Goal: Information Seeking & Learning: Learn about a topic

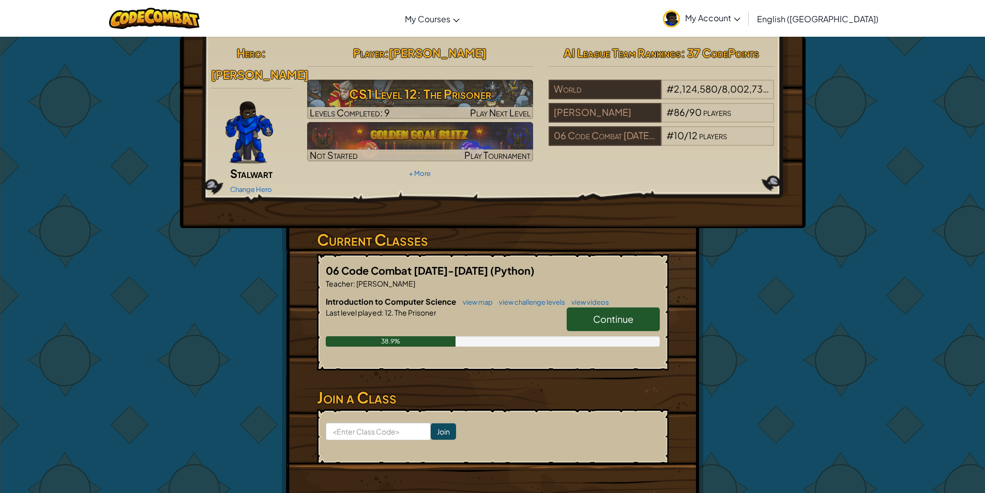
click at [601, 313] on span "Continue" at bounding box center [613, 319] width 40 height 12
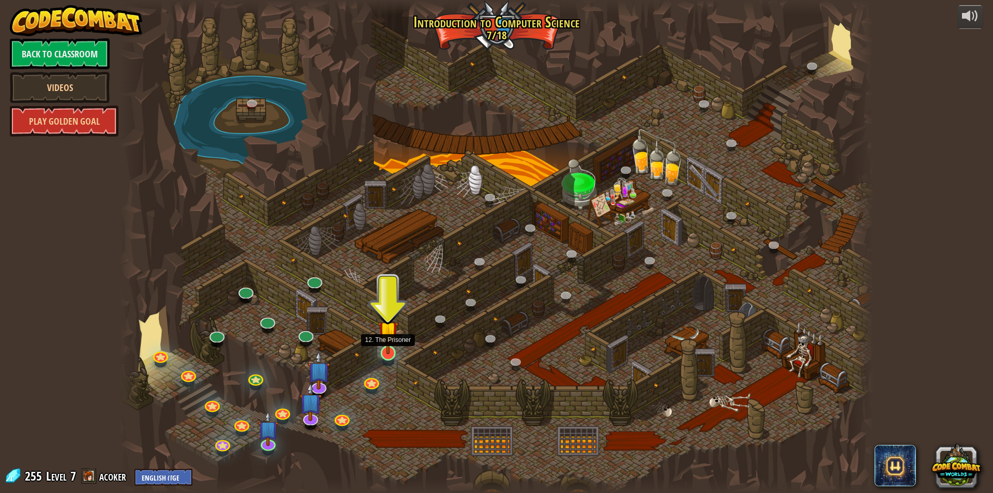
click at [385, 339] on img at bounding box center [388, 331] width 20 height 47
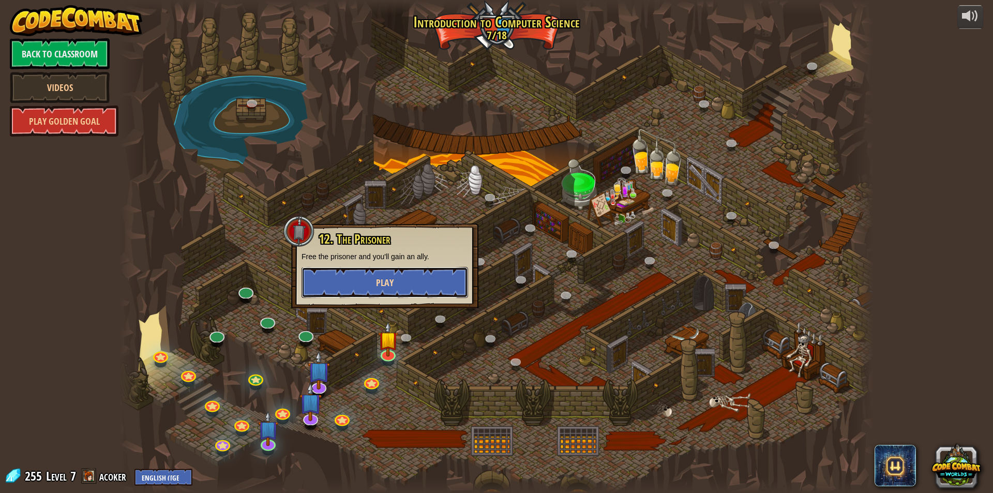
click at [342, 284] on button "Play" at bounding box center [385, 282] width 167 height 31
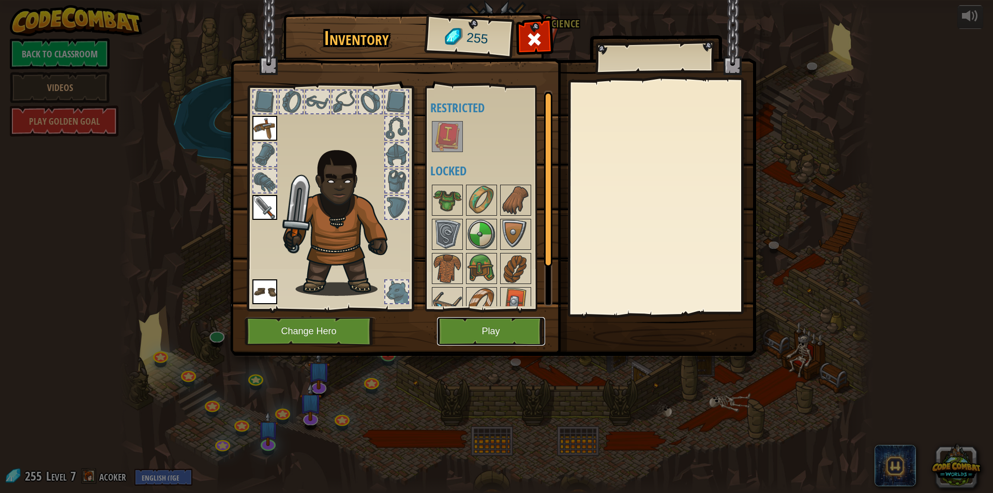
click at [460, 340] on button "Play" at bounding box center [491, 331] width 108 height 28
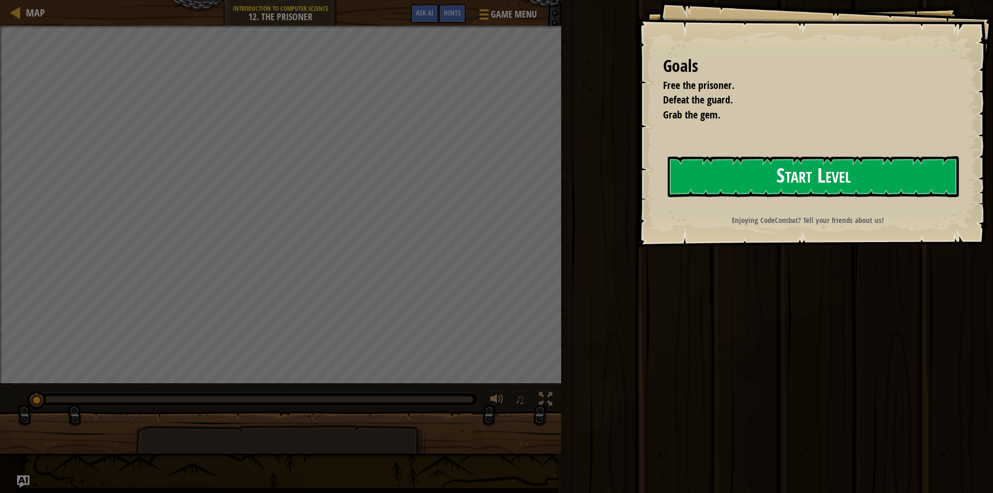
click at [779, 166] on button "Start Level" at bounding box center [813, 176] width 291 height 41
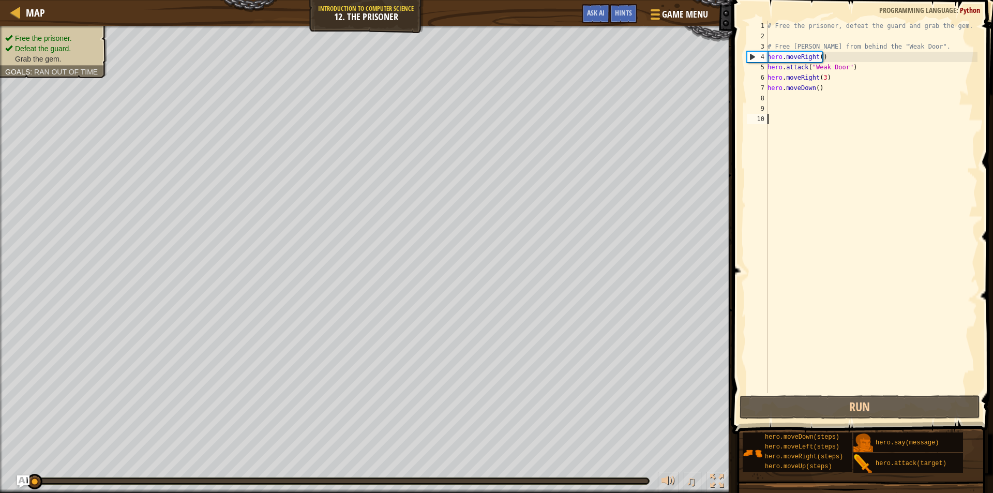
click at [815, 93] on div "# Free the prisoner, defeat the guard and grab the gem. # Free [PERSON_NAME] fr…" at bounding box center [871, 217] width 212 height 393
type textarea "hero.moveDown(2)"
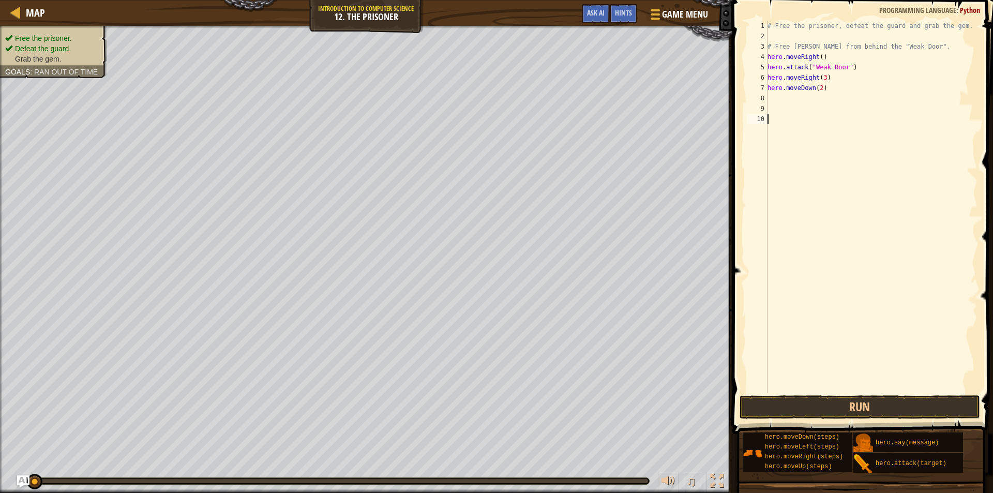
scroll to position [5, 0]
drag, startPoint x: 871, startPoint y: 378, endPoint x: 885, endPoint y: 415, distance: 39.6
click at [885, 415] on button "Run" at bounding box center [860, 407] width 241 height 24
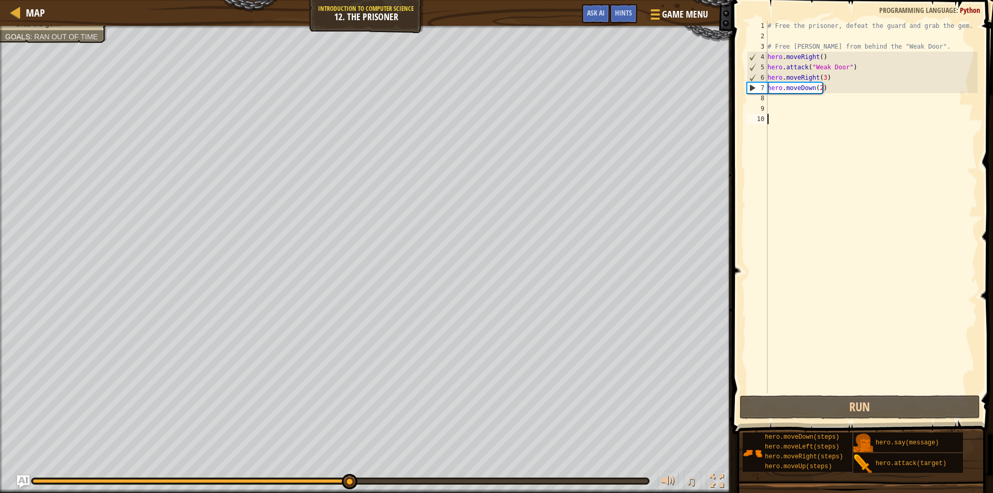
click at [818, 88] on div "# Free the prisoner, defeat the guard and grab the gem. # Free [PERSON_NAME] fr…" at bounding box center [871, 217] width 212 height 393
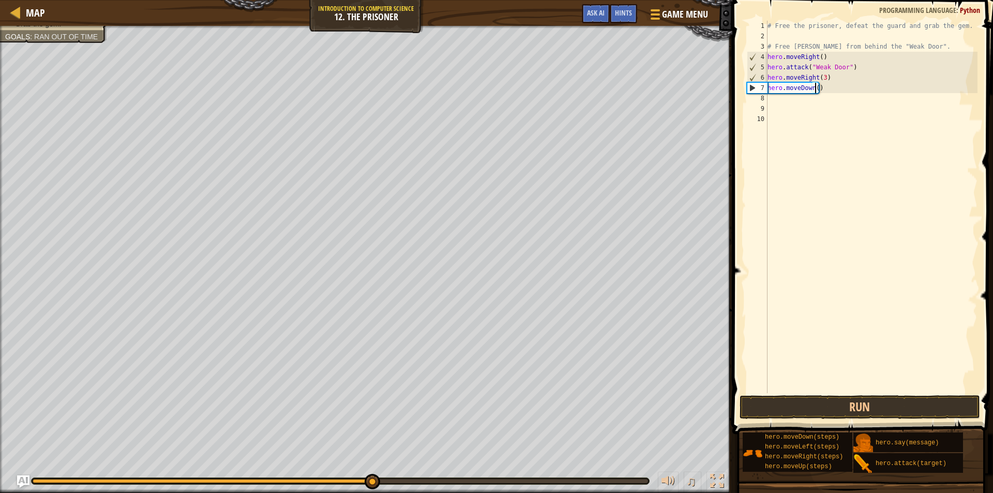
scroll to position [5, 4]
type textarea "hero.moveDown(3)"
click at [826, 397] on button "Run" at bounding box center [860, 407] width 241 height 24
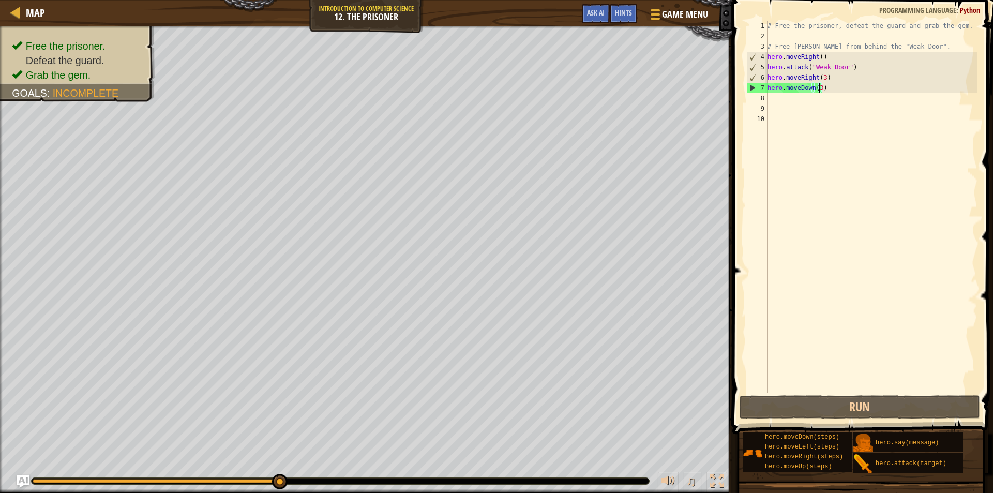
click at [772, 100] on div "# Free the prisoner, defeat the guard and grab the gem. # Free [PERSON_NAME] fr…" at bounding box center [871, 217] width 212 height 393
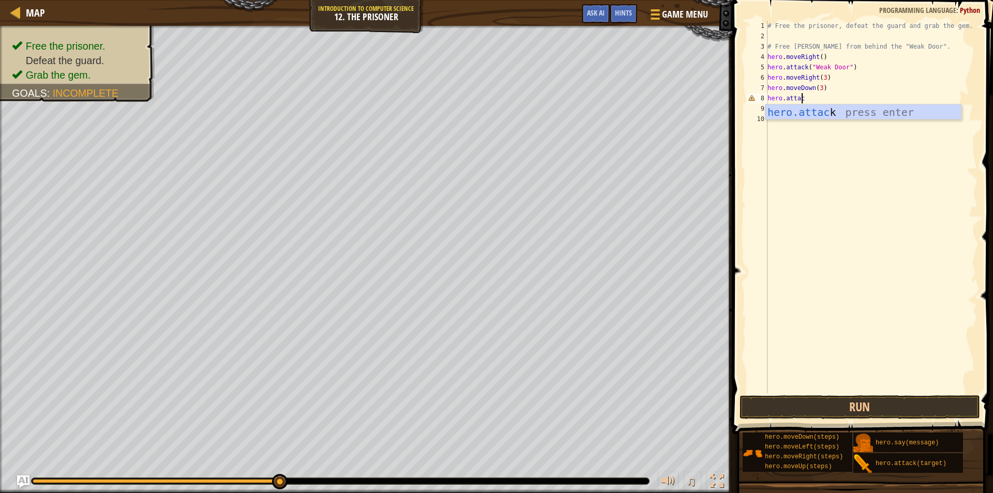
scroll to position [5, 3]
click at [824, 103] on div "# Free the prisoner, defeat the guard and grab the gem. # Free [PERSON_NAME] fr…" at bounding box center [871, 217] width 212 height 393
click at [884, 407] on button "Run" at bounding box center [860, 407] width 241 height 24
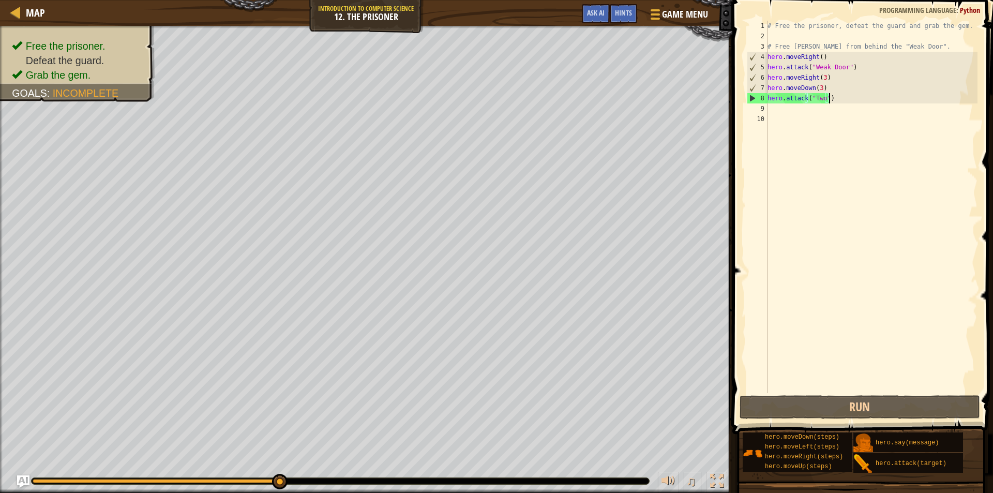
click at [826, 103] on div "# Free the prisoner, defeat the guard and grab the gem. # Free [PERSON_NAME] fr…" at bounding box center [871, 217] width 212 height 393
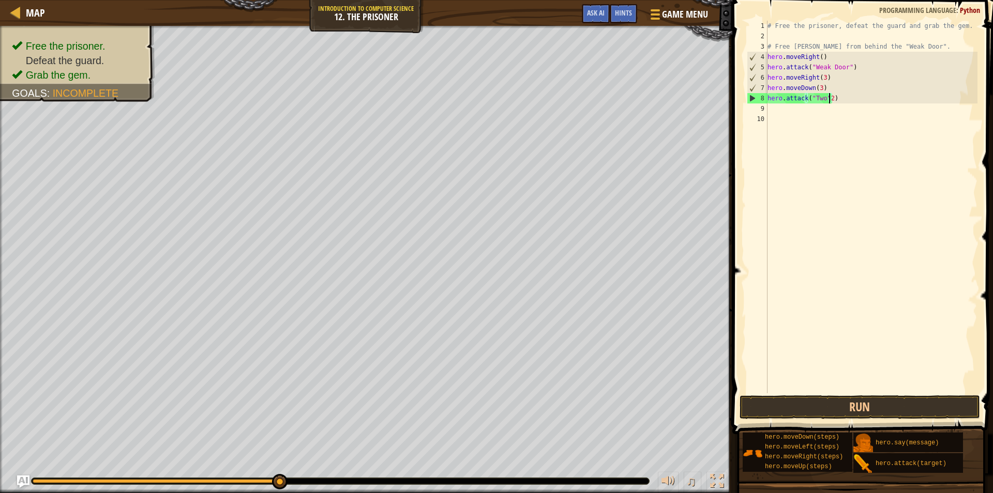
scroll to position [5, 5]
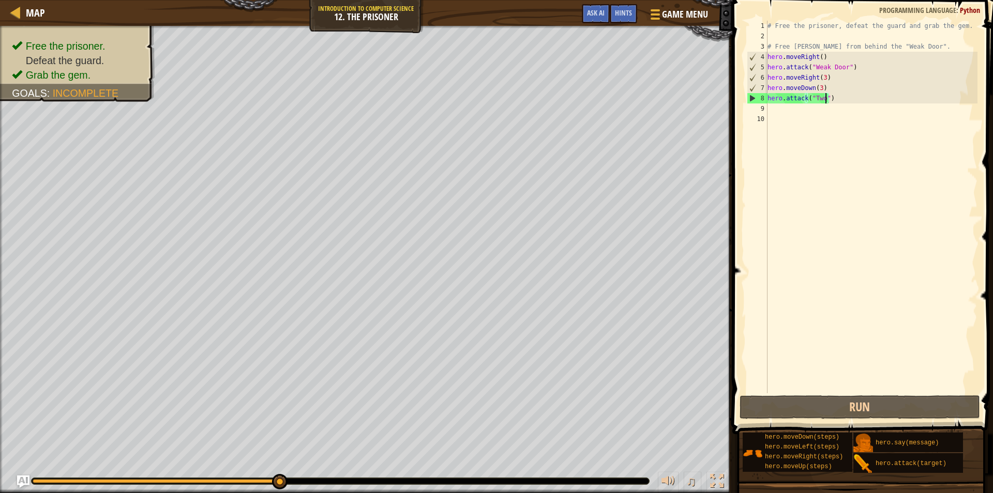
click at [833, 99] on div "# Free the prisoner, defeat the guard and grab the gem. # Free [PERSON_NAME] fr…" at bounding box center [871, 217] width 212 height 393
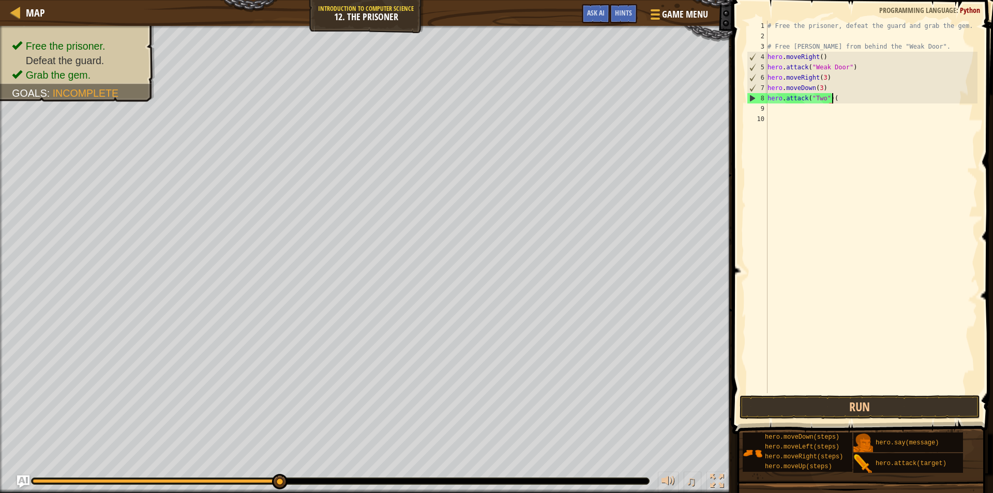
scroll to position [5, 5]
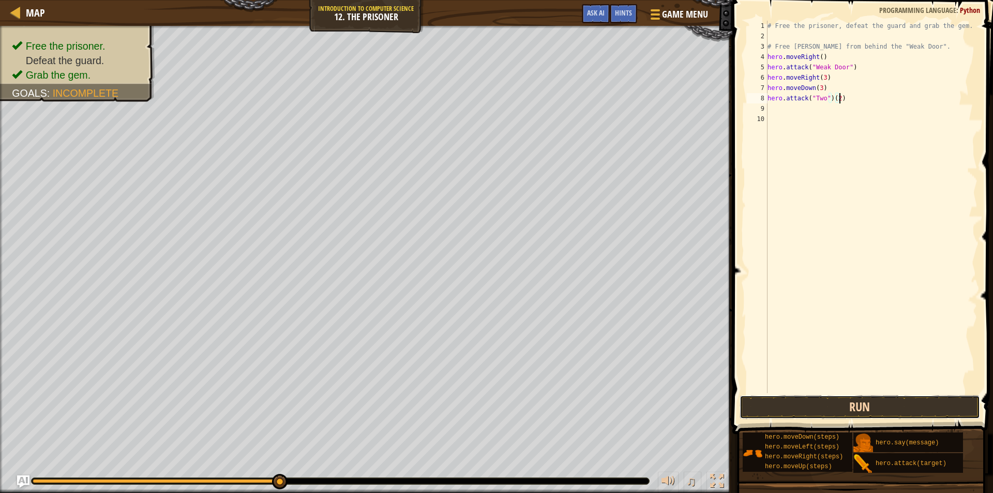
click at [864, 406] on button "Run" at bounding box center [860, 407] width 241 height 24
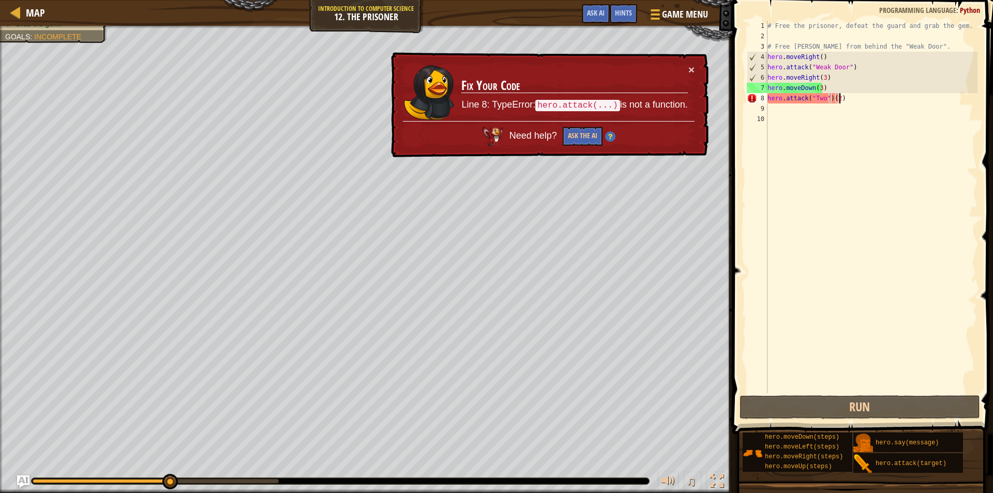
click at [687, 66] on td "Fix Your Code Line 8: TypeError: hero.attack(...) is not a function." at bounding box center [574, 92] width 227 height 57
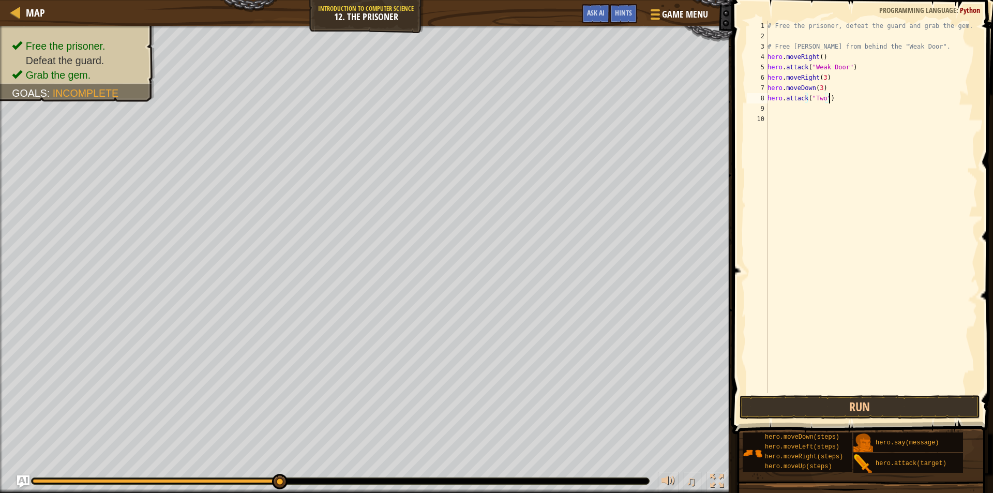
scroll to position [5, 4]
type textarea "hero.attack("Two")"
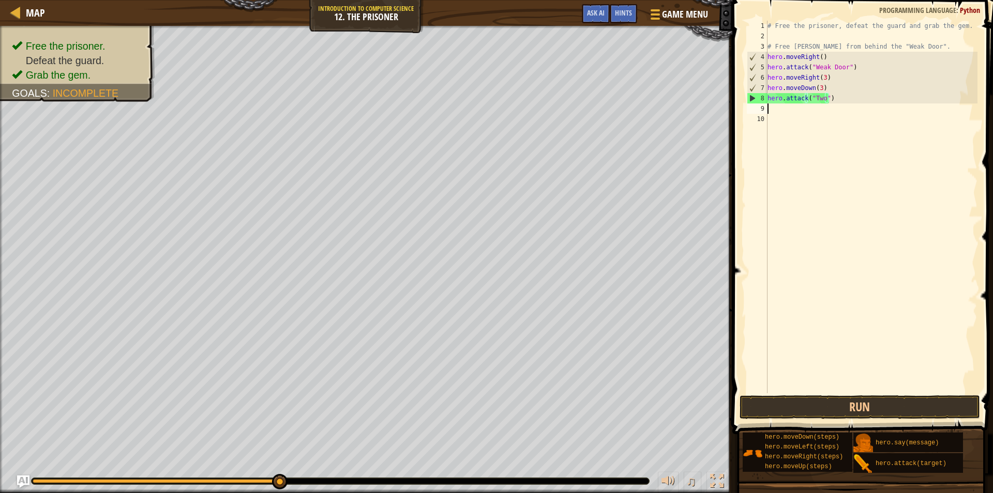
click at [780, 108] on div "# Free the prisoner, defeat the guard and grab the gem. # Free [PERSON_NAME] fr…" at bounding box center [871, 217] width 212 height 393
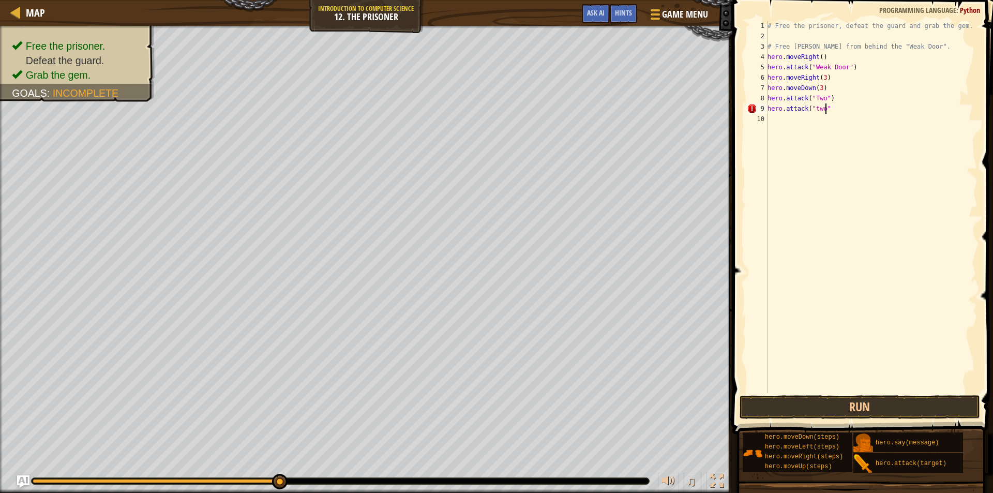
type textarea "hero.attack("two")"
click at [775, 118] on div "# Free the prisoner, defeat the guard and grab the gem. # Free [PERSON_NAME] fr…" at bounding box center [871, 217] width 212 height 393
type textarea "hero.attack("two")"
click at [812, 401] on button "Run" at bounding box center [860, 407] width 241 height 24
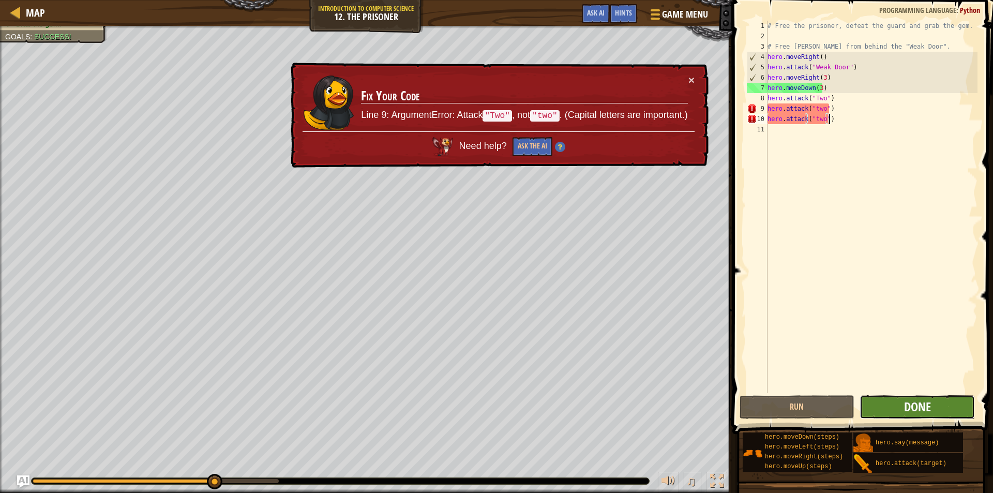
click at [909, 406] on span "Done" at bounding box center [917, 406] width 27 height 17
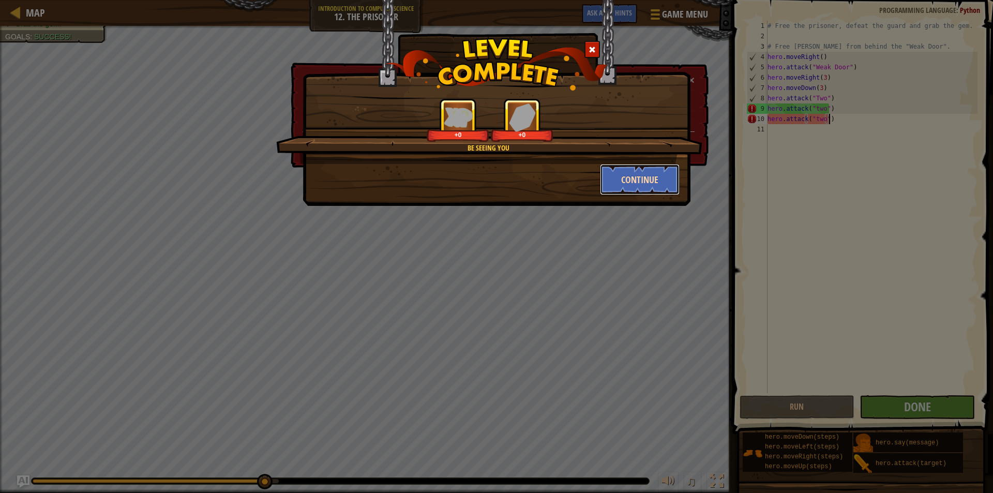
click at [620, 184] on button "Continue" at bounding box center [640, 179] width 80 height 31
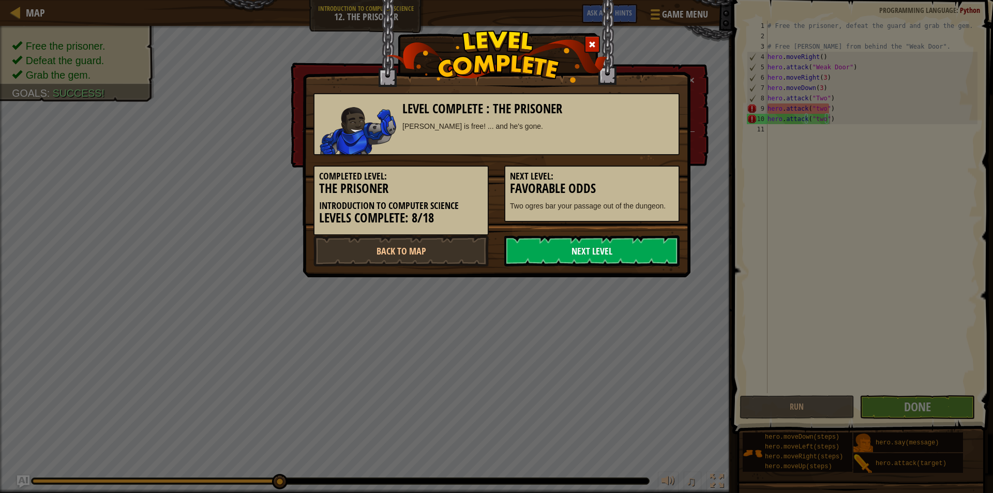
click at [596, 247] on link "Next Level" at bounding box center [591, 250] width 175 height 31
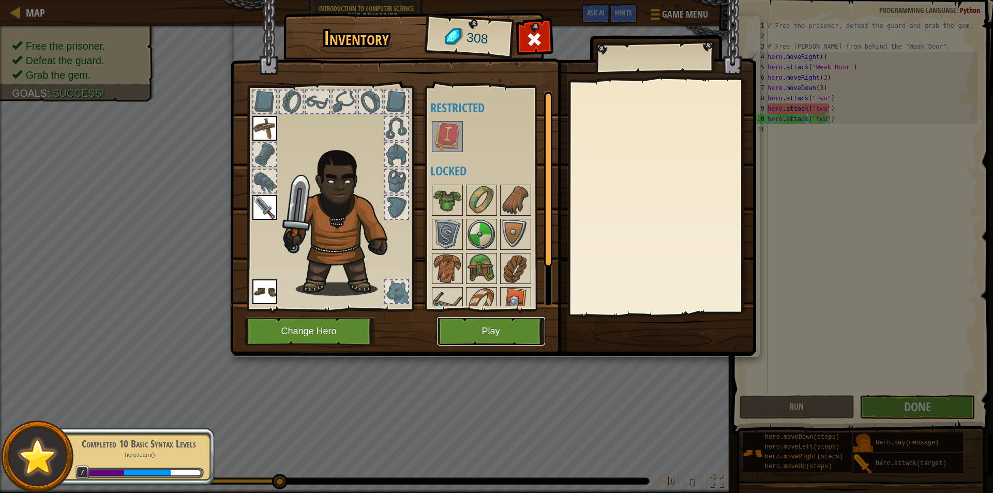
click at [498, 321] on button "Play" at bounding box center [491, 331] width 108 height 28
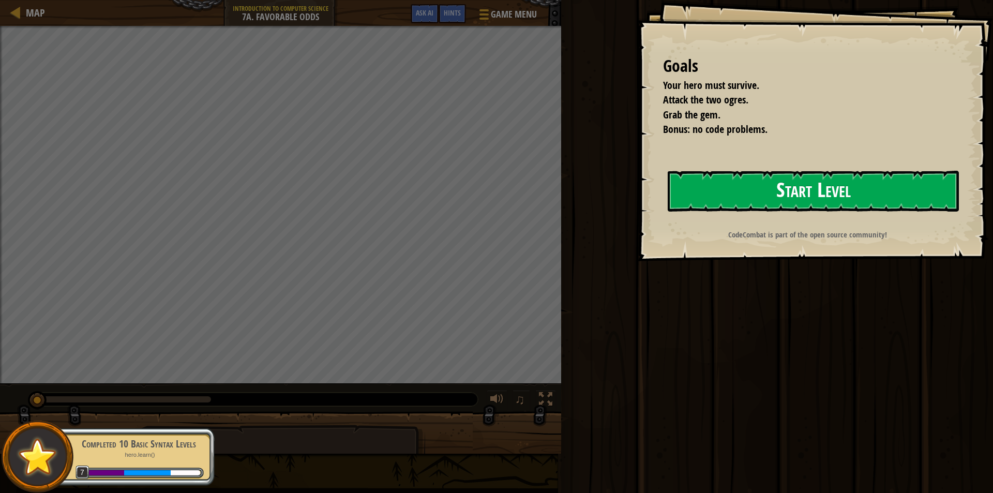
click at [711, 199] on button "Start Level" at bounding box center [813, 191] width 291 height 41
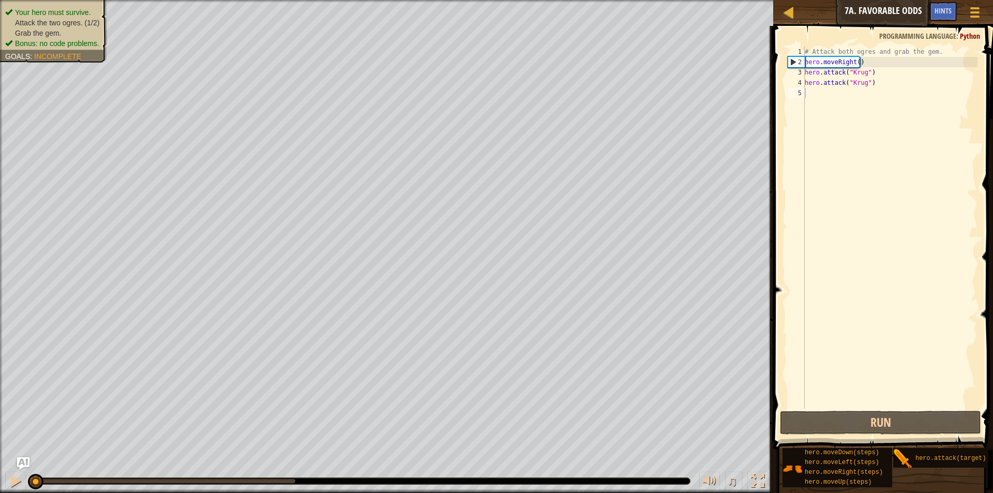
click at [879, 429] on button "Run" at bounding box center [880, 423] width 201 height 24
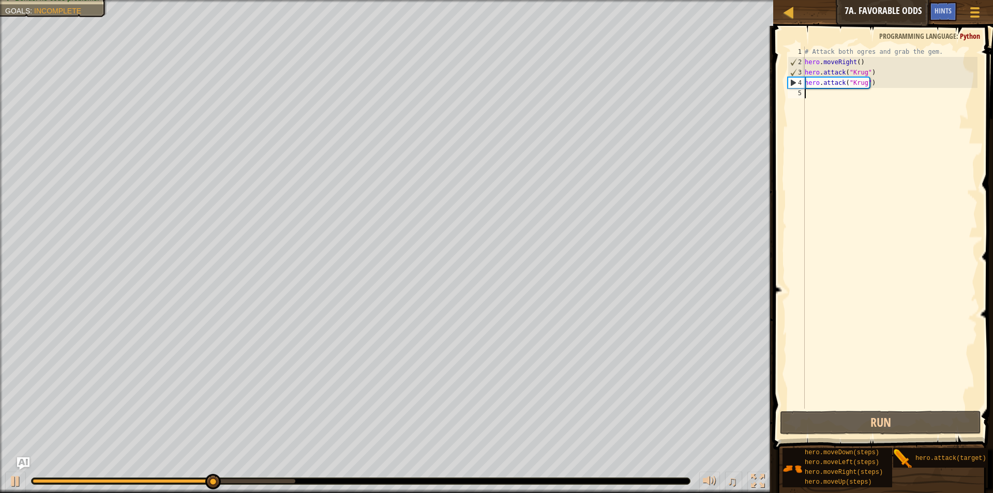
scroll to position [5, 0]
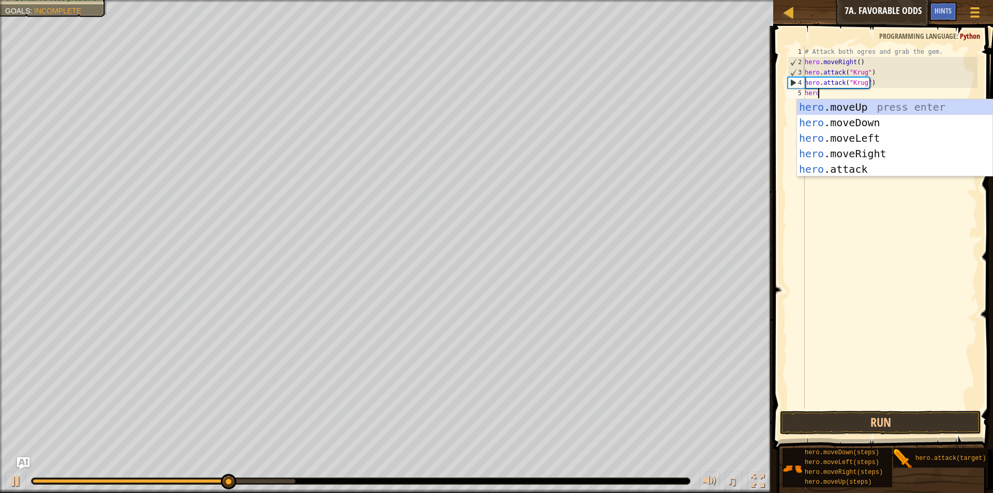
type textarea "hero."
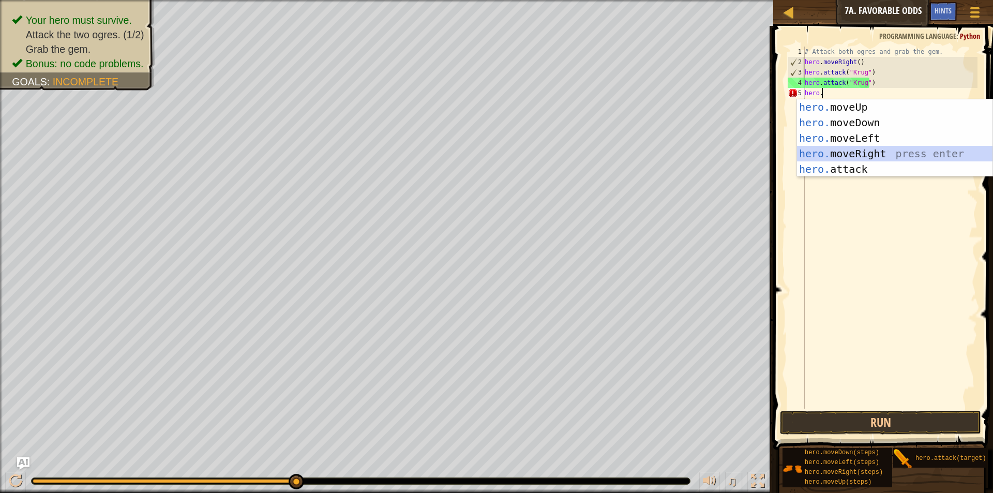
click at [849, 155] on div "hero. moveUp press enter hero. moveDown press enter hero. moveLeft press enter …" at bounding box center [894, 153] width 195 height 109
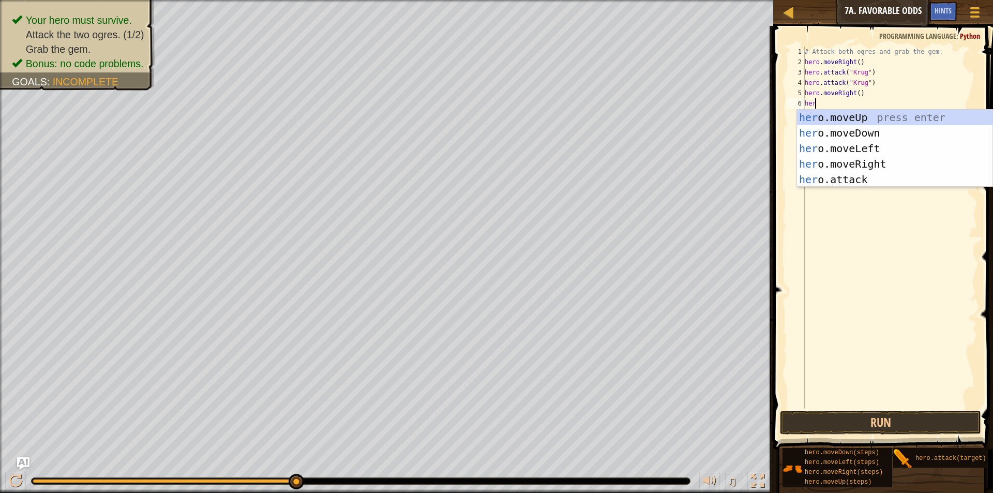
scroll to position [5, 1]
type textarea "hero"
click at [838, 110] on div "hero .moveUp press enter hero .moveDown press enter hero .moveLeft press enter …" at bounding box center [894, 164] width 195 height 109
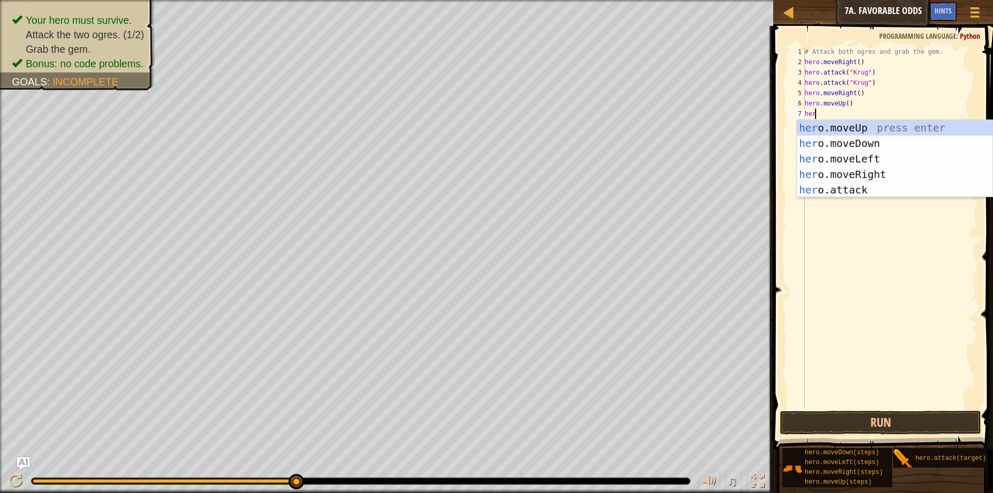
type textarea "hero"
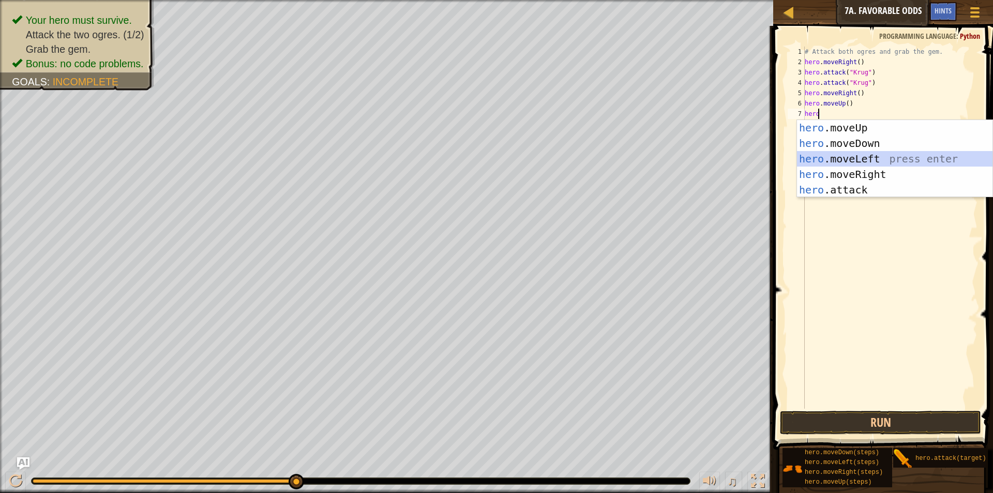
click at [857, 158] on div "hero .moveUp press enter hero .moveDown press enter hero .moveLeft press enter …" at bounding box center [894, 174] width 195 height 109
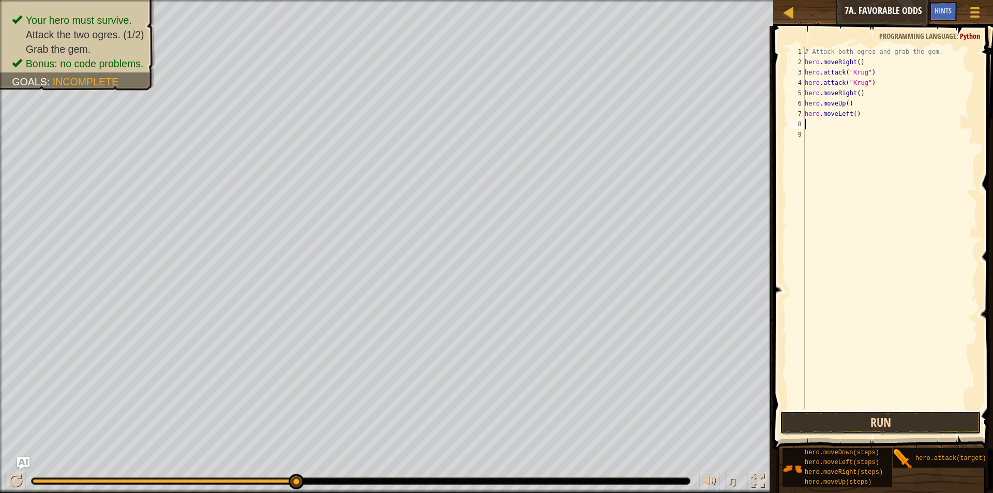
click at [855, 415] on button "Run" at bounding box center [880, 423] width 201 height 24
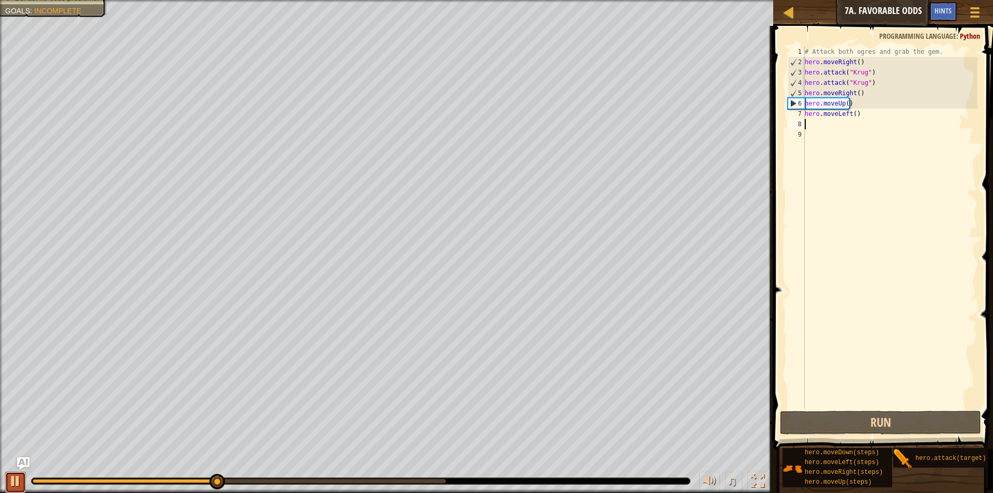
click at [11, 486] on div at bounding box center [15, 480] width 13 height 13
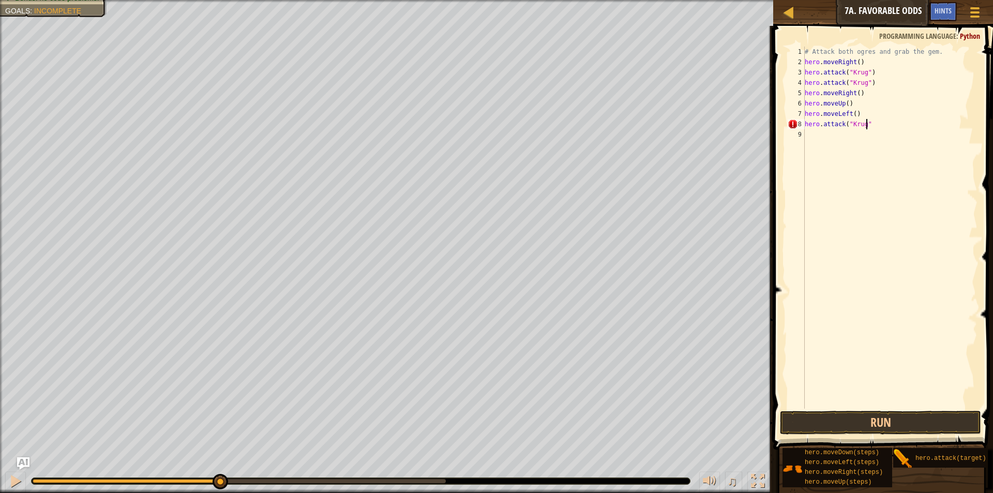
scroll to position [5, 5]
type textarea "hero.attack("Krug")"
click at [837, 128] on div "# Attack both ogres and grab the gem. hero . moveRight ( ) hero . attack ( "[PE…" at bounding box center [890, 238] width 175 height 383
click at [824, 129] on div "# Attack both ogres and grab the gem. hero . moveRight ( ) hero . attack ( "[PE…" at bounding box center [890, 238] width 175 height 383
click at [862, 414] on button "Run" at bounding box center [880, 423] width 201 height 24
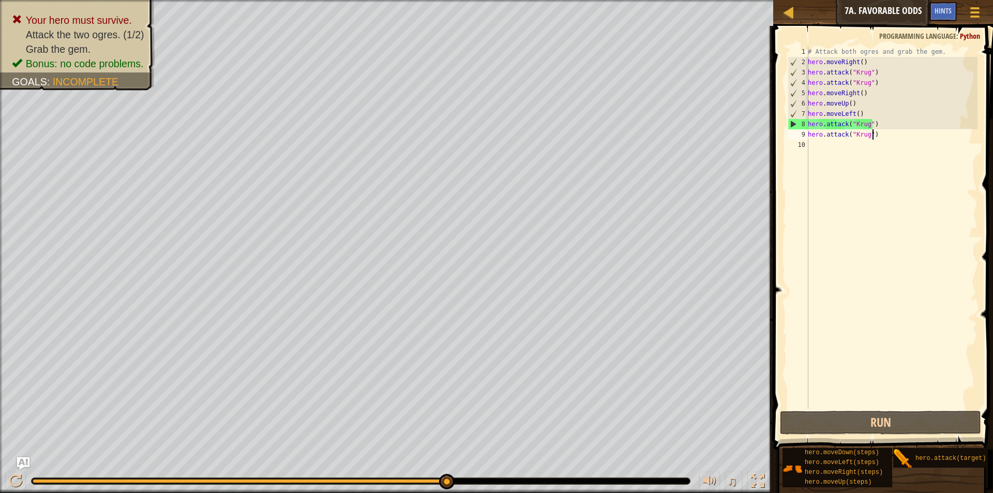
click at [867, 126] on div "# Attack both ogres and grab the gem. hero . moveRight ( ) hero . attack ( "[PE…" at bounding box center [892, 238] width 172 height 383
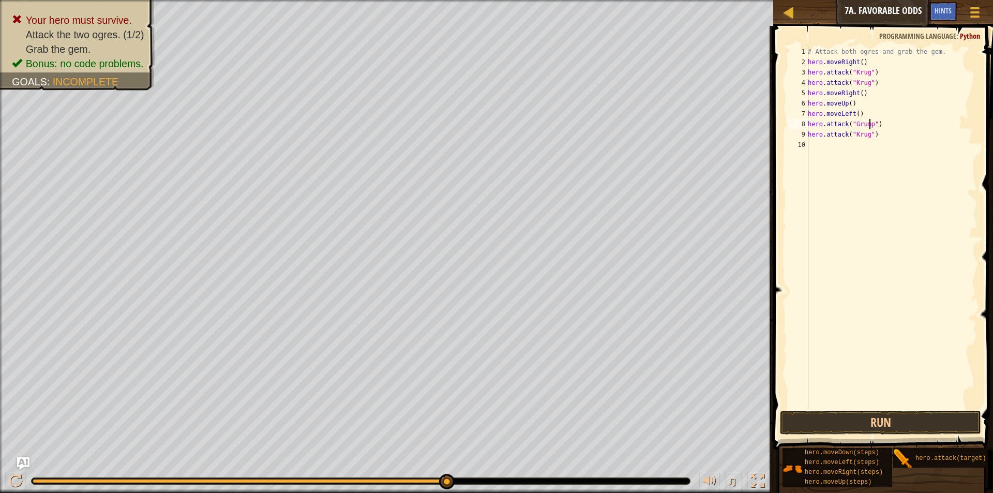
scroll to position [5, 5]
click at [862, 136] on div "# Attack both ogres and grab the gem. hero . moveRight ( ) hero . attack ( "[PE…" at bounding box center [892, 238] width 172 height 383
click at [866, 139] on div "# Attack both ogres and grab the gem. hero . moveRight ( ) hero . attack ( "[PE…" at bounding box center [892, 238] width 172 height 383
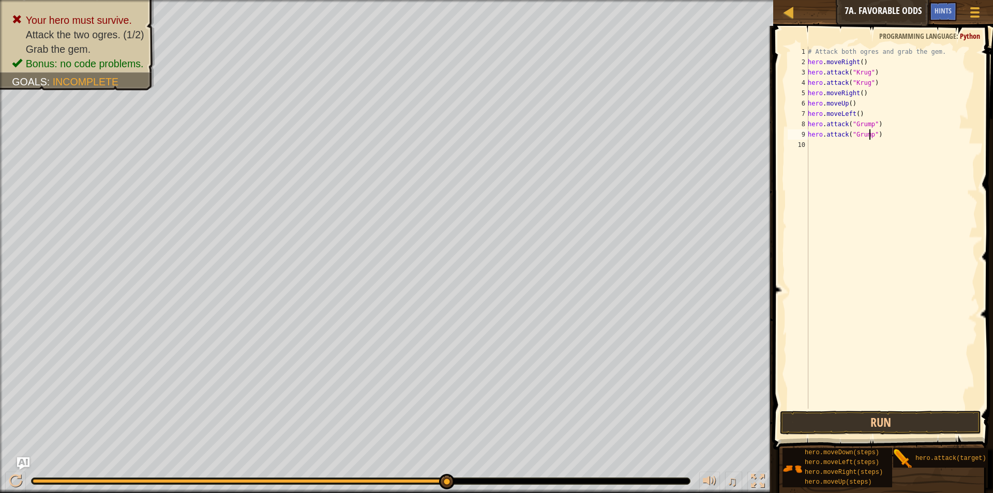
click at [862, 105] on div "# Attack both ogres and grab the gem. hero . moveRight ( ) hero . attack ( "[PE…" at bounding box center [892, 238] width 172 height 383
click at [864, 114] on div "# Attack both ogres and grab the gem. hero . moveRight ( ) hero . attack ( "[PE…" at bounding box center [892, 238] width 172 height 383
type textarea "h"
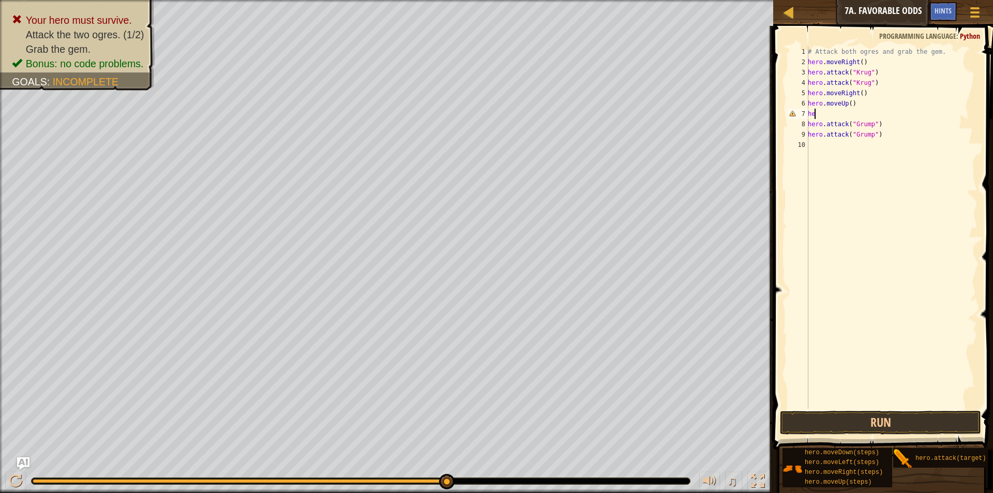
scroll to position [5, 0]
type textarea "hero.moveUp()"
click at [868, 415] on button "Run" at bounding box center [880, 423] width 201 height 24
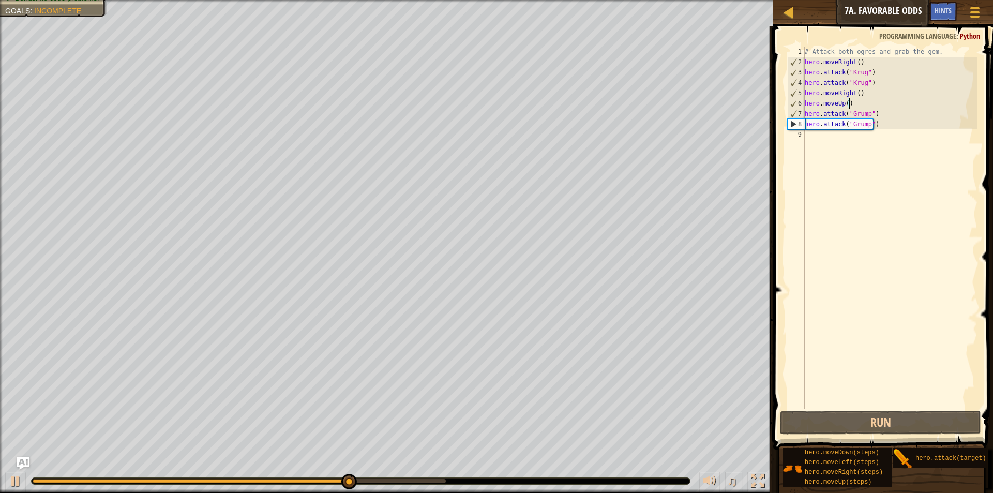
click at [811, 132] on div "# Attack both ogres and grab the gem. hero . moveRight ( ) hero . attack ( "[PE…" at bounding box center [890, 238] width 175 height 383
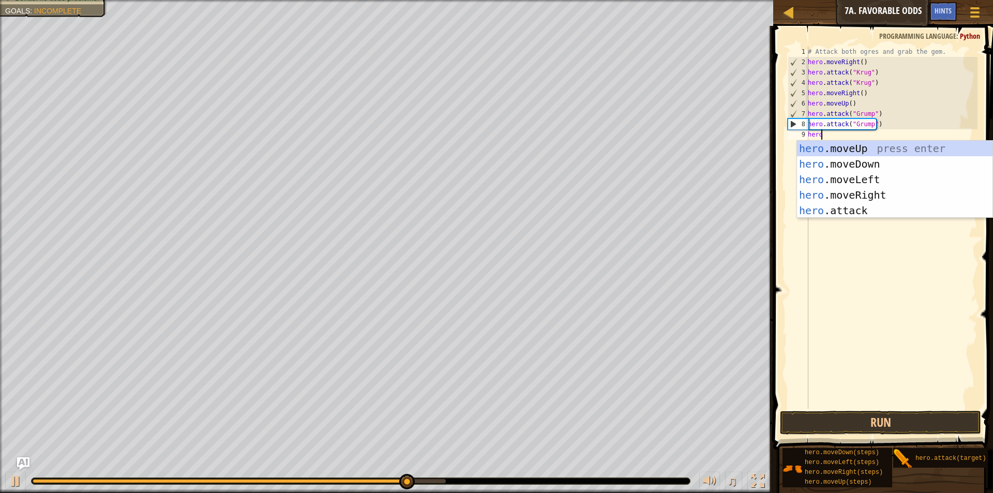
type textarea "hero."
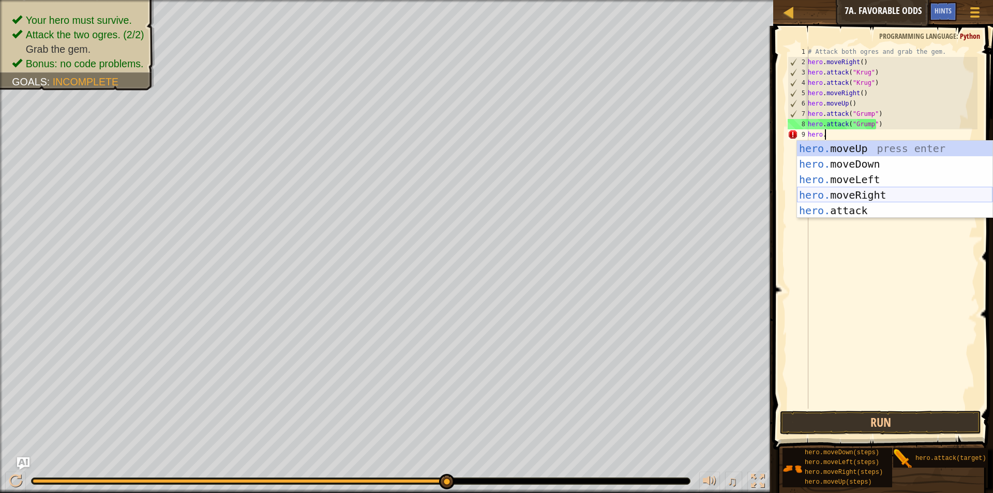
click at [852, 192] on div "hero. moveUp press enter hero. moveDown press enter hero. moveLeft press enter …" at bounding box center [894, 195] width 195 height 109
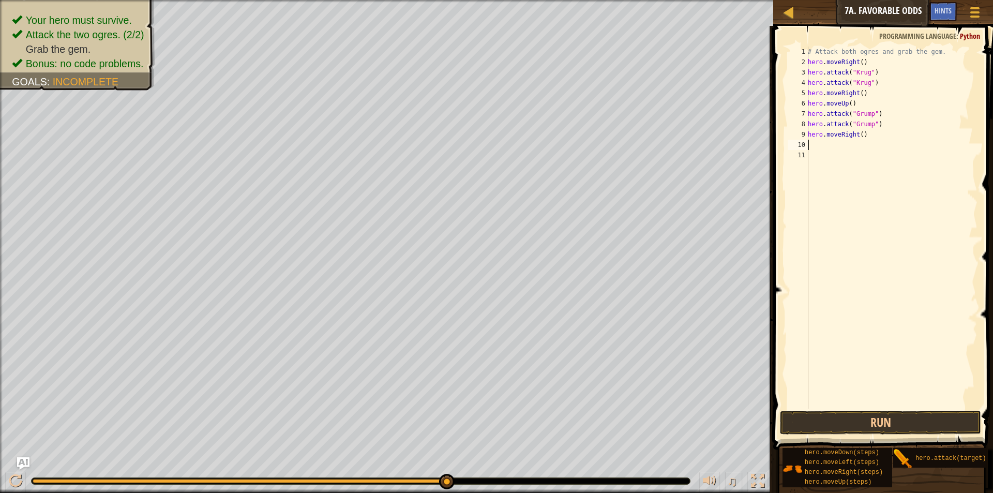
click at [858, 138] on div "# Attack both ogres and grab the gem. hero . moveRight ( ) hero . attack ( "[PE…" at bounding box center [892, 238] width 172 height 383
type textarea "hero.moveRight(2)"
click at [868, 418] on button "Run" at bounding box center [880, 423] width 201 height 24
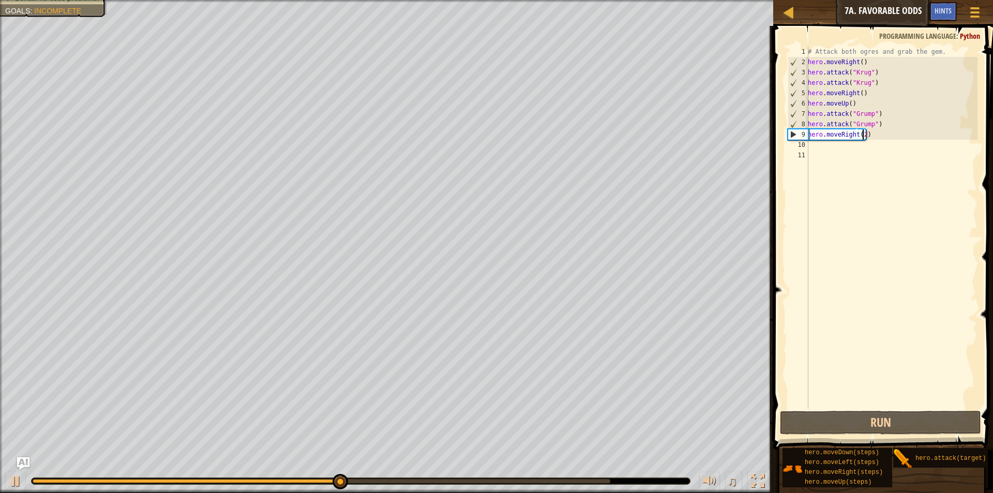
click at [856, 140] on div "# Attack both ogres and grab the gem. hero . moveRight ( ) hero . attack ( "[PE…" at bounding box center [892, 238] width 172 height 383
click at [11, 480] on div at bounding box center [15, 480] width 13 height 13
click at [853, 132] on div "# Attack both ogres and grab the gem. hero . moveRight ( ) hero . attack ( "[PE…" at bounding box center [892, 238] width 172 height 383
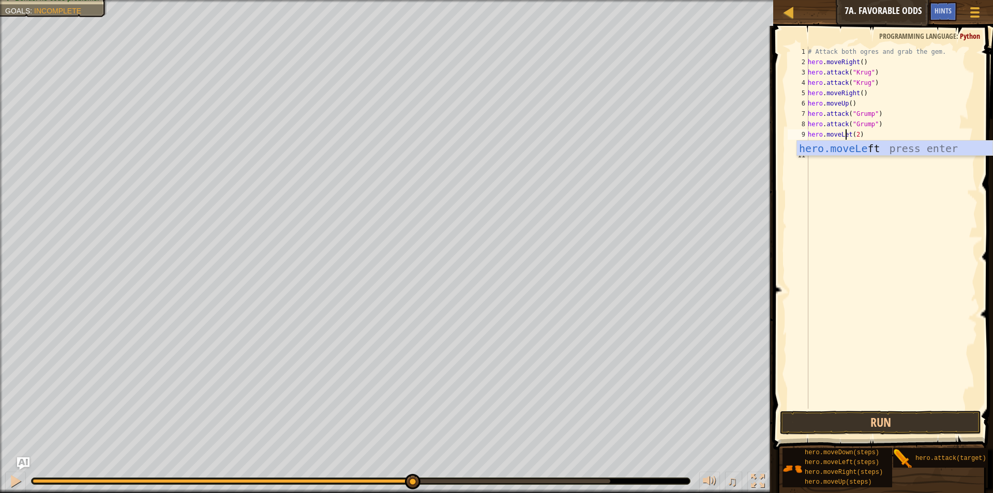
scroll to position [5, 4]
type textarea "hero.moveLeft(2)"
click at [893, 417] on button "Run" at bounding box center [880, 423] width 201 height 24
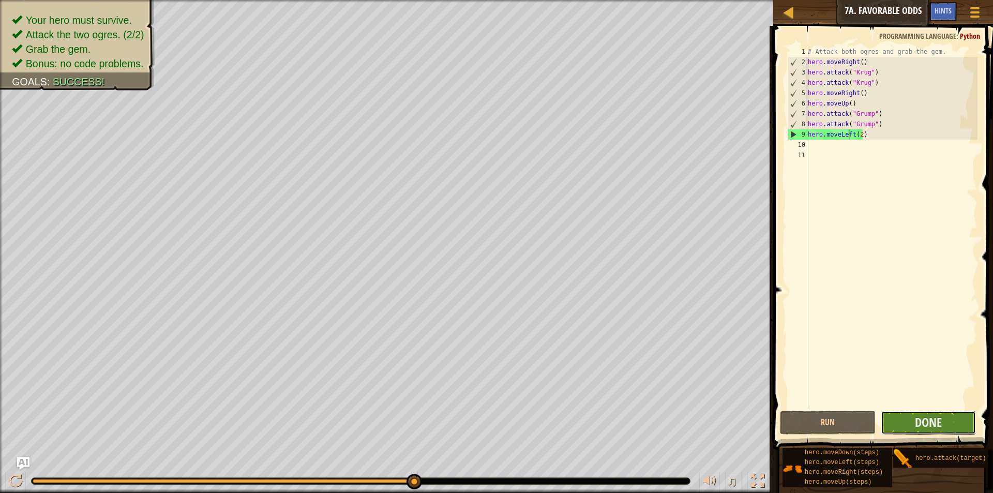
click at [956, 429] on button "Done" at bounding box center [928, 423] width 95 height 24
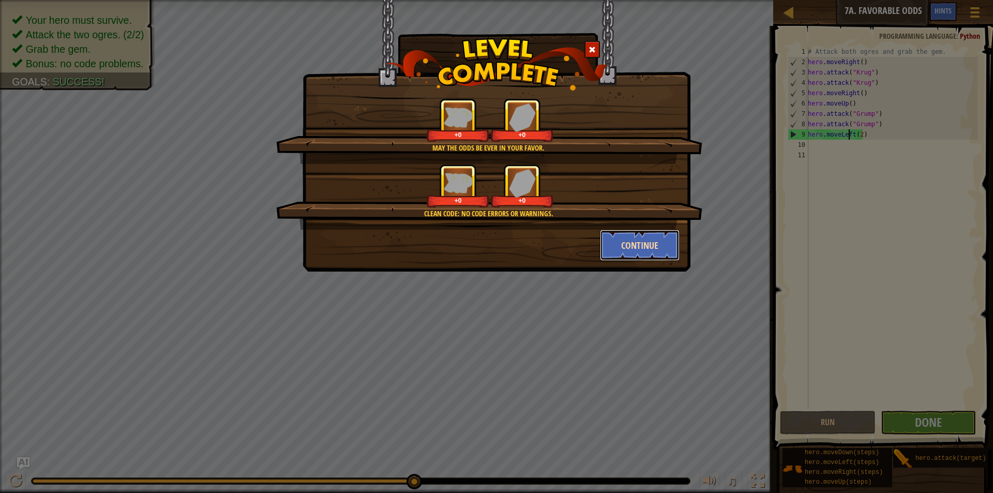
click at [630, 254] on button "Continue" at bounding box center [640, 245] width 80 height 31
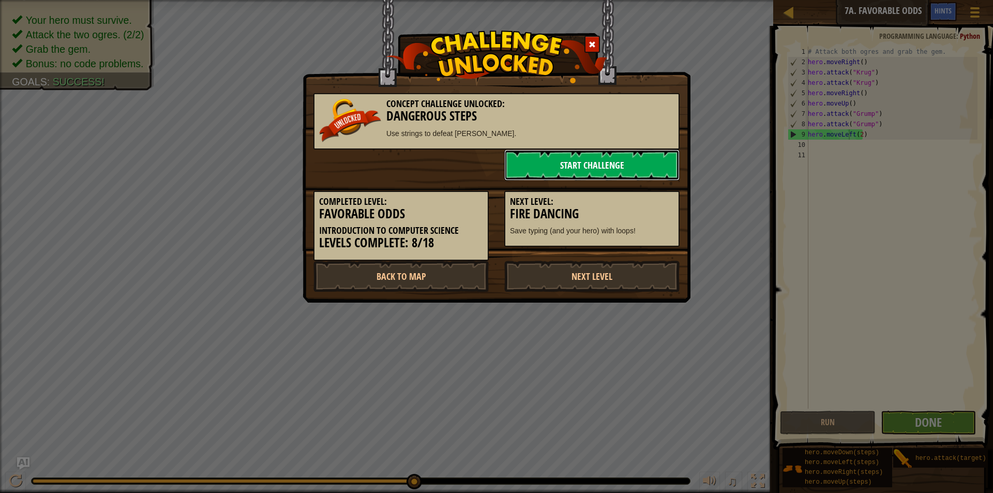
click at [557, 164] on link "Start Challenge" at bounding box center [591, 164] width 175 height 31
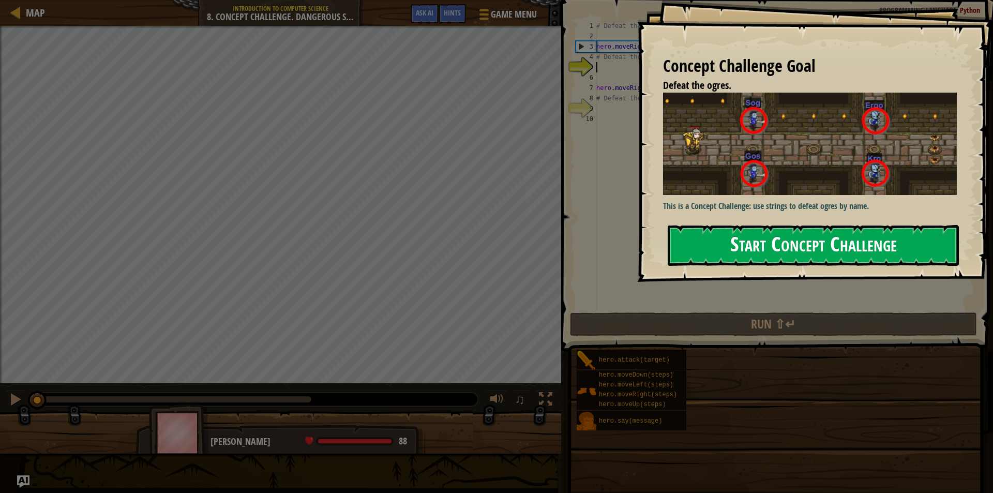
click at [715, 247] on button "Start Concept Challenge" at bounding box center [813, 245] width 291 height 41
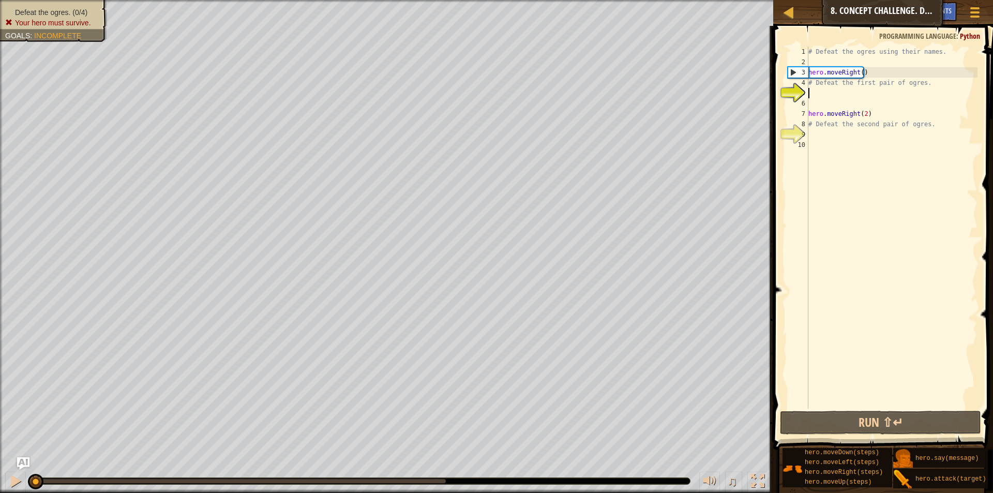
click at [827, 87] on div "# Defeat the ogres using their names. hero . moveRight ( ) # Defeat the first p…" at bounding box center [891, 238] width 171 height 383
type textarea "# Defeat the first pair of ogres."
click at [913, 83] on div "# Defeat the ogres using their names. hero . moveRight ( ) # Defeat the first p…" at bounding box center [891, 238] width 171 height 383
click at [826, 89] on div "# Defeat the ogres using their names. hero . moveRight ( ) # Defeat the first p…" at bounding box center [891, 238] width 171 height 383
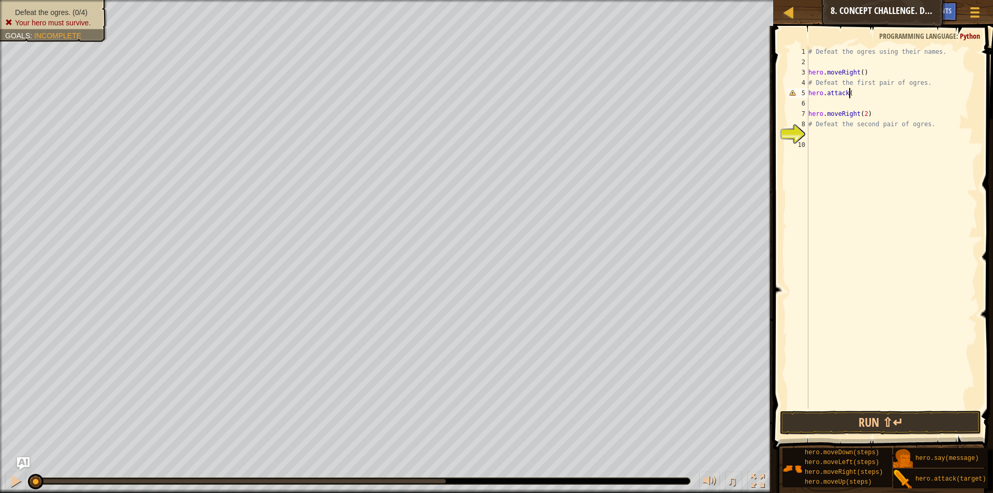
scroll to position [5, 3]
type textarea "hero.attack("sog")"
click at [836, 101] on div "# Defeat the ogres using their names. hero . moveRight ( ) # Defeat the first p…" at bounding box center [891, 238] width 171 height 383
click at [865, 113] on div "# Defeat the ogres using their names. hero . moveRight ( ) # Defeat the first p…" at bounding box center [891, 238] width 171 height 383
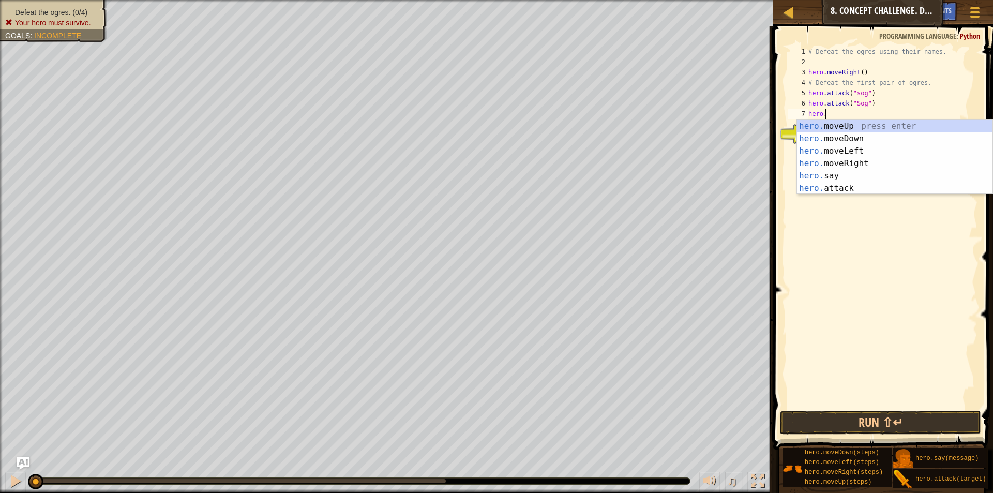
scroll to position [5, 0]
type textarea "h"
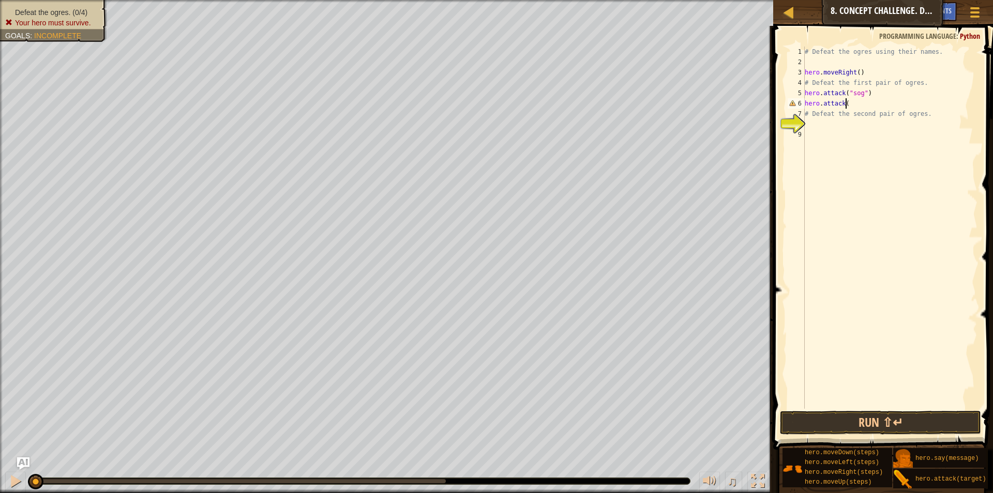
scroll to position [5, 3]
type textarea "hero.attack("Sog")"
click at [850, 416] on button "Run ⇧↵" at bounding box center [880, 423] width 201 height 24
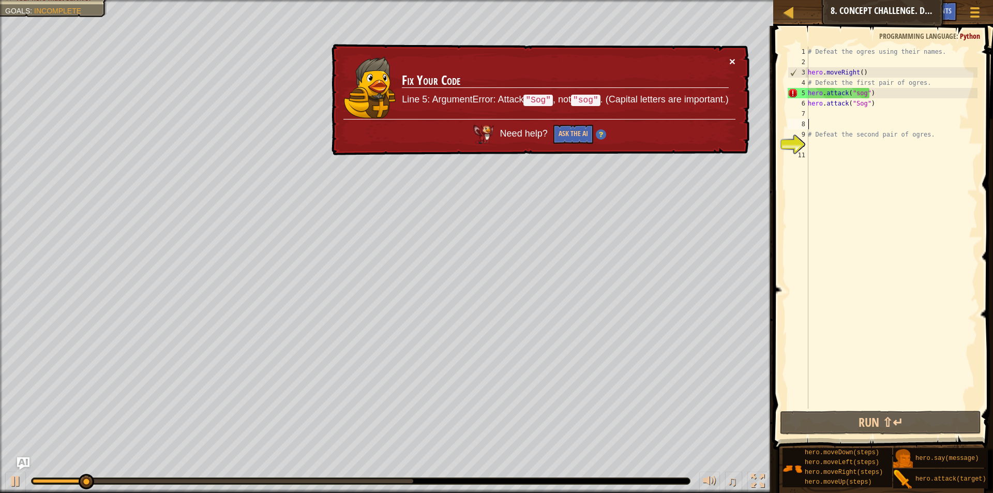
click at [732, 57] on button "×" at bounding box center [732, 61] width 6 height 11
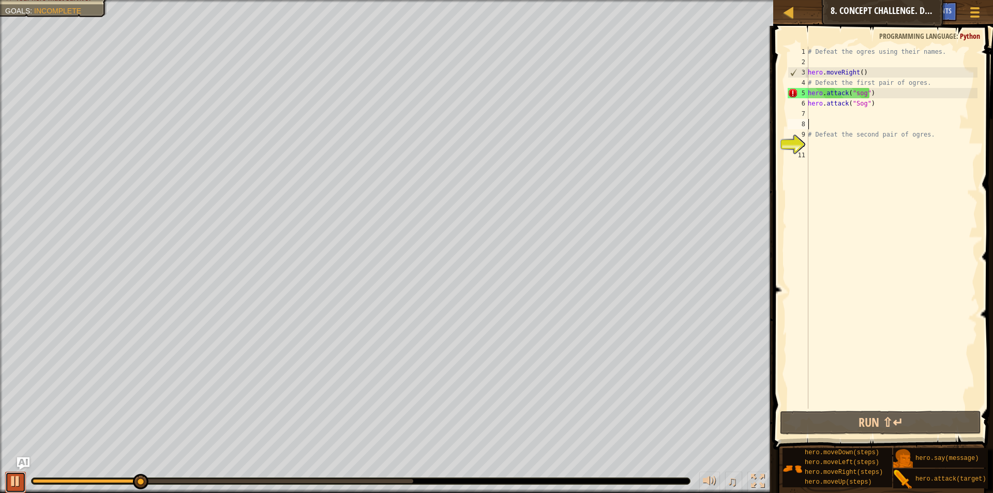
click at [12, 483] on div at bounding box center [15, 480] width 13 height 13
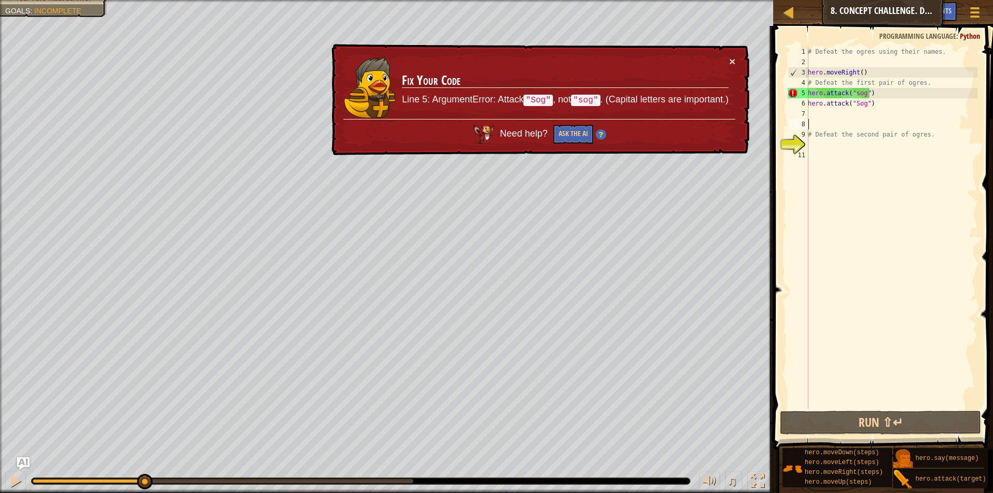
click at [855, 95] on div "# Defeat the ogres using their names. hero . moveRight ( ) # Defeat the first p…" at bounding box center [892, 238] width 172 height 383
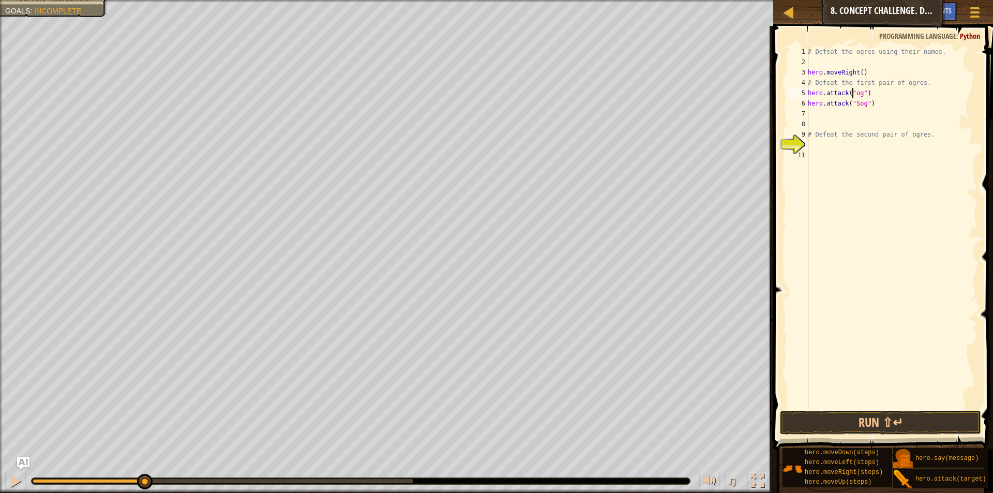
type textarea "hero.attack("Sog")"
click at [830, 115] on div "# Defeat the ogres using their names. hero . moveRight ( ) # Defeat the first p…" at bounding box center [892, 238] width 172 height 383
click at [861, 111] on div "# Defeat the ogres using their names. hero . moveRight ( ) # Defeat the first p…" at bounding box center [892, 238] width 172 height 383
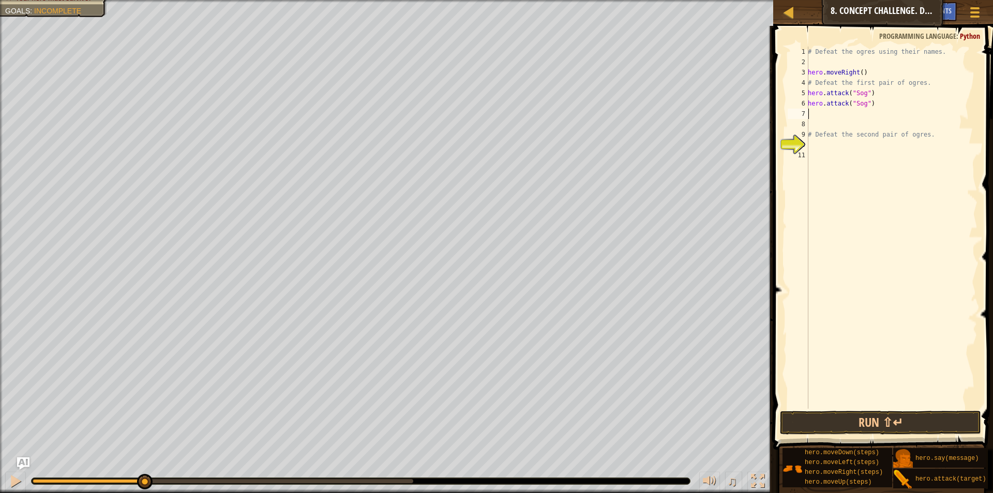
click at [863, 106] on div "# Defeat the ogres using their names. hero . moveRight ( ) # Defeat the first p…" at bounding box center [892, 238] width 172 height 383
click at [906, 424] on button "Run ⇧↵" at bounding box center [880, 423] width 201 height 24
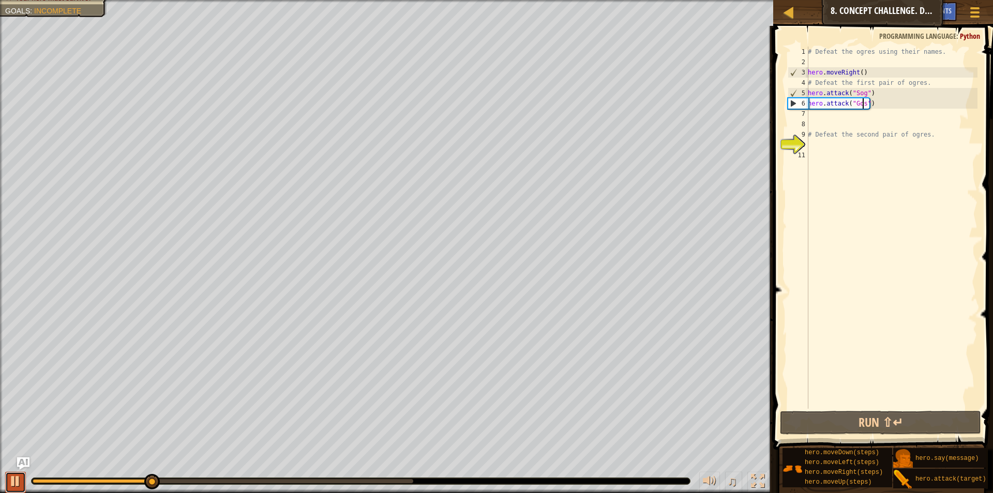
click at [19, 487] on div at bounding box center [15, 480] width 13 height 13
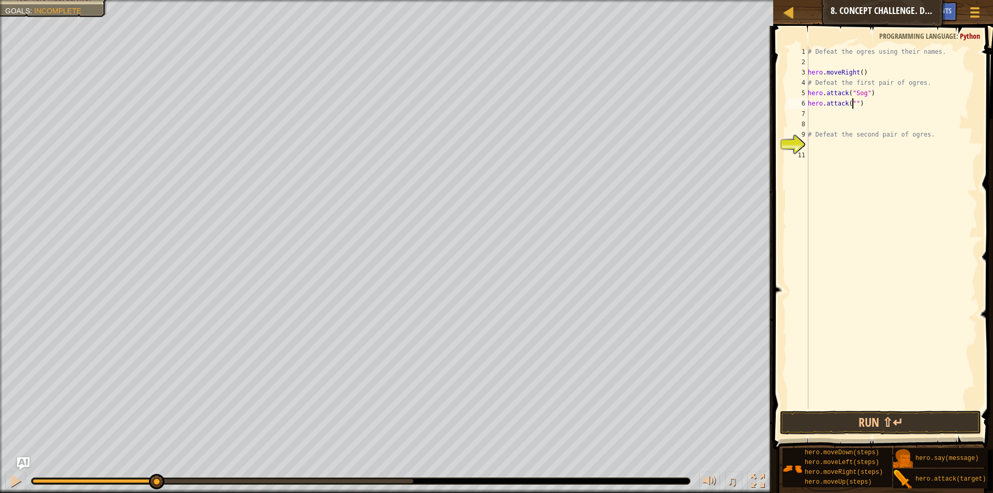
scroll to position [5, 4]
type textarea "hero.attack("Sog")"
click at [854, 111] on div "# Defeat the ogres using their names. hero . moveRight ( ) # Defeat the first p…" at bounding box center [892, 238] width 172 height 383
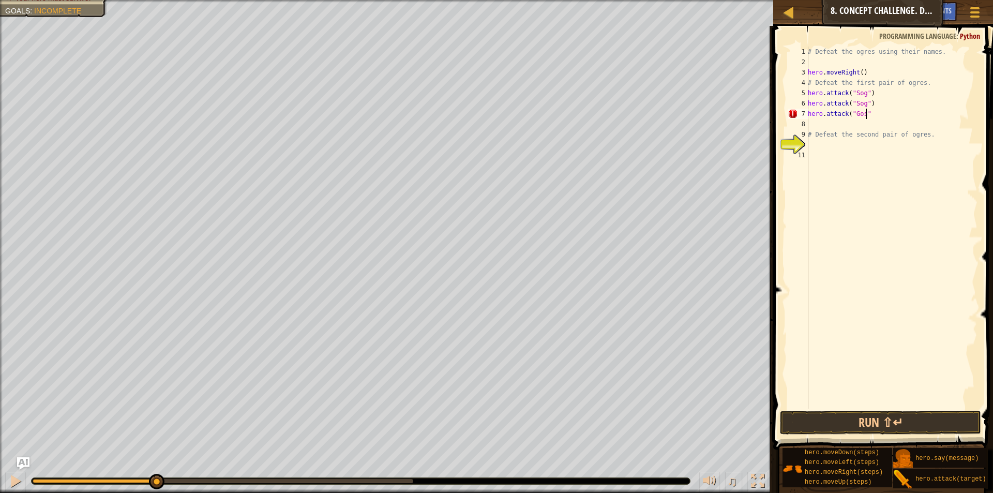
type textarea "hero.attack("Gos")"
click at [851, 121] on div "# Defeat the ogres using their names. hero . moveRight ( ) # Defeat the first p…" at bounding box center [892, 238] width 172 height 383
type textarea "hero.attack("Gos")"
click at [842, 420] on button "Run ⇧↵" at bounding box center [880, 423] width 201 height 24
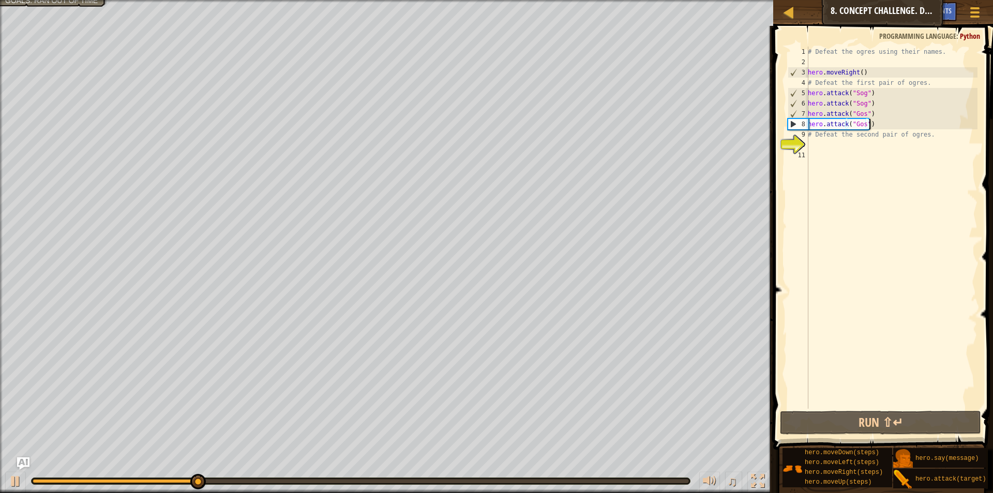
click at [836, 151] on div "# Defeat the ogres using their names. hero . moveRight ( ) # Defeat the first p…" at bounding box center [892, 238] width 172 height 383
click at [816, 144] on div "# Defeat the ogres using their names. hero . moveRight ( ) # Defeat the first p…" at bounding box center [892, 238] width 172 height 383
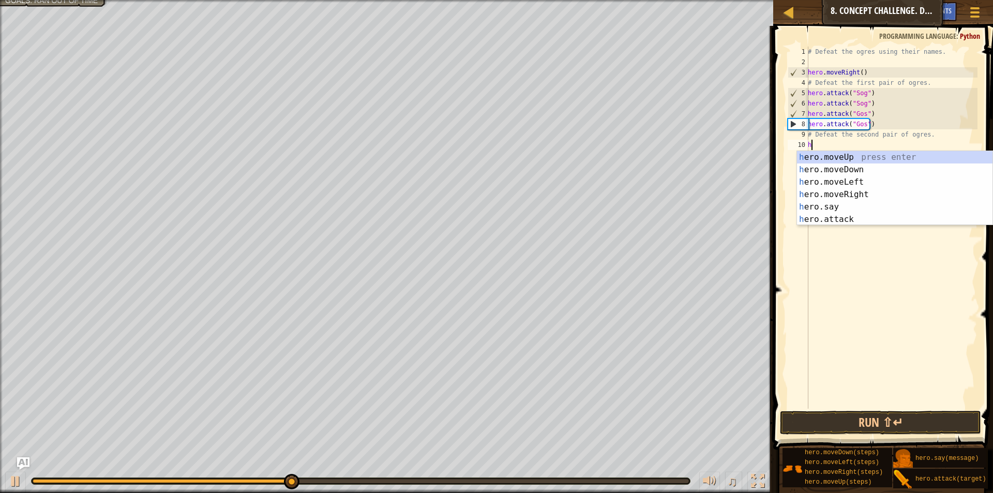
type textarea "he"
click at [877, 191] on div "he ro.moveUp press enter he ro.moveDown press enter he ro.moveLeft press enter …" at bounding box center [894, 200] width 195 height 99
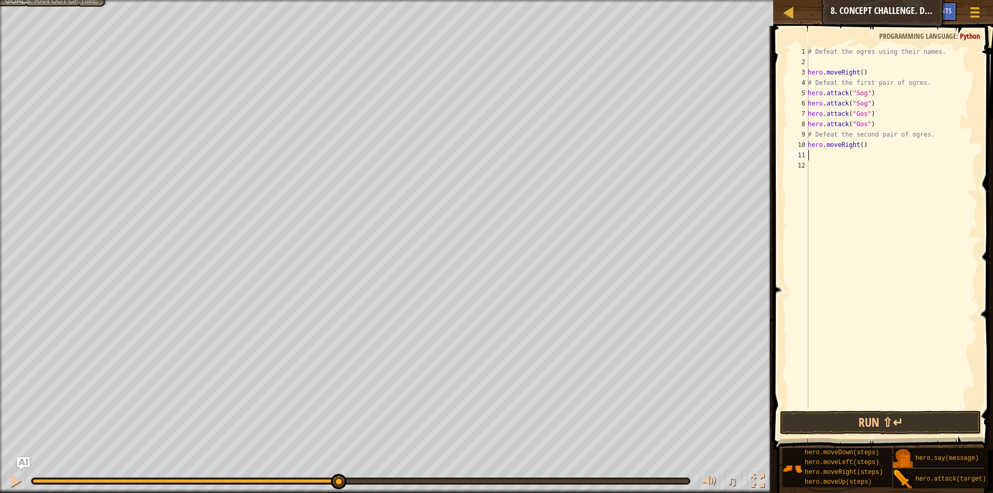
click at [858, 144] on div "# Defeat the ogres using their names. hero . moveRight ( ) # Defeat the first p…" at bounding box center [892, 238] width 172 height 383
type textarea "hero.moveRight(2)"
click at [818, 155] on div "# Defeat the ogres using their names. hero . moveRight ( ) # Defeat the first p…" at bounding box center [892, 238] width 172 height 383
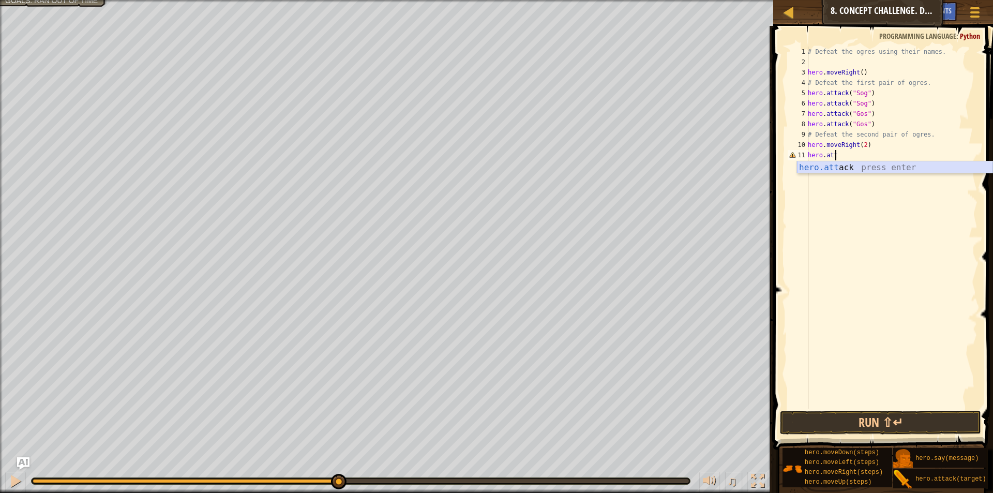
click at [833, 172] on div "hero.att ack press enter" at bounding box center [894, 179] width 195 height 37
type textarea "hero.attack("Ergo")"
click at [822, 164] on div "# Defeat the ogres using their names. hero . moveRight ( ) # Defeat the first p…" at bounding box center [892, 238] width 172 height 383
type textarea "hero.attack("Ergo")"
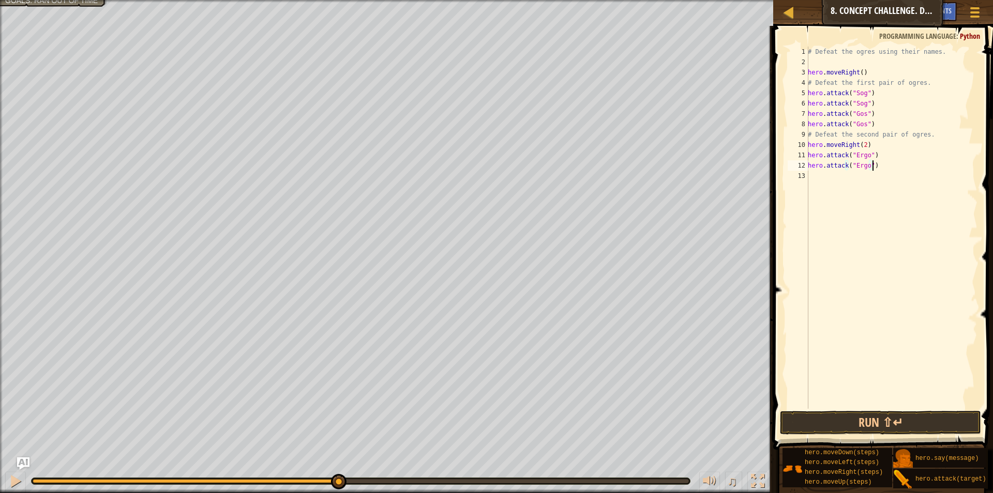
click at [818, 178] on div "# Defeat the ogres using their names. hero . moveRight ( ) # Defeat the first p…" at bounding box center [892, 238] width 172 height 383
type textarea "hero.attack("Kro")"
click at [818, 187] on div "# Defeat the ogres using their names. hero . moveRight ( ) # Defeat the first p…" at bounding box center [892, 238] width 172 height 383
click at [854, 191] on div "# Defeat the ogres using their names. hero . moveRight ( ) # Defeat the first p…" at bounding box center [892, 238] width 172 height 383
click at [856, 185] on div "# Defeat the ogres using their names. hero . moveRight ( ) # Defeat the first p…" at bounding box center [892, 238] width 172 height 383
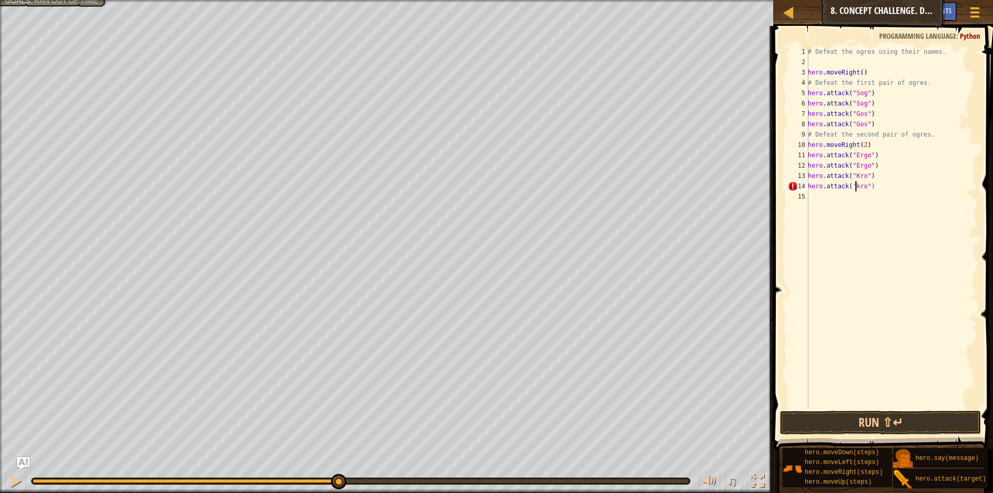
scroll to position [5, 4]
type textarea "hero.attack("Kro")"
click at [891, 421] on button "Run ⇧↵" at bounding box center [880, 423] width 201 height 24
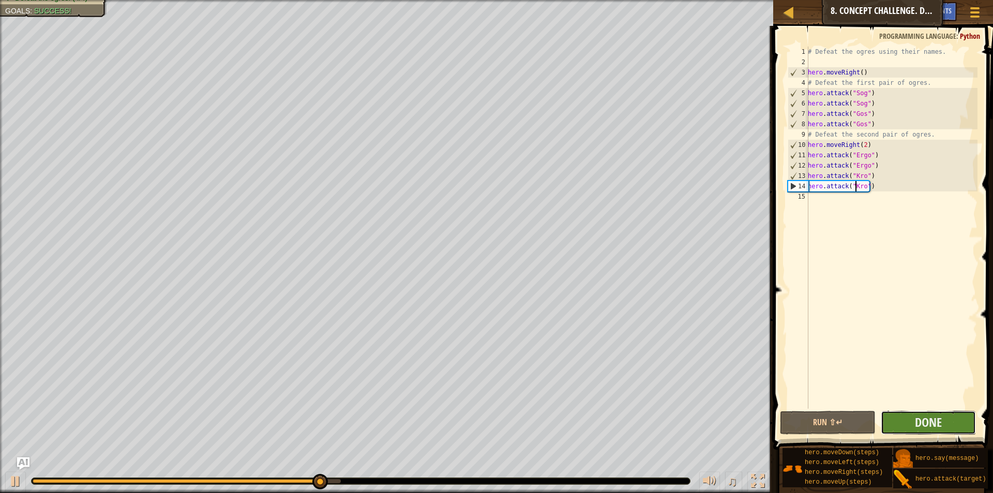
click at [940, 432] on button "Done" at bounding box center [928, 423] width 95 height 24
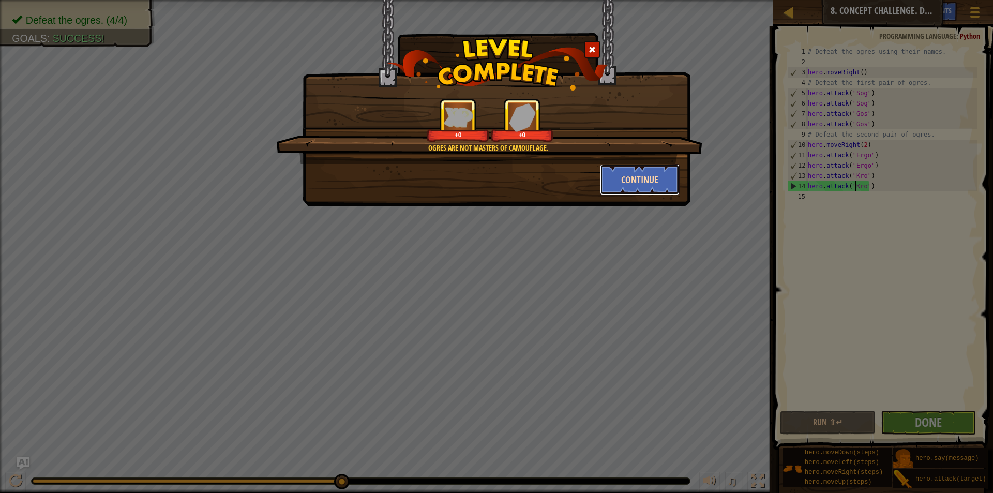
click at [633, 177] on button "Continue" at bounding box center [640, 179] width 80 height 31
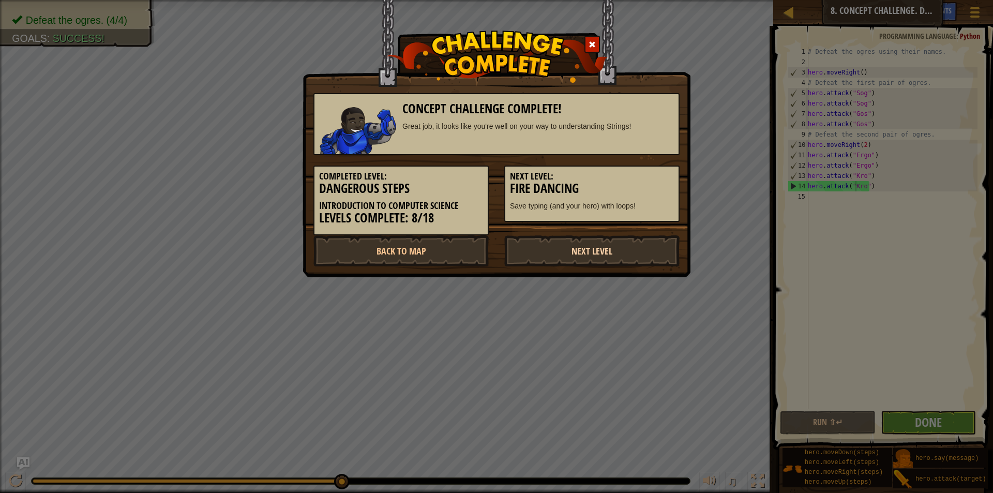
click at [633, 264] on link "Next Level" at bounding box center [591, 250] width 175 height 31
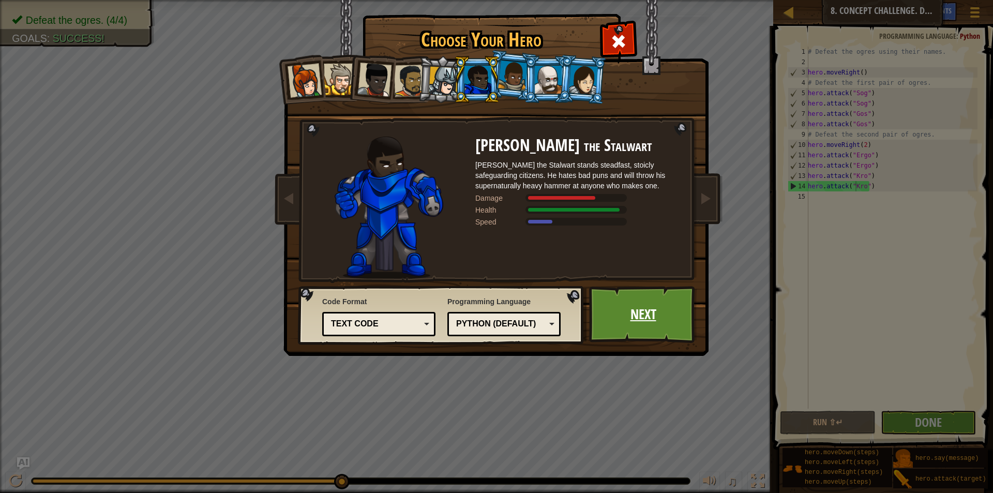
click at [650, 294] on link "Next" at bounding box center [643, 314] width 108 height 57
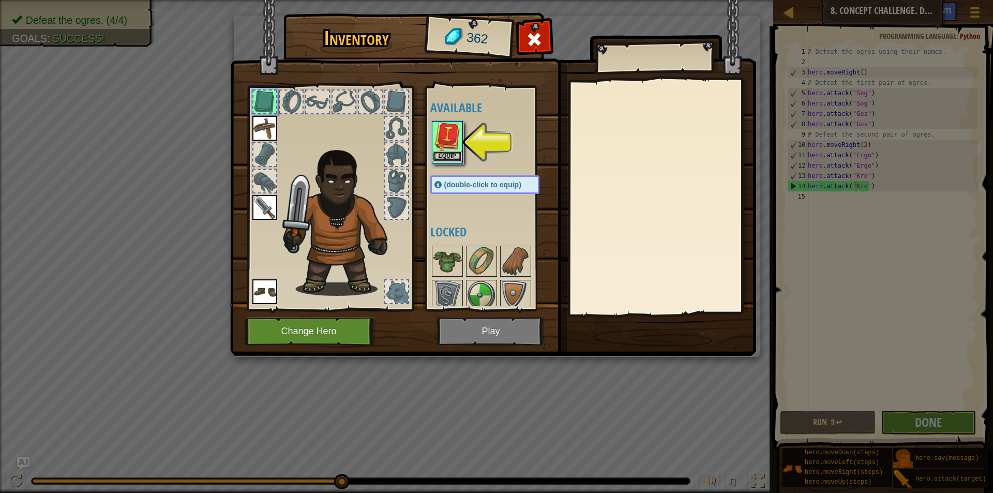
click at [438, 156] on button "Equip" at bounding box center [447, 156] width 29 height 11
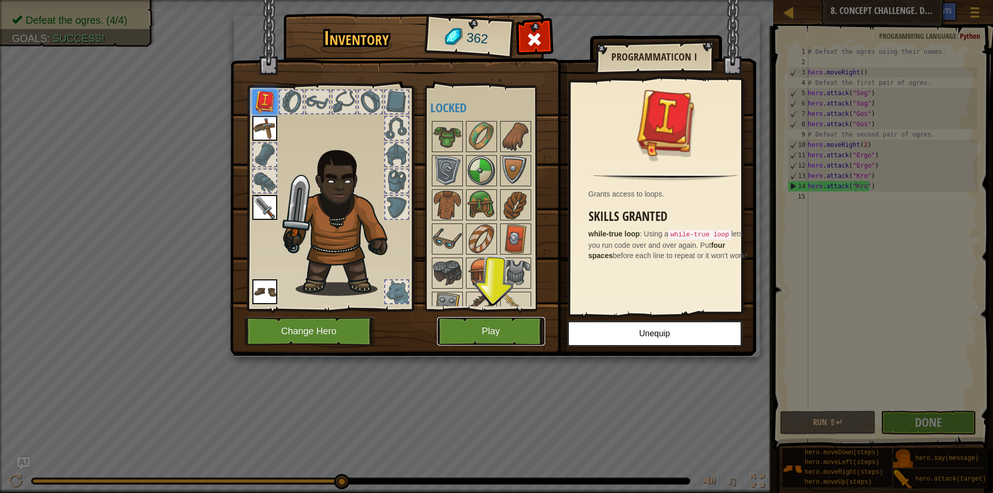
click at [514, 327] on button "Play" at bounding box center [491, 331] width 108 height 28
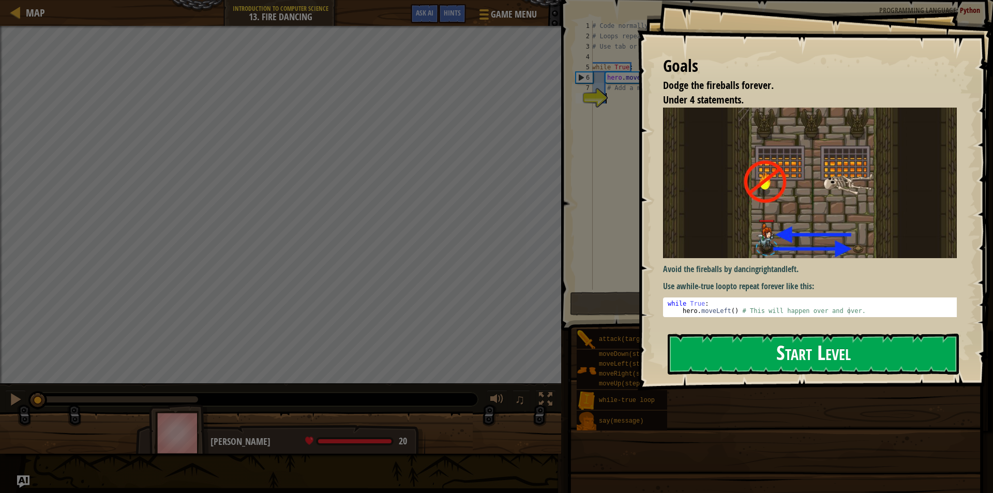
click at [731, 343] on button "Start Level" at bounding box center [813, 354] width 291 height 41
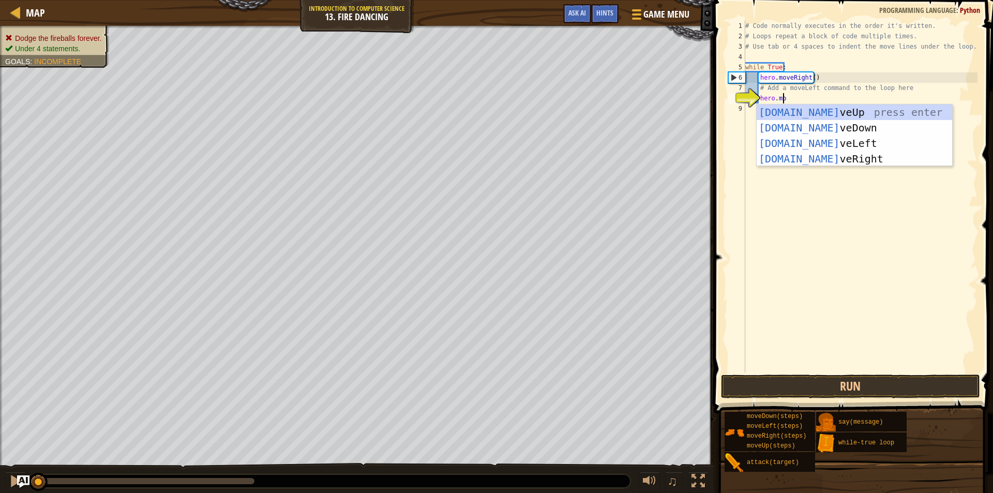
type textarea "hero.move"
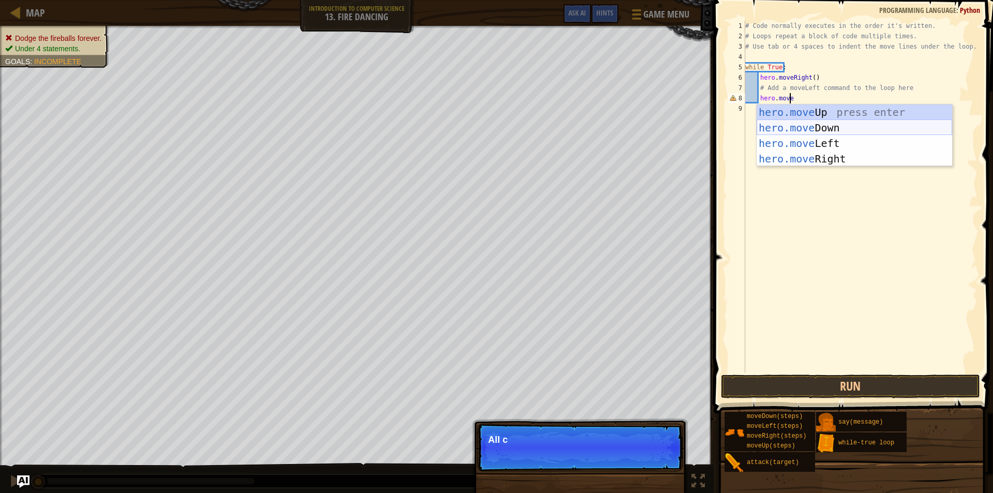
click at [818, 135] on div "hero.move Up press enter hero.move Down press enter hero.move Left press enter …" at bounding box center [854, 150] width 195 height 93
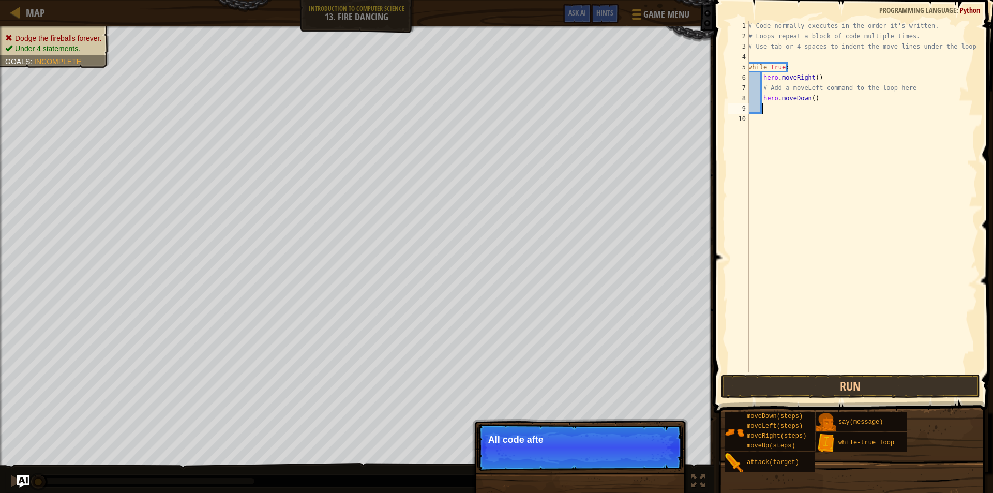
scroll to position [5, 1]
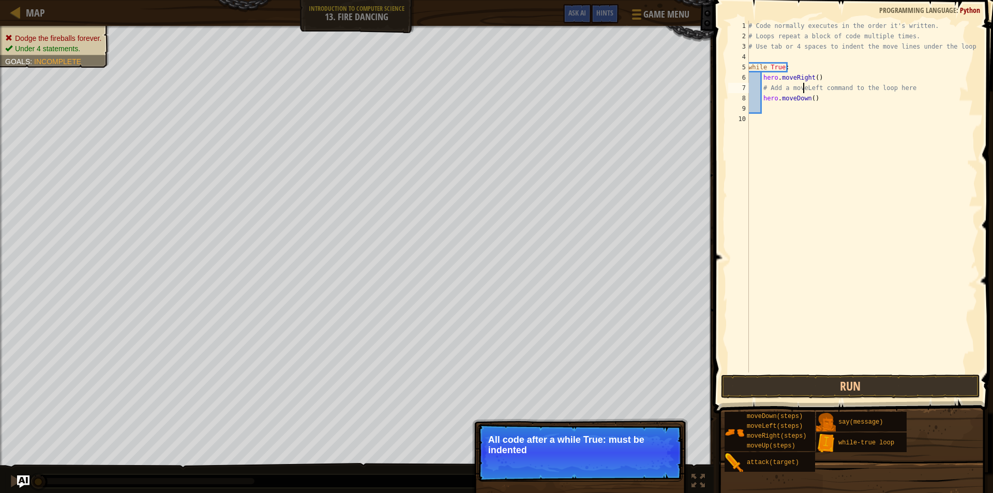
click at [803, 92] on div "# Code normally executes in the order it's written. # Loops repeat a block of c…" at bounding box center [861, 207] width 231 height 372
click at [805, 101] on div "# Code normally executes in the order it's written. # Loops repeat a block of c…" at bounding box center [861, 207] width 231 height 372
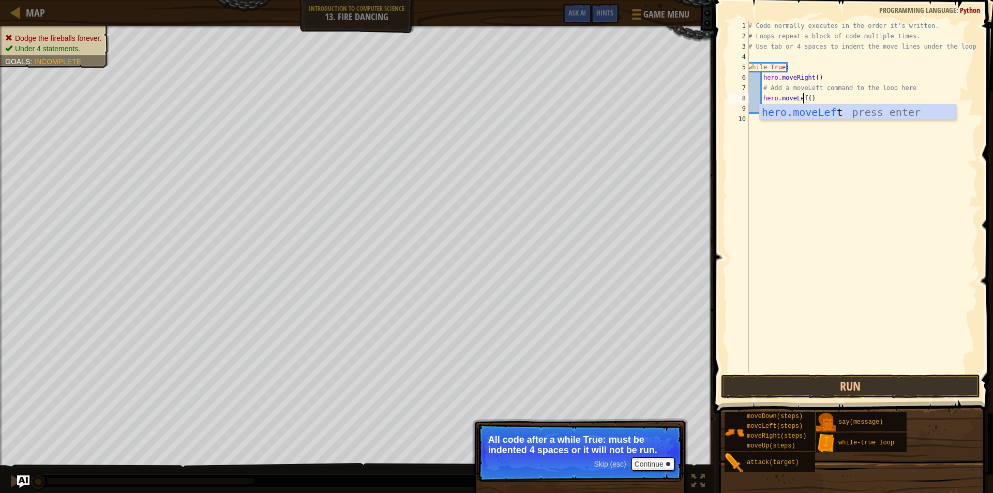
scroll to position [5, 5]
click at [809, 0] on body "Map Introduction to Computer Science 13. Fire Dancing Game Menu Done Hints Ask …" at bounding box center [496, 0] width 993 height 0
click at [650, 459] on button "Continue" at bounding box center [652, 463] width 43 height 13
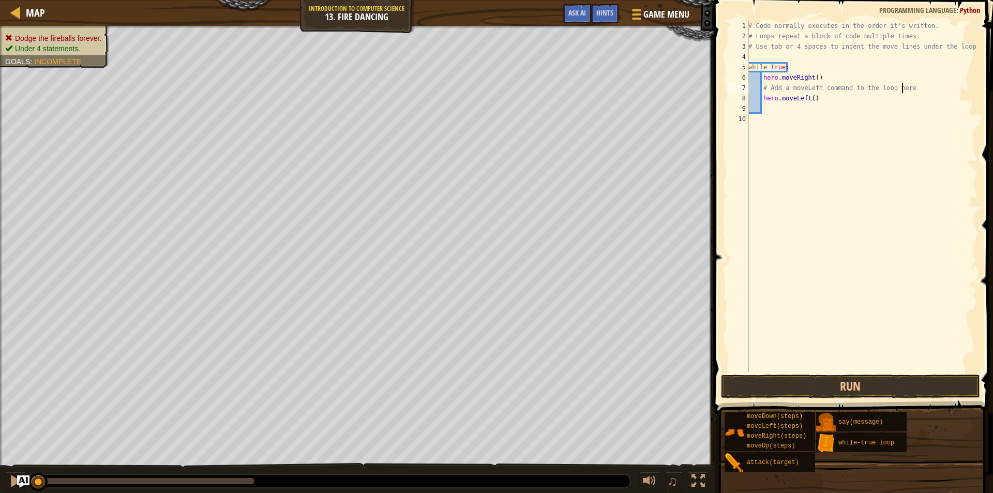
click at [905, 91] on div "# Code normally executes in the order it's written. # Loops repeat a block of c…" at bounding box center [861, 207] width 231 height 372
type textarea "#"
click at [763, 98] on div "# Code normally executes in the order it's written. # Loops repeat a block of c…" at bounding box center [861, 207] width 231 height 372
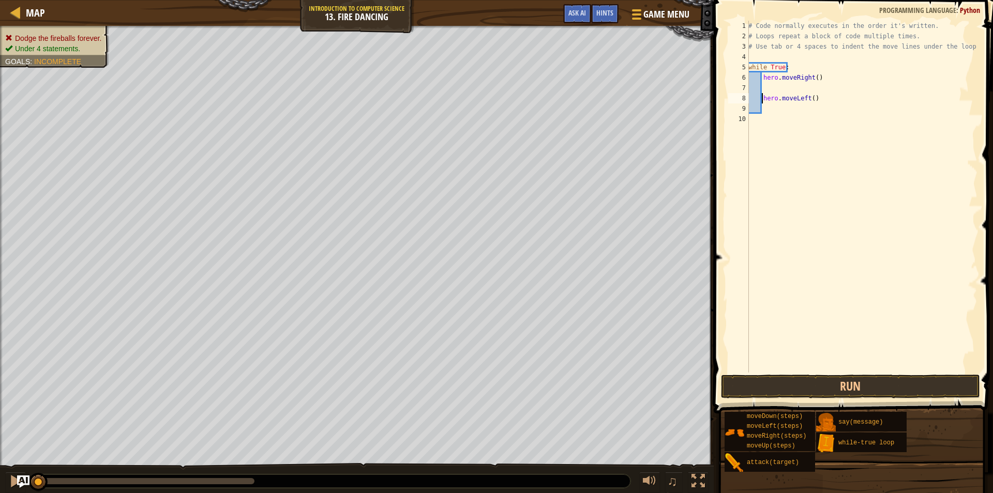
type textarea "hero.moveLeft()"
click at [805, 104] on div "# Code normally executes in the order it's written. # Loops repeat a block of c…" at bounding box center [861, 207] width 231 height 372
click at [799, 96] on div "# Code normally executes in the order it's written. # Loops repeat a block of c…" at bounding box center [861, 207] width 231 height 372
type textarea "h"
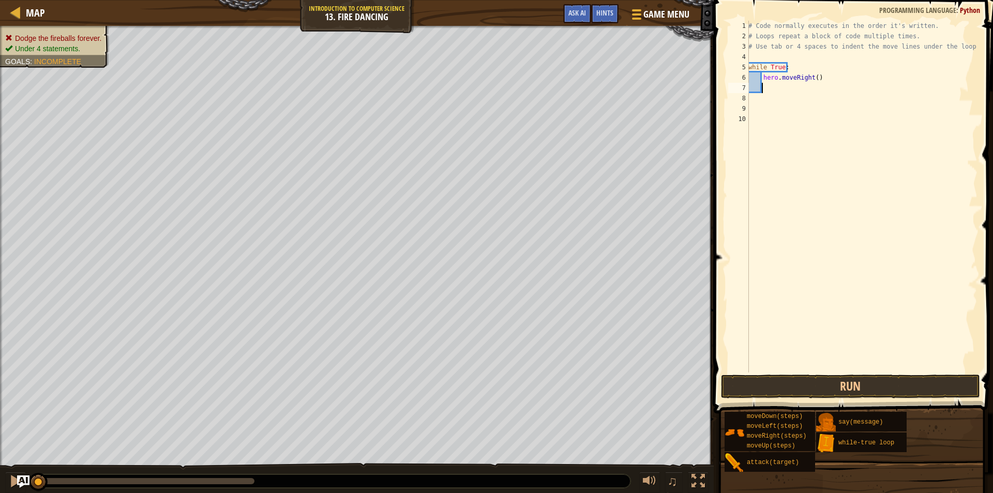
click at [767, 87] on div "# Code normally executes in the order it's written. # Loops repeat a block of c…" at bounding box center [861, 207] width 231 height 372
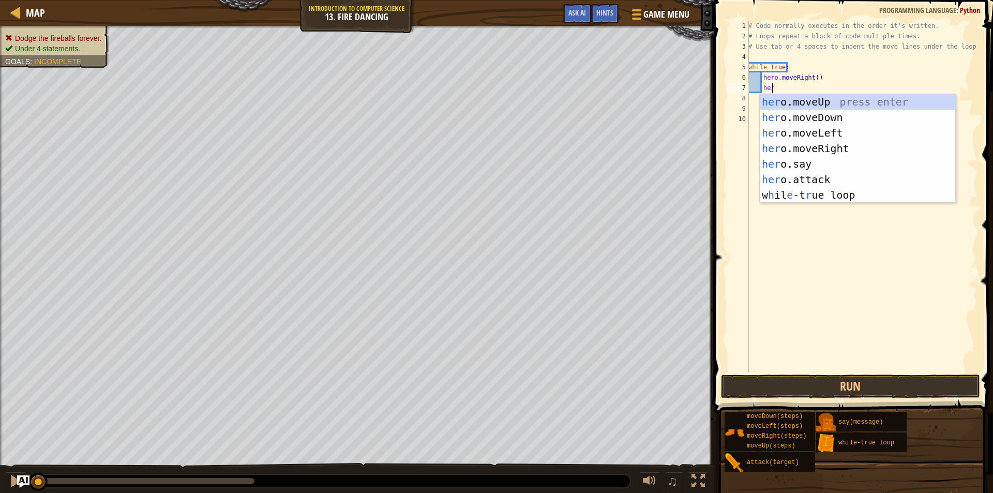
type textarea "hero"
click at [802, 135] on div "hero .moveUp press enter hero .moveDown press enter hero .moveLeft press enter …" at bounding box center [857, 164] width 195 height 140
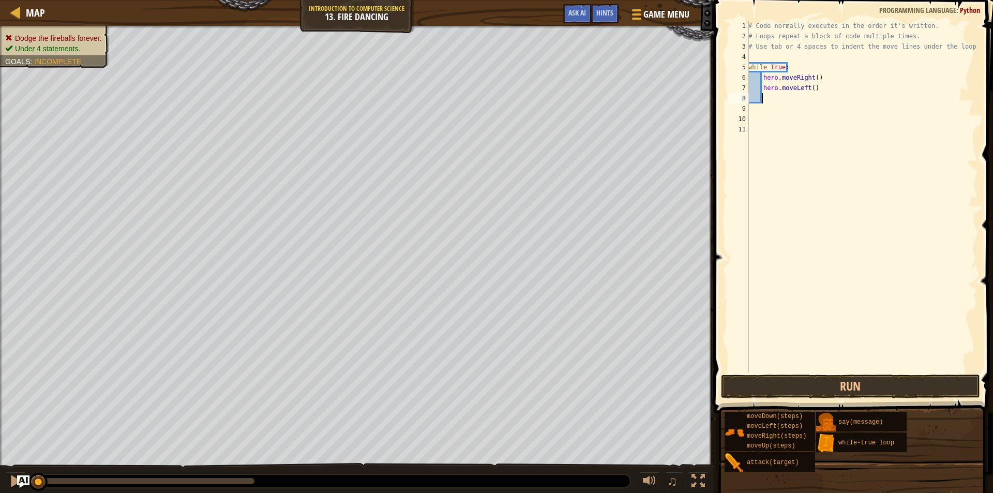
scroll to position [5, 1]
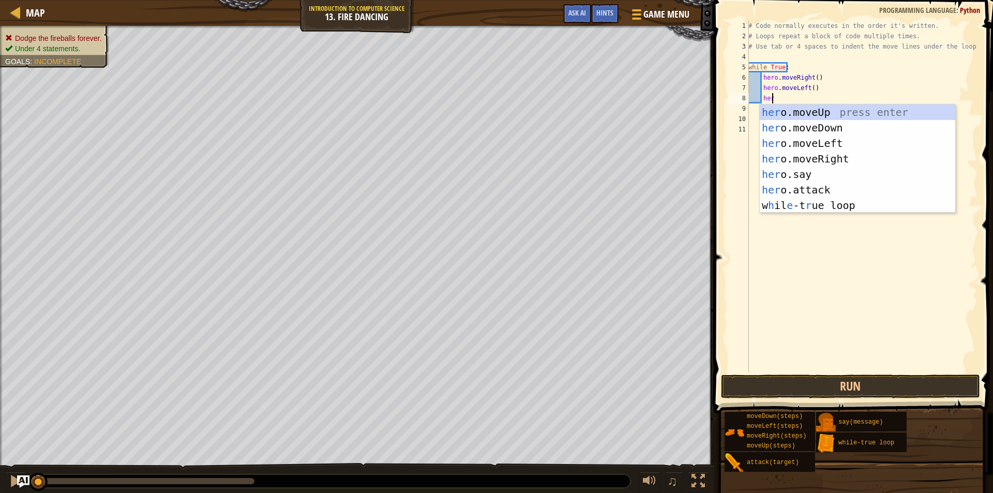
type textarea "hero"
click at [802, 165] on div "hero .moveUp press enter hero .moveDown press enter hero .moveLeft press enter …" at bounding box center [857, 174] width 195 height 140
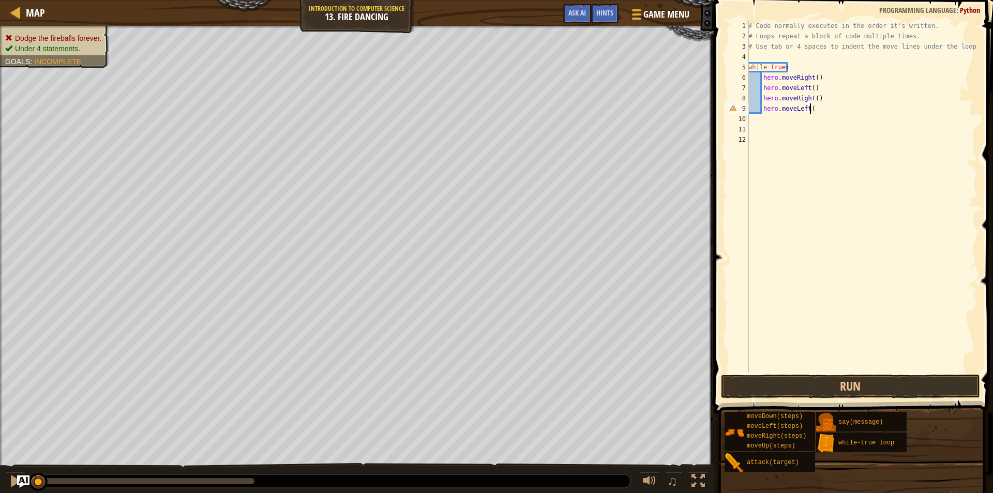
scroll to position [5, 5]
type textarea "hero.moveLeft()"
click at [828, 397] on button "Run" at bounding box center [850, 386] width 259 height 24
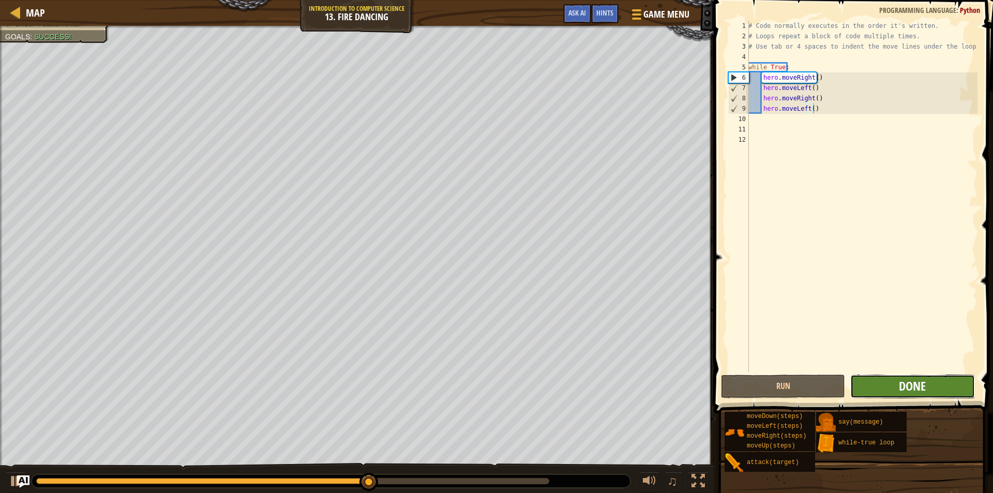
click at [908, 379] on span "Done" at bounding box center [912, 386] width 27 height 17
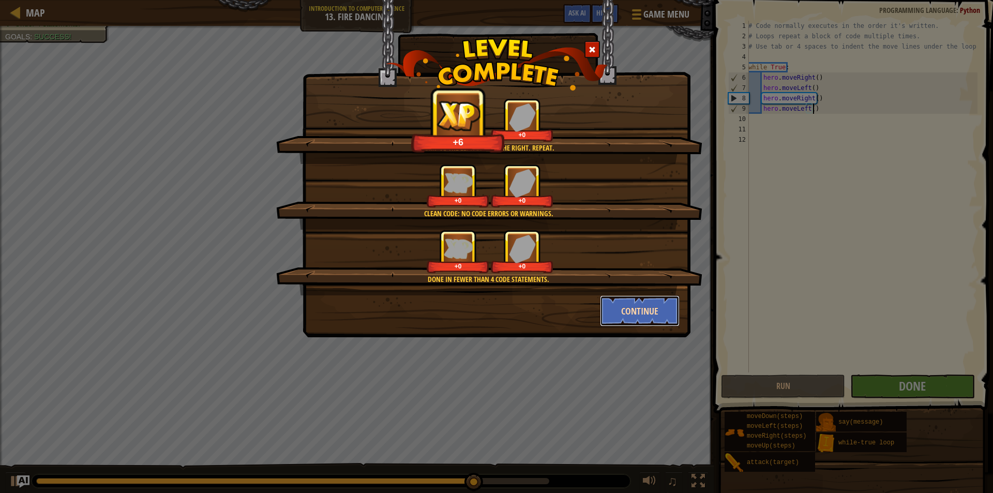
click at [656, 314] on button "Continue" at bounding box center [640, 310] width 80 height 31
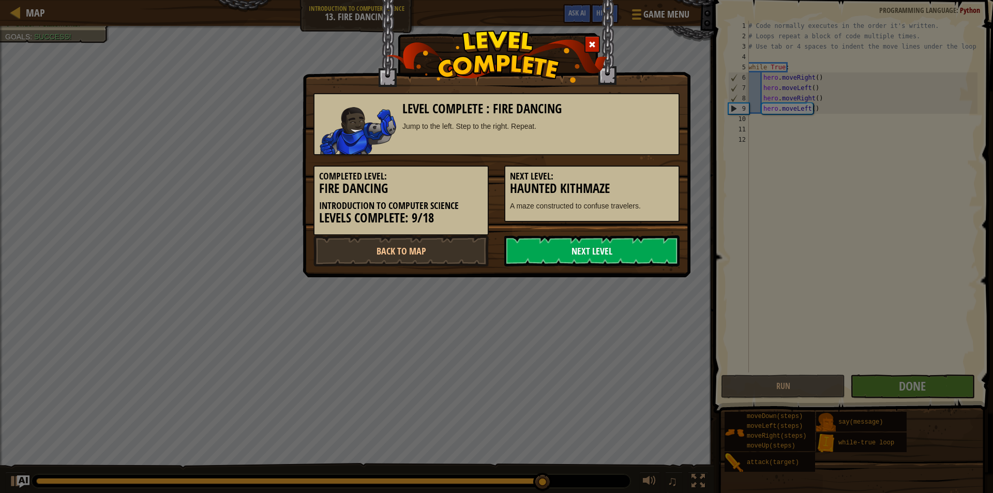
click at [630, 257] on link "Next Level" at bounding box center [591, 250] width 175 height 31
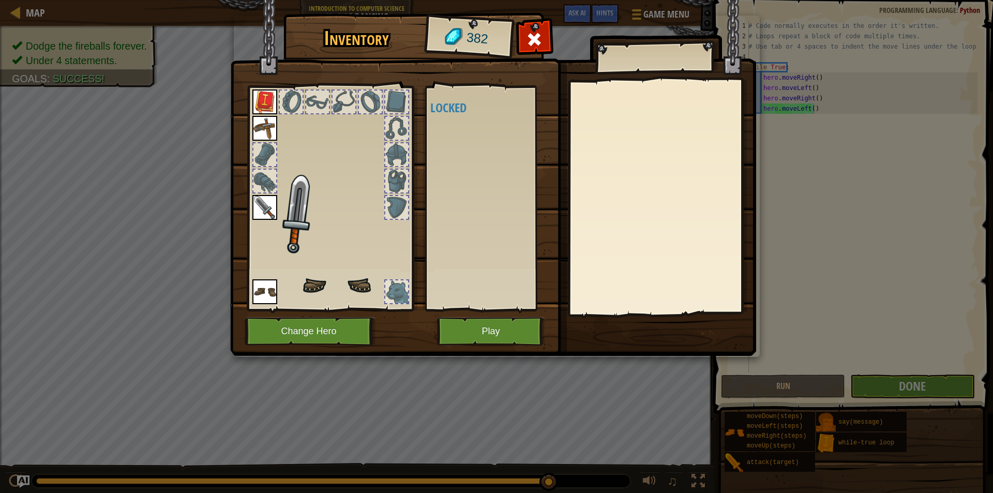
click at [601, 1] on body "Map Introduction to Computer Science 13. Fire Dancing Game Menu Done Hints Ask …" at bounding box center [496, 0] width 993 height 1
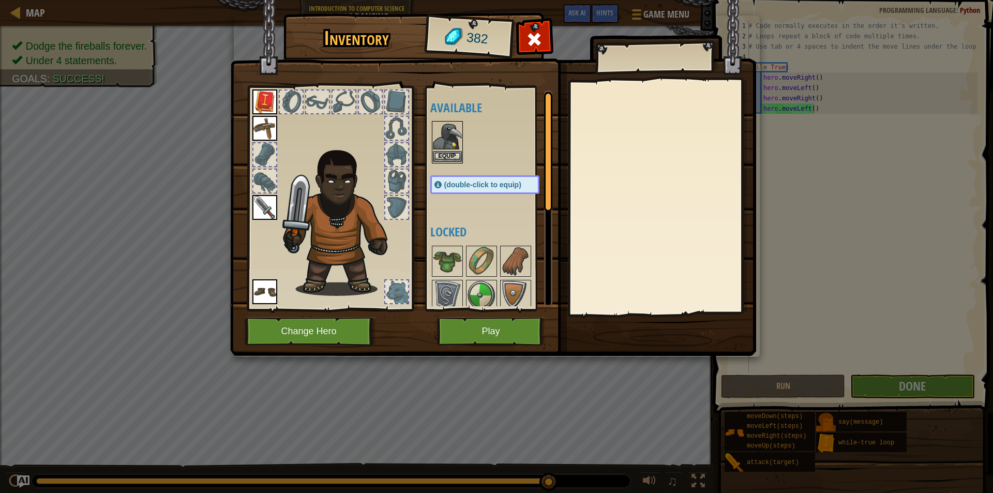
click at [452, 143] on img at bounding box center [447, 136] width 29 height 29
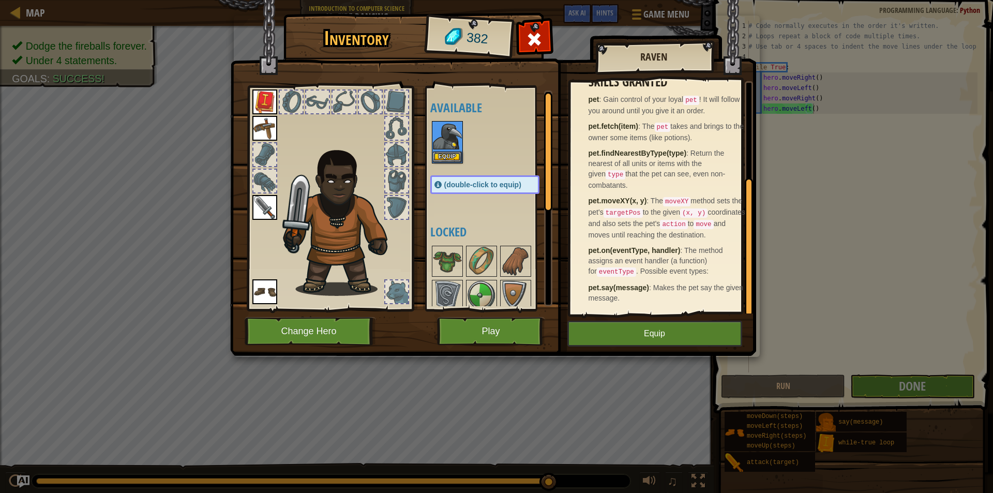
scroll to position [158, 0]
click at [634, 327] on button "Equip" at bounding box center [654, 334] width 175 height 26
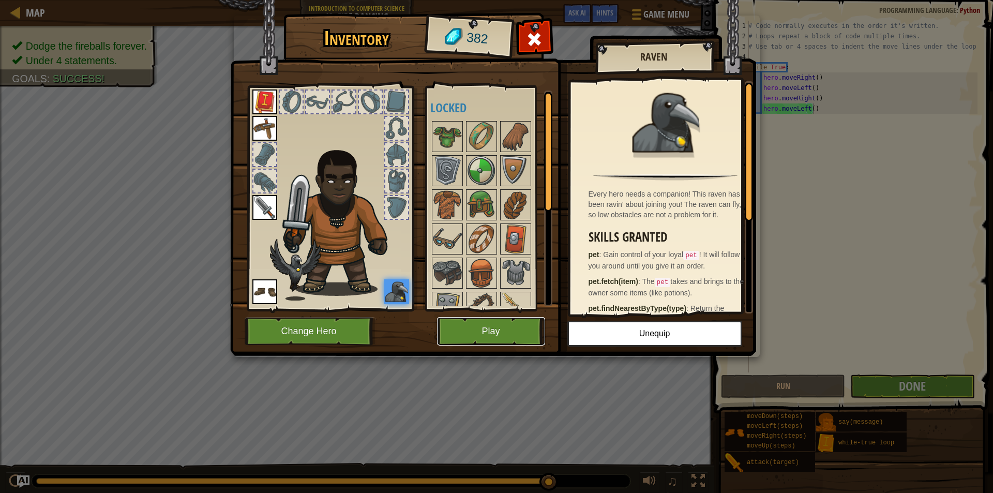
click at [506, 322] on button "Play" at bounding box center [491, 331] width 108 height 28
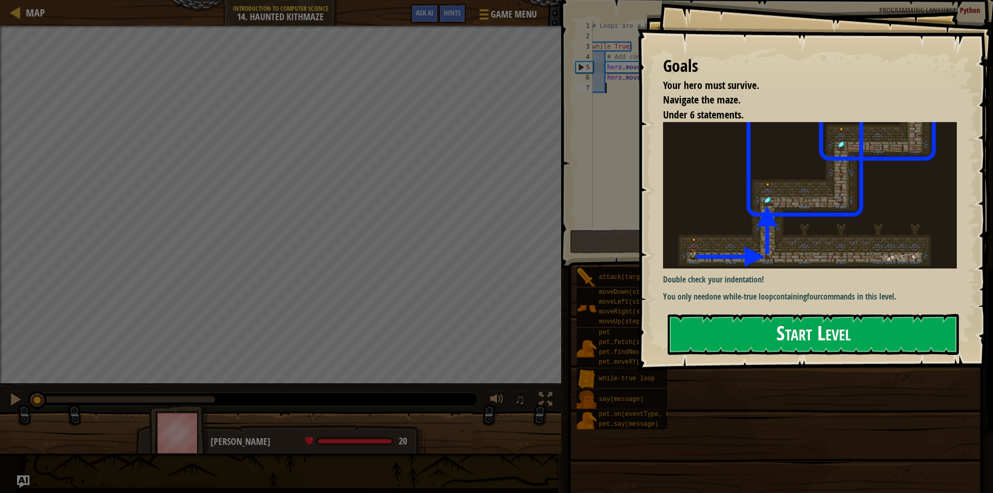
click at [731, 330] on button "Start Level" at bounding box center [813, 334] width 291 height 41
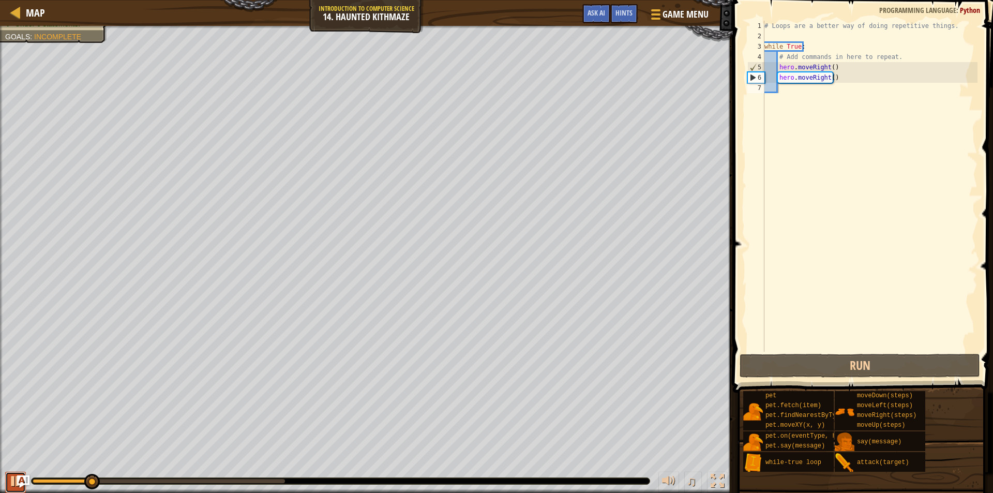
click at [6, 472] on button at bounding box center [15, 482] width 21 height 21
click at [7, 477] on button at bounding box center [15, 482] width 21 height 21
click at [8, 478] on button at bounding box center [15, 482] width 21 height 21
click at [841, 83] on div "# Loops are a better way of doing repetitive things. while True : # Add command…" at bounding box center [869, 197] width 215 height 352
click at [834, 80] on div "# Loops are a better way of doing repetitive things. while True : # Add command…" at bounding box center [869, 197] width 215 height 352
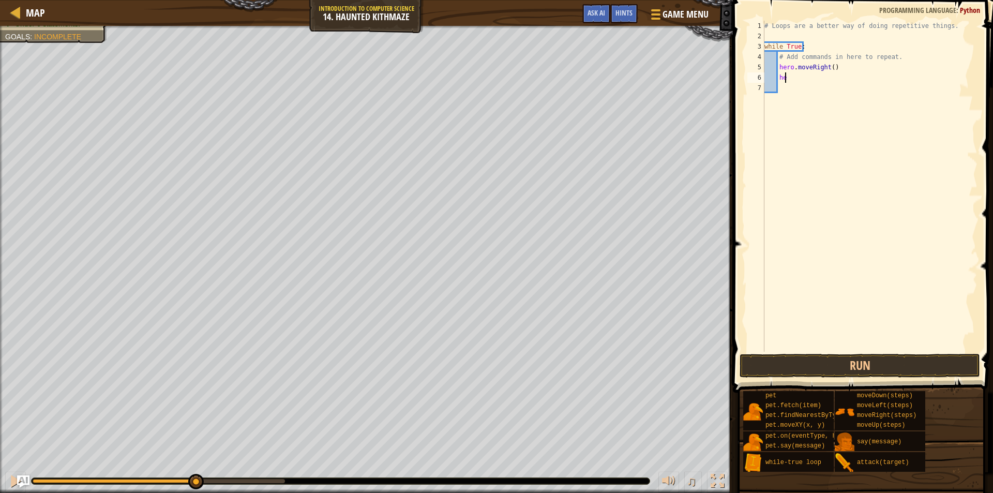
type textarea "h"
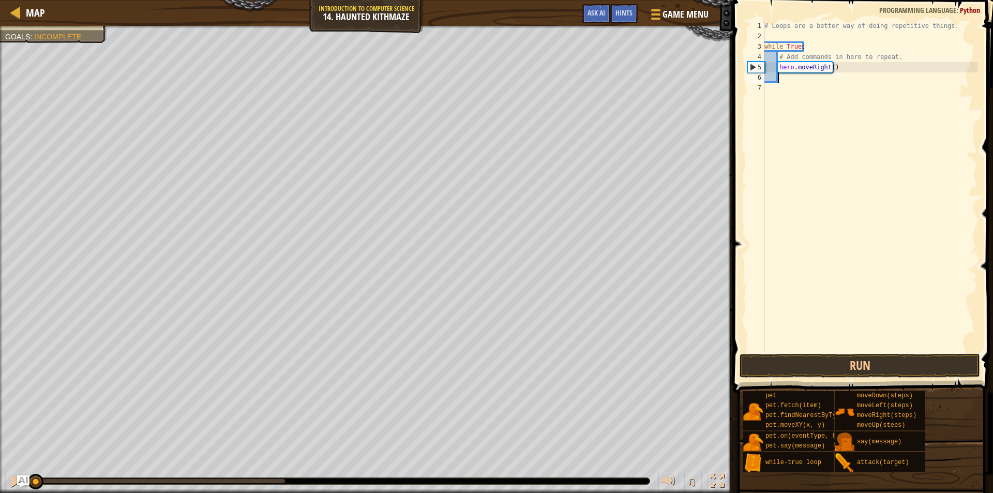
drag, startPoint x: 199, startPoint y: 477, endPoint x: 0, endPoint y: 454, distance: 200.4
click at [0, 454] on div "Your hero must survive. Navigate the maze. Under 6 statements. Goals : Incomple…" at bounding box center [496, 259] width 993 height 467
click at [830, 70] on div "# Loops are a better way of doing repetitive things. while True : # Add command…" at bounding box center [869, 197] width 215 height 352
type textarea "hero.moveRight(2)"
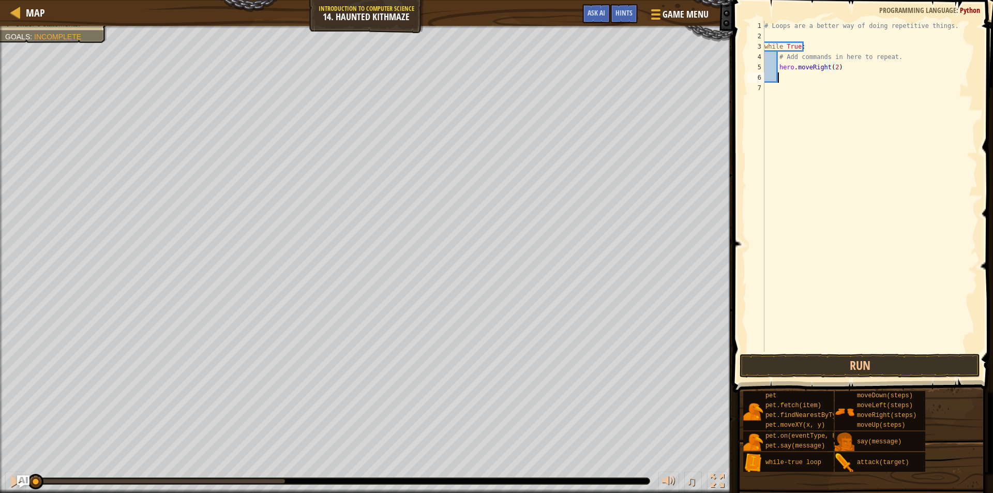
click at [818, 77] on div "# Loops are a better way of doing repetitive things. while True : # Add command…" at bounding box center [869, 197] width 215 height 352
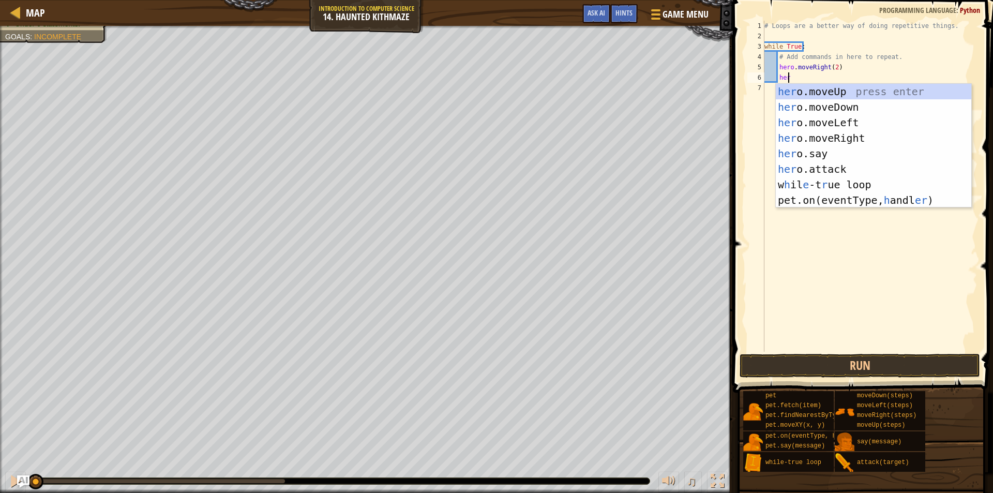
scroll to position [5, 2]
type textarea "hero."
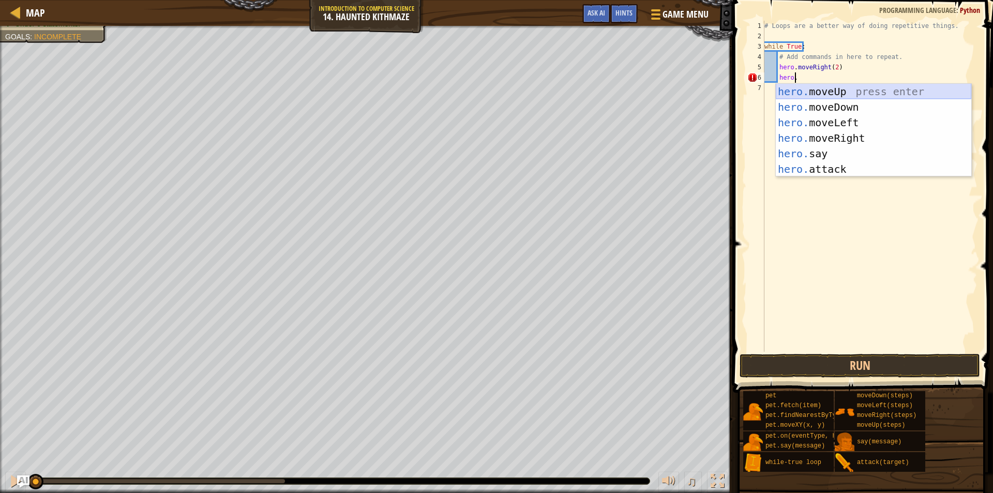
click at [838, 89] on div "hero. moveUp press enter hero. moveDown press enter hero. moveLeft press enter …" at bounding box center [873, 146] width 195 height 124
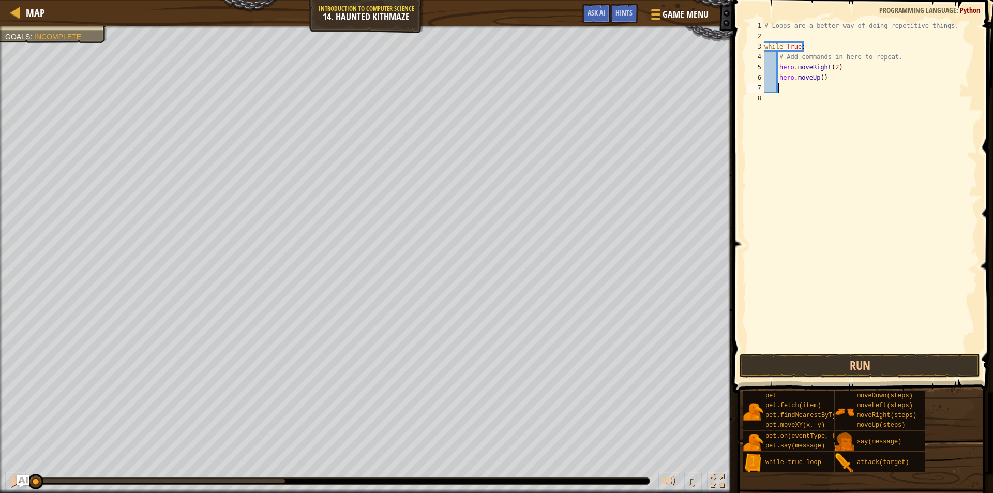
scroll to position [5, 1]
click at [818, 83] on div "# Loops are a better way of doing repetitive things. while True : # Add command…" at bounding box center [869, 197] width 215 height 352
click at [818, 82] on div "# Loops are a better way of doing repetitive things. while True : # Add command…" at bounding box center [869, 197] width 215 height 352
type textarea "hero.moveUp(2)"
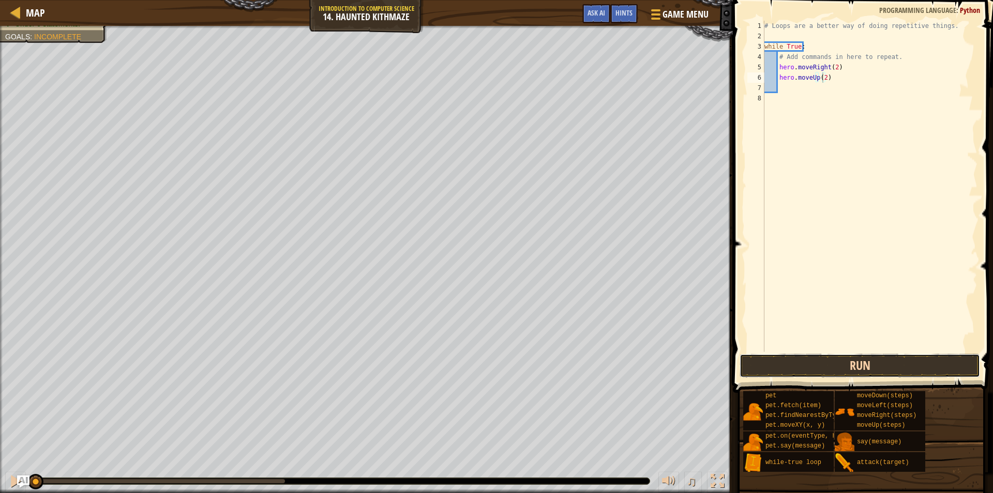
click at [826, 365] on button "Run" at bounding box center [860, 366] width 240 height 24
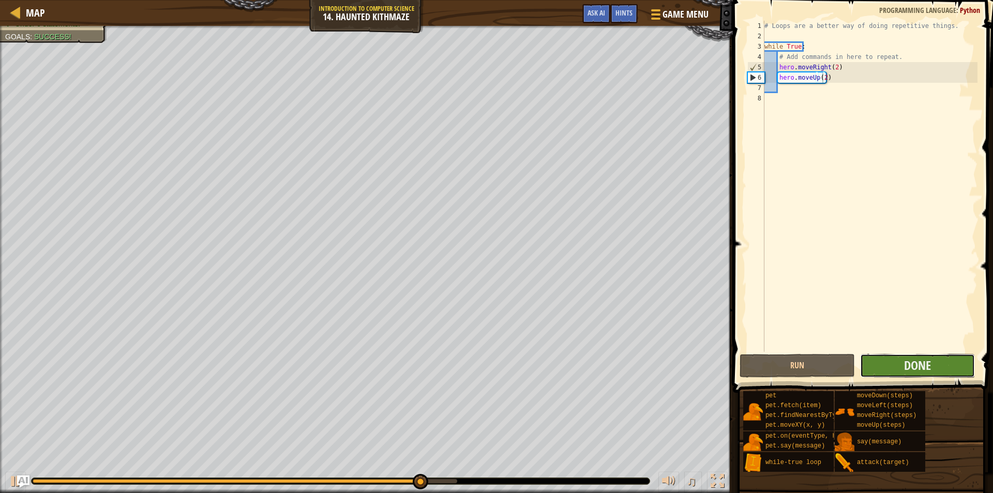
click at [936, 360] on button "Done" at bounding box center [917, 366] width 115 height 24
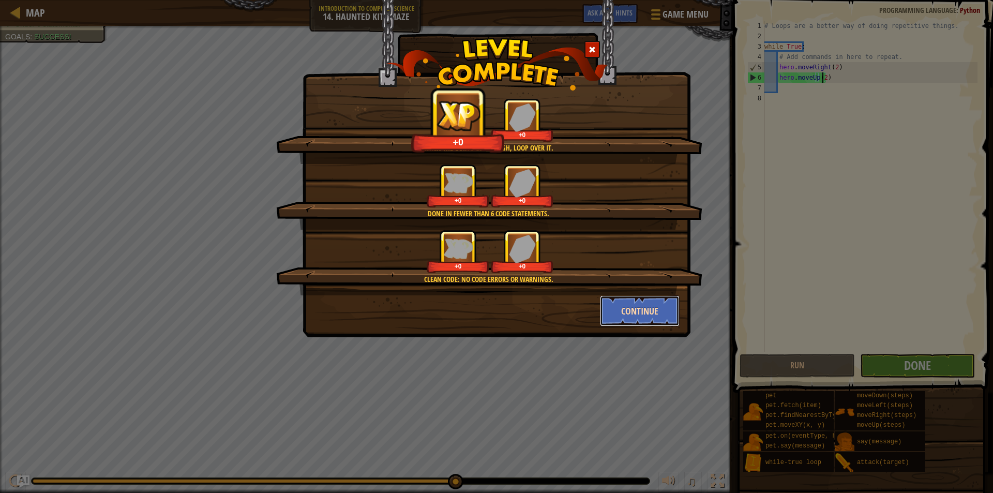
click at [635, 307] on button "Continue" at bounding box center [640, 310] width 80 height 31
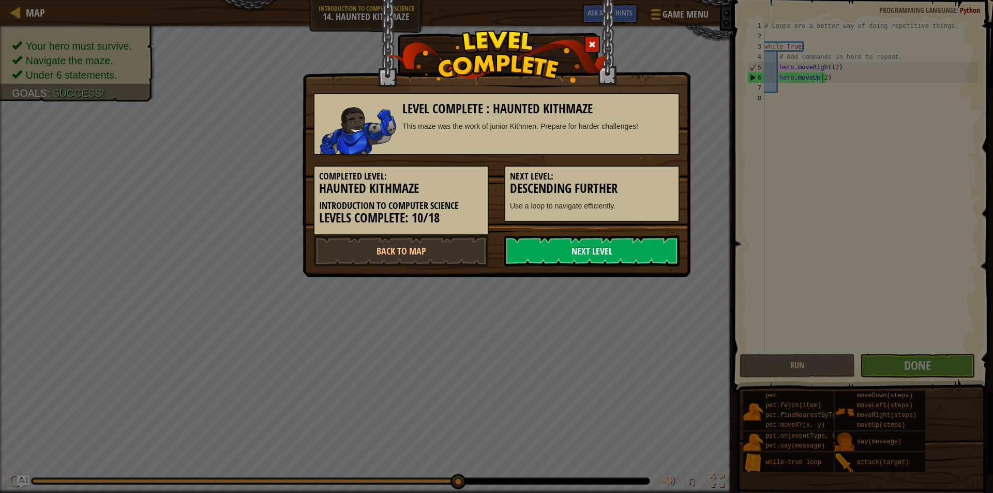
click at [594, 258] on link "Next Level" at bounding box center [591, 250] width 175 height 31
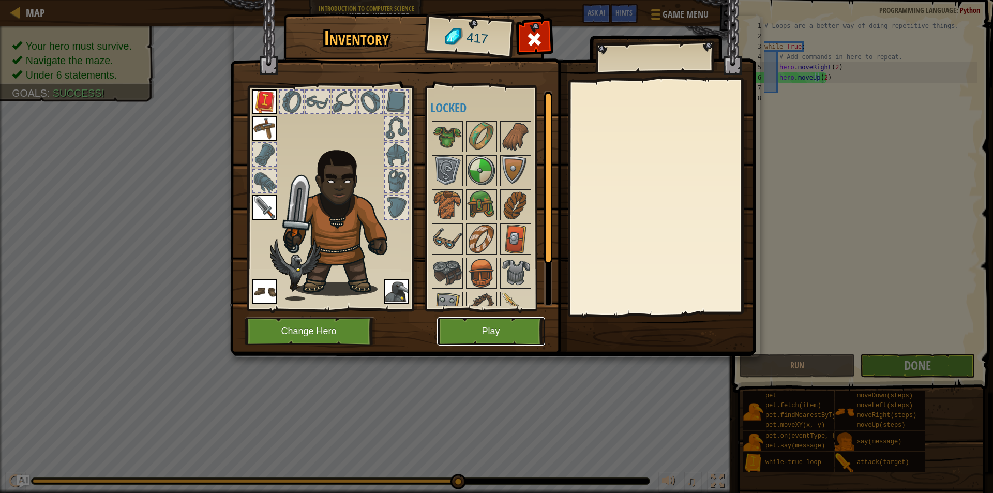
click at [457, 332] on button "Play" at bounding box center [491, 331] width 108 height 28
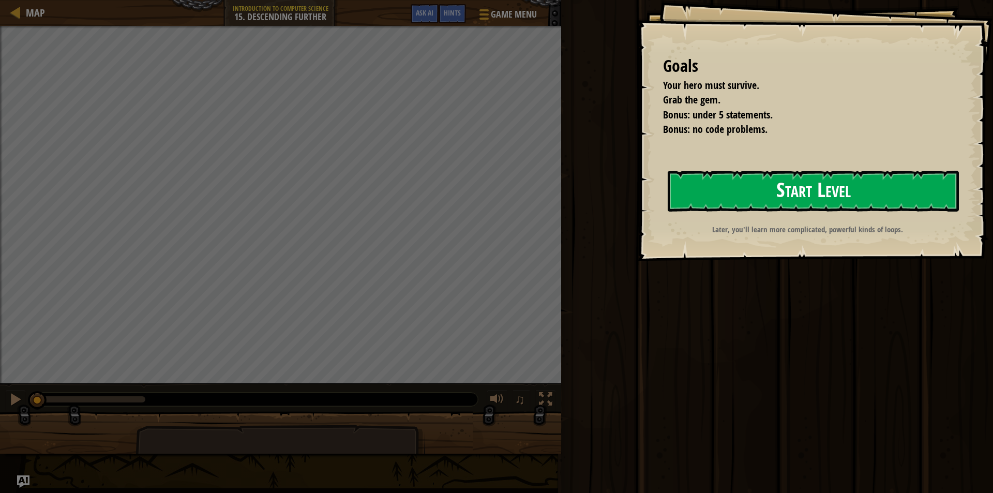
click at [780, 194] on button "Start Level" at bounding box center [813, 191] width 291 height 41
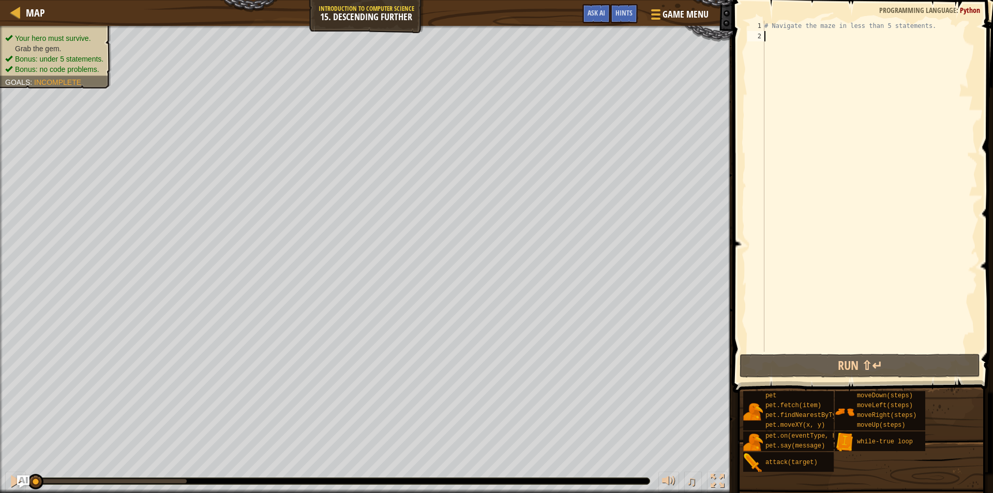
scroll to position [5, 0]
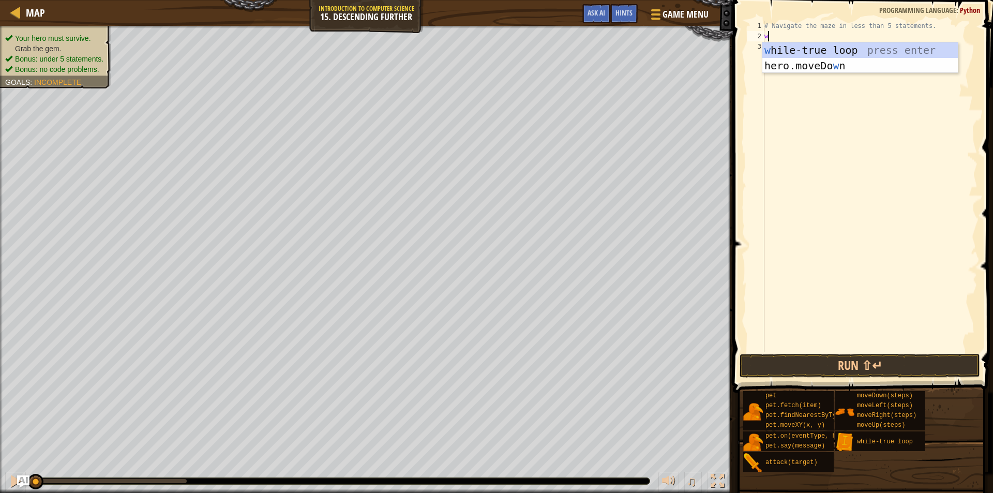
type textarea "wh"
click at [820, 54] on div "wh ile-true loop press enter" at bounding box center [859, 65] width 195 height 47
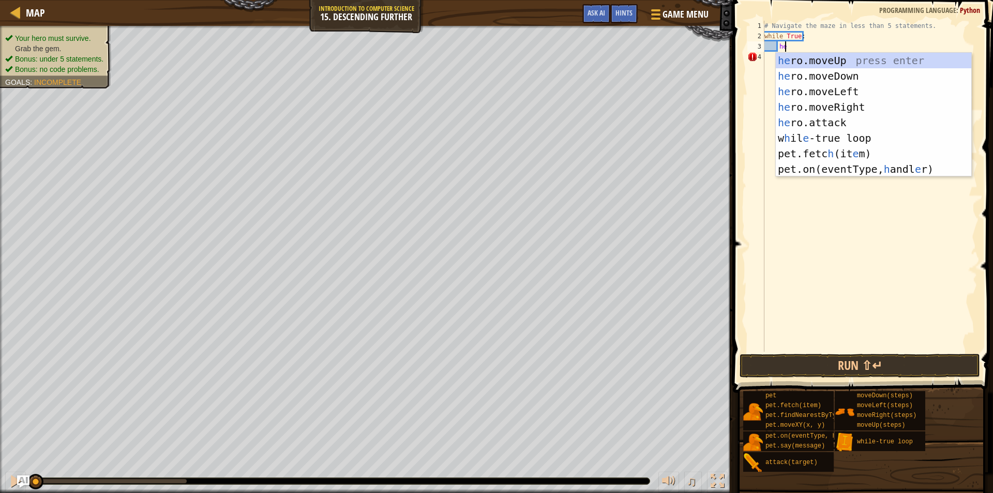
type textarea "hero"
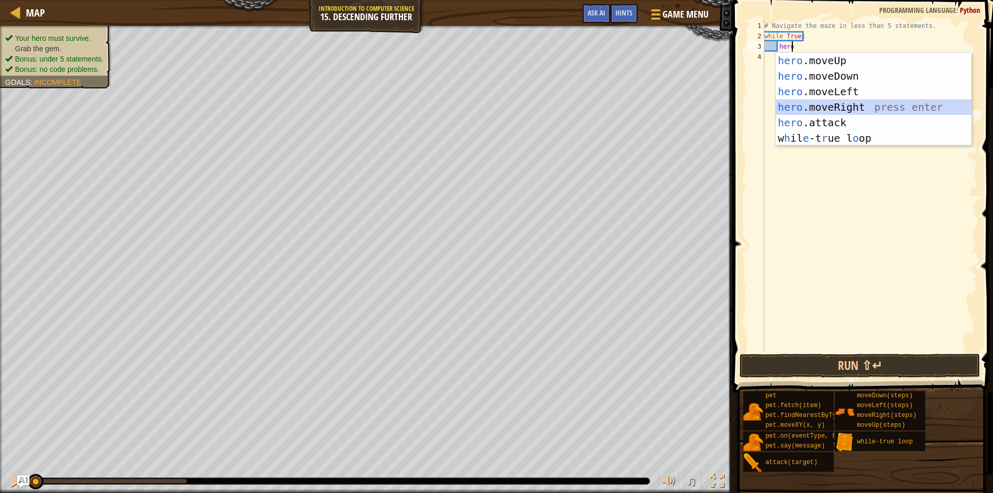
click at [810, 104] on div "hero .moveUp press enter hero .moveDown press enter hero .moveLeft press enter …" at bounding box center [873, 115] width 195 height 124
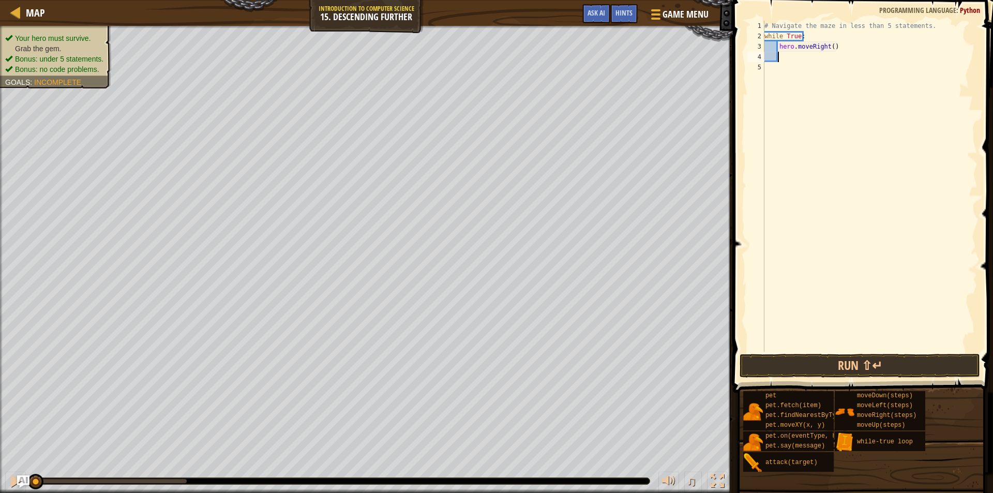
click at [829, 50] on div "# Navigate the maze in less than 5 statements. while True : hero . moveRight ( )" at bounding box center [869, 197] width 215 height 352
type textarea "hero.moveRight(3)"
click at [815, 54] on div "# Navigate the maze in less than 5 statements. while True : hero . moveRight ( …" at bounding box center [869, 197] width 215 height 352
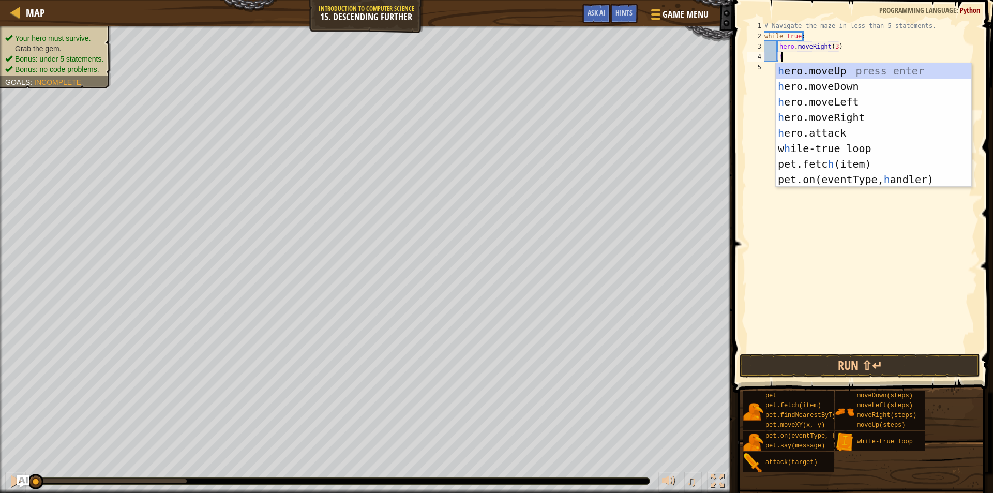
scroll to position [5, 1]
type textarea "her"
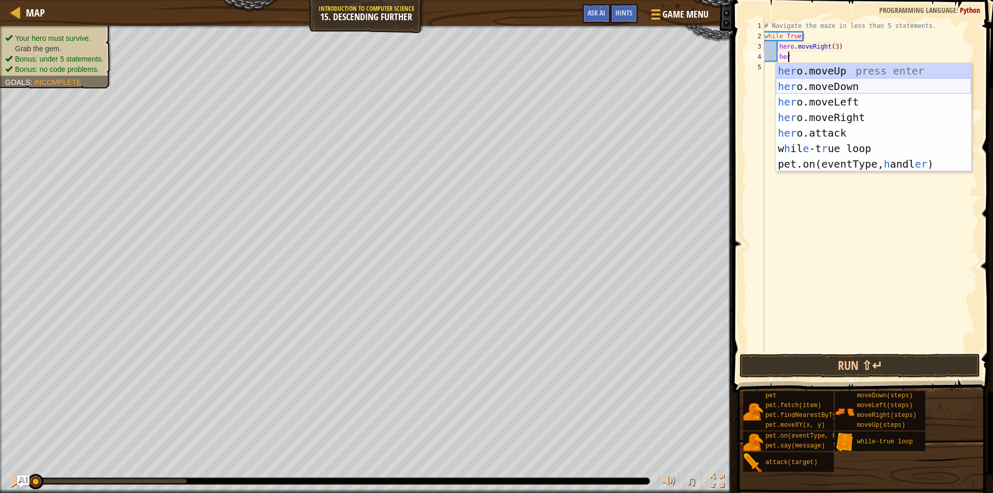
click at [823, 83] on div "her o.moveUp press enter her o.moveDown press enter her o.moveLeft press enter …" at bounding box center [873, 133] width 195 height 140
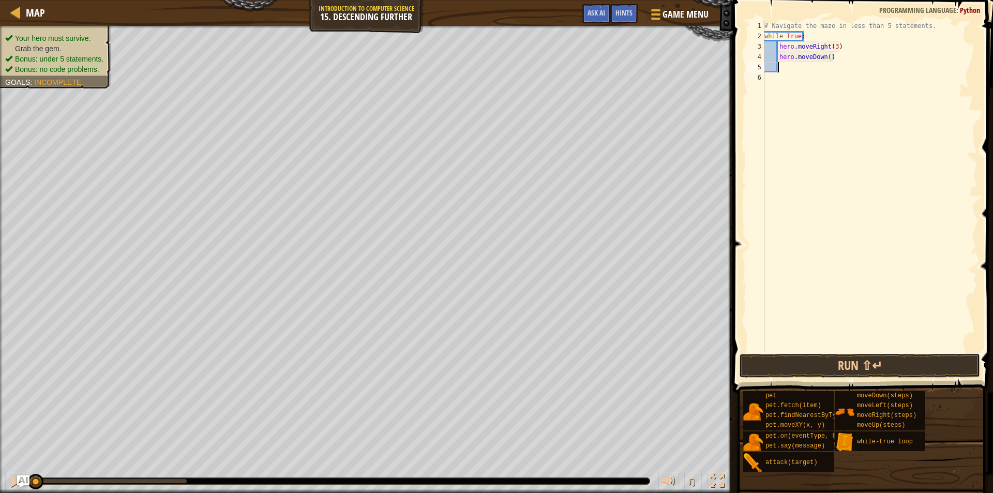
scroll to position [5, 1]
click at [887, 355] on button "Run ⇧↵" at bounding box center [860, 366] width 240 height 24
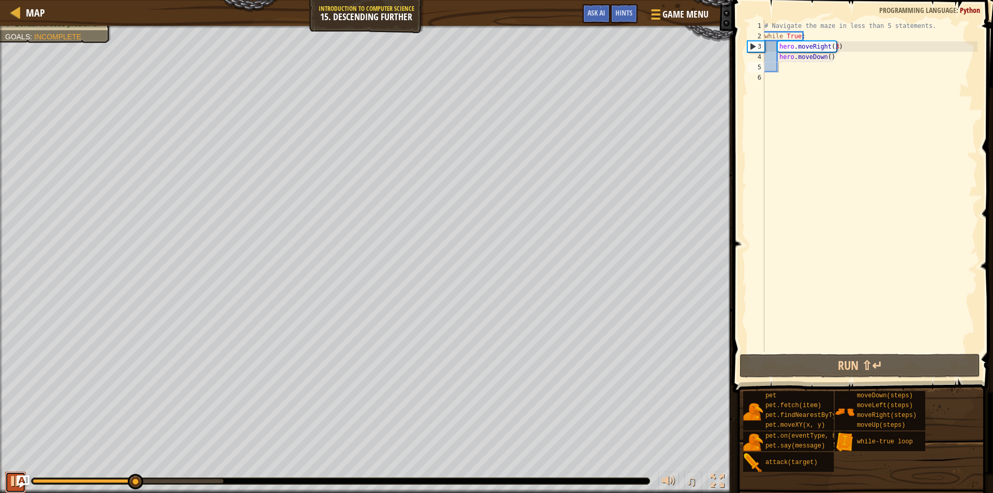
click at [12, 484] on div at bounding box center [15, 480] width 13 height 13
click at [836, 56] on div "# Navigate the maze in less than 5 statements. while True : hero . moveRight ( …" at bounding box center [869, 197] width 215 height 352
click at [833, 51] on div "# Navigate the maze in less than 5 statements. while True : hero . moveRight ( …" at bounding box center [869, 197] width 215 height 352
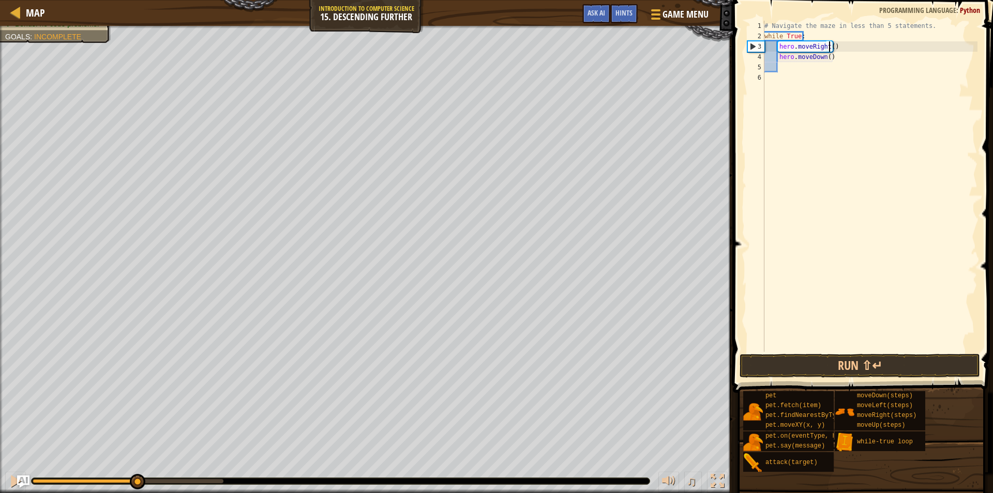
scroll to position [5, 5]
type textarea "hero.moveRight(2)"
click at [762, 373] on button "Run ⇧↵" at bounding box center [860, 366] width 240 height 24
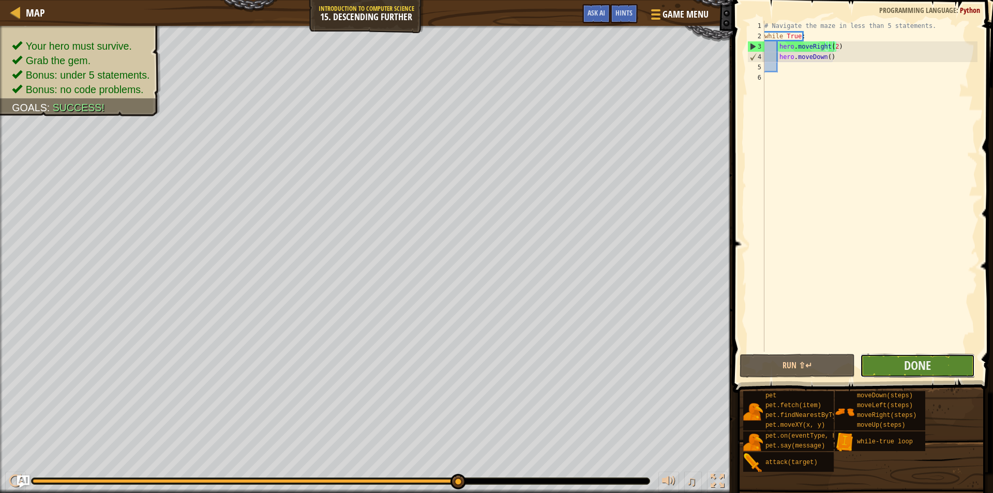
click at [892, 368] on button "Done" at bounding box center [917, 366] width 115 height 24
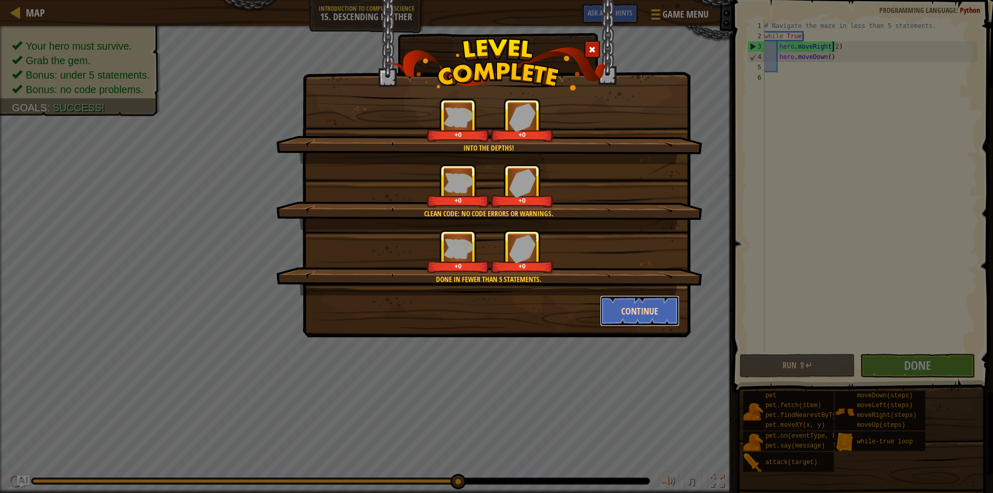
click at [658, 309] on button "Continue" at bounding box center [640, 310] width 80 height 31
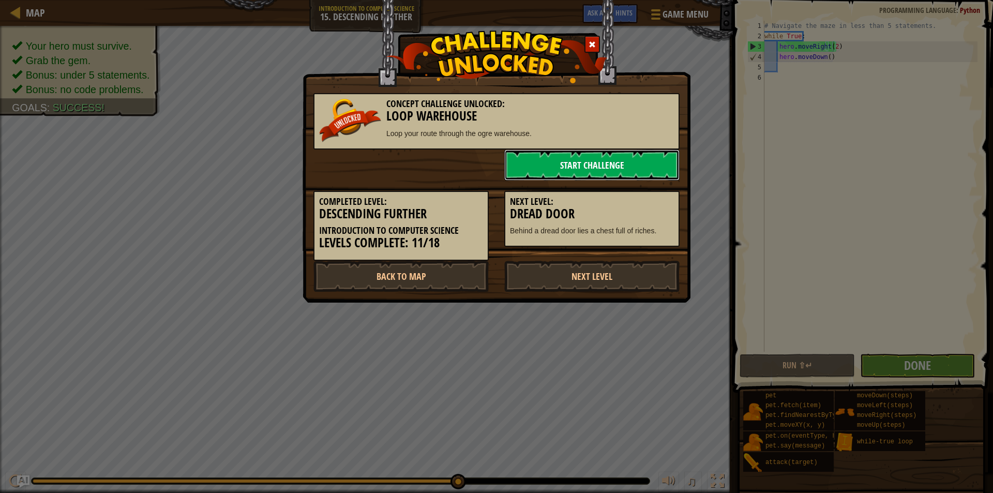
click at [581, 171] on link "Start Challenge" at bounding box center [591, 164] width 175 height 31
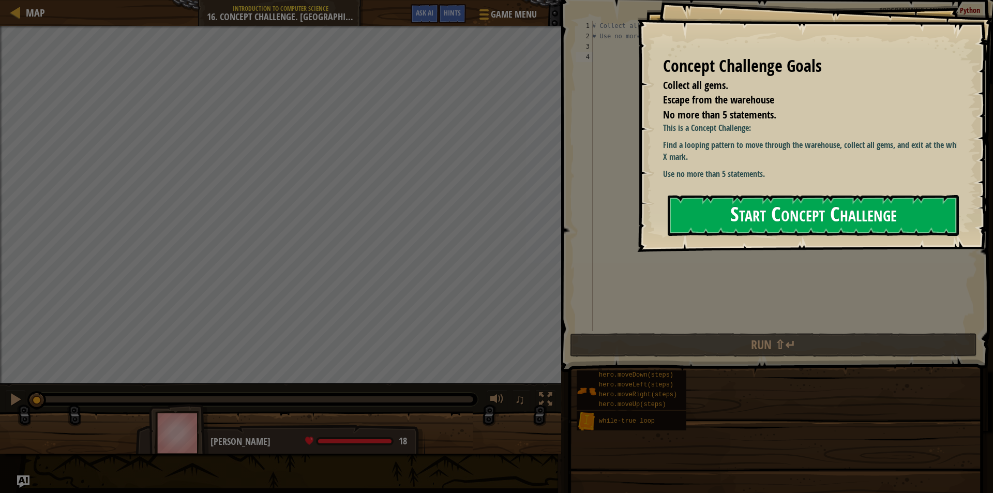
click at [745, 223] on button "Start Concept Challenge" at bounding box center [813, 215] width 291 height 41
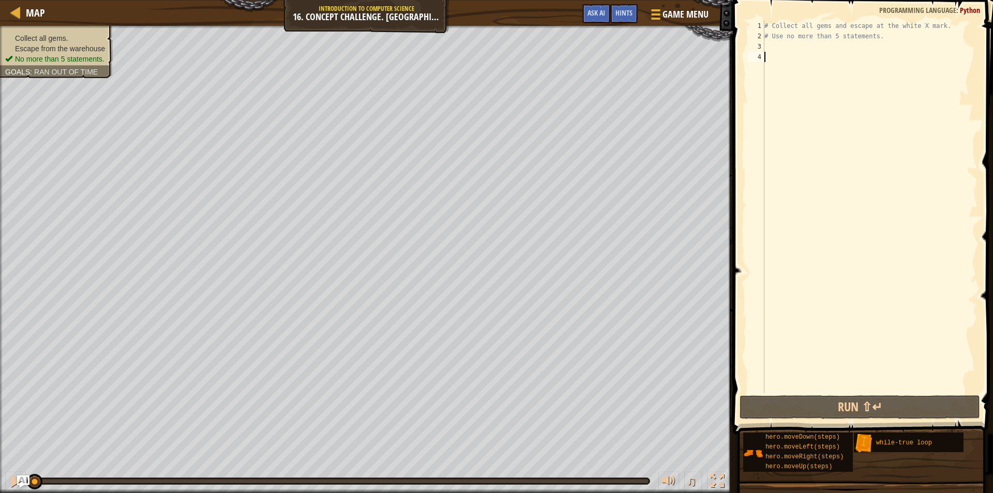
click at [877, 37] on div "# Collect all gems and escape at the white X mark. # Use no more than 5 stateme…" at bounding box center [869, 217] width 215 height 393
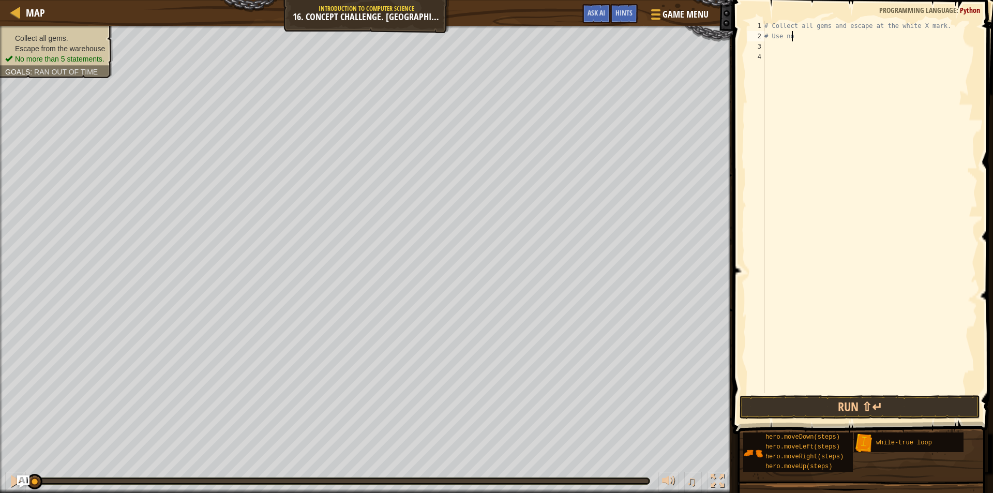
type textarea "#"
click at [938, 25] on div "# Collect all gems and escape at the white X mark." at bounding box center [869, 217] width 215 height 393
type textarea "#"
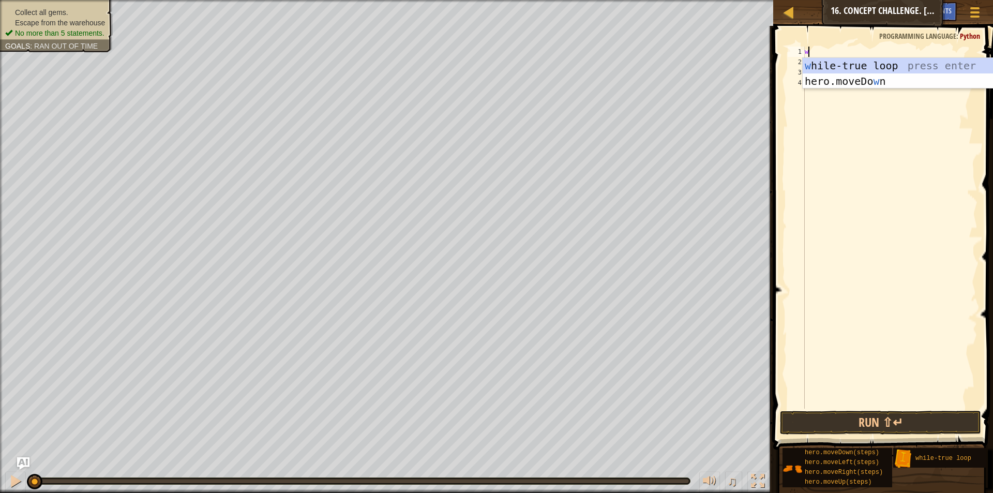
scroll to position [5, 0]
type textarea "wh"
click at [890, 64] on div "wh ile-true loop press enter" at bounding box center [894, 81] width 195 height 47
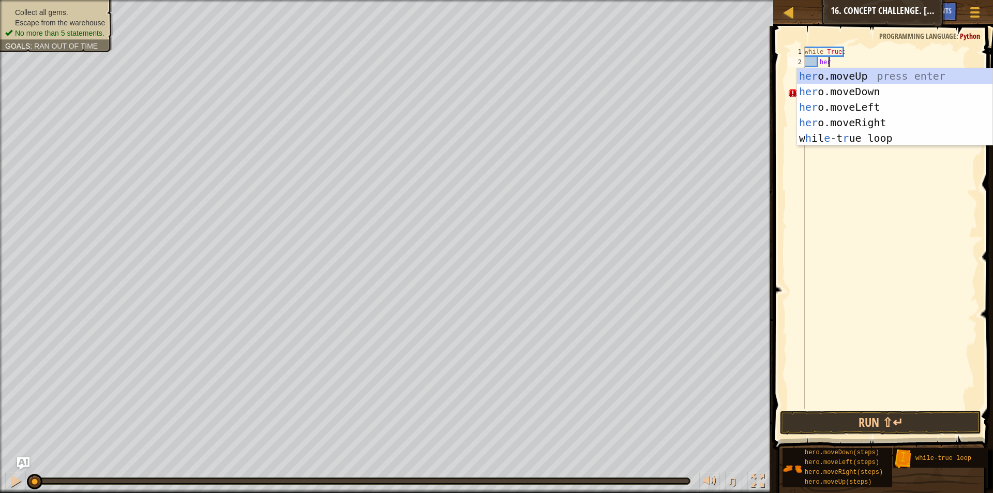
scroll to position [5, 2]
type textarea "hero"
click at [873, 81] on div "hero .moveUp press enter hero .moveDown press enter hero .moveLeft press enter …" at bounding box center [894, 122] width 195 height 109
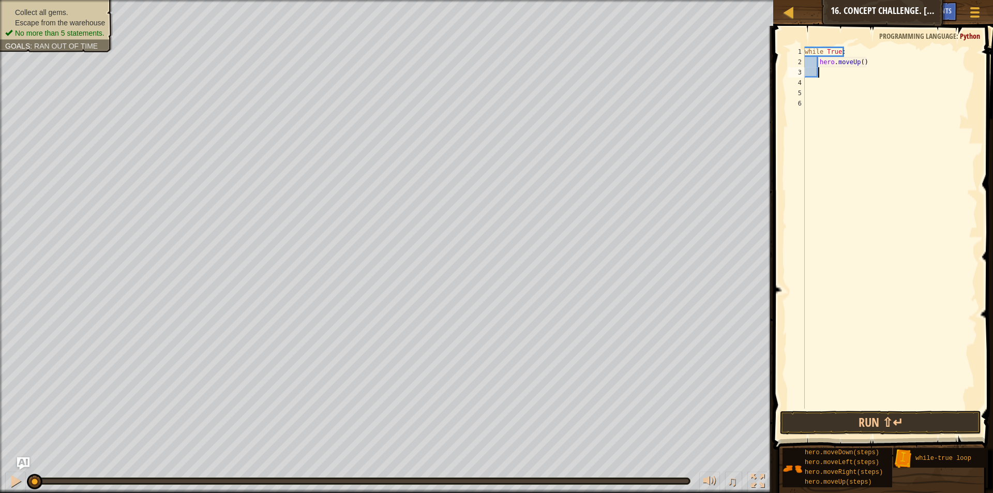
click at [858, 65] on div "while True : hero . moveUp ( )" at bounding box center [890, 238] width 175 height 383
type textarea "hero.moveUp()"
click at [821, 80] on div "while True : hero . moveUp ( )" at bounding box center [890, 238] width 175 height 383
click at [827, 72] on div "while True : hero . moveUp ( )" at bounding box center [890, 238] width 175 height 383
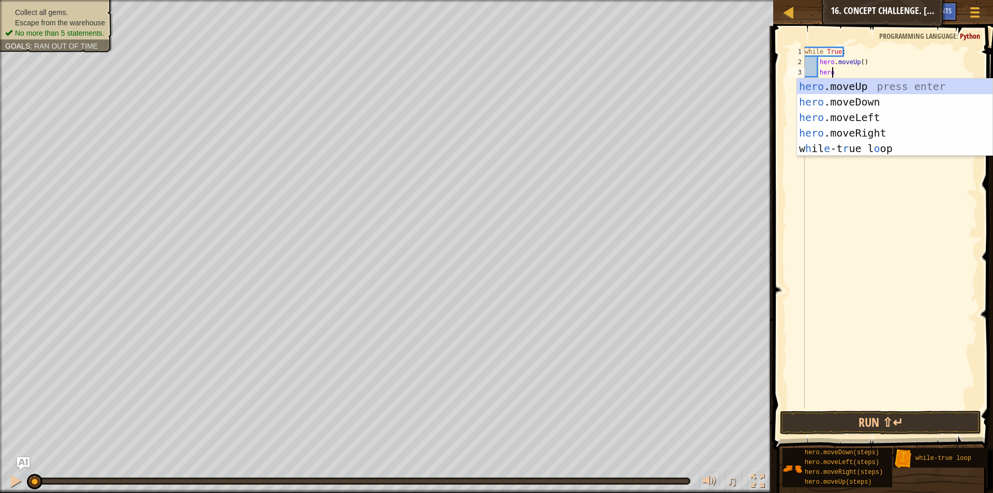
scroll to position [5, 2]
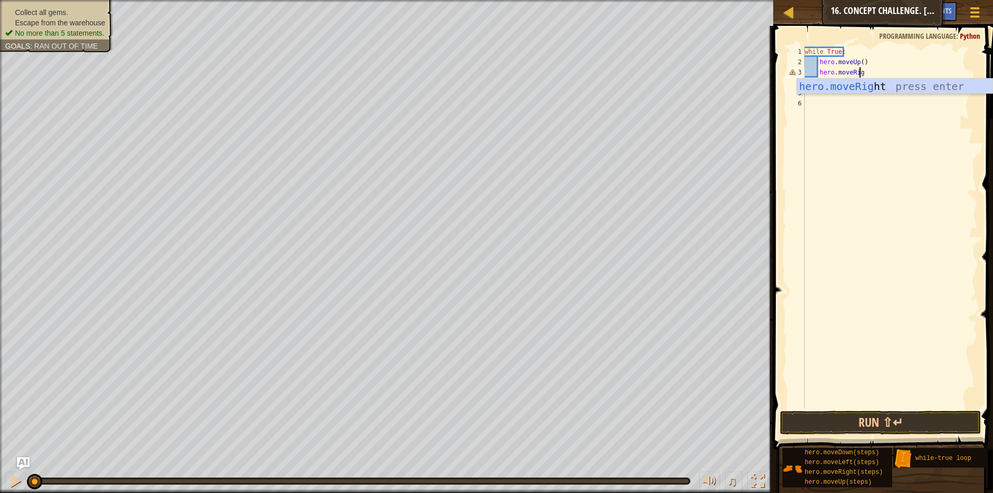
type textarea "hero.moveRight"
click at [872, 83] on div "hero.moveRight press enter" at bounding box center [894, 102] width 195 height 47
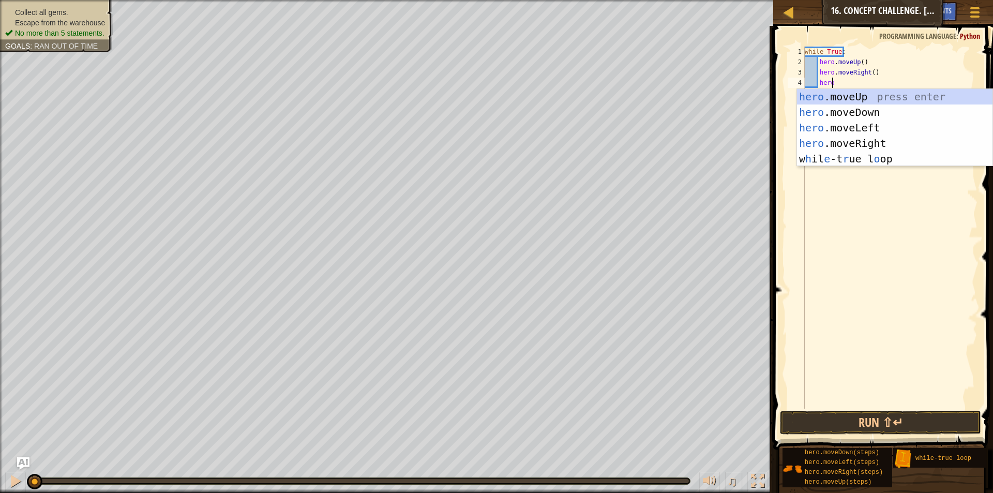
type textarea "hero."
click at [840, 115] on div "hero. moveUp press enter hero. moveDown press enter hero. moveLeft press enter …" at bounding box center [894, 135] width 195 height 93
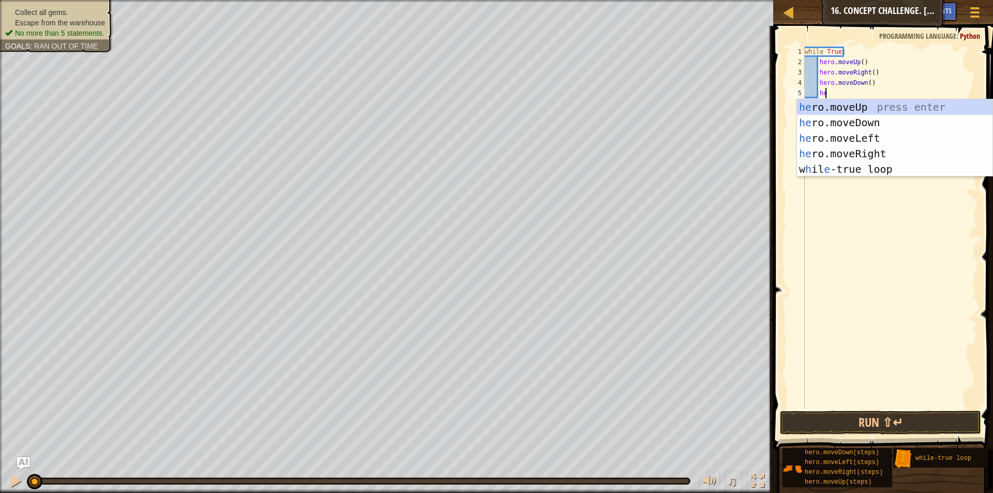
scroll to position [5, 2]
type textarea "hero"
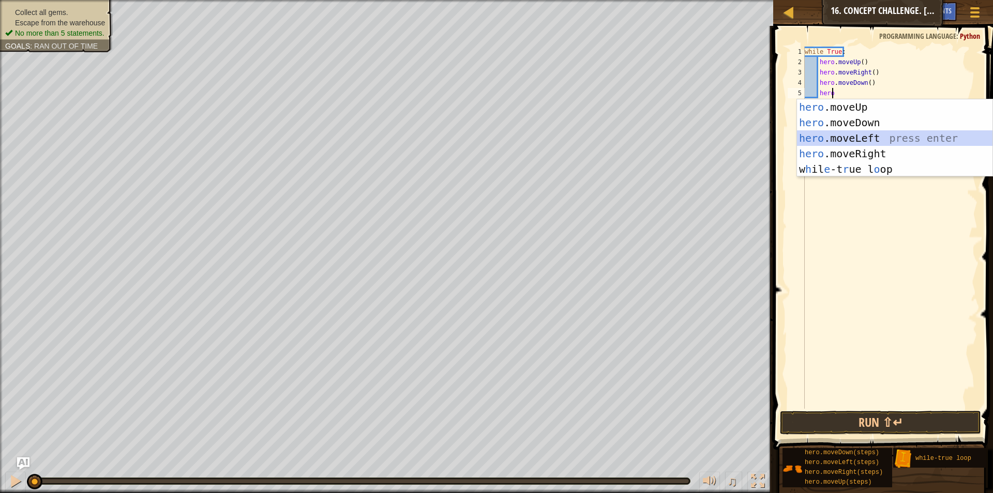
click at [860, 136] on div "hero .moveUp press enter hero .moveDown press enter hero .moveLeft press enter …" at bounding box center [894, 153] width 195 height 109
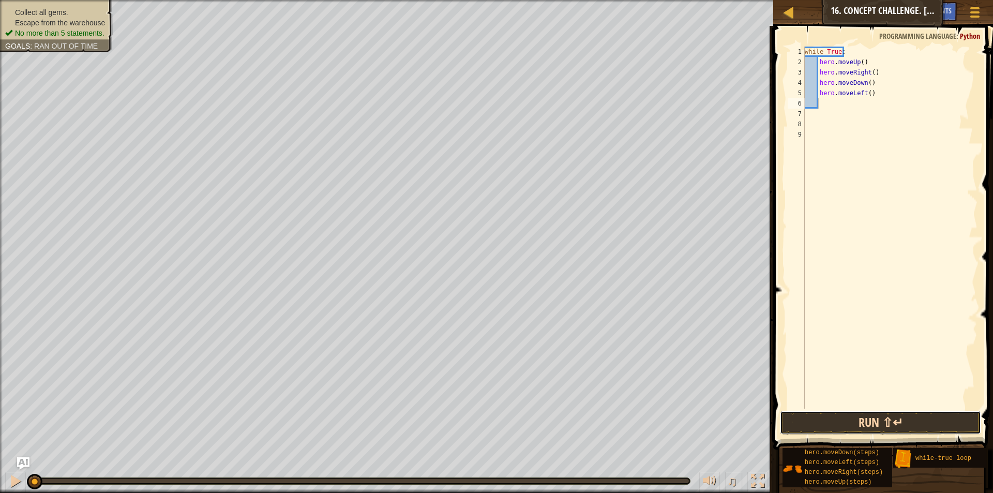
click at [893, 414] on button "Run ⇧↵" at bounding box center [880, 423] width 201 height 24
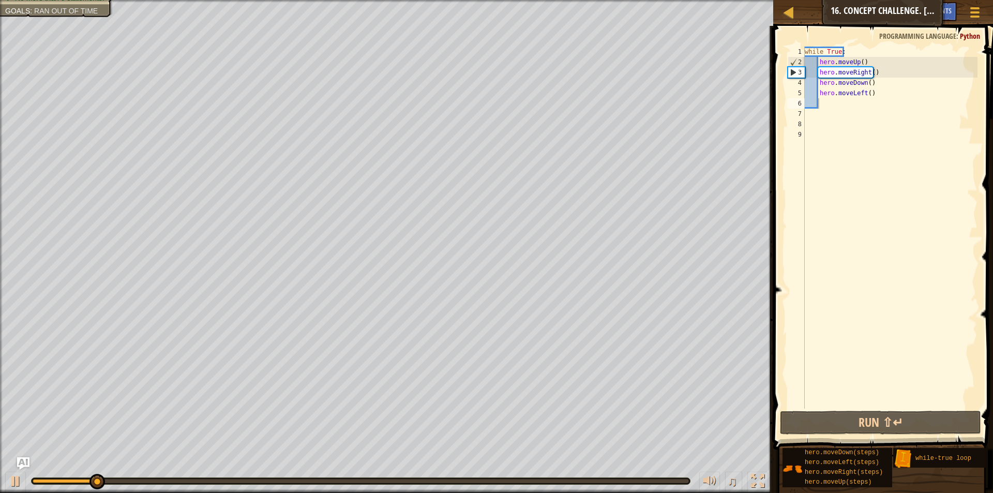
click at [0, 478] on div "♫" at bounding box center [386, 478] width 773 height 31
click at [13, 484] on div at bounding box center [15, 480] width 13 height 13
click at [858, 63] on div "while True : hero . moveUp ( ) hero . moveRight ( ) hero . moveDown ( ) hero . …" at bounding box center [890, 238] width 175 height 383
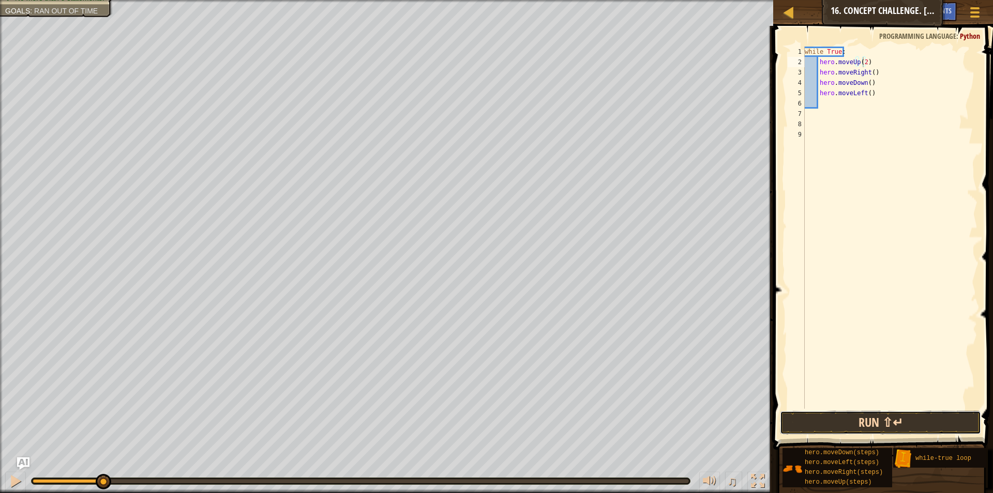
click at [864, 417] on button "Run ⇧↵" at bounding box center [880, 423] width 201 height 24
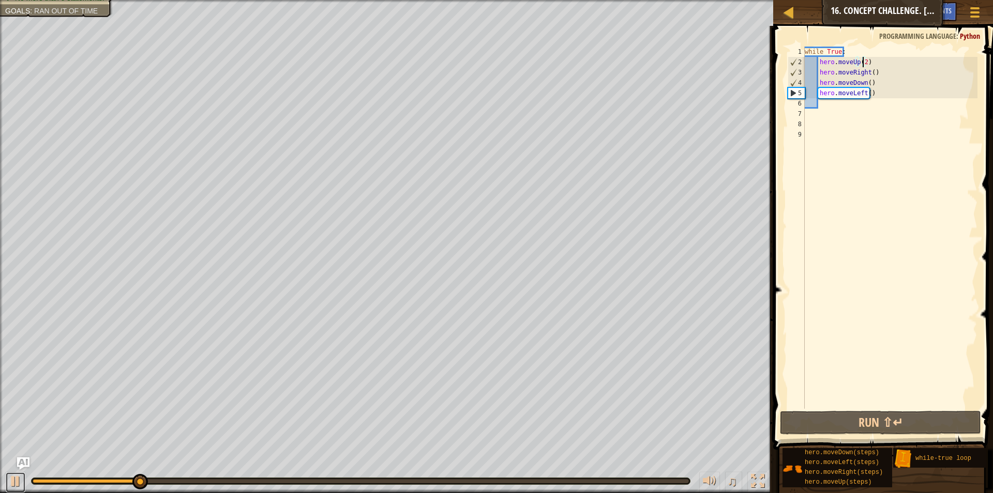
click at [12, 480] on button at bounding box center [15, 482] width 21 height 21
click at [870, 72] on div "while True : hero . moveUp ( 2 ) hero . moveRight ( ) hero . moveDown ( ) hero …" at bounding box center [890, 238] width 175 height 383
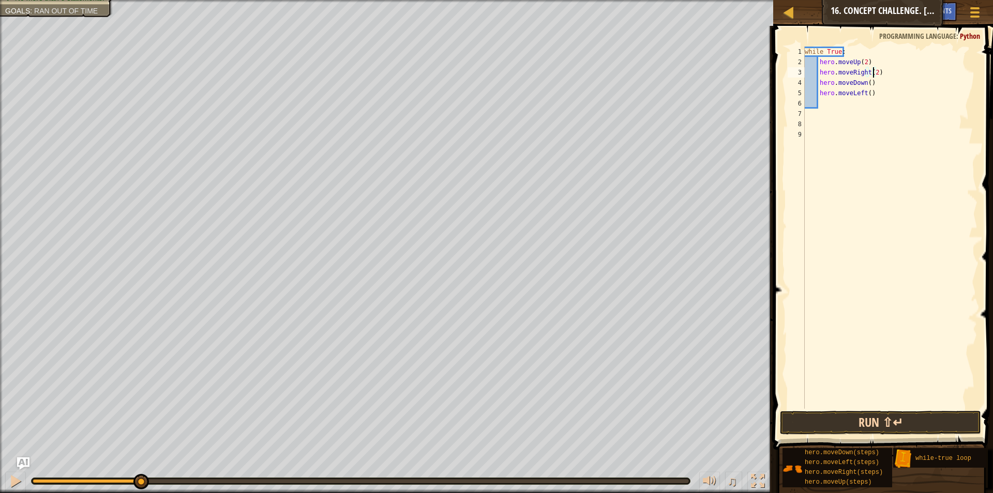
type textarea "hero.moveRight(2)"
click at [914, 431] on button "Run ⇧↵" at bounding box center [880, 423] width 201 height 24
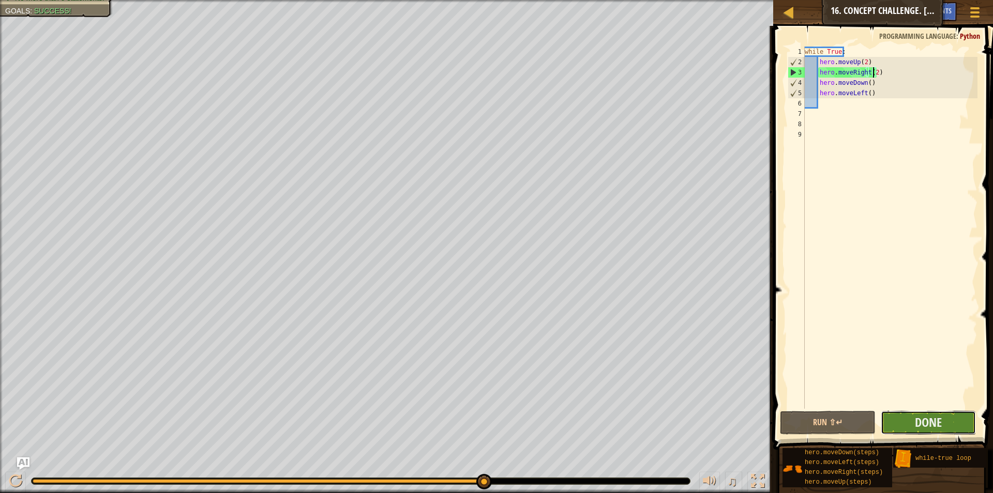
click at [912, 420] on button "Done" at bounding box center [928, 423] width 95 height 24
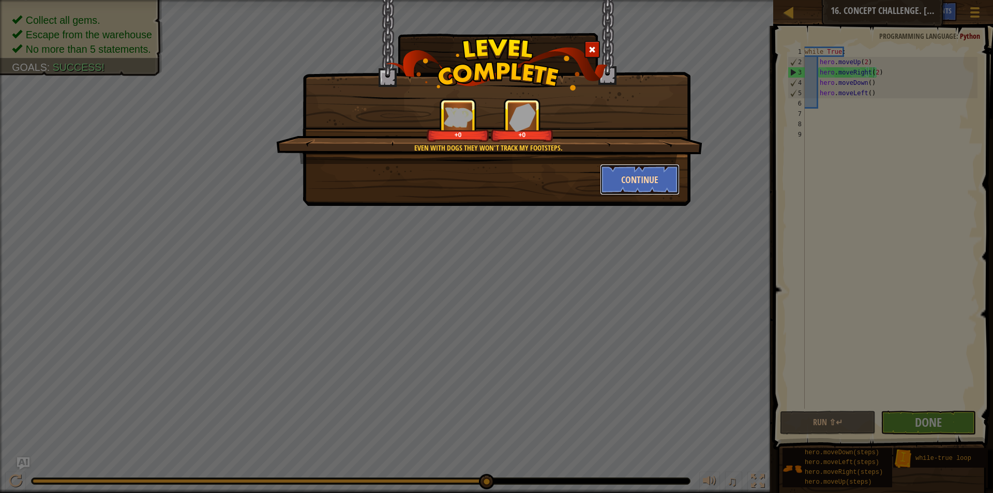
click at [617, 184] on button "Continue" at bounding box center [640, 179] width 80 height 31
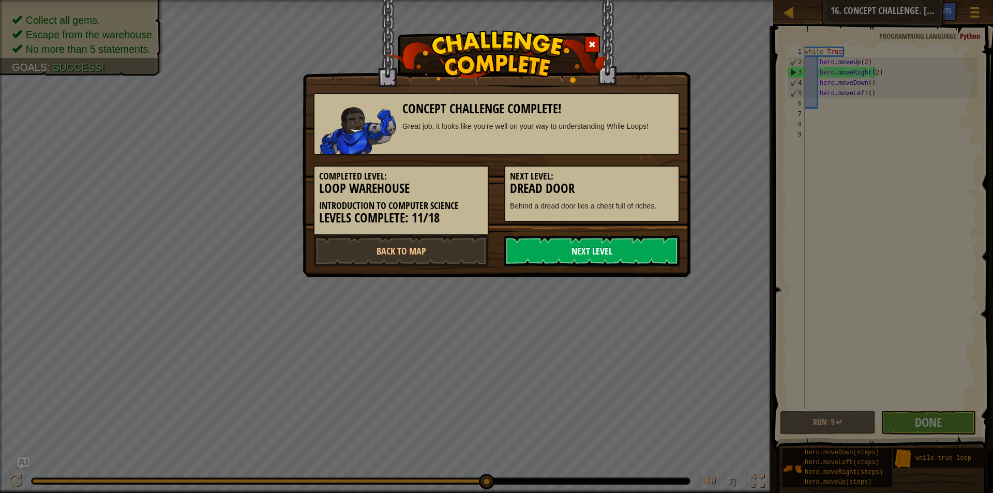
click at [565, 252] on link "Next Level" at bounding box center [591, 250] width 175 height 31
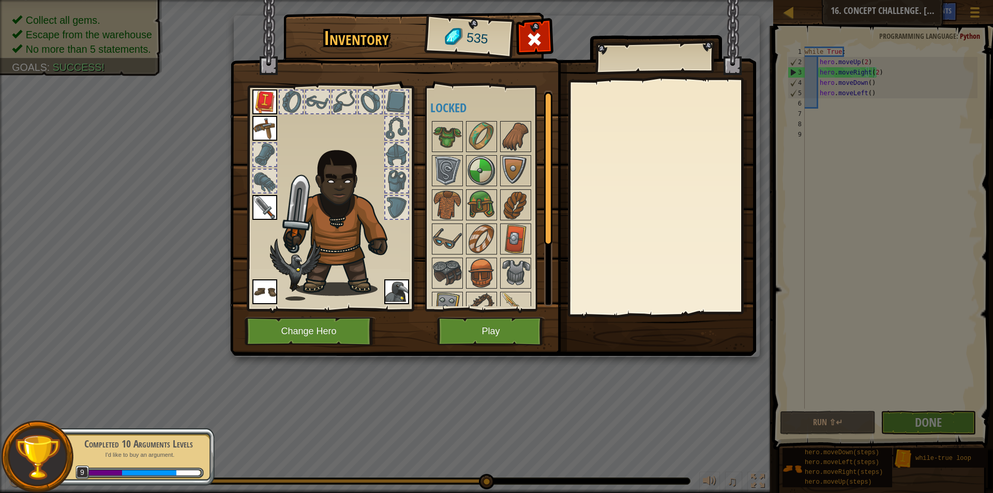
click at [519, 354] on img at bounding box center [493, 167] width 526 height 375
click at [515, 345] on img at bounding box center [493, 167] width 526 height 375
click at [476, 327] on button "Play" at bounding box center [491, 331] width 108 height 28
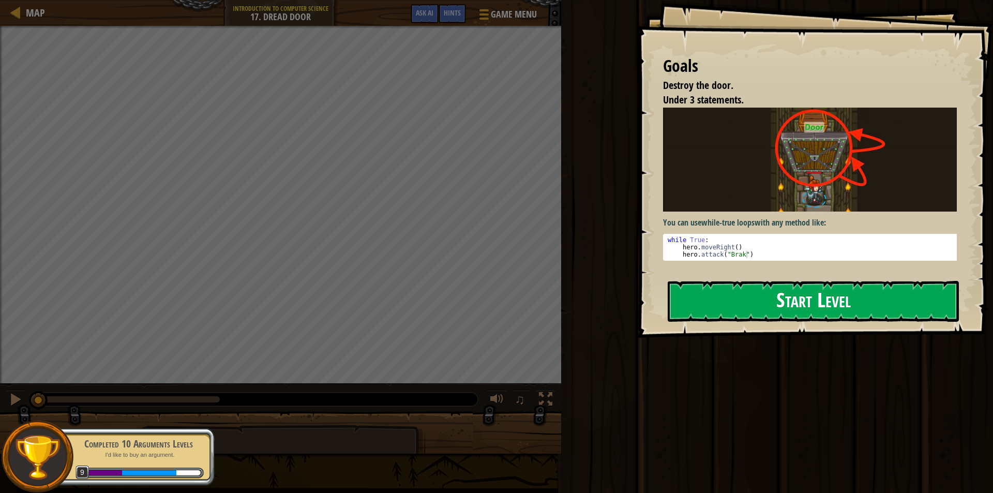
click at [835, 297] on button "Start Level" at bounding box center [813, 301] width 291 height 41
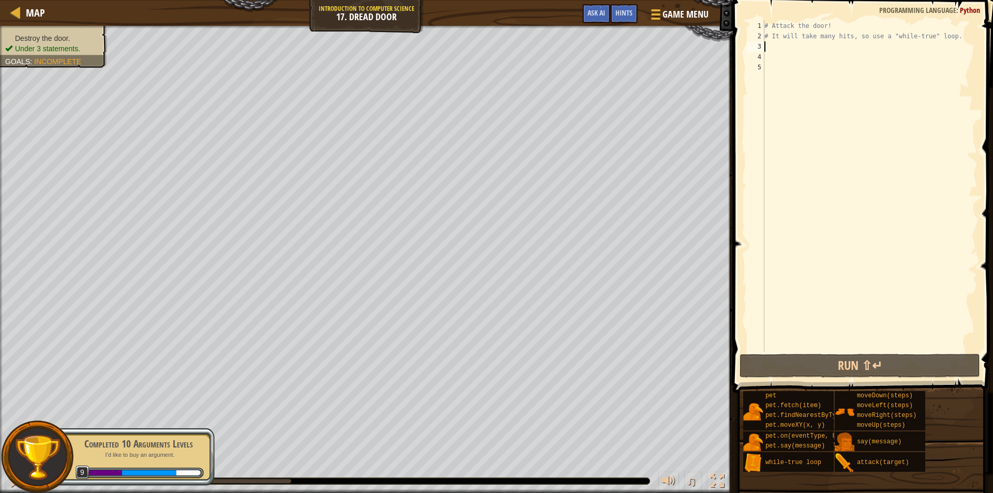
click at [942, 43] on div "# Attack the door! # It will take many hits, so use a "while-true" loop." at bounding box center [869, 197] width 215 height 352
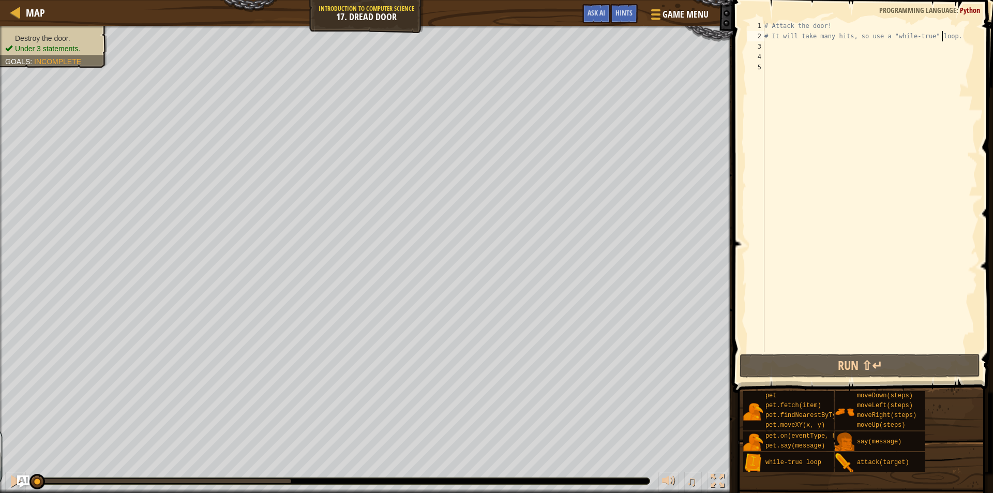
click at [942, 41] on div "# Attack the door! # It will take many hits, so use a "while-true" loop." at bounding box center [869, 197] width 215 height 352
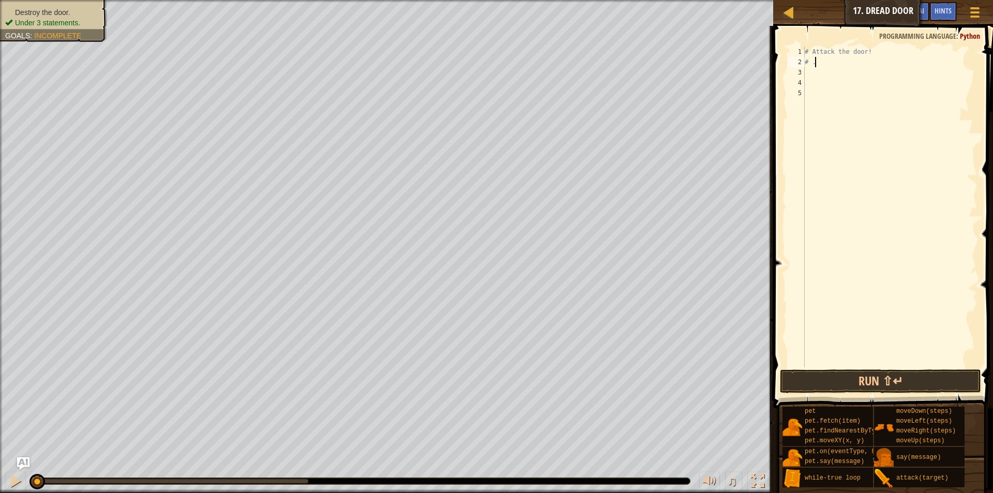
click at [820, 57] on div "# Attack the door! # ." at bounding box center [890, 217] width 175 height 341
type textarea "#"
click at [868, 51] on div "# Attack the door!" at bounding box center [890, 217] width 175 height 341
type textarea "#"
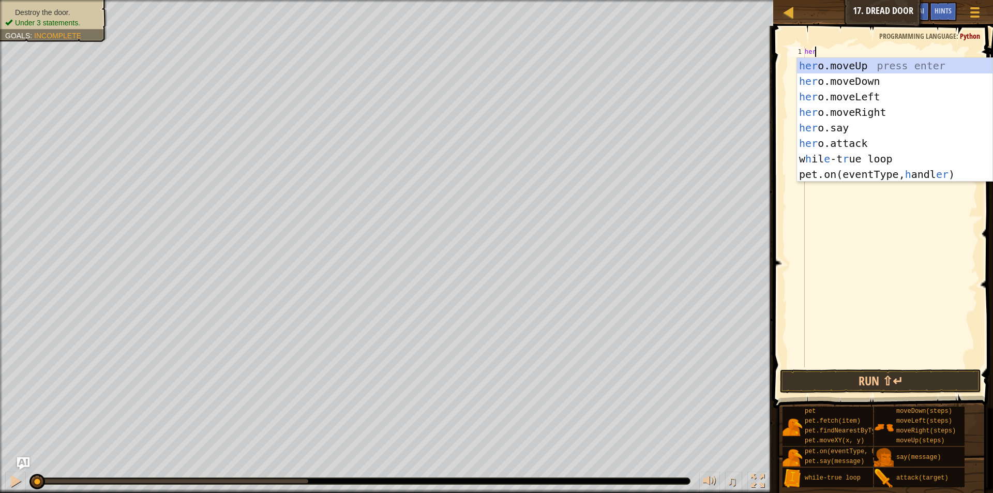
scroll to position [5, 1]
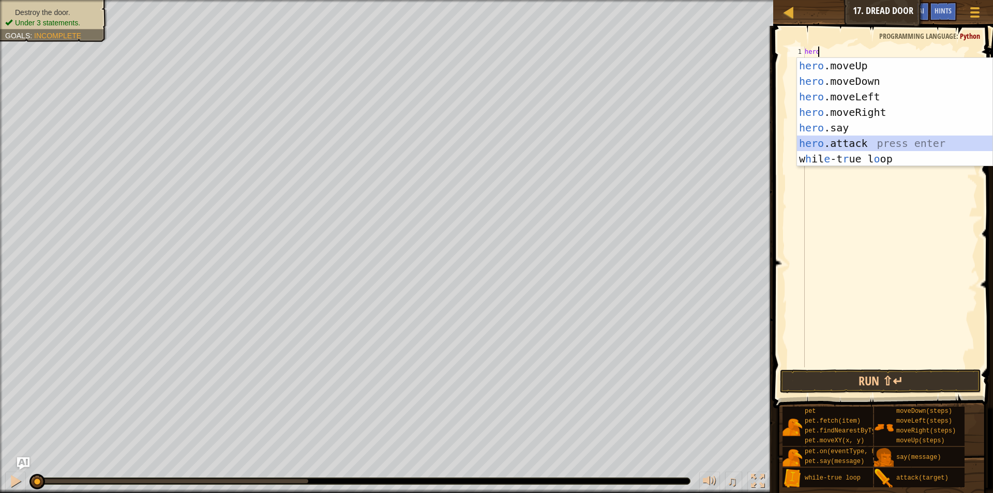
click at [865, 142] on div "hero .moveUp press enter hero .moveDown press enter hero .moveLeft press enter …" at bounding box center [894, 128] width 195 height 140
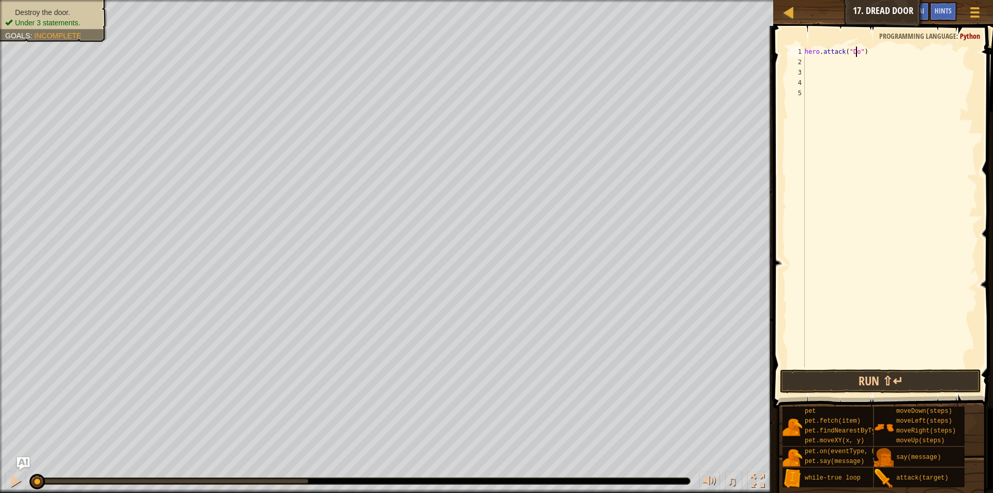
scroll to position [5, 5]
type textarea "hero.attack("Door")"
click at [849, 58] on div "hero . attack ( "Door" )" at bounding box center [890, 217] width 175 height 341
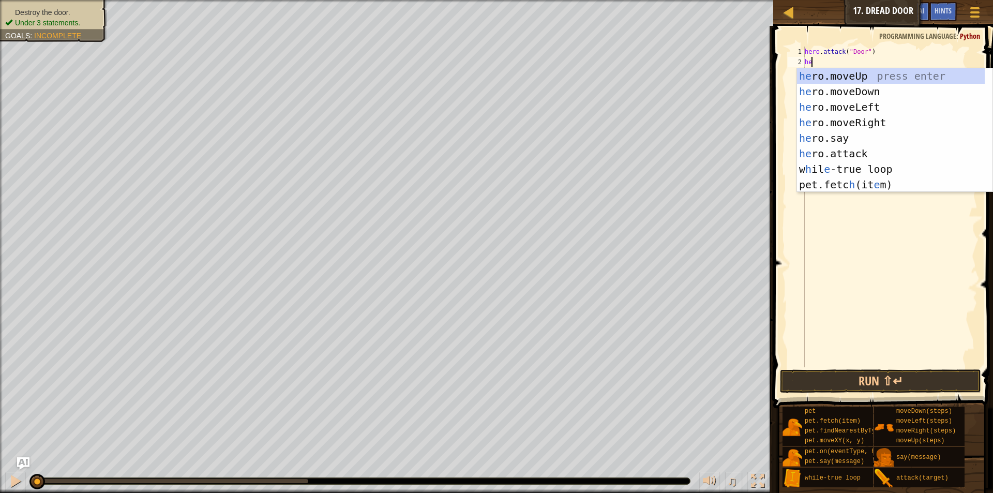
scroll to position [5, 1]
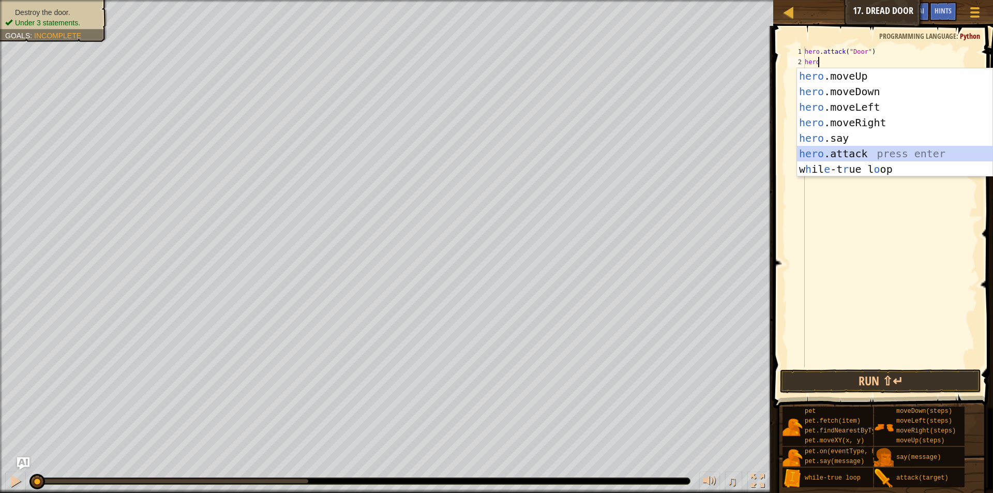
click at [869, 148] on div "hero .moveUp press enter hero .moveDown press enter hero .moveLeft press enter …" at bounding box center [894, 138] width 195 height 140
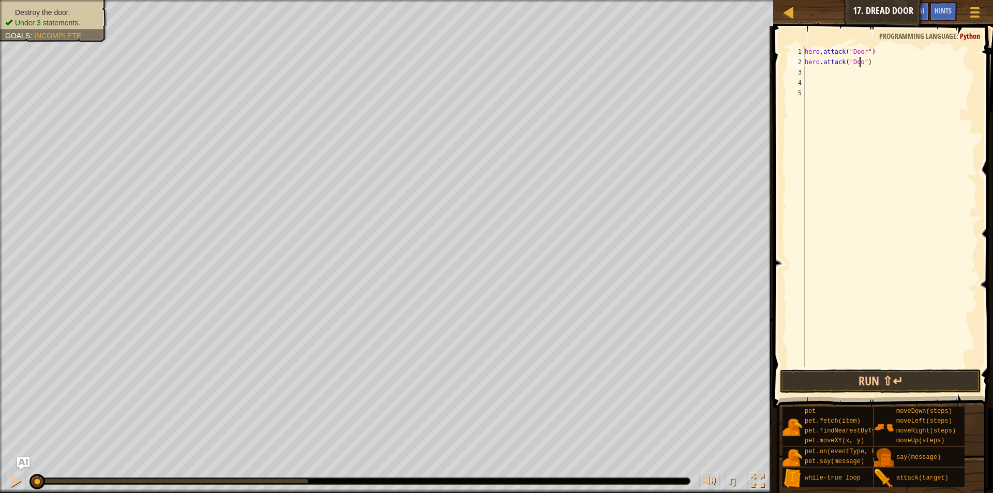
scroll to position [5, 5]
type textarea "hero.attack("Door")"
click at [916, 381] on button "Run ⇧↵" at bounding box center [880, 381] width 201 height 24
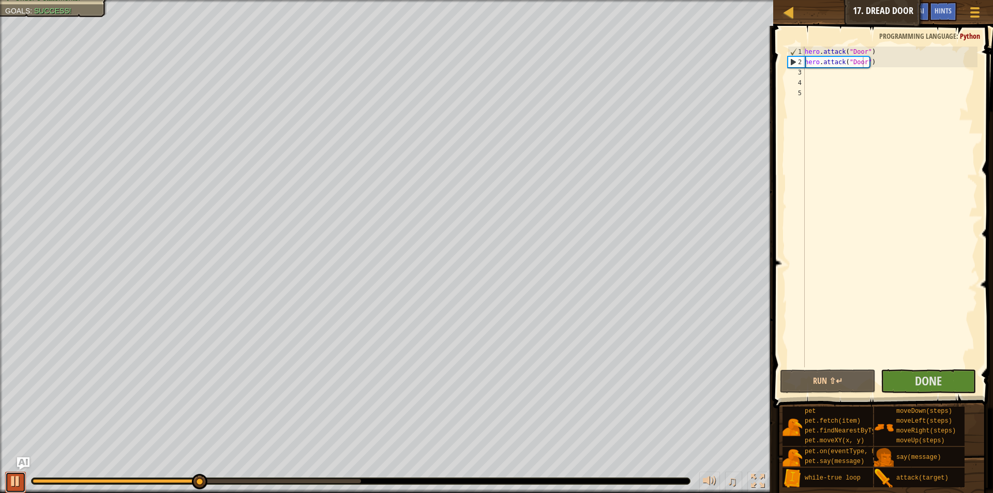
click at [16, 489] on button at bounding box center [15, 482] width 21 height 21
click at [957, 372] on button "Done" at bounding box center [928, 381] width 95 height 24
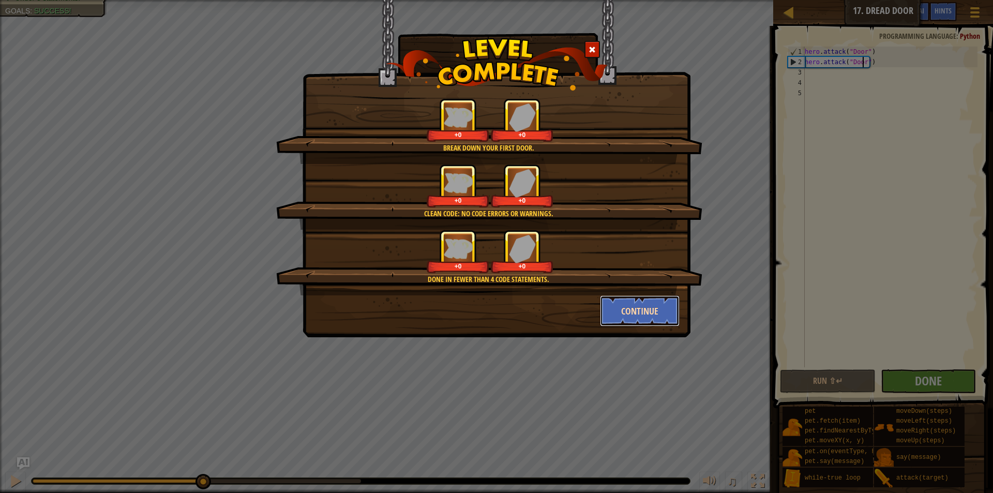
click at [645, 302] on button "Continue" at bounding box center [640, 310] width 80 height 31
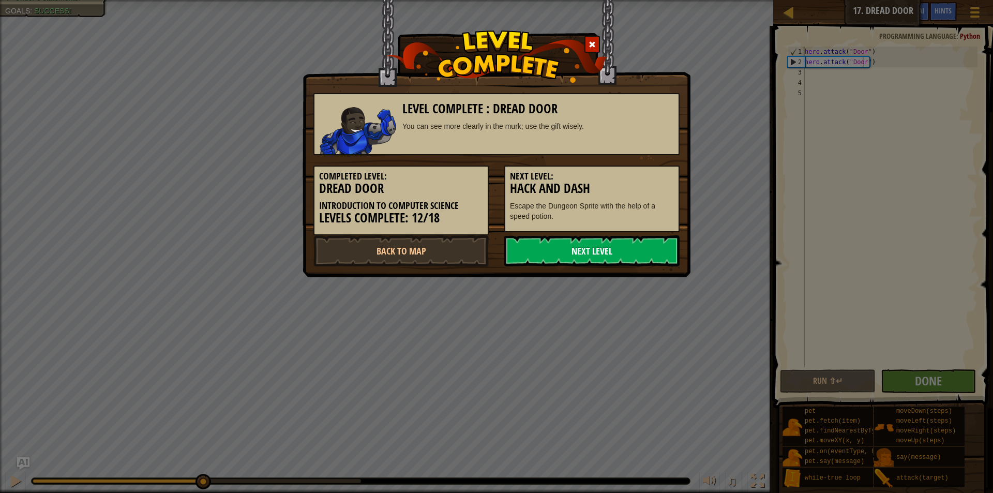
click at [596, 243] on link "Next Level" at bounding box center [591, 250] width 175 height 31
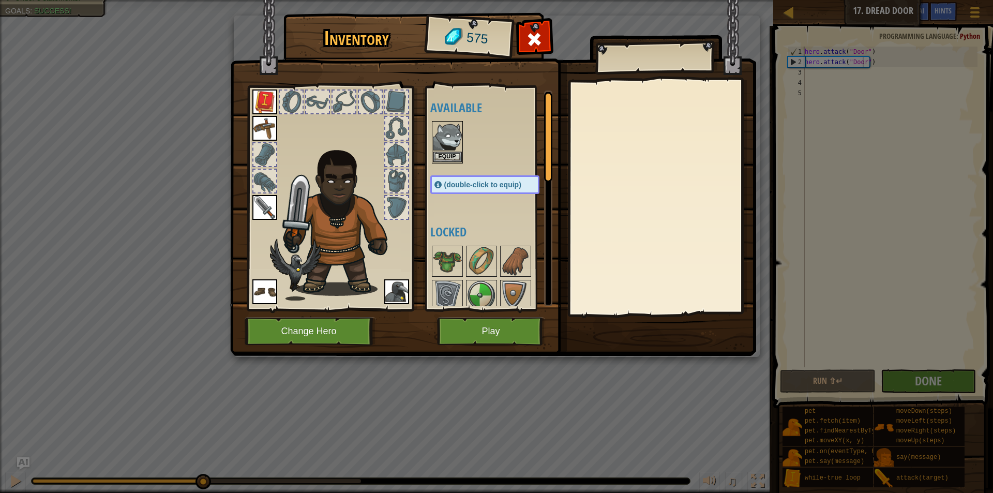
click at [442, 120] on div at bounding box center [495, 142] width 130 height 46
click at [453, 129] on img at bounding box center [447, 136] width 29 height 29
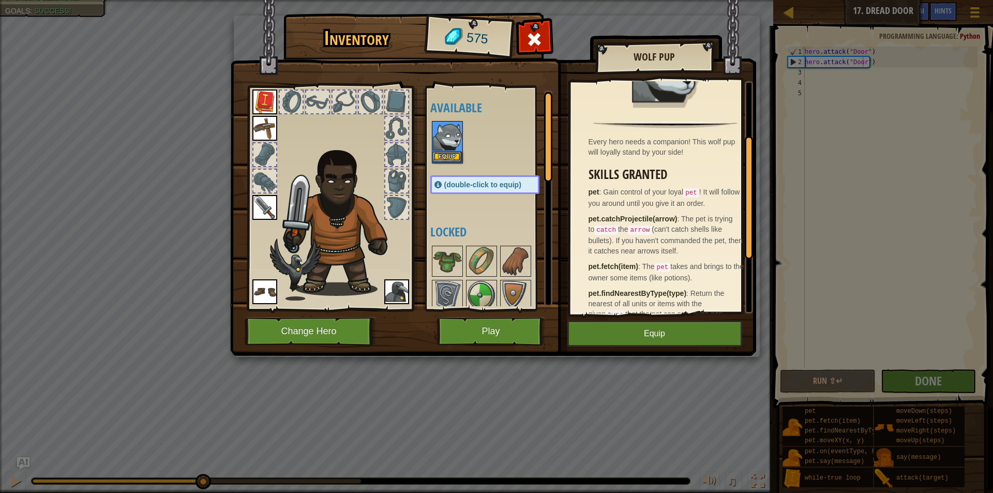
scroll to position [0, 0]
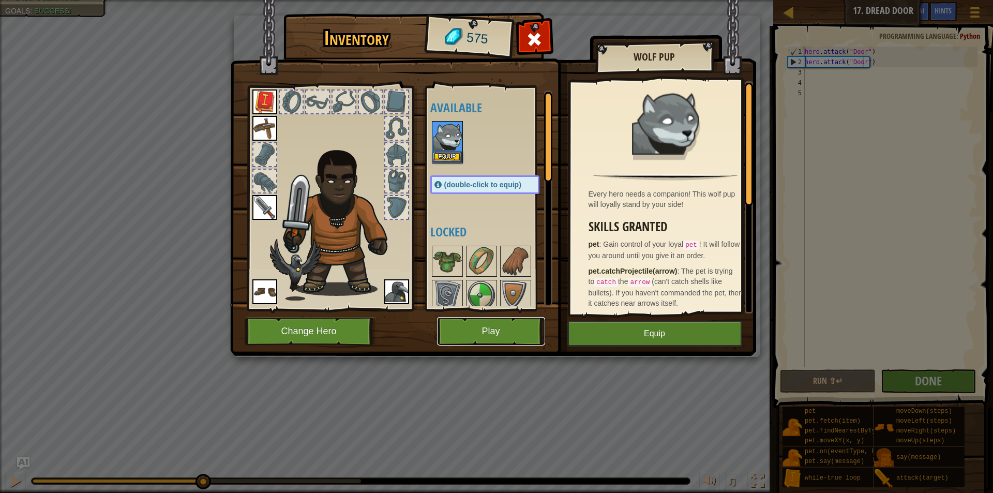
click at [498, 324] on button "Play" at bounding box center [491, 331] width 108 height 28
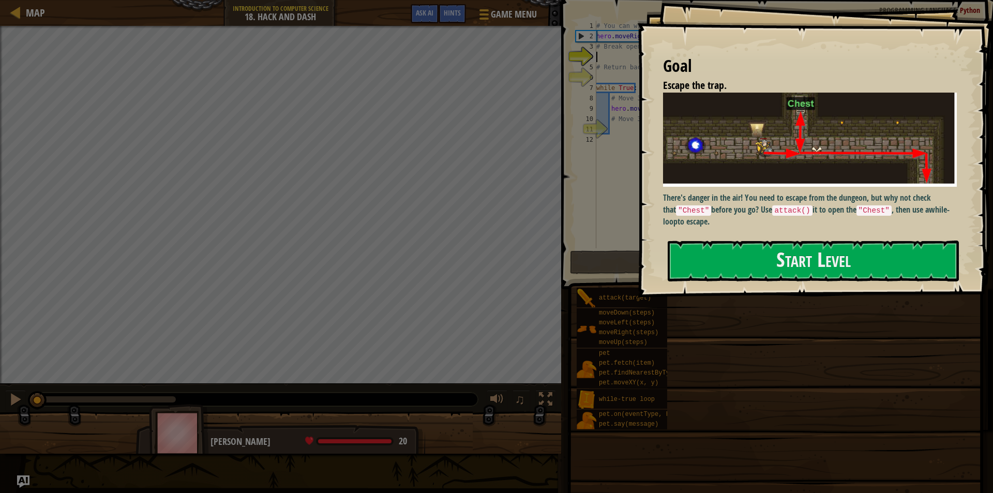
click at [891, 252] on button "Start Level" at bounding box center [813, 260] width 291 height 41
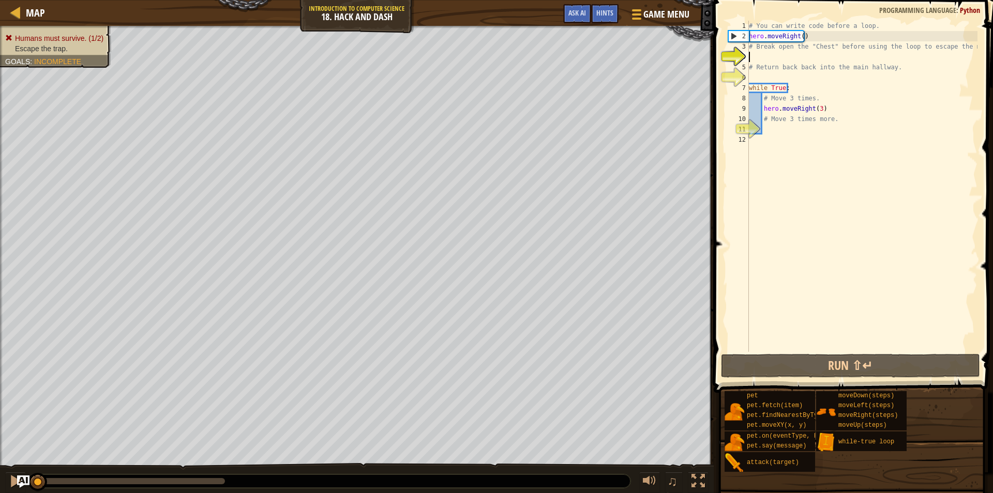
click at [976, 44] on div "# You can write code before a loop. hero . moveRight ( ) # Break open the "Ches…" at bounding box center [862, 197] width 231 height 352
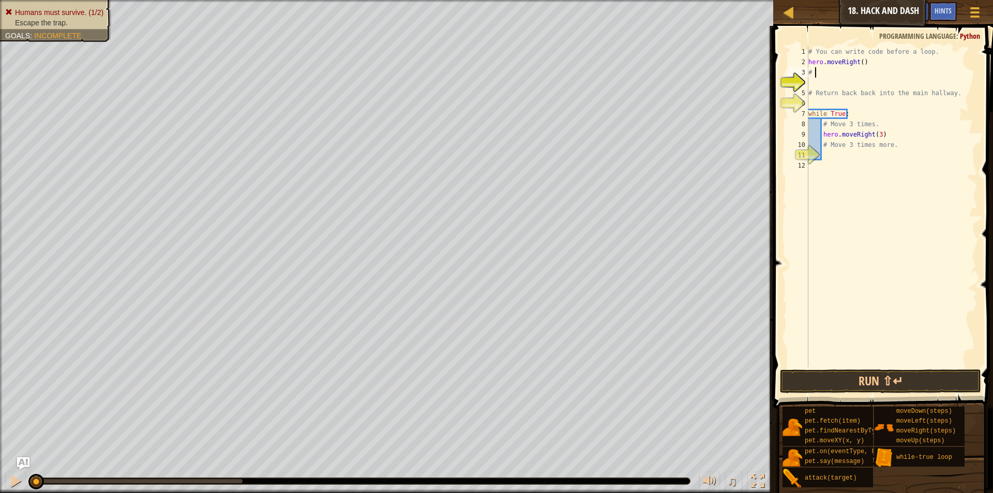
type textarea "#"
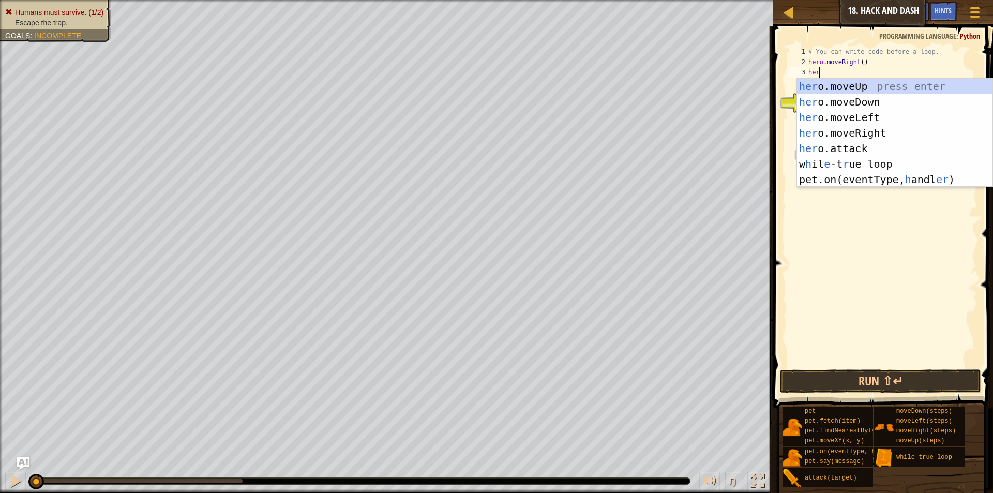
scroll to position [5, 1]
type textarea "hero"
click at [860, 94] on div "hero .moveUp press enter hero .moveDown press enter hero .moveLeft press enter …" at bounding box center [894, 141] width 195 height 124
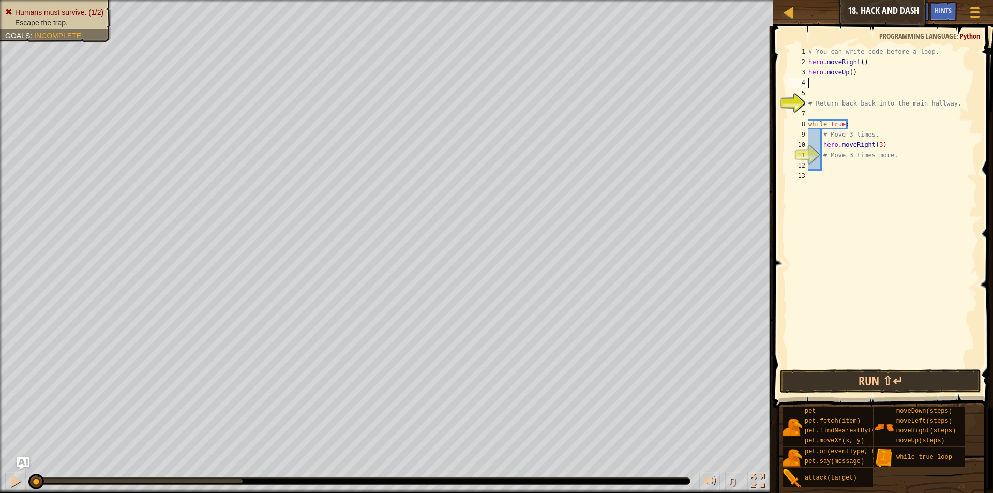
scroll to position [5, 0]
type textarea "j"
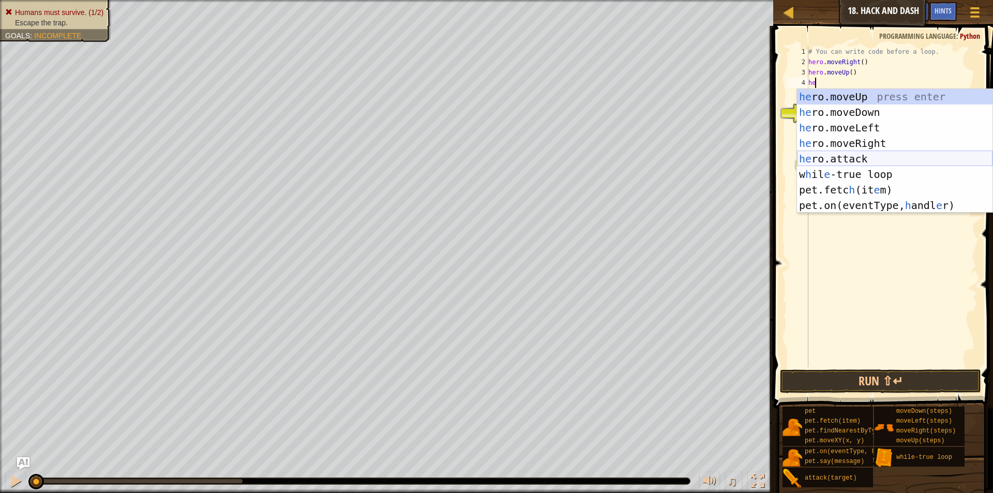
click at [852, 159] on div "he ro.moveUp press enter he ro.moveDown press enter he ro.moveLeft press enter …" at bounding box center [894, 166] width 195 height 155
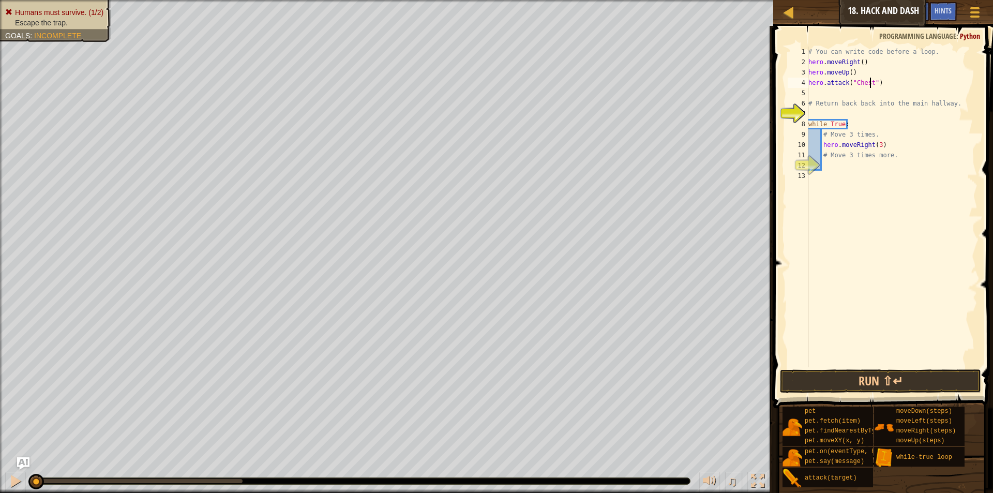
scroll to position [5, 5]
click at [837, 105] on div "# You can write code before a loop. hero . moveRight ( ) hero . moveUp ( ) hero…" at bounding box center [891, 217] width 171 height 341
type textarea "# Return back back into the main hallway."
click at [900, 385] on button "Run ⇧↵" at bounding box center [880, 381] width 201 height 24
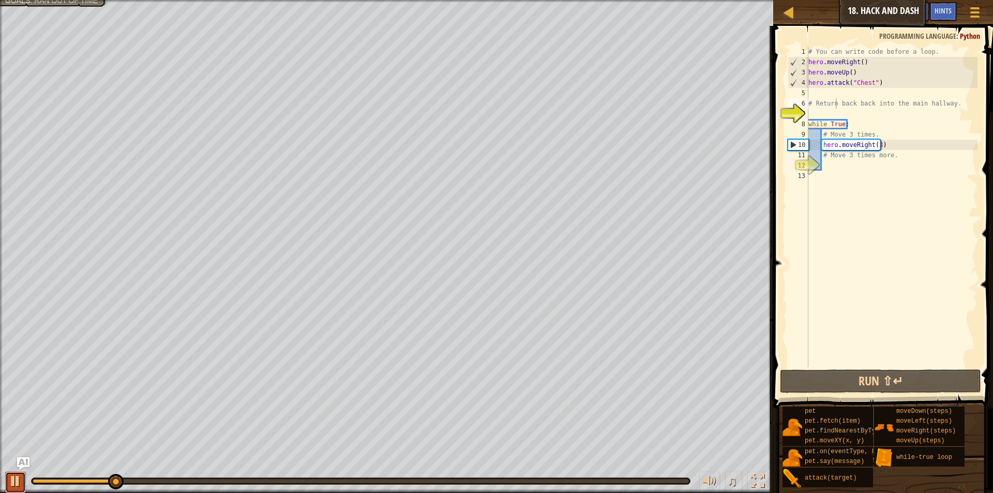
click at [14, 486] on div at bounding box center [15, 480] width 13 height 13
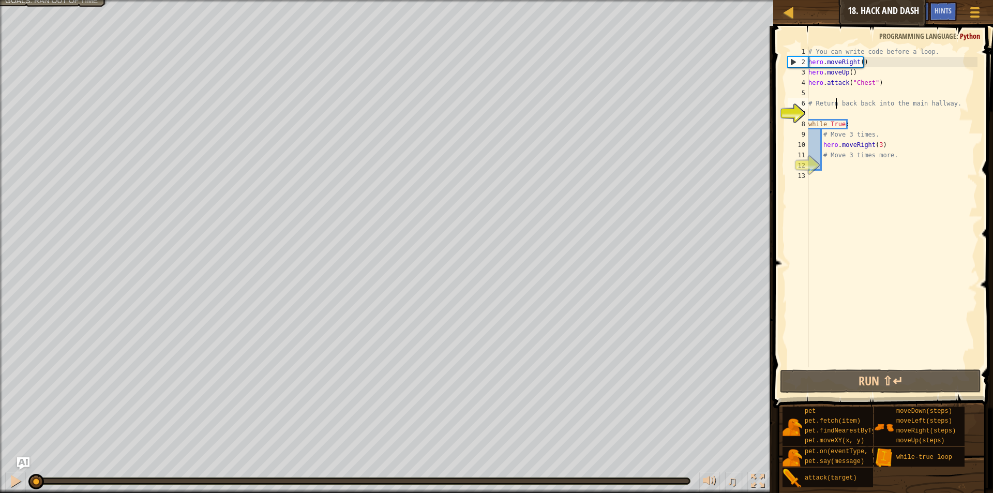
drag, startPoint x: 114, startPoint y: 487, endPoint x: 0, endPoint y: 457, distance: 117.5
click at [0, 457] on div "Escape the trap. Goals : Ran out of time ♫ [PERSON_NAME] 20 x: 39 y: 110 x: 50 …" at bounding box center [496, 246] width 993 height 493
click at [950, 97] on div "# You can write code before a loop. hero . moveRight ( ) hero . moveUp ( ) hero…" at bounding box center [891, 217] width 171 height 341
click at [950, 99] on div "# You can write code before a loop. hero . moveRight ( ) hero . moveUp ( ) hero…" at bounding box center [891, 217] width 171 height 341
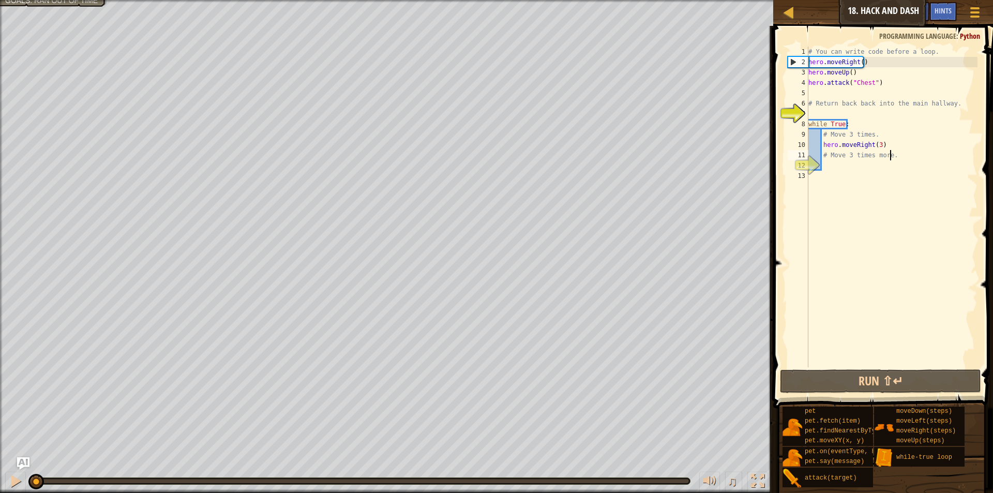
click at [903, 159] on div "# You can write code before a loop. hero . moveRight ( ) hero . moveUp ( ) hero…" at bounding box center [891, 217] width 171 height 341
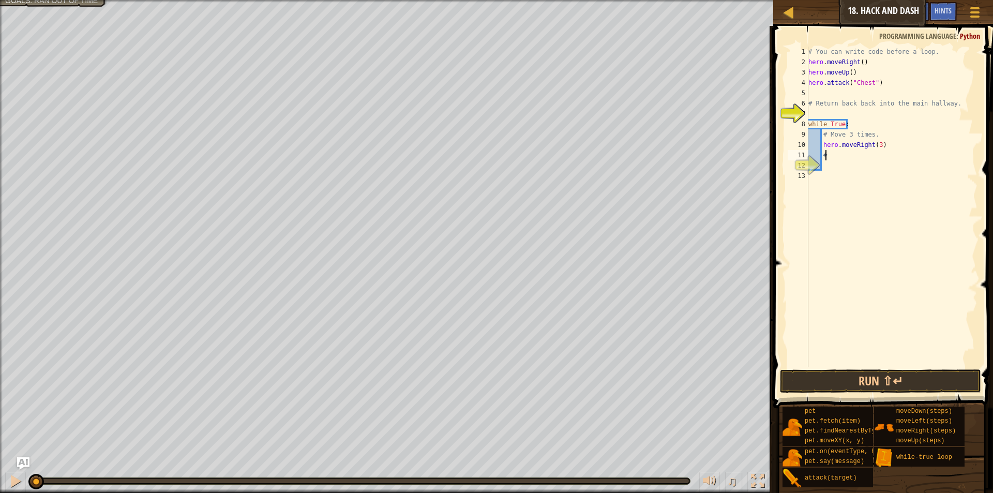
click at [875, 136] on div "# You can write code before a loop. hero . moveRight ( ) hero . moveUp ( ) hero…" at bounding box center [891, 217] width 171 height 341
type textarea "#"
click at [885, 144] on div "# You can write code before a loop. hero . moveRight ( ) hero . moveUp ( ) hero…" at bounding box center [891, 217] width 171 height 341
type textarea "h"
click at [832, 158] on div "# You can write code before a loop. hero . moveRight ( ) hero . moveUp ( ) hero…" at bounding box center [891, 217] width 171 height 341
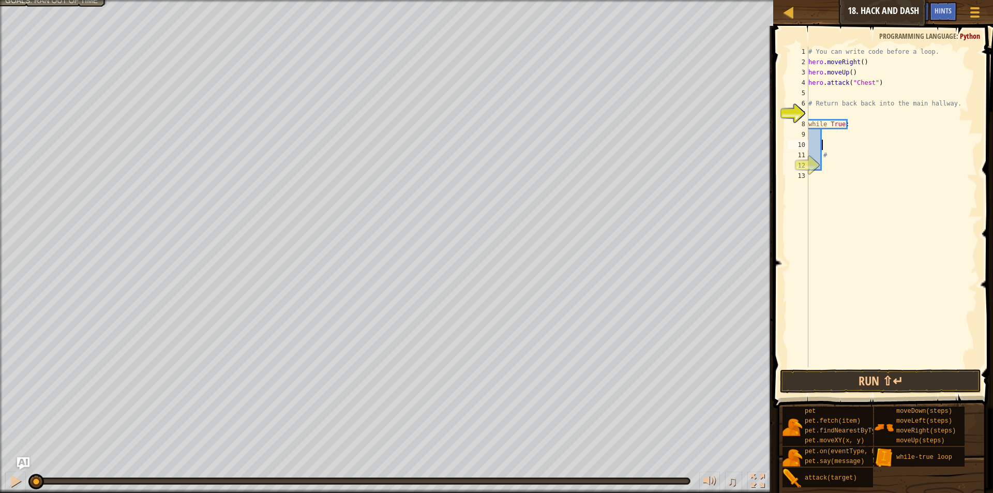
type textarea "#"
click at [857, 129] on div "# You can write code before a loop. hero . moveRight ( ) hero . moveUp ( ) hero…" at bounding box center [891, 217] width 171 height 341
type textarea "w"
click at [943, 107] on div "# You can write code before a loop. hero . moveRight ( ) hero . moveUp ( ) hero…" at bounding box center [891, 217] width 171 height 341
click at [954, 104] on div "# You can write code before a loop. hero . moveRight ( ) hero . moveUp ( ) hero…" at bounding box center [891, 217] width 171 height 341
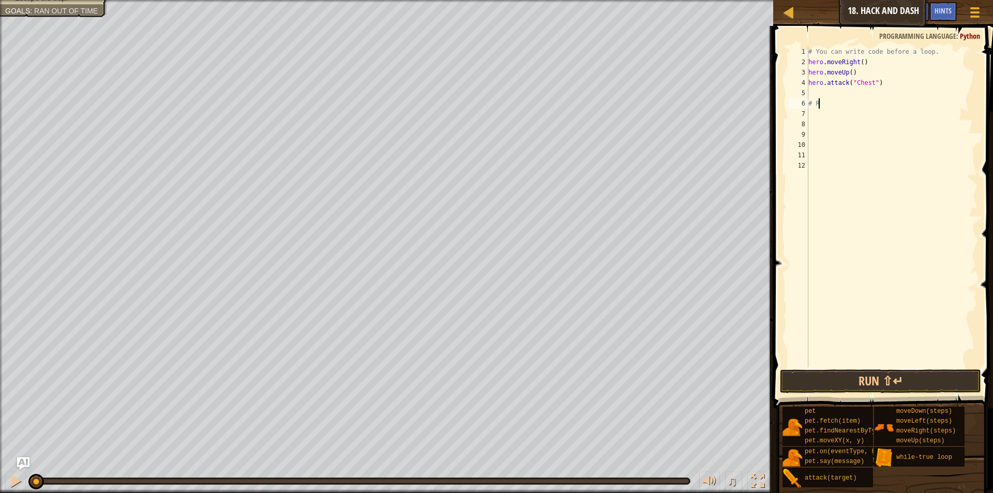
type textarea "#"
click at [819, 91] on div "# You can write code before a loop. hero . moveRight ( ) hero . moveUp ( ) hero…" at bounding box center [891, 217] width 171 height 341
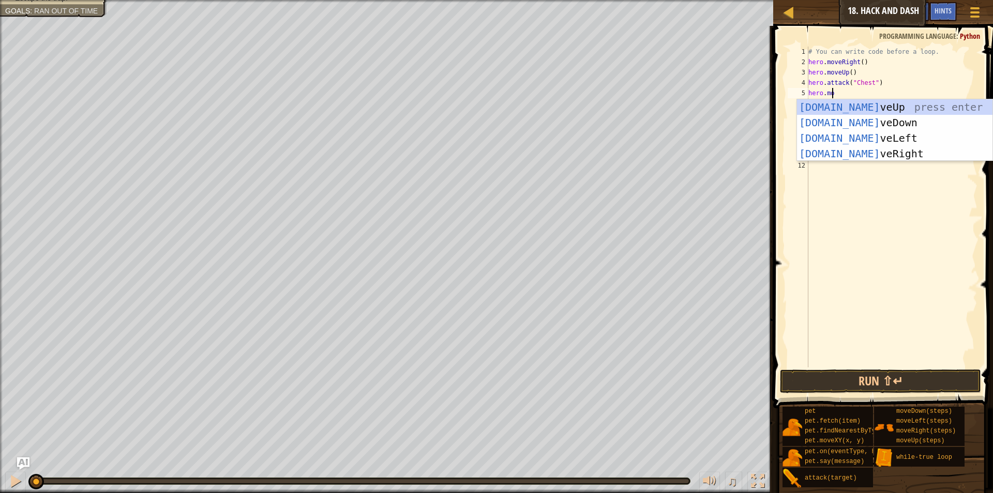
type textarea "hero.move"
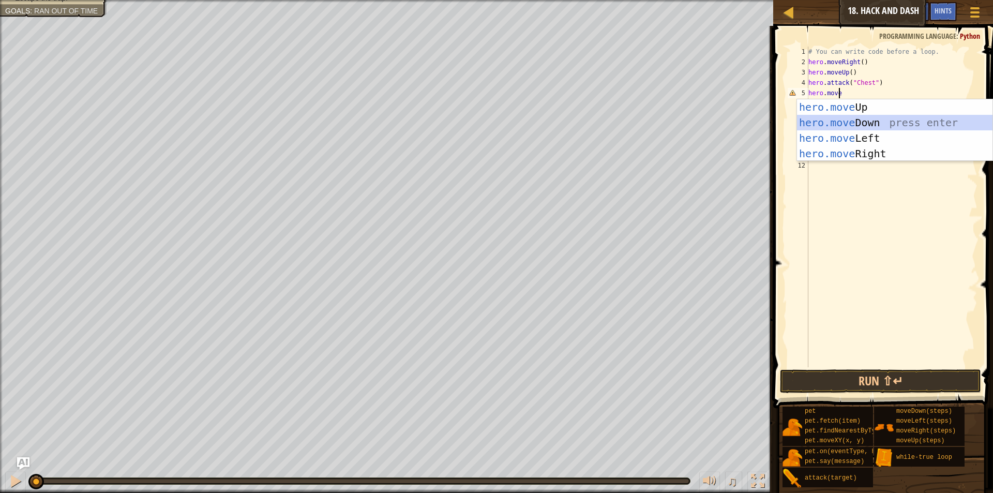
click at [869, 123] on div "hero.move Up press enter hero.move Down press enter hero.move Left press enter …" at bounding box center [894, 145] width 195 height 93
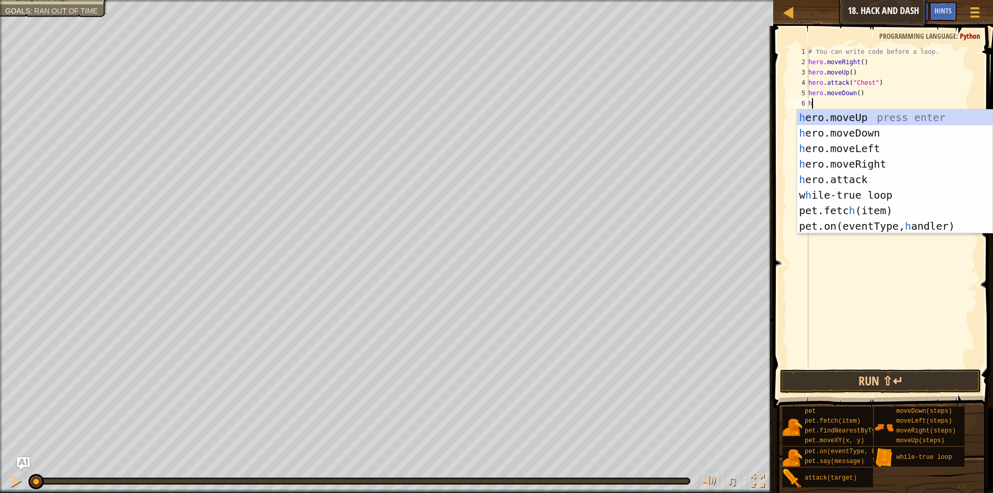
type textarea "he"
click at [859, 156] on div "he ro.moveUp press enter he ro.moveDown press enter he ro.moveLeft press enter …" at bounding box center [894, 187] width 195 height 155
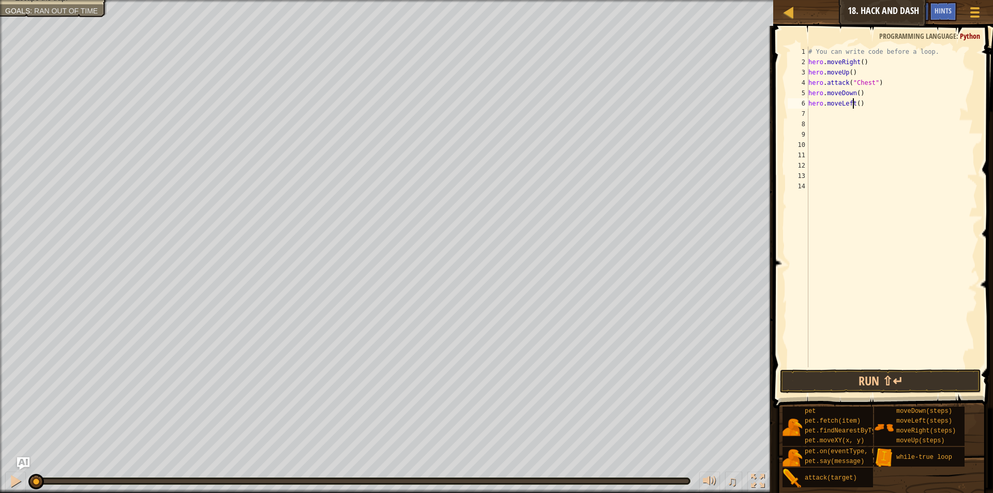
click at [852, 106] on div "# You can write code before a loop. hero . moveRight ( ) hero . moveUp ( ) hero…" at bounding box center [891, 217] width 171 height 341
click at [859, 100] on div "# You can write code before a loop. hero . moveRight ( ) hero . moveUp ( ) hero…" at bounding box center [891, 217] width 171 height 341
type textarea "hero.moveRight(2)"
click at [880, 389] on button "Run ⇧↵" at bounding box center [880, 381] width 201 height 24
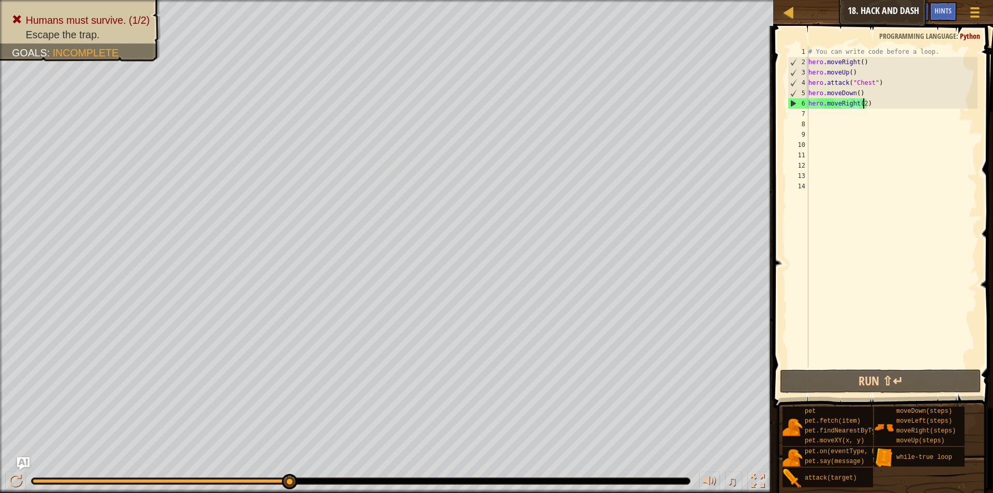
click at [831, 125] on div "# You can write code before a loop. hero . moveRight ( ) hero . moveUp ( ) hero…" at bounding box center [891, 217] width 171 height 341
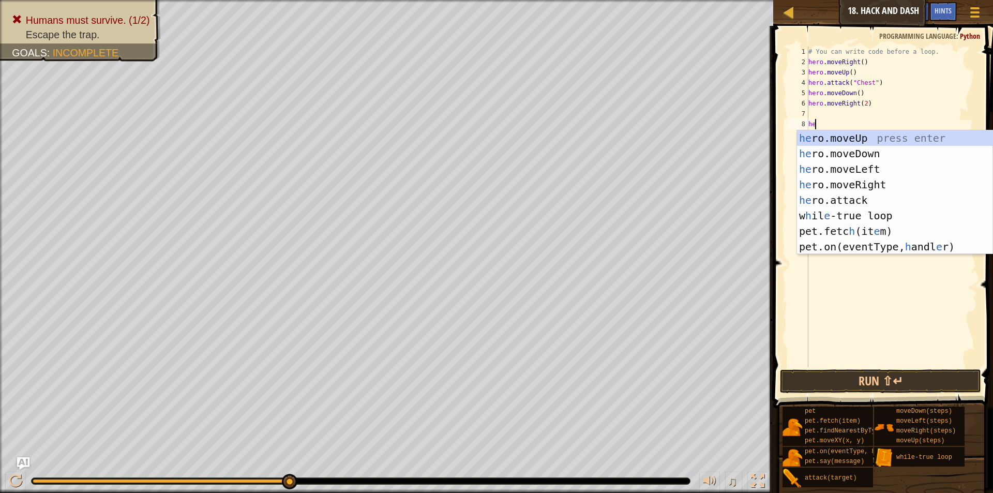
scroll to position [5, 0]
type textarea "h"
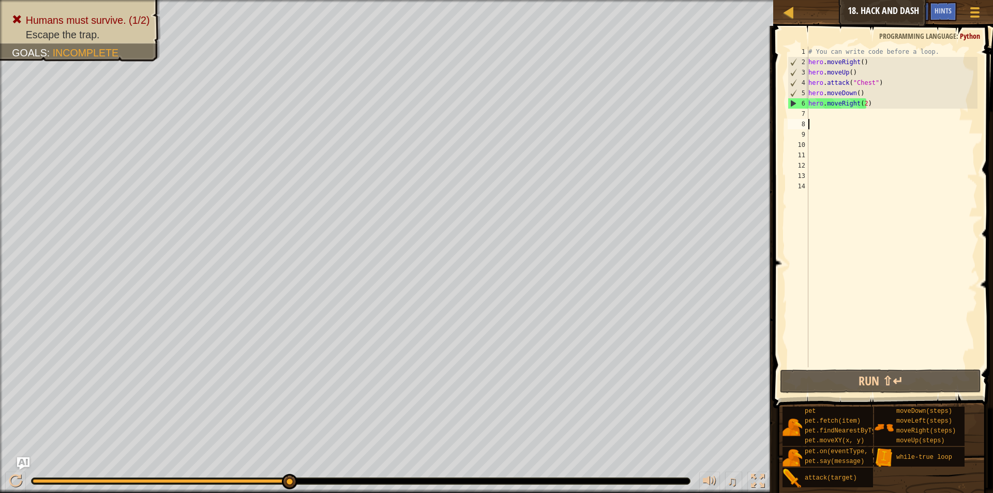
click at [831, 120] on div "# You can write code before a loop. hero . moveRight ( ) hero . moveUp ( ) hero…" at bounding box center [891, 217] width 171 height 341
click at [819, 110] on div "# You can write code before a loop. hero . moveRight ( ) hero . moveUp ( ) hero…" at bounding box center [891, 217] width 171 height 341
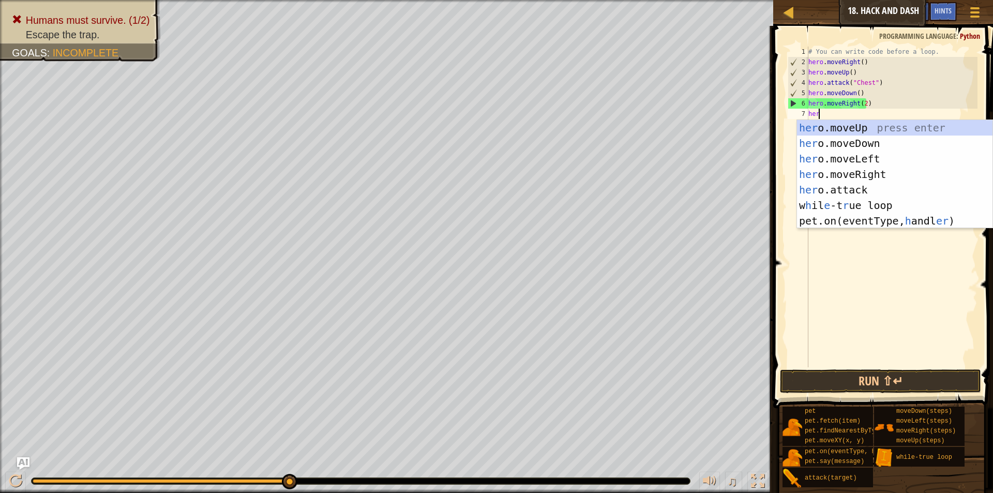
scroll to position [5, 1]
type textarea "hero"
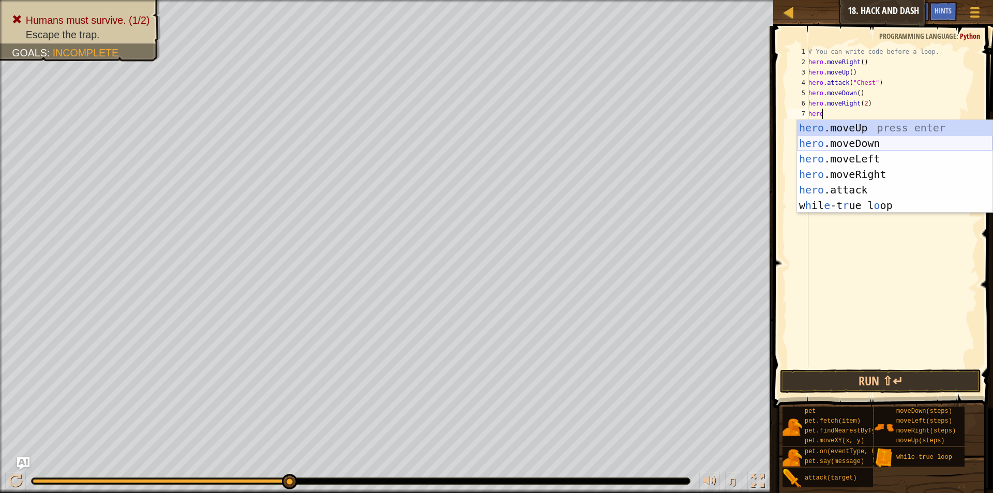
click at [820, 139] on div "hero .moveUp press enter hero .moveDown press enter hero .moveLeft press enter …" at bounding box center [894, 182] width 195 height 124
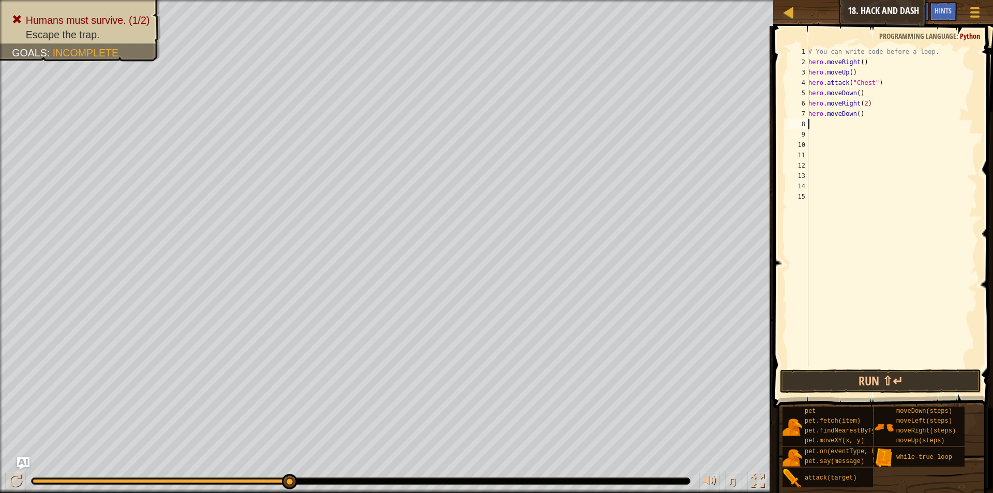
scroll to position [5, 0]
click at [858, 116] on div "# You can write code before a loop. hero . moveRight ( ) hero . moveUp ( ) hero…" at bounding box center [891, 217] width 171 height 341
click at [856, 116] on div "# You can write code before a loop. hero . moveRight ( ) hero . moveUp ( ) hero…" at bounding box center [891, 217] width 171 height 341
click at [869, 375] on button "Run ⇧↵" at bounding box center [880, 381] width 201 height 24
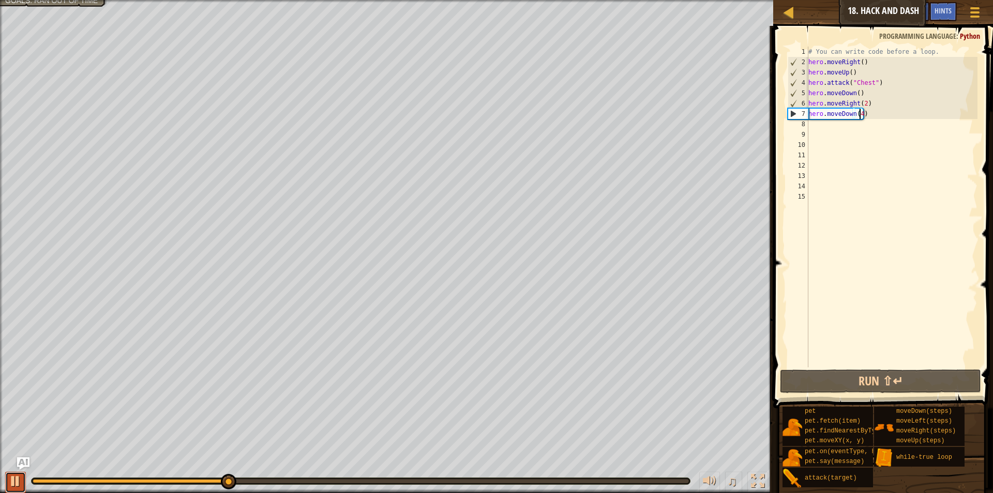
click at [20, 476] on div at bounding box center [15, 480] width 13 height 13
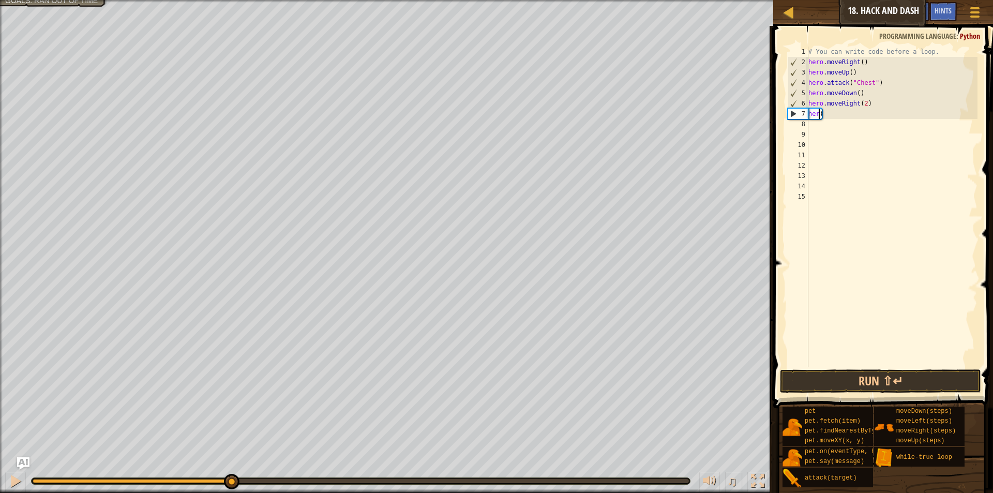
scroll to position [5, 1]
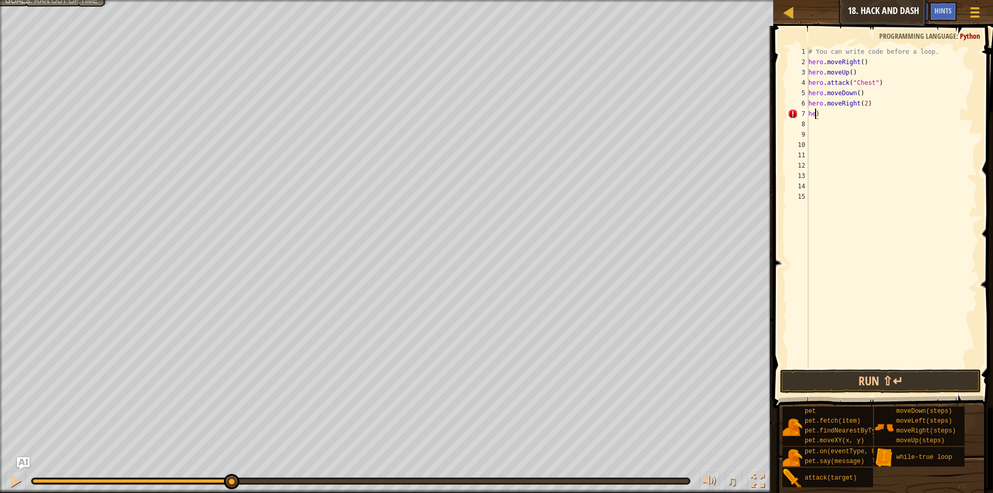
click at [827, 111] on div "# You can write code before a loop. hero . moveRight ( ) hero . moveUp ( ) hero…" at bounding box center [891, 217] width 171 height 341
type textarea "h"
click at [863, 102] on div "# You can write code before a loop. hero . moveRight ( ) hero . moveUp ( ) hero…" at bounding box center [891, 217] width 171 height 341
type textarea "hero.moveRight(3)"
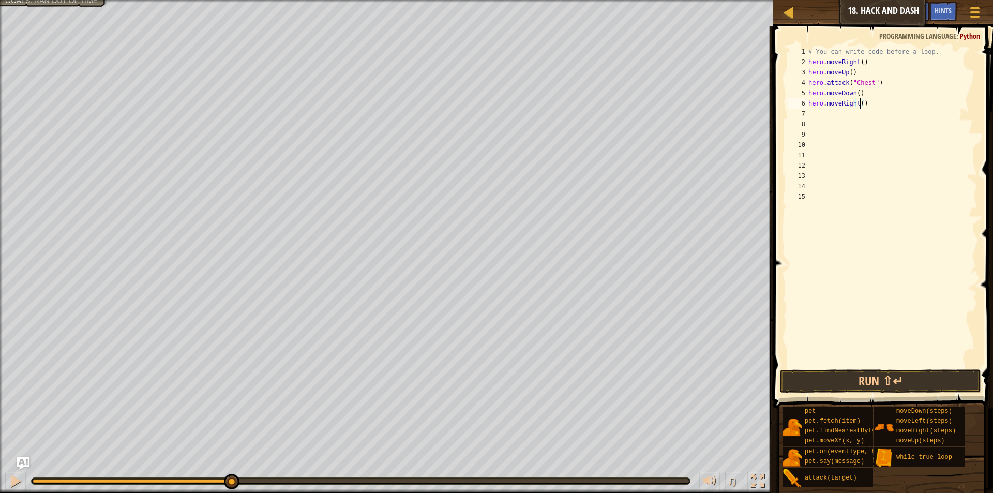
scroll to position [5, 4]
click at [811, 109] on div "# You can write code before a loop. hero . moveRight ( ) hero . moveUp ( ) hero…" at bounding box center [891, 217] width 171 height 341
type textarea "h"
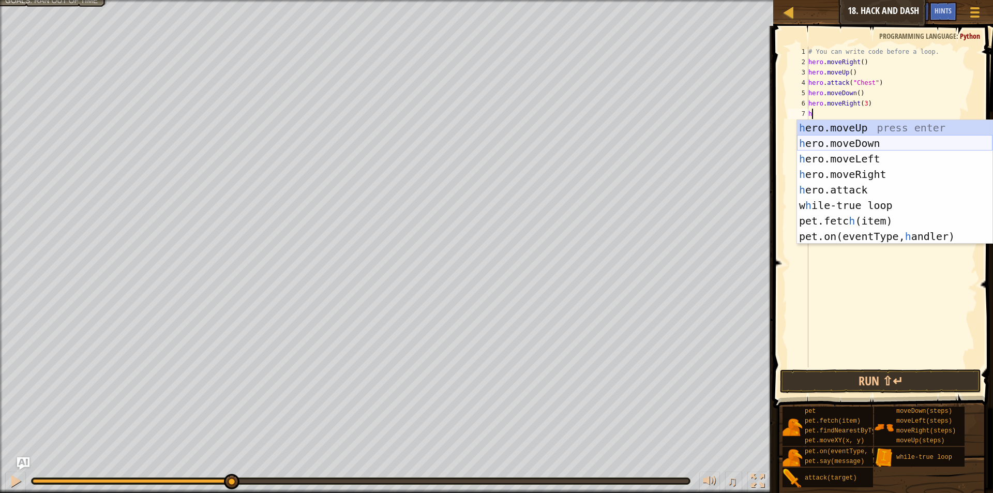
click at [901, 147] on div "h ero.moveUp press enter h ero.moveDown press enter h ero.moveLeft press enter …" at bounding box center [894, 197] width 195 height 155
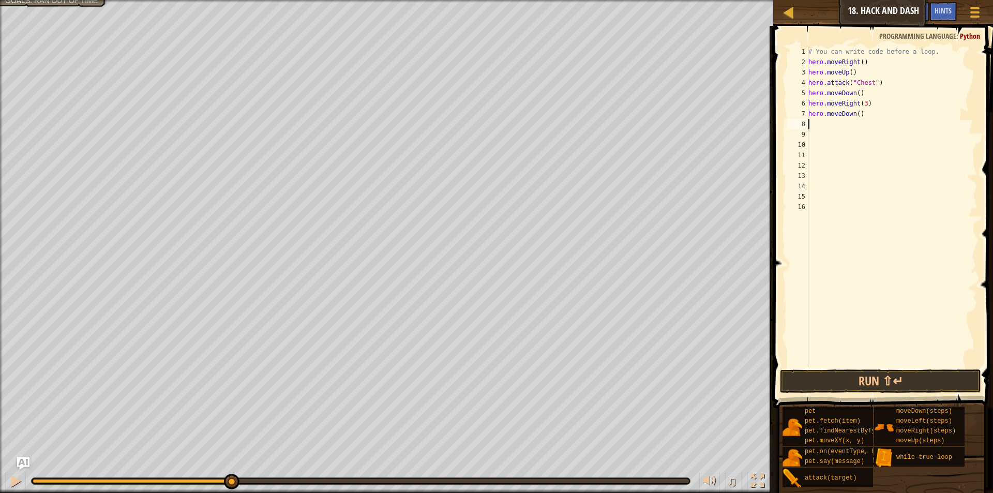
click at [855, 117] on div "# You can write code before a loop. hero . moveRight ( ) hero . moveUp ( ) hero…" at bounding box center [891, 217] width 171 height 341
click at [816, 386] on button "Run ⇧↵" at bounding box center [880, 381] width 201 height 24
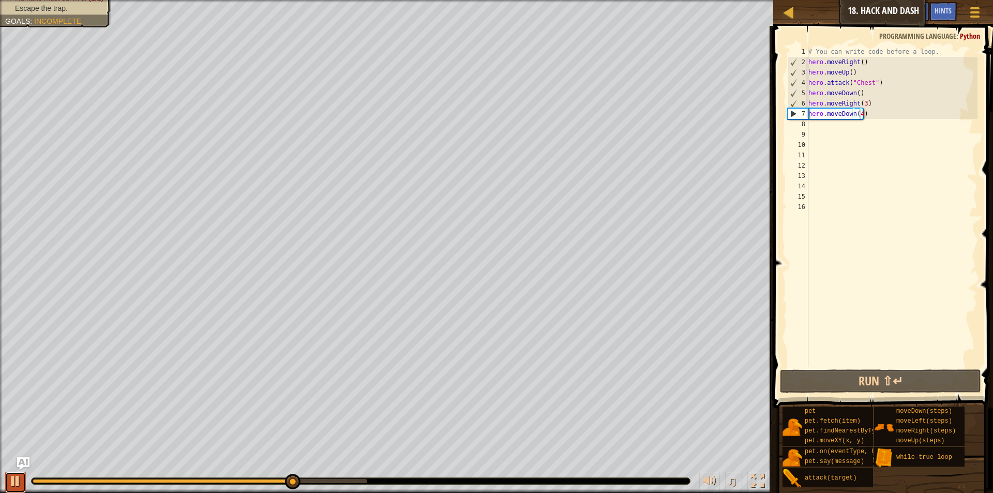
click at [13, 474] on div at bounding box center [15, 480] width 13 height 13
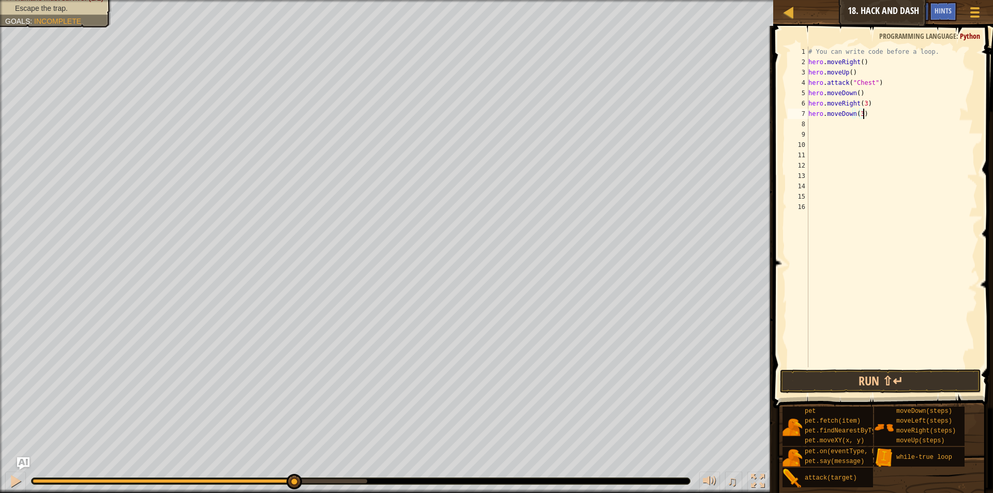
click at [863, 118] on div "# You can write code before a loop. hero . moveRight ( ) hero . moveUp ( ) hero…" at bounding box center [891, 217] width 171 height 341
type textarea "h"
type textarea "while"
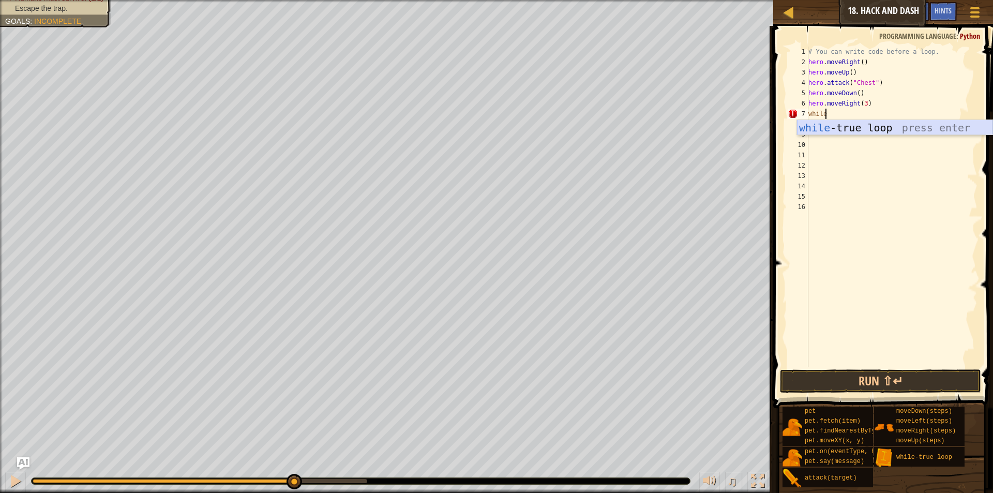
click at [863, 129] on div "while -true loop press enter" at bounding box center [894, 143] width 195 height 47
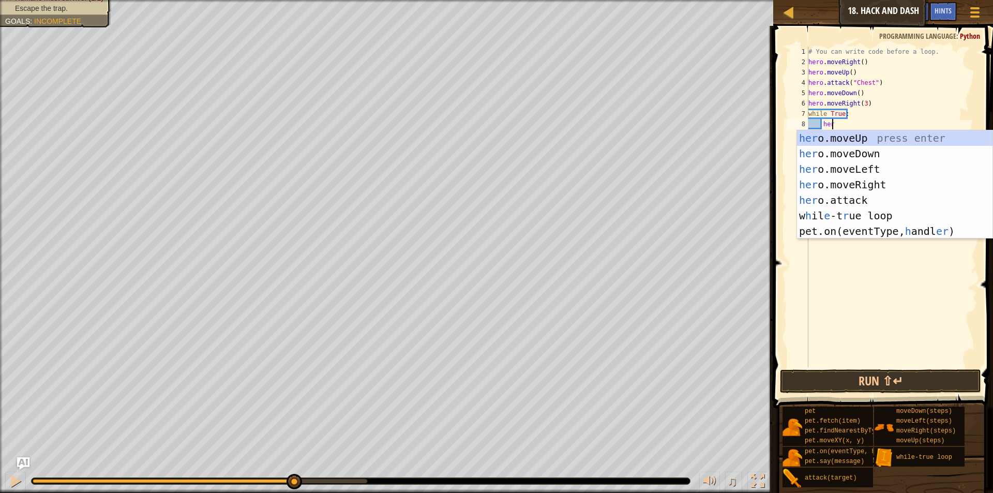
scroll to position [5, 2]
type textarea "hero"
click at [851, 150] on div "hero .moveUp press enter hero .moveDown press enter hero .moveLeft press enter …" at bounding box center [894, 192] width 195 height 124
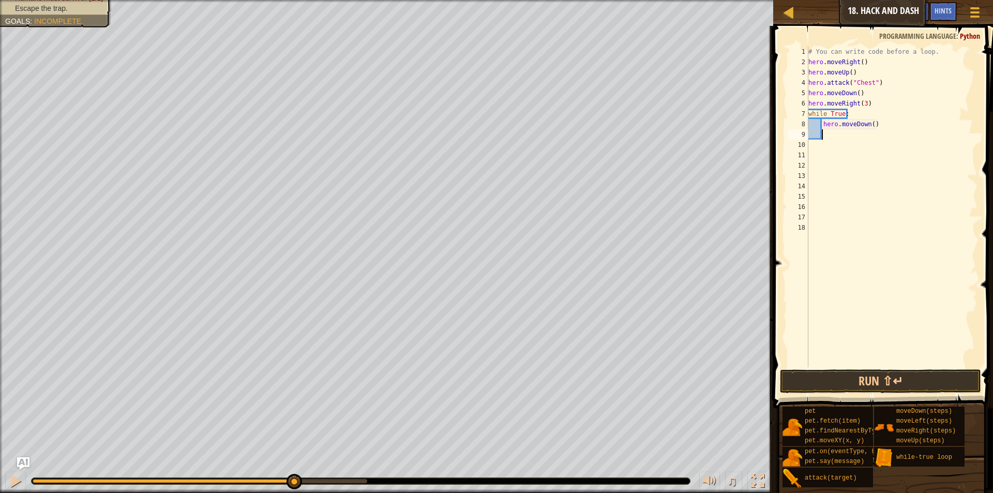
scroll to position [5, 1]
click at [871, 128] on div "# You can write code before a loop. hero . moveRight ( ) hero . moveUp ( ) hero…" at bounding box center [891, 217] width 171 height 341
type textarea "hero.moveDown(3)"
click at [844, 135] on div "# You can write code before a loop. hero . moveRight ( ) hero . moveUp ( ) hero…" at bounding box center [891, 217] width 171 height 341
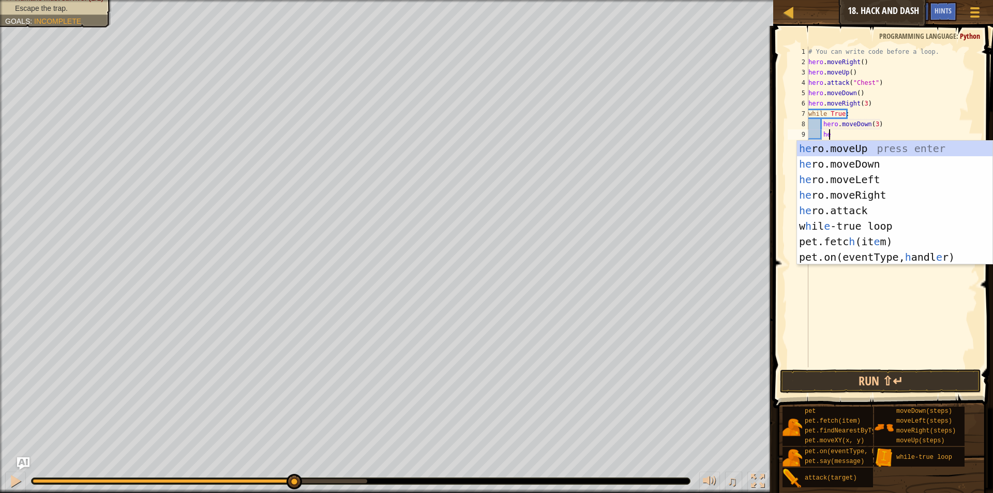
scroll to position [5, 2]
type textarea "hero"
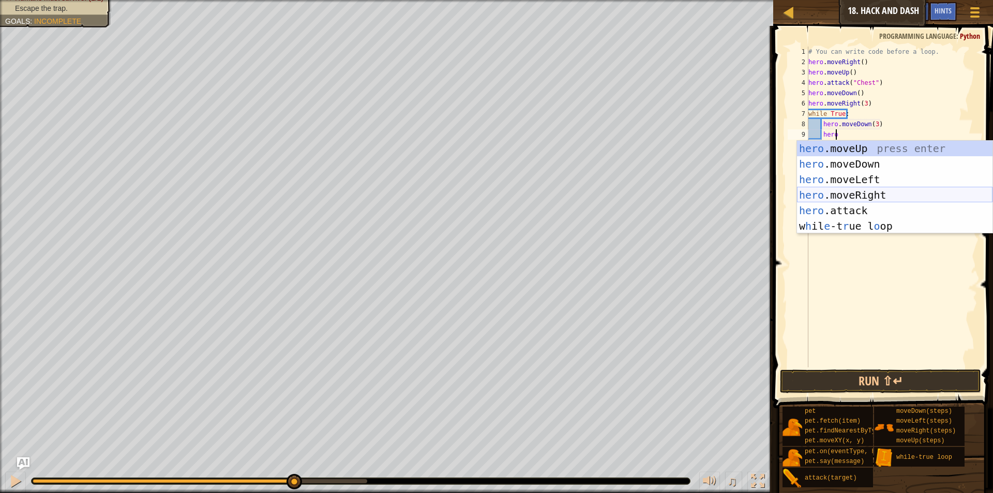
click at [837, 191] on div "hero .moveUp press enter hero .moveDown press enter hero .moveLeft press enter …" at bounding box center [894, 203] width 195 height 124
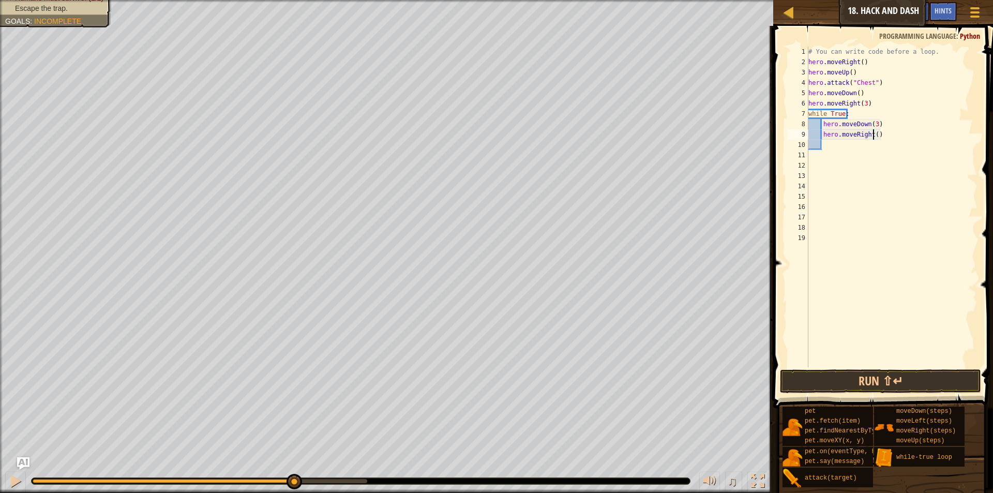
click at [873, 137] on div "# You can write code before a loop. hero . moveRight ( ) hero . moveUp ( ) hero…" at bounding box center [891, 217] width 171 height 341
type textarea "hero.moveRight(3)"
click at [831, 383] on button "Run ⇧↵" at bounding box center [880, 381] width 201 height 24
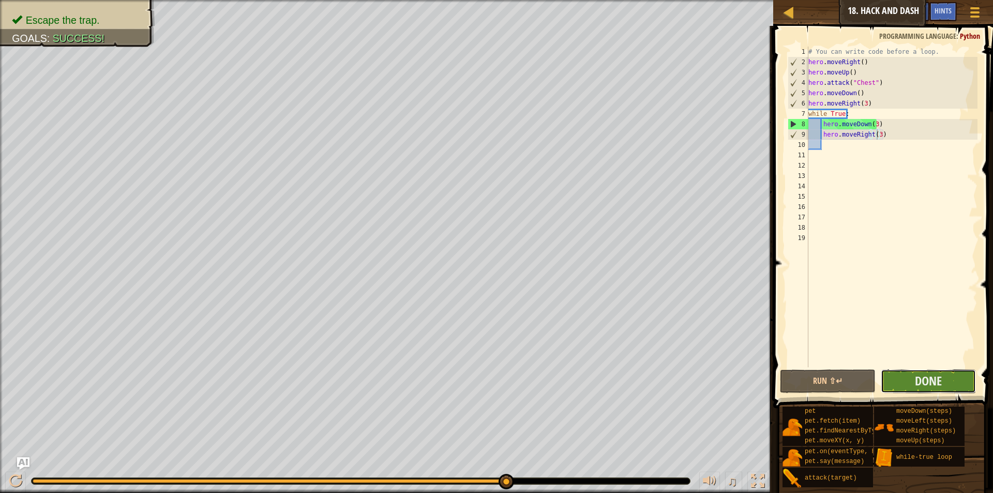
click at [932, 392] on button "Done" at bounding box center [928, 381] width 95 height 24
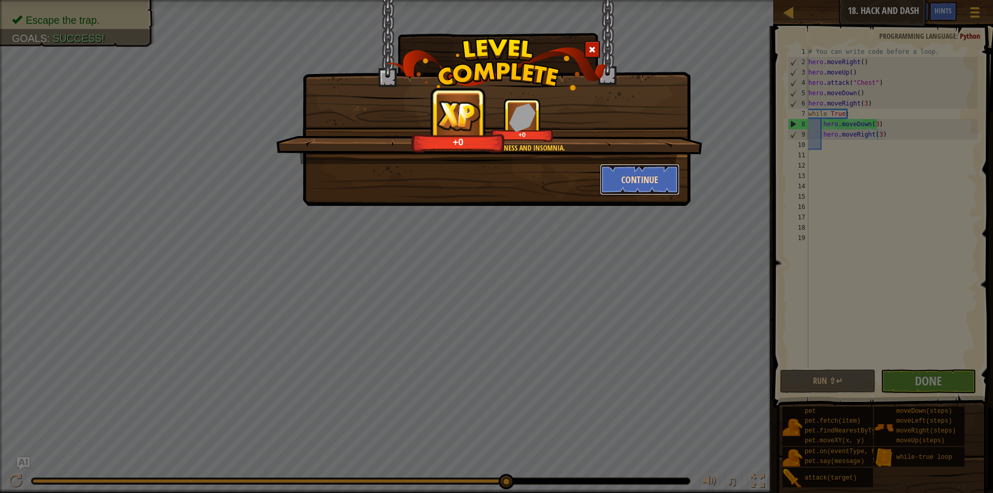
click at [627, 177] on button "Continue" at bounding box center [640, 179] width 80 height 31
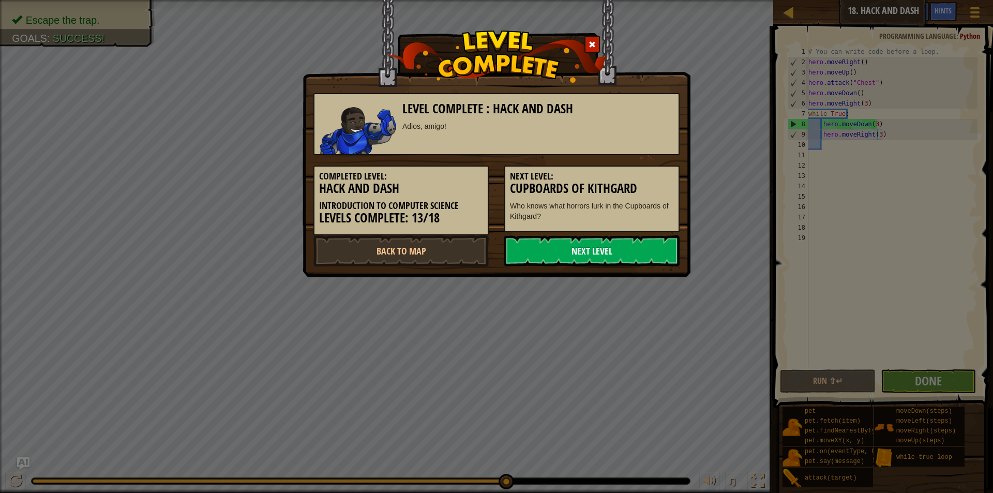
click at [574, 254] on link "Next Level" at bounding box center [591, 250] width 175 height 31
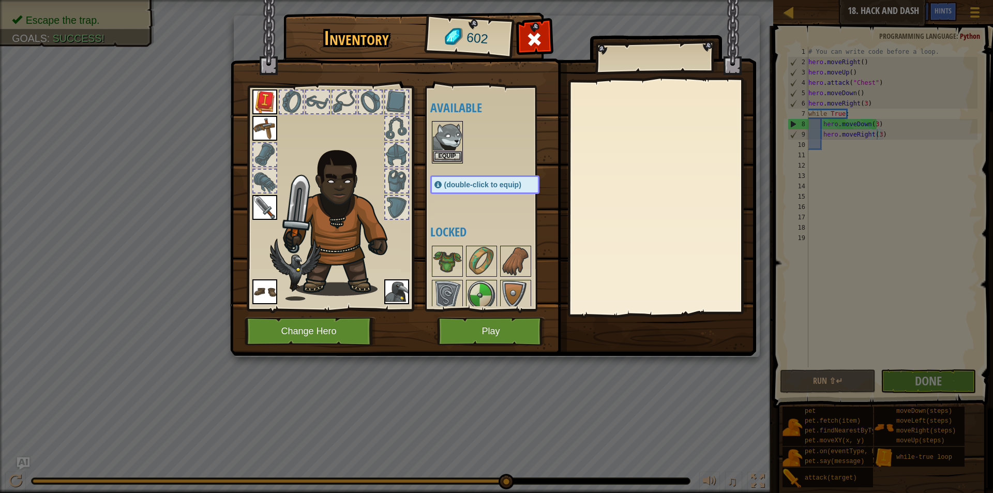
click at [441, 137] on img at bounding box center [447, 136] width 29 height 29
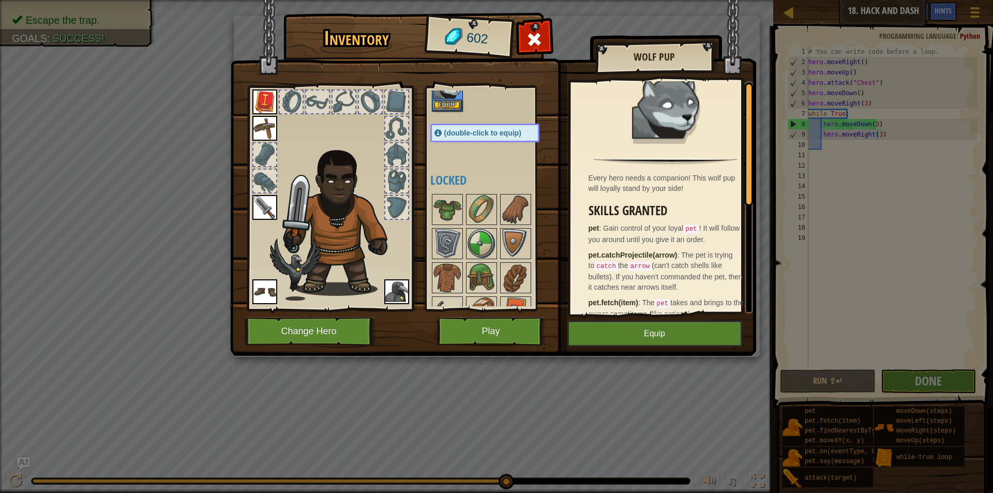
scroll to position [0, 0]
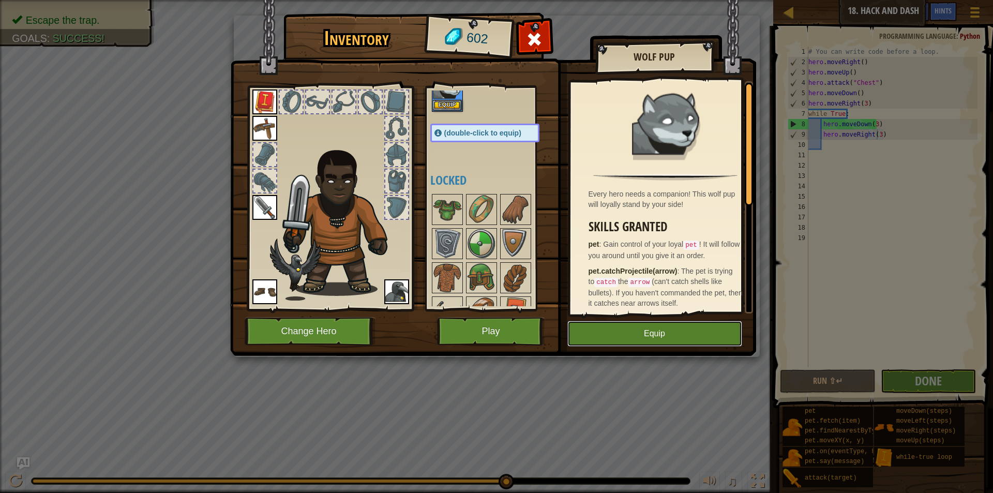
click at [657, 333] on button "Equip" at bounding box center [654, 334] width 175 height 26
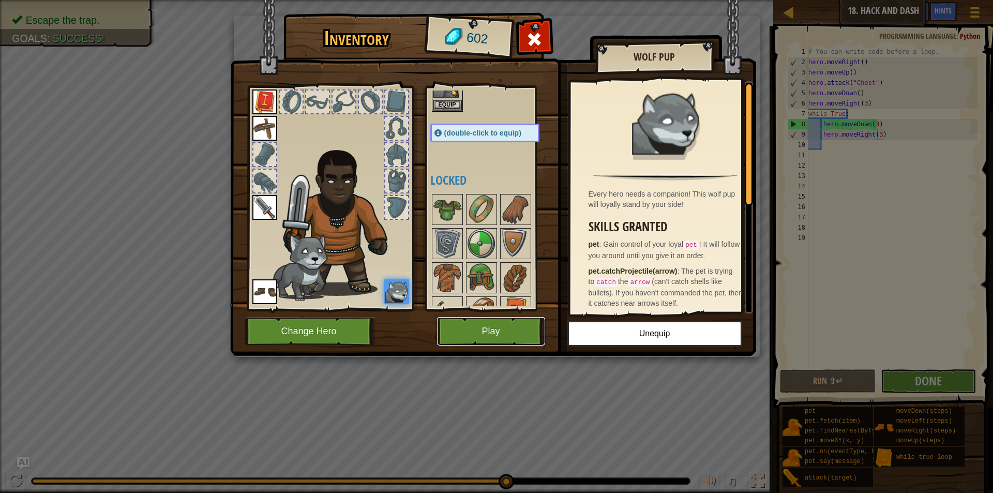
click at [489, 337] on button "Play" at bounding box center [491, 331] width 108 height 28
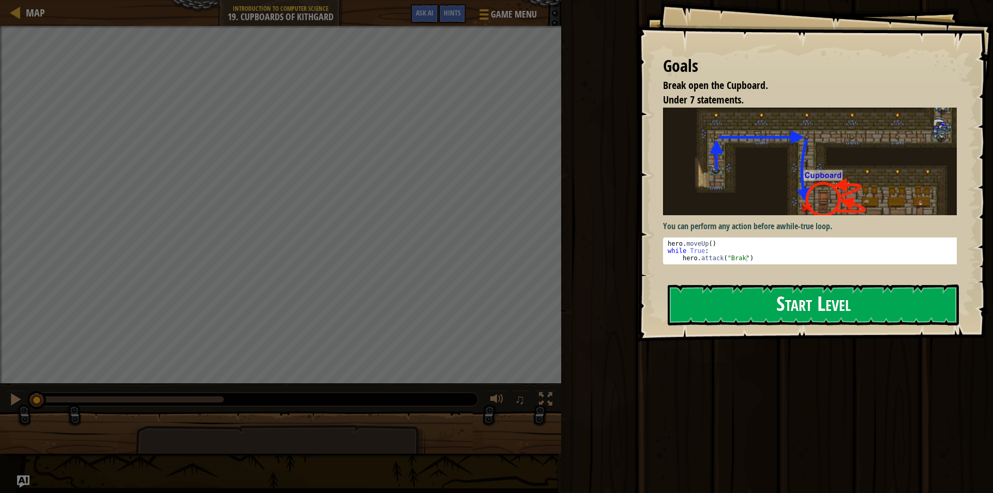
click at [709, 300] on button "Start Level" at bounding box center [813, 304] width 291 height 41
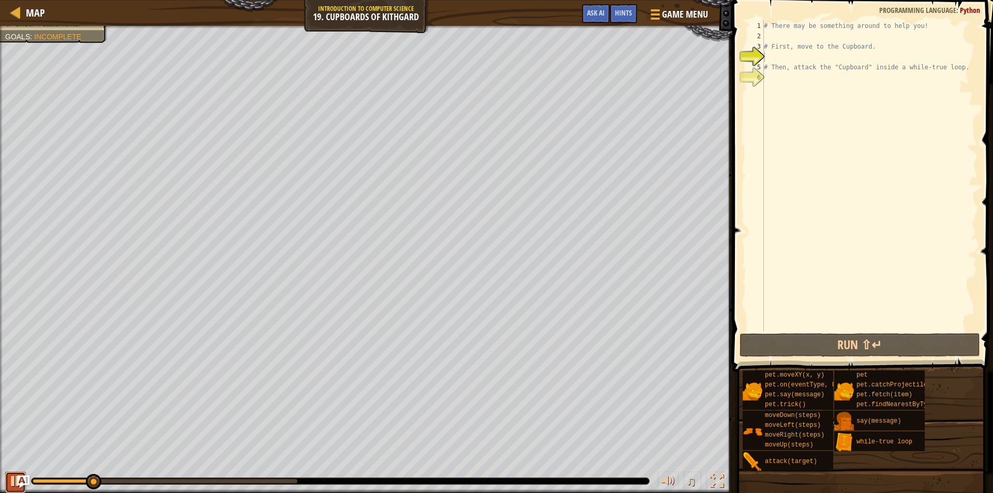
click at [9, 479] on div at bounding box center [15, 480] width 13 height 13
drag, startPoint x: 92, startPoint y: 478, endPoint x: 11, endPoint y: 498, distance: 82.5
click at [11, 0] on html "Map Introduction to Computer Science 19. Cupboards of Kithgard Game Menu Done H…" at bounding box center [496, 0] width 993 height 0
click at [771, 50] on div "# There may be something around to help you! # First, move to the Cupboard. # T…" at bounding box center [870, 186] width 216 height 331
type textarea "# First, move to the Cupboard."
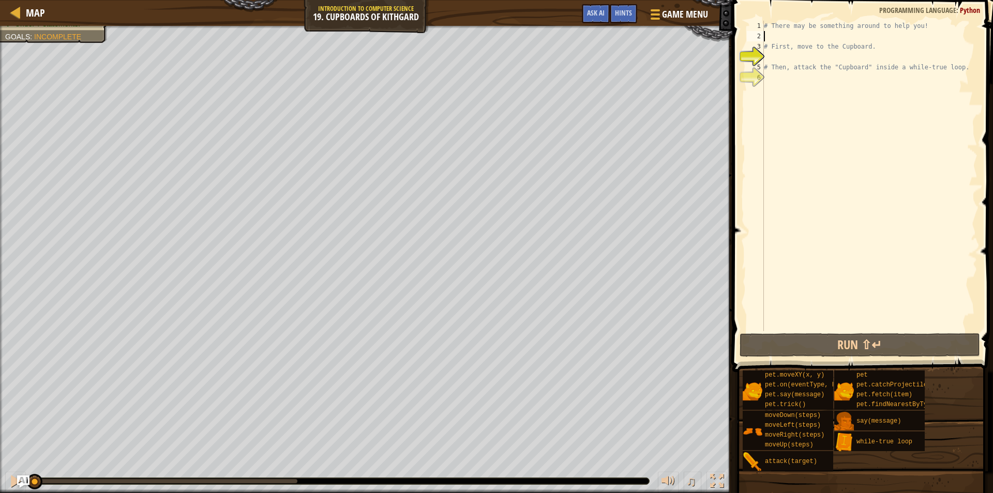
click at [769, 36] on div "# There may be something around to help you! # First, move to the Cupboard. # T…" at bounding box center [870, 186] width 216 height 331
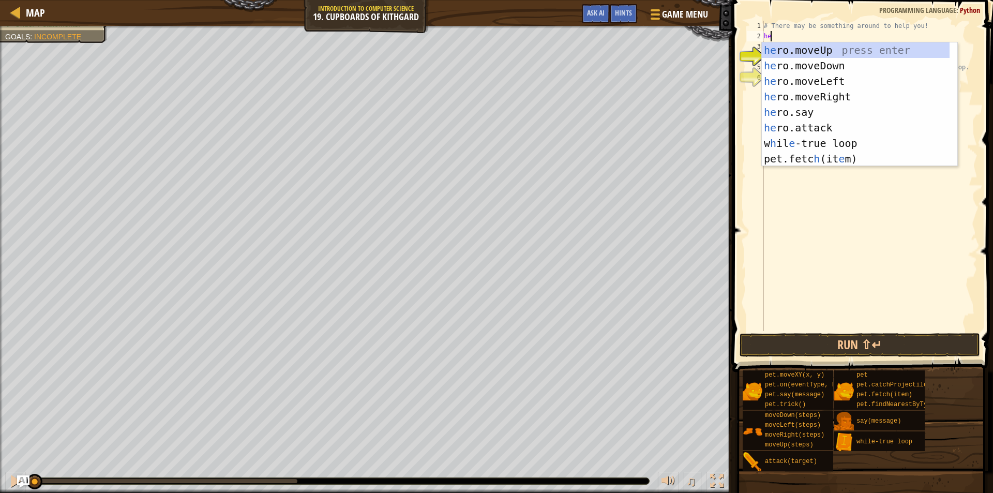
type textarea "hero"
click at [803, 50] on div "hero .moveUp press enter hero .moveDown press enter hero .moveLeft press enter …" at bounding box center [859, 119] width 195 height 155
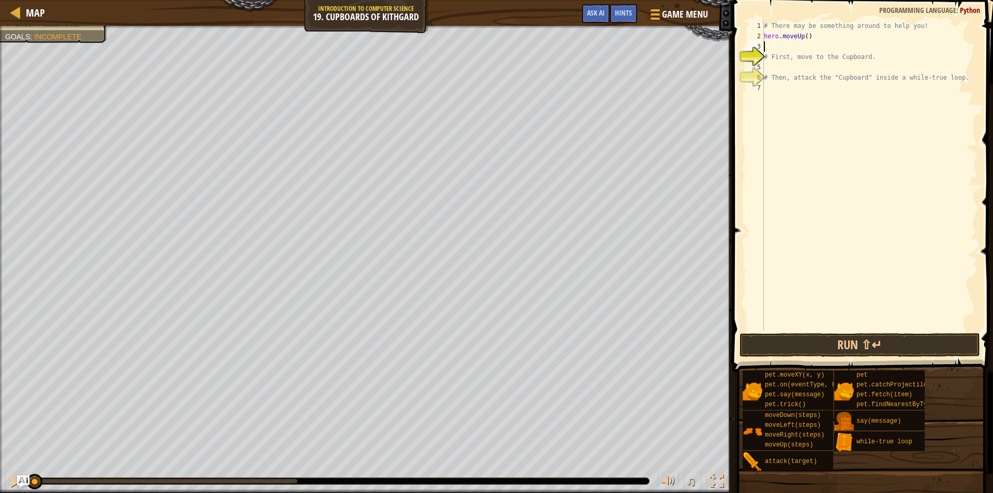
scroll to position [5, 0]
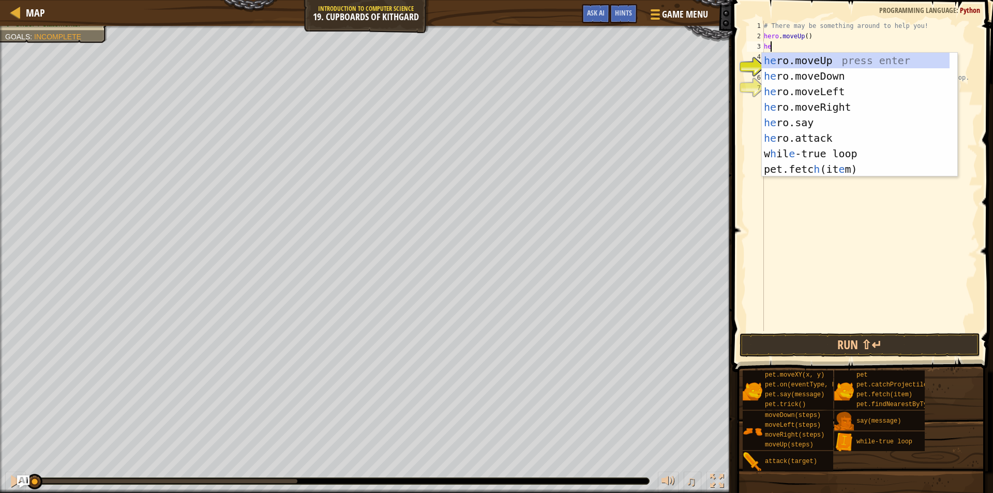
type textarea "heo"
click at [802, 112] on div "he r o .moveUp press enter he r o .moveDown press enter he r o .moveLeft press …" at bounding box center [859, 130] width 195 height 155
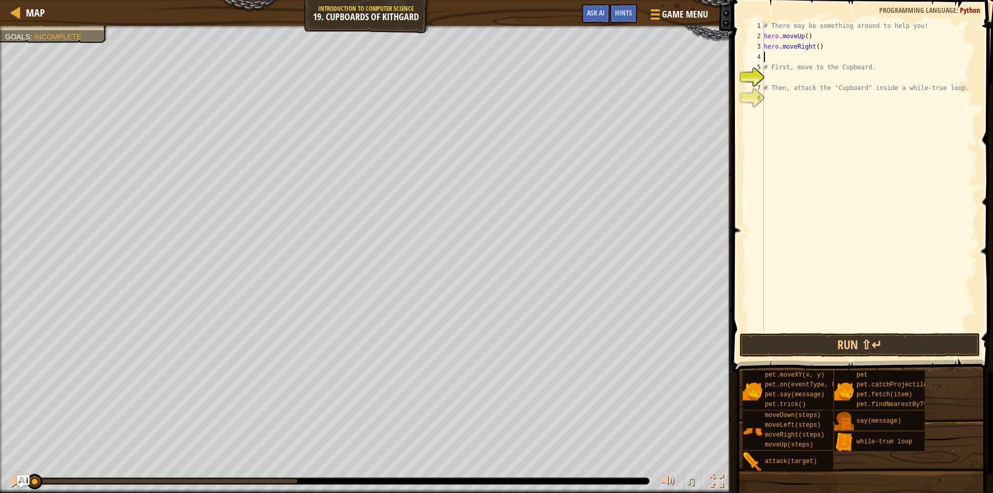
click at [817, 51] on div "# There may be something around to help you! hero . moveUp ( ) hero . moveRight…" at bounding box center [870, 186] width 216 height 331
click at [815, 51] on div "# There may be something around to help you! hero . moveUp ( ) hero . moveRight…" at bounding box center [870, 186] width 216 height 331
click at [784, 59] on div "# There may be something around to help you! hero . moveUp ( ) hero . moveRight…" at bounding box center [870, 186] width 216 height 331
click at [782, 49] on div "# There may be something around to help you! hero . moveUp ( ) hero . moveRight…" at bounding box center [870, 186] width 216 height 331
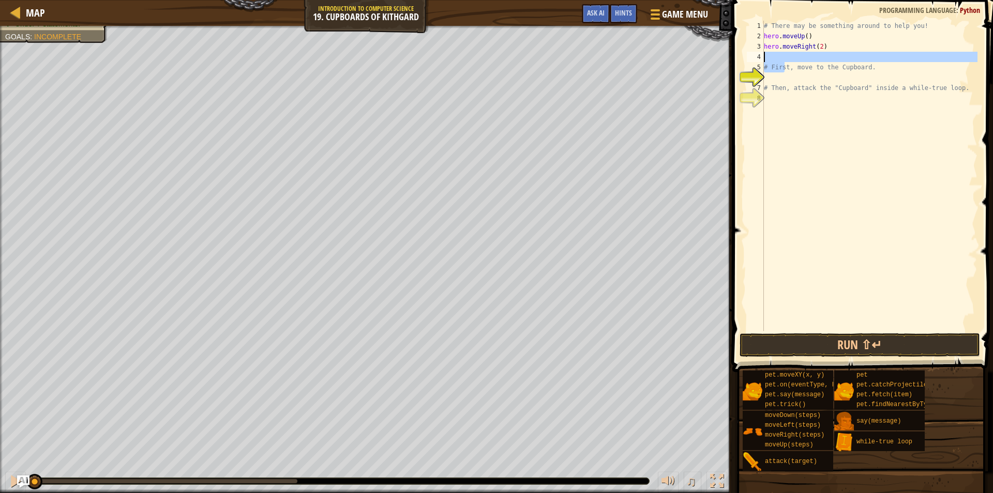
type textarea "hero.moveRight(2)"
click at [777, 52] on div "# There may be something around to help you! hero . moveUp ( ) hero . moveRight…" at bounding box center [870, 186] width 216 height 331
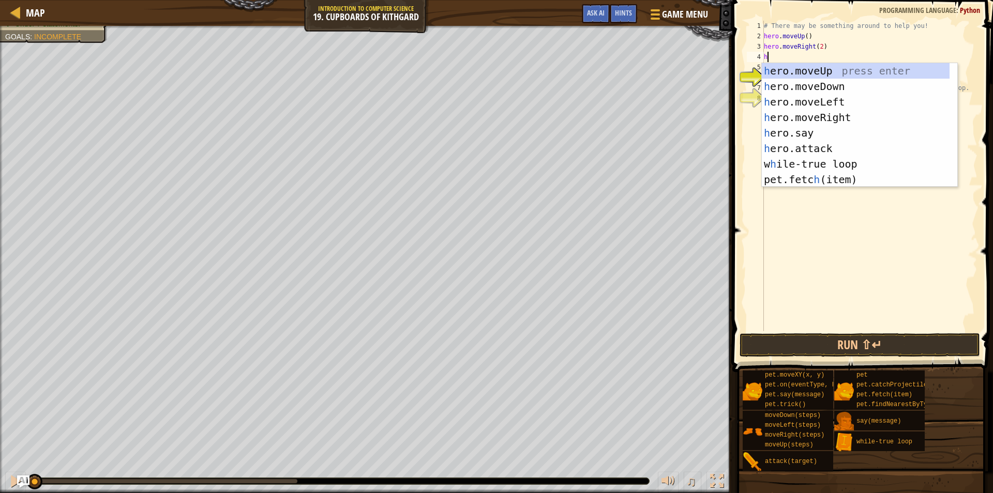
type textarea "hero"
click at [801, 80] on div "hero .moveUp press enter hero .moveDown press enter hero .moveLeft press enter …" at bounding box center [859, 140] width 195 height 155
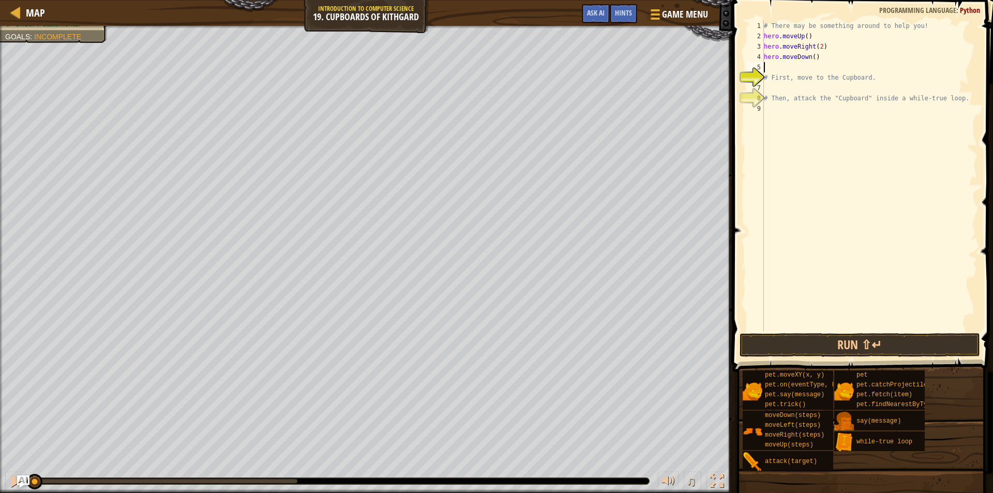
scroll to position [5, 0]
click at [810, 63] on div "# There may be something around to help you! hero . moveUp ( ) hero . moveRight…" at bounding box center [870, 186] width 216 height 331
click at [811, 59] on div "# There may be something around to help you! hero . moveUp ( ) hero . moveRight…" at bounding box center [870, 186] width 216 height 331
type textarea "hero.moveDown(2)"
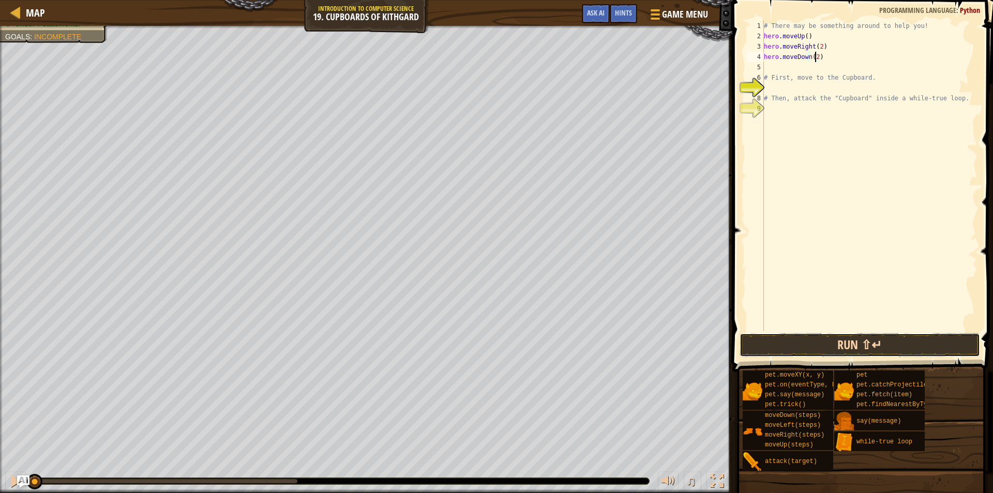
click at [776, 355] on button "Run ⇧↵" at bounding box center [860, 345] width 241 height 24
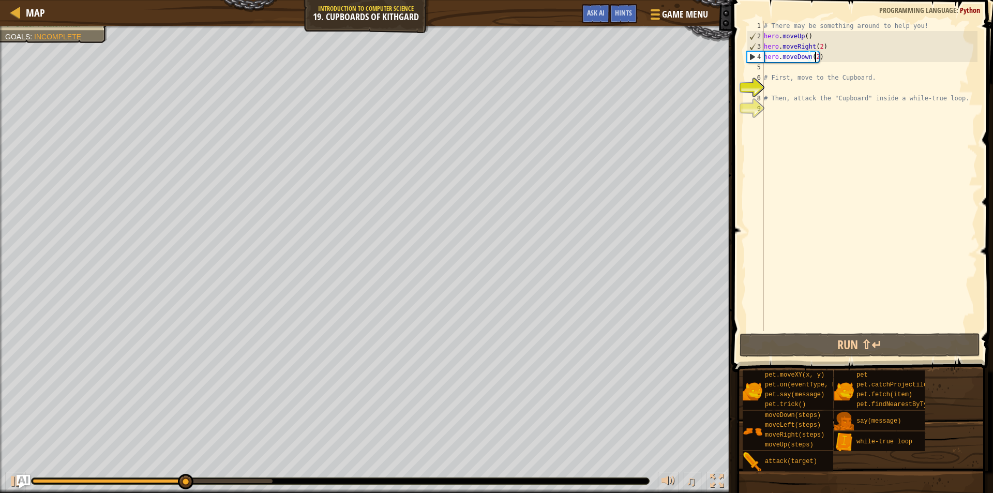
click at [20, 478] on img "Ask AI" at bounding box center [23, 481] width 13 height 13
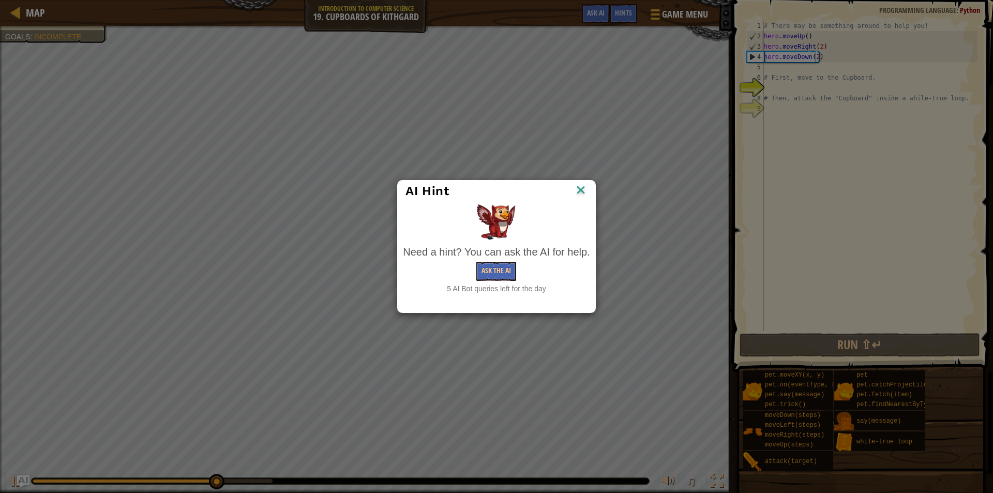
click at [578, 193] on img at bounding box center [580, 191] width 13 height 16
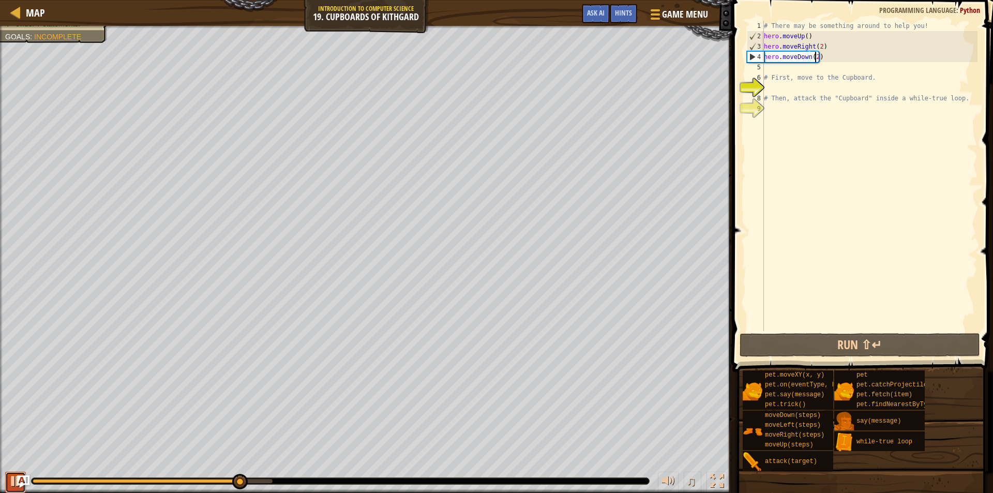
click at [11, 480] on div at bounding box center [15, 480] width 13 height 13
drag, startPoint x: 242, startPoint y: 486, endPoint x: 166, endPoint y: 472, distance: 77.3
click at [166, 472] on div "♫" at bounding box center [366, 478] width 732 height 31
click at [772, 88] on div "# There may be something around to help you! hero . moveUp ( ) hero . moveRight…" at bounding box center [870, 186] width 216 height 331
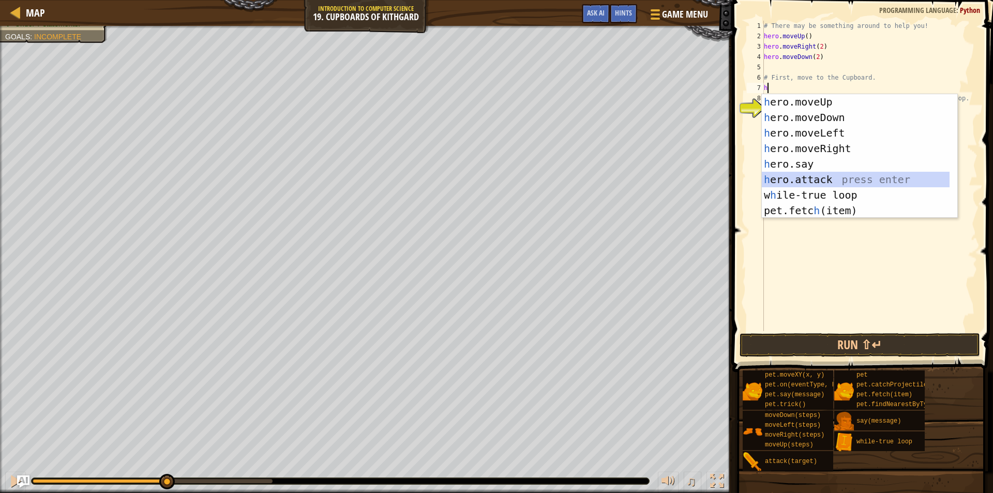
click at [808, 172] on div "h ero.moveUp press enter h ero.moveDown press enter h ero.moveLeft press enter …" at bounding box center [856, 171] width 188 height 155
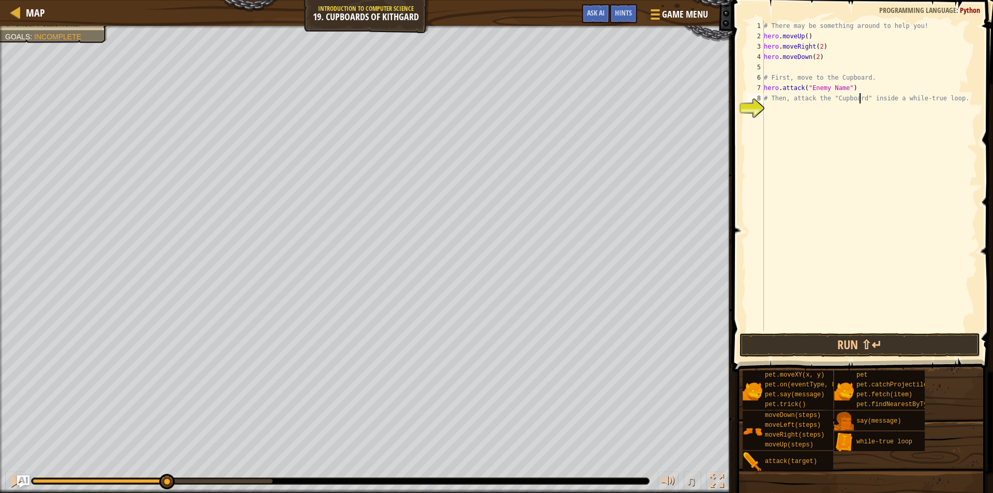
click at [860, 94] on div "# There may be something around to help you! hero . moveUp ( ) hero . moveRight…" at bounding box center [870, 186] width 216 height 331
click at [848, 92] on div "# There may be something around to help you! hero . moveUp ( ) hero . moveRight…" at bounding box center [870, 186] width 216 height 331
type textarea "h"
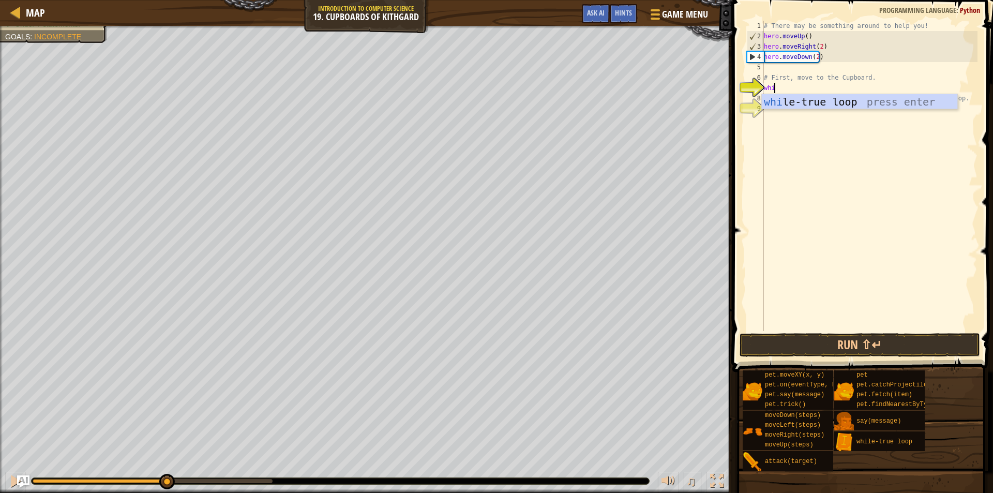
scroll to position [5, 1]
type textarea "while"
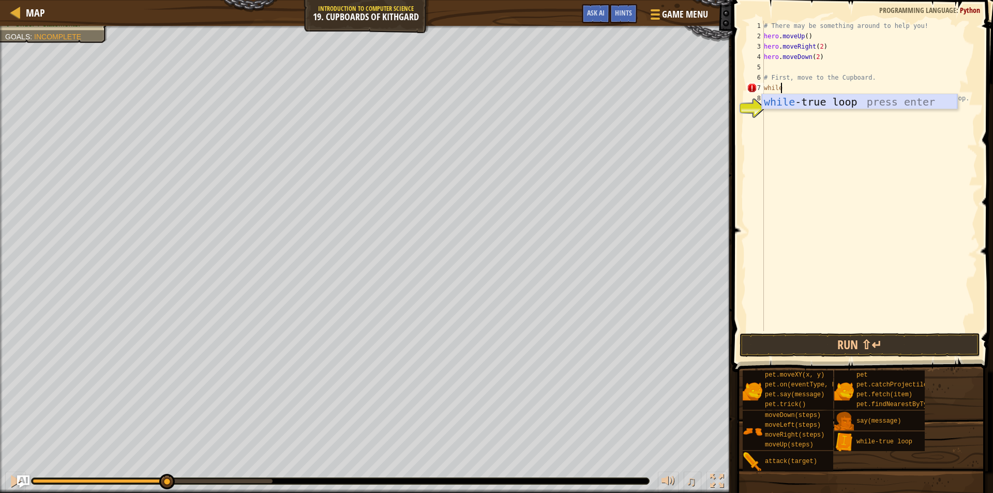
click at [843, 101] on div "while -true loop press enter" at bounding box center [859, 117] width 195 height 47
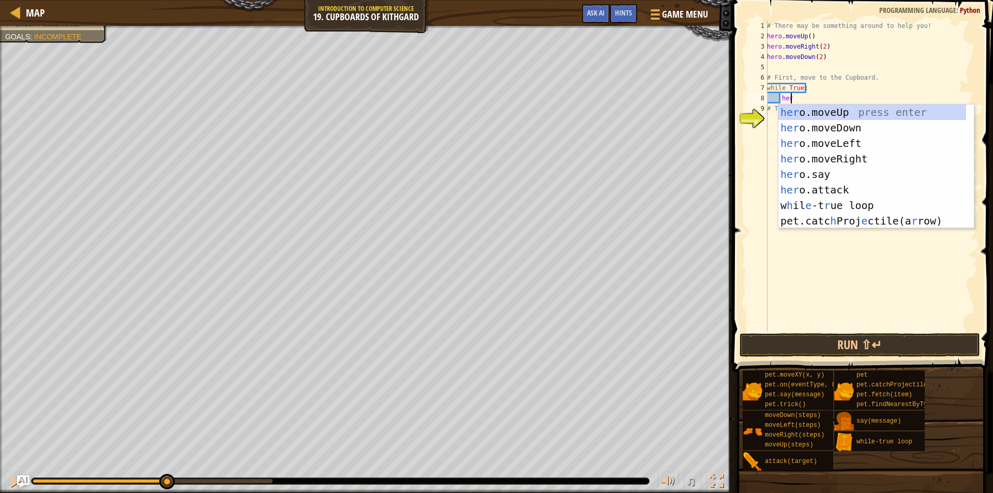
scroll to position [5, 2]
click at [811, 180] on div "hero .moveUp press enter hero .moveDown press enter hero .moveLeft press enter …" at bounding box center [875, 181] width 195 height 155
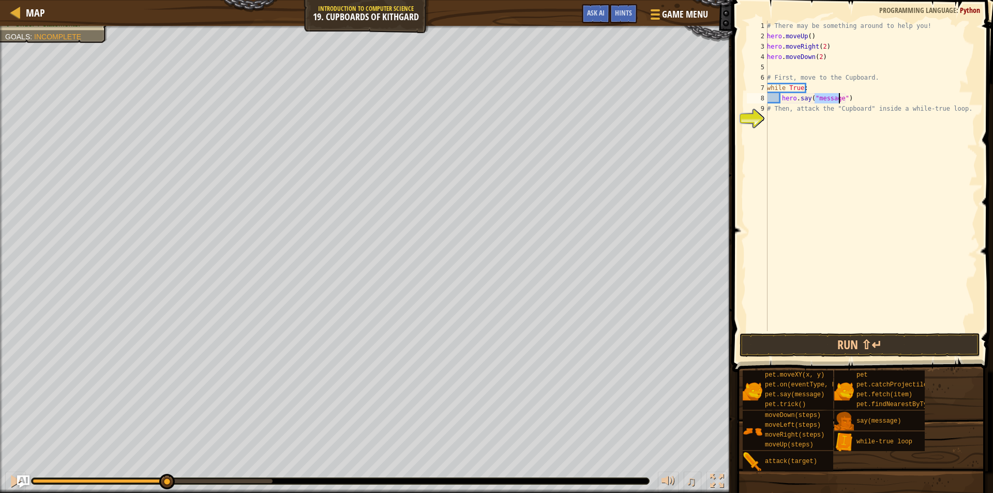
click at [849, 100] on div "# There may be something around to help you! hero . moveUp ( ) hero . moveRight…" at bounding box center [871, 186] width 213 height 331
type textarea "hero.attack"
click at [818, 122] on div "# There may be something around to help you! hero . moveUp ( ) hero . moveRight…" at bounding box center [871, 186] width 213 height 331
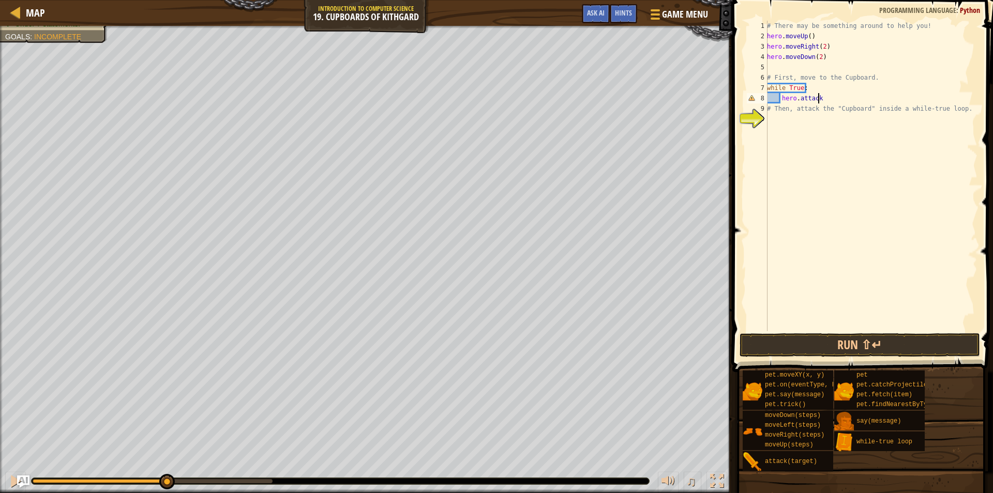
click at [821, 94] on div "# There may be something around to help you! hero . moveUp ( ) hero . moveRight…" at bounding box center [871, 186] width 213 height 331
type textarea "hero.attack("Cupboard")"
click at [811, 339] on button "Run ⇧↵" at bounding box center [860, 345] width 241 height 24
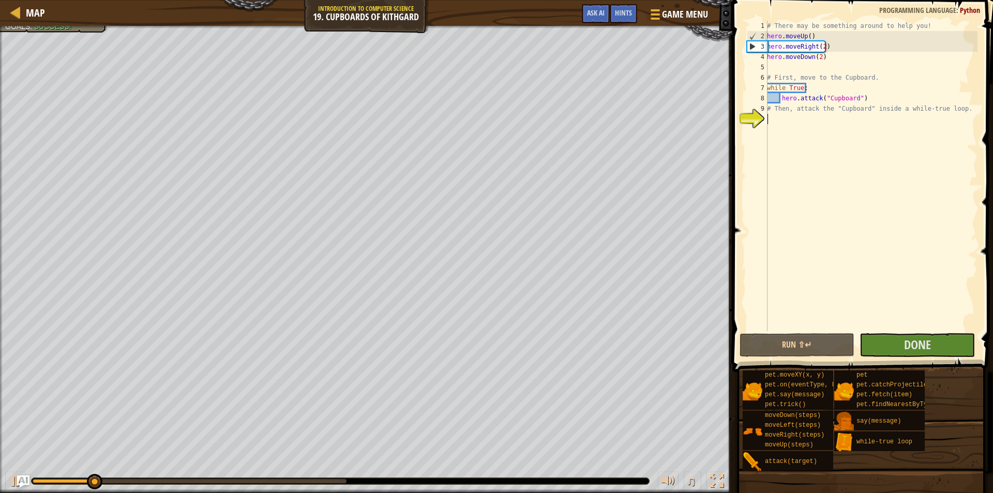
click at [867, 331] on div "hero.attack("Cupboard") 1 2 3 4 5 6 7 8 9 10 # There may be something around to…" at bounding box center [861, 206] width 264 height 402
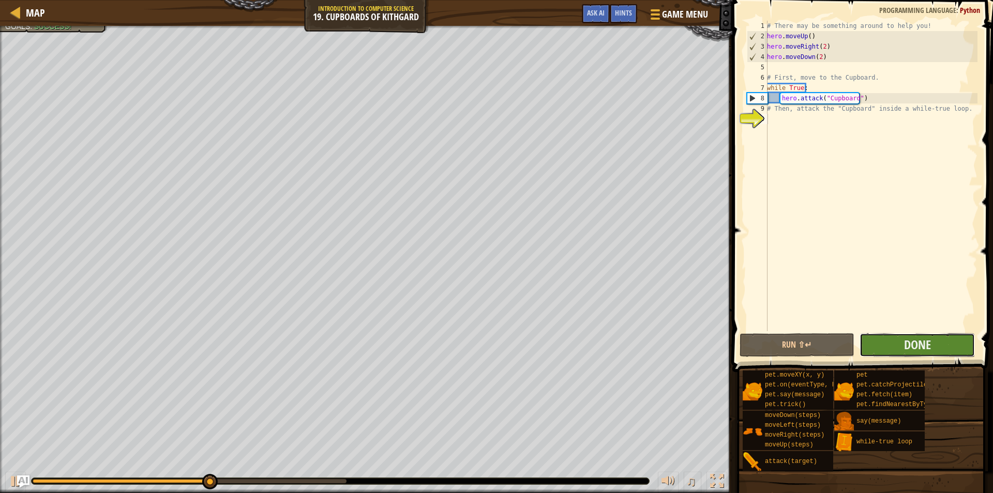
click at [893, 349] on button "Done" at bounding box center [917, 345] width 115 height 24
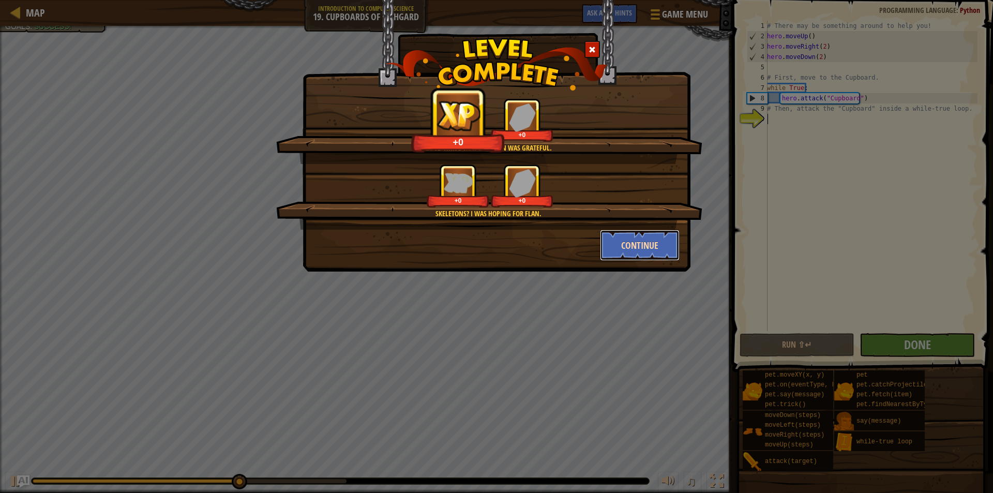
click at [624, 252] on button "Continue" at bounding box center [640, 245] width 80 height 31
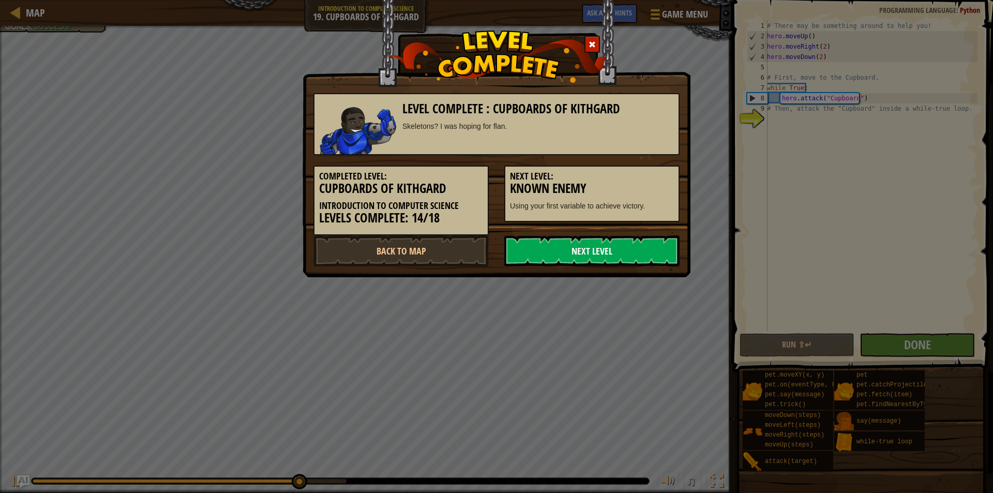
click at [615, 258] on link "Next Level" at bounding box center [591, 250] width 175 height 31
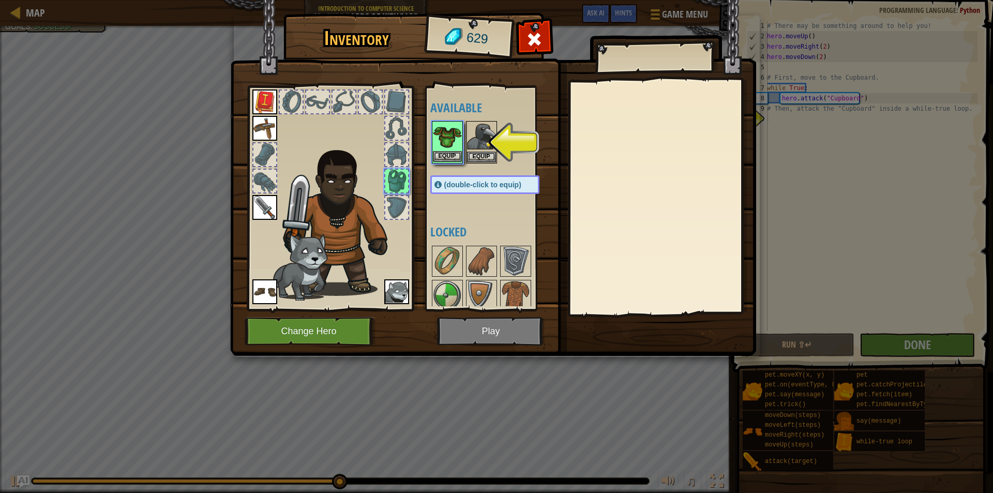
click at [448, 147] on img at bounding box center [447, 136] width 29 height 29
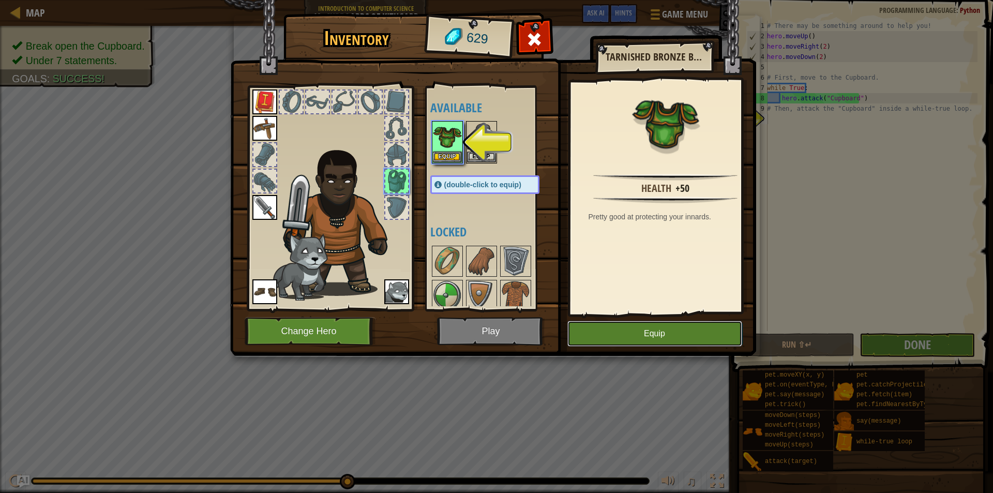
click at [617, 328] on button "Equip" at bounding box center [654, 334] width 175 height 26
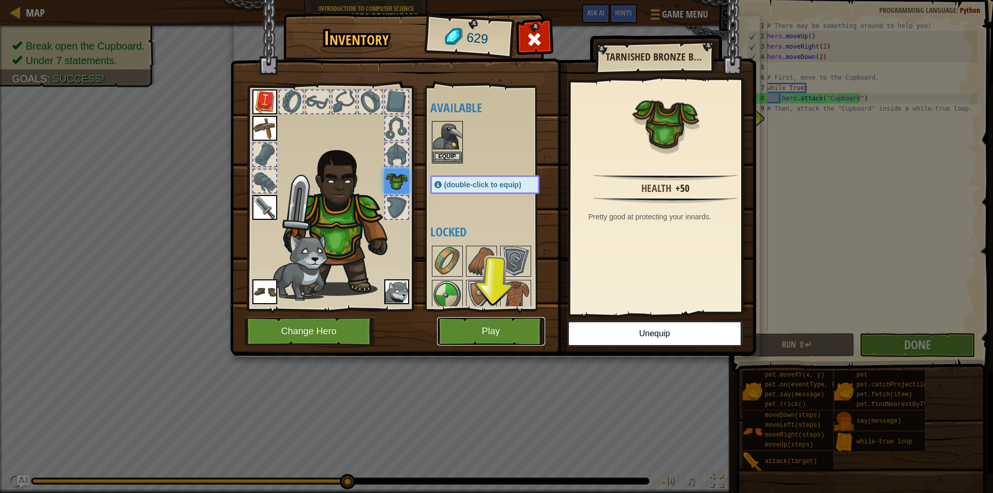
click at [492, 344] on button "Play" at bounding box center [491, 331] width 108 height 28
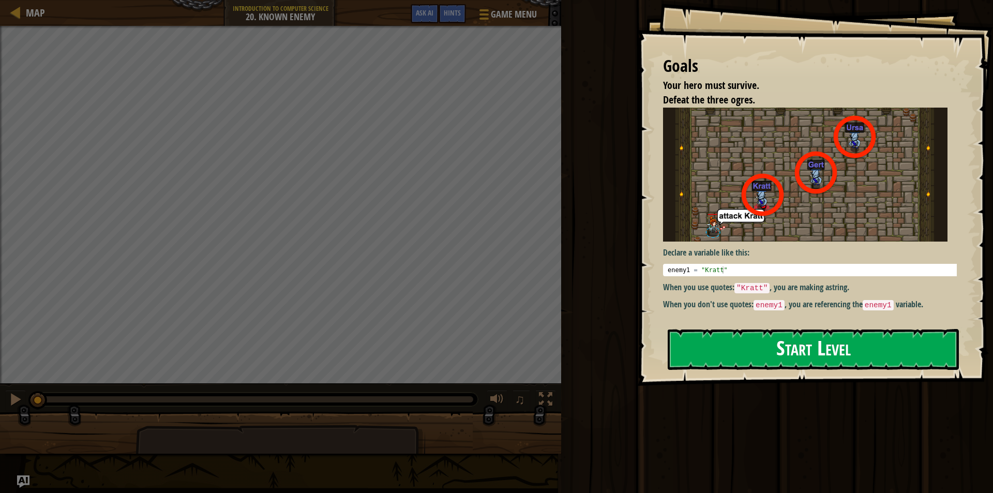
click at [762, 331] on button "Start Level" at bounding box center [813, 349] width 291 height 41
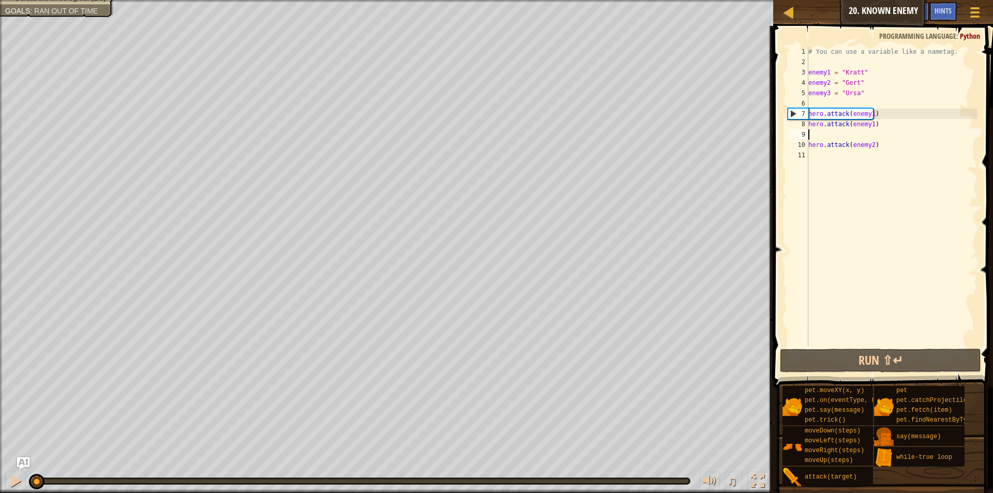
click at [822, 134] on div "# You can use a variable like a nametag. enemy1 = "[PERSON_NAME]" enemy2 = "[PE…" at bounding box center [891, 207] width 171 height 321
click at [862, 353] on button "Run ⇧↵" at bounding box center [880, 361] width 201 height 24
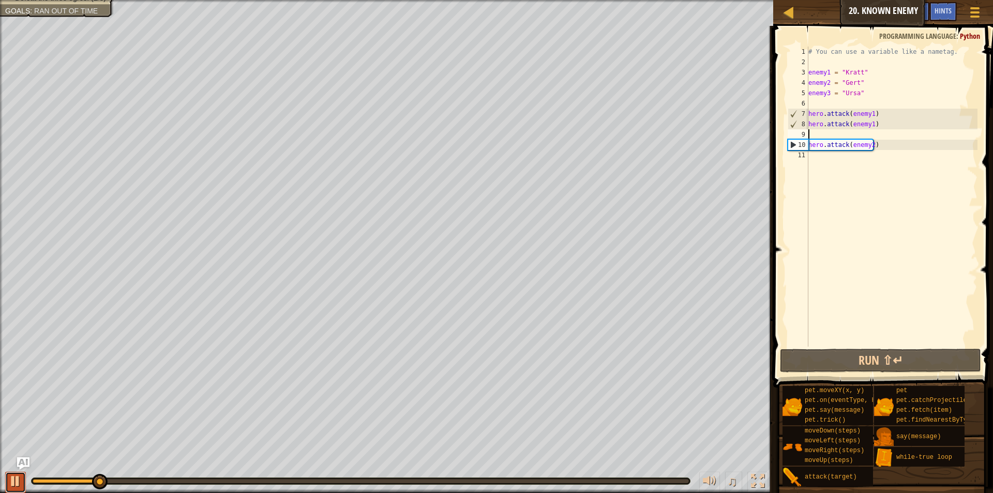
click at [20, 476] on div at bounding box center [15, 480] width 13 height 13
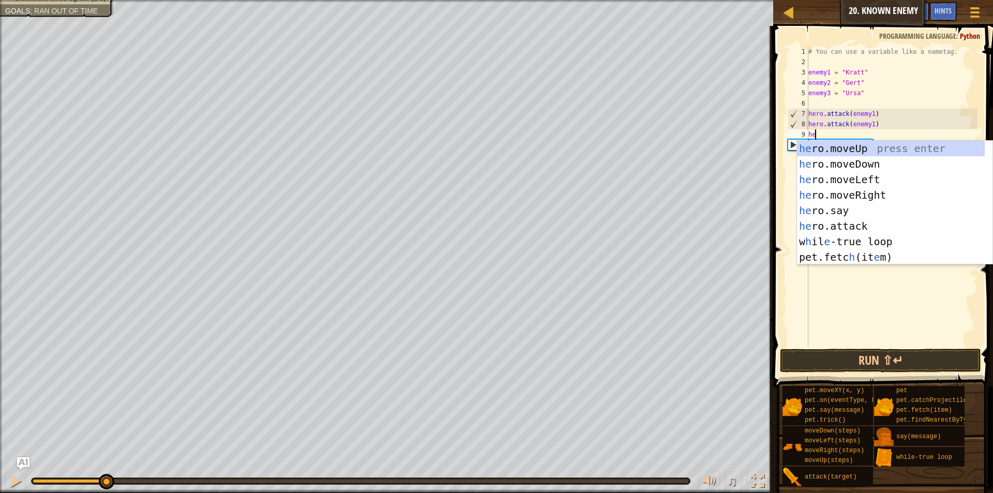
scroll to position [5, 1]
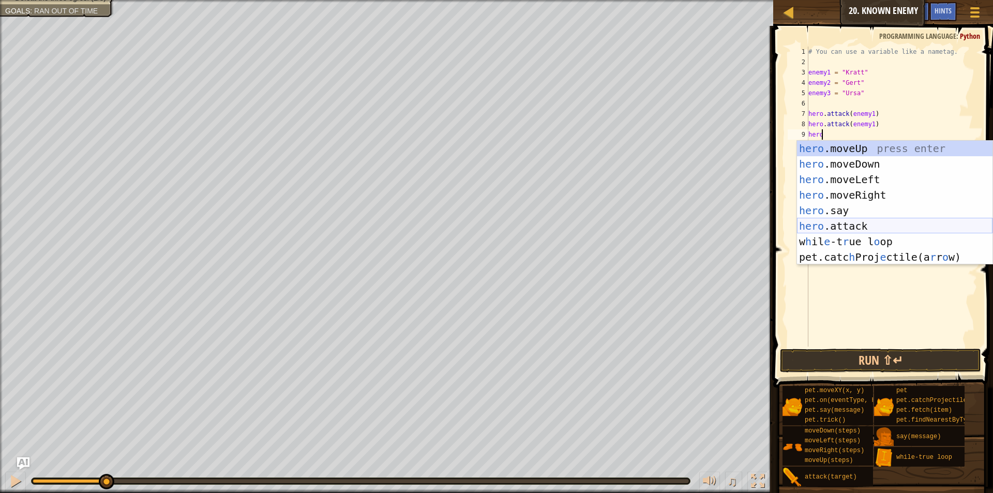
click at [859, 227] on div "hero .moveUp press enter hero .moveDown press enter hero .moveLeft press enter …" at bounding box center [894, 218] width 195 height 155
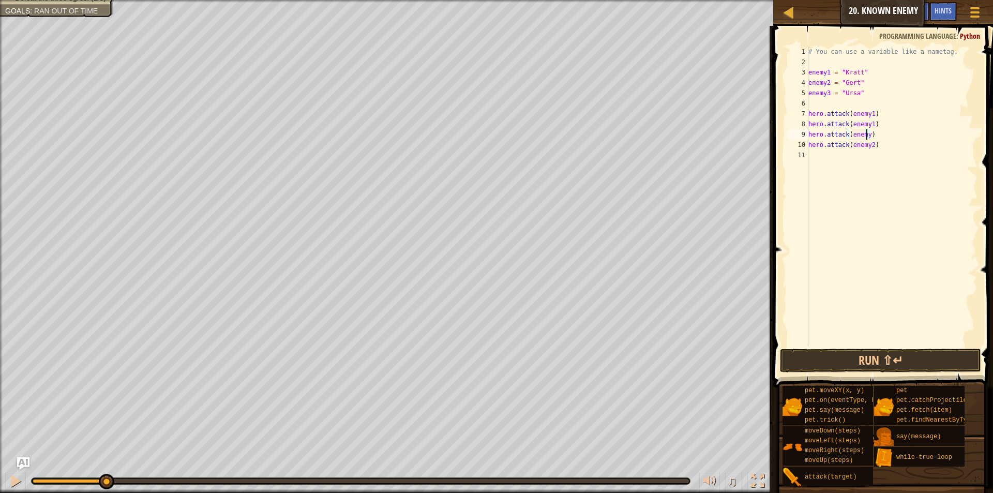
scroll to position [5, 5]
type textarea "hero.attack(enemy2)"
click at [820, 155] on div "# You can use a variable like a nametag. enemy1 = "[PERSON_NAME]" enemy2 = "[PE…" at bounding box center [891, 207] width 171 height 321
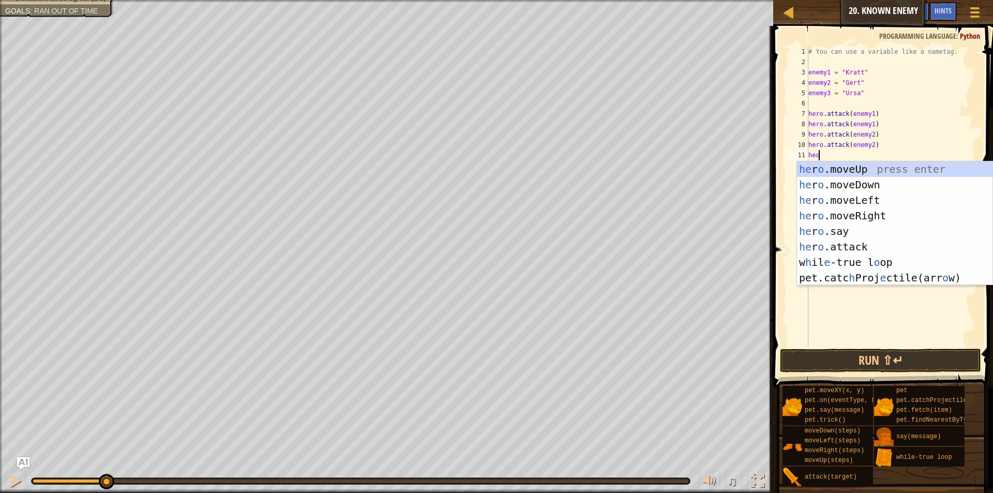
scroll to position [5, 0]
click at [820, 244] on div "he ro.moveUp press enter he ro.moveDown press enter he ro.moveLeft press enter …" at bounding box center [891, 238] width 188 height 155
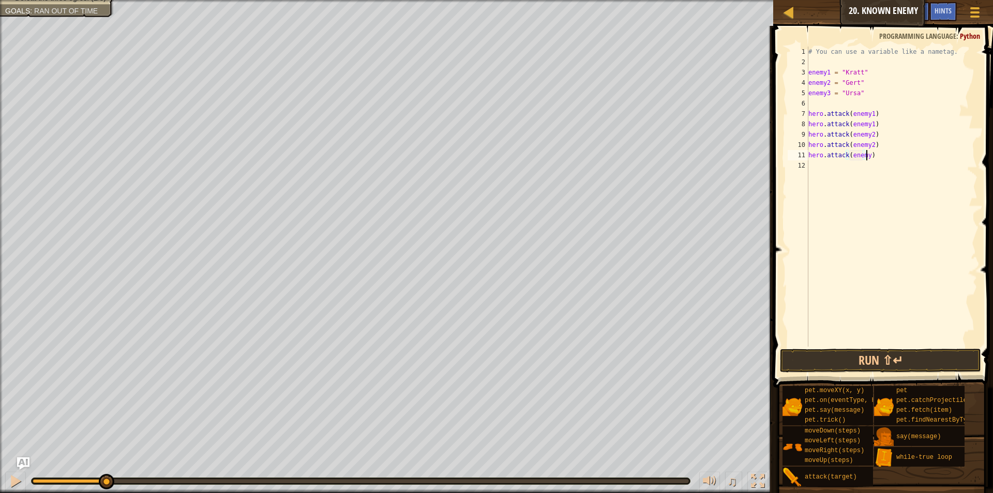
scroll to position [5, 5]
type textarea "hero.attack(enemy3)"
click at [835, 163] on div "# You can use a variable like a nametag. enemy1 = "[PERSON_NAME]" enemy2 = "[PE…" at bounding box center [891, 207] width 171 height 321
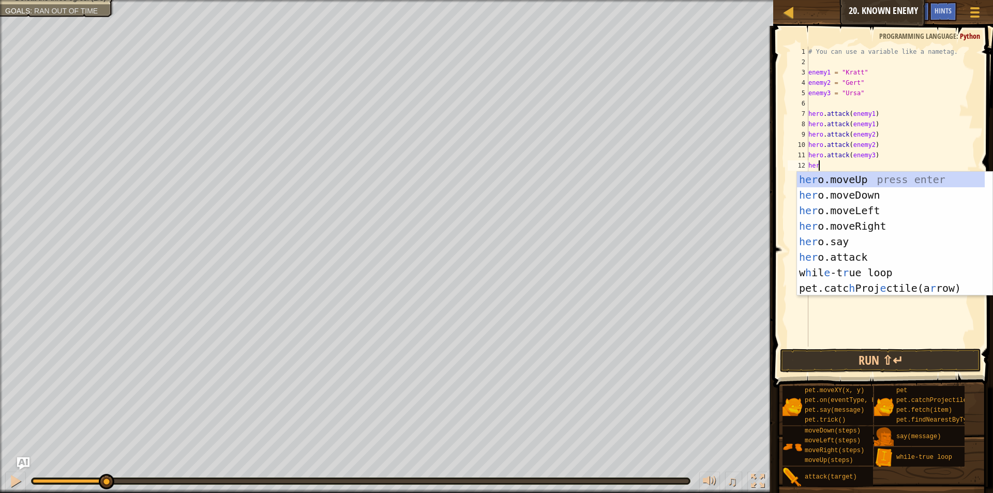
scroll to position [5, 1]
click at [853, 259] on div "hero .moveUp press enter hero .moveDown press enter hero .moveLeft press enter …" at bounding box center [894, 249] width 195 height 155
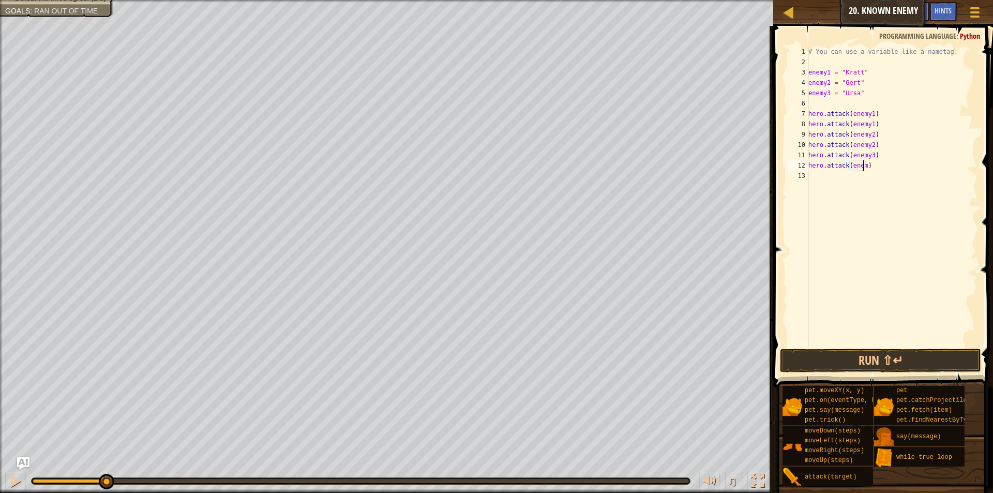
scroll to position [5, 5]
type textarea "hero.attack(enemy3)"
click at [904, 363] on button "Run ⇧↵" at bounding box center [880, 361] width 201 height 24
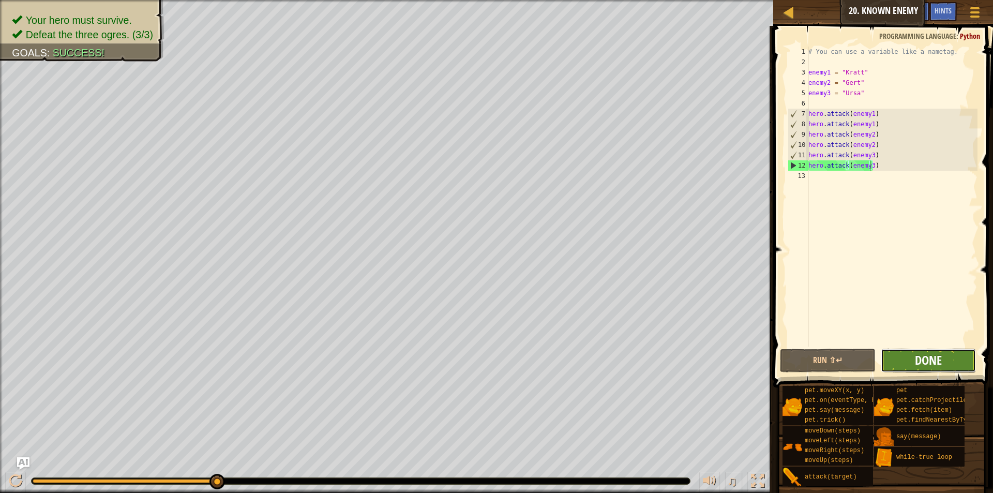
click at [935, 361] on span "Done" at bounding box center [928, 360] width 27 height 17
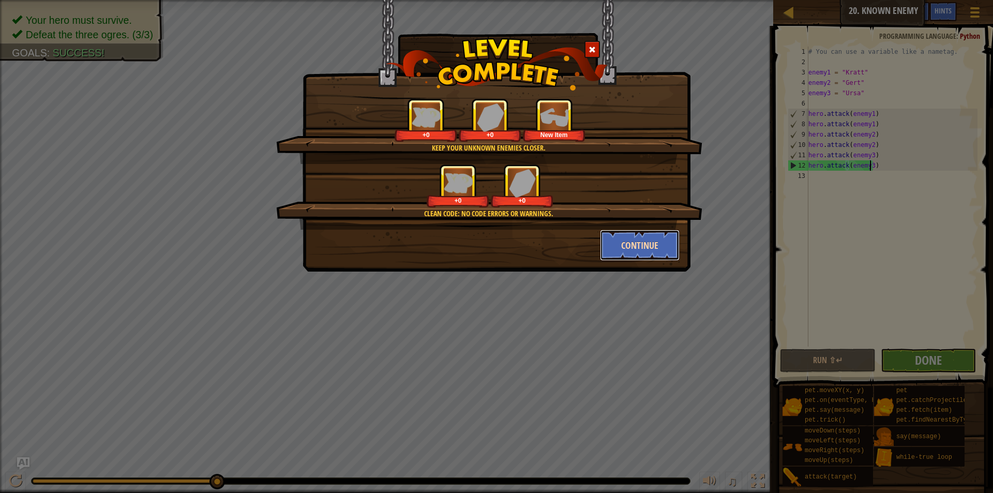
click at [642, 242] on button "Continue" at bounding box center [640, 245] width 80 height 31
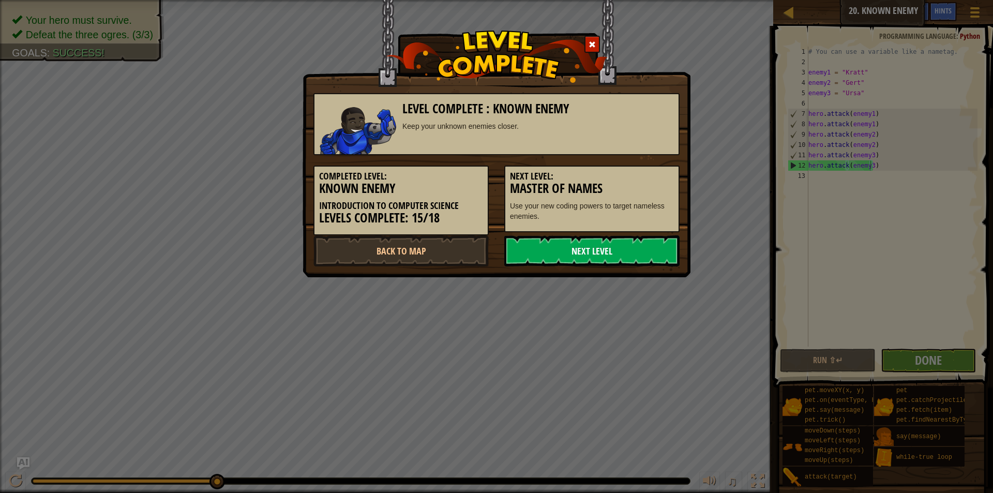
click at [617, 257] on link "Next Level" at bounding box center [591, 250] width 175 height 31
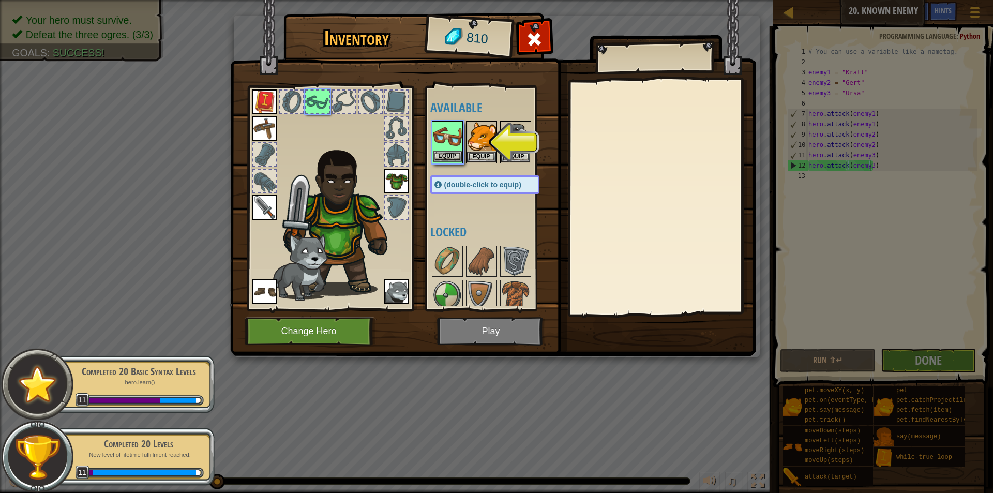
click at [449, 132] on img at bounding box center [447, 136] width 29 height 29
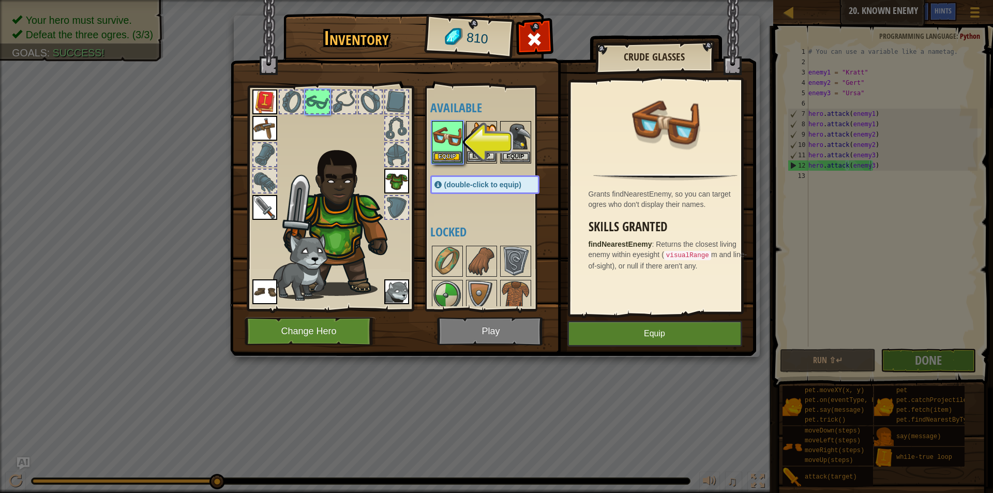
click at [480, 144] on img at bounding box center [481, 136] width 29 height 29
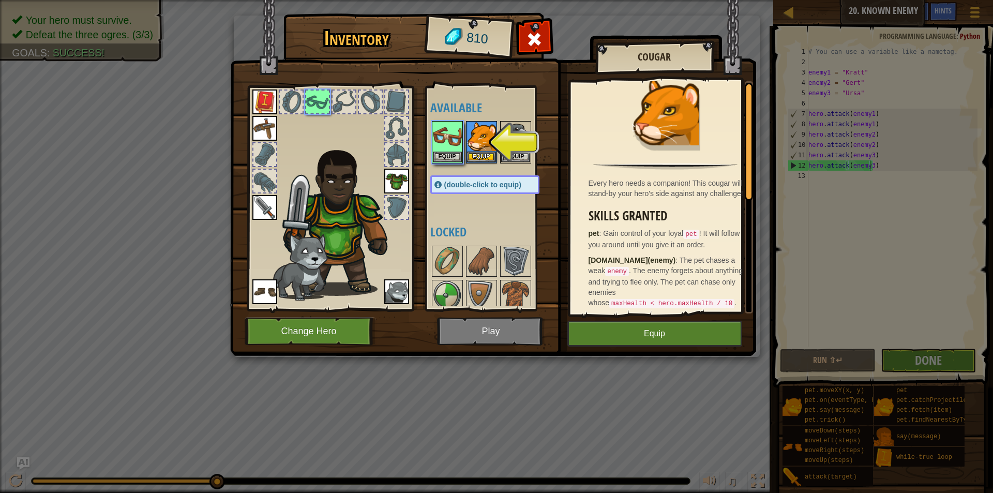
scroll to position [0, 0]
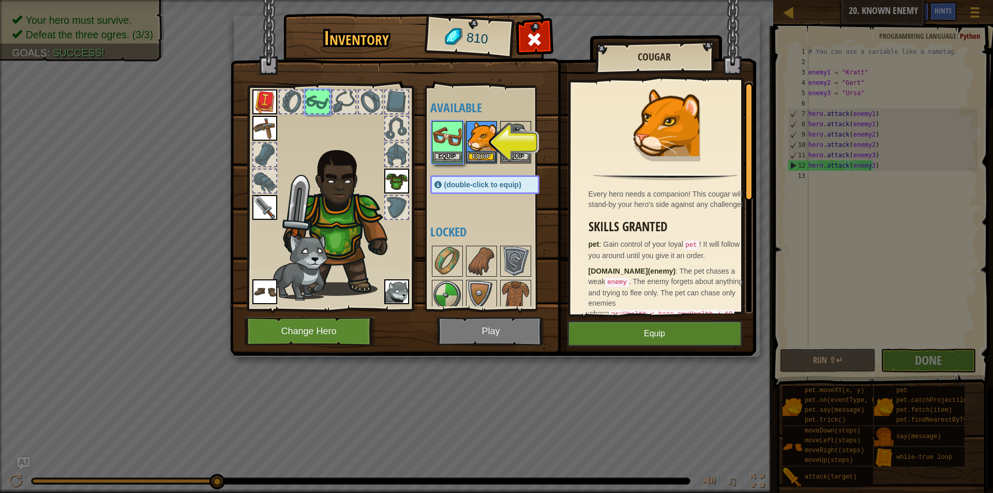
click at [674, 350] on img at bounding box center [493, 167] width 526 height 375
click at [653, 323] on button "Equip" at bounding box center [654, 334] width 175 height 26
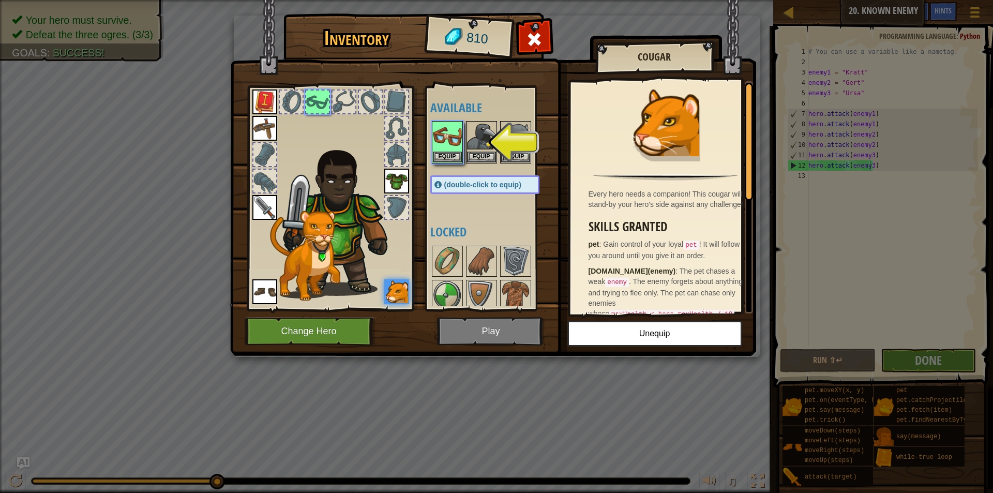
click at [524, 326] on img at bounding box center [493, 167] width 526 height 375
click at [480, 336] on img at bounding box center [493, 167] width 526 height 375
click at [451, 150] on img at bounding box center [447, 136] width 29 height 29
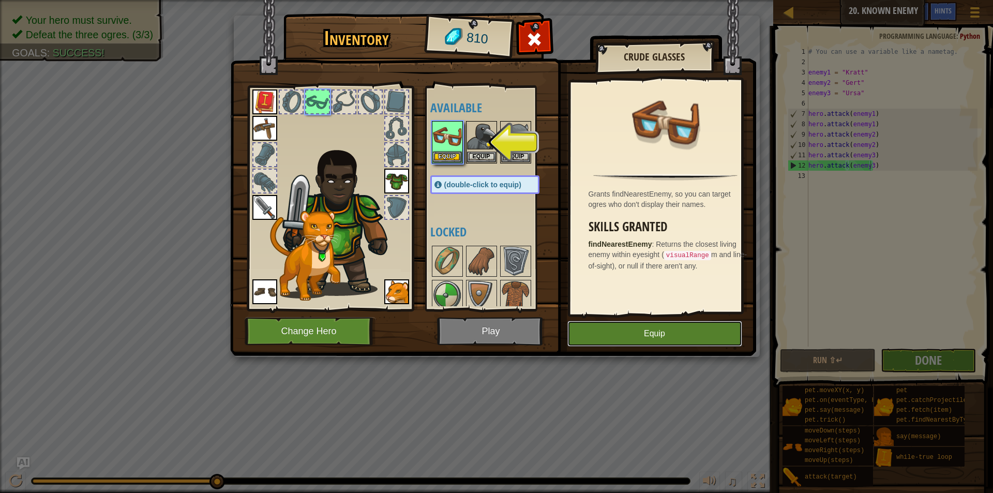
click at [675, 329] on button "Equip" at bounding box center [654, 334] width 175 height 26
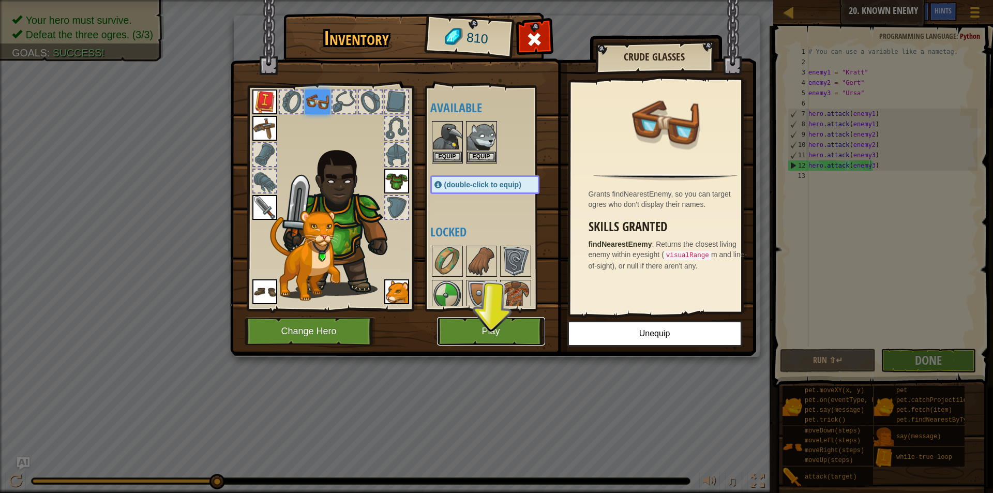
click at [523, 330] on button "Play" at bounding box center [491, 331] width 108 height 28
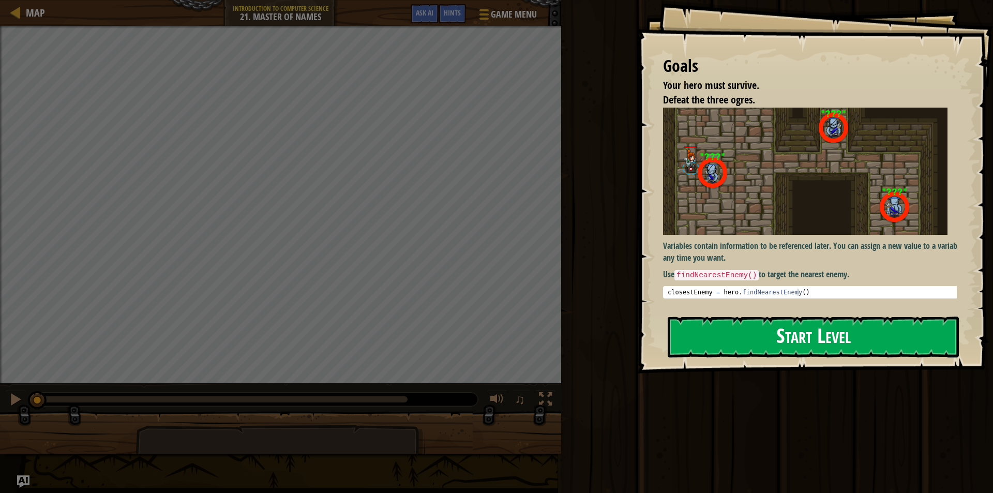
click at [763, 331] on button "Start Level" at bounding box center [813, 336] width 291 height 41
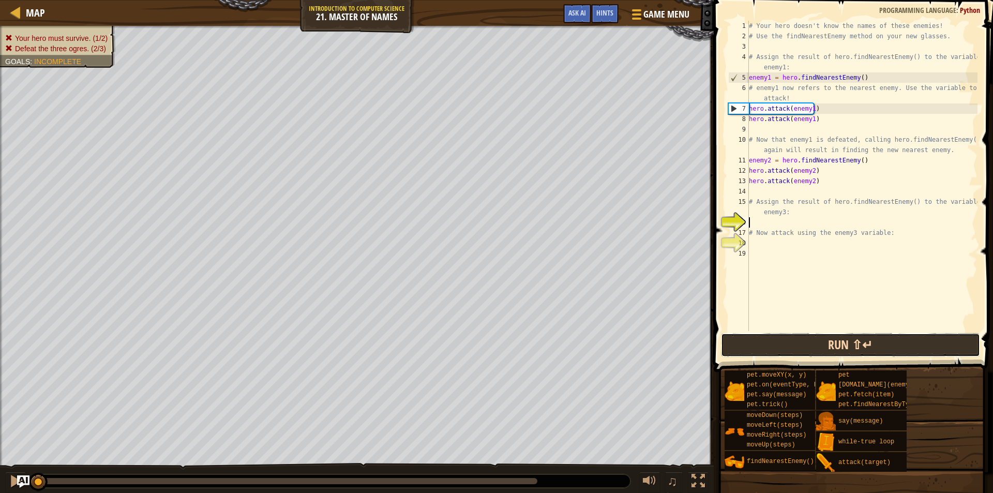
click at [768, 333] on button "Run ⇧↵" at bounding box center [850, 345] width 259 height 24
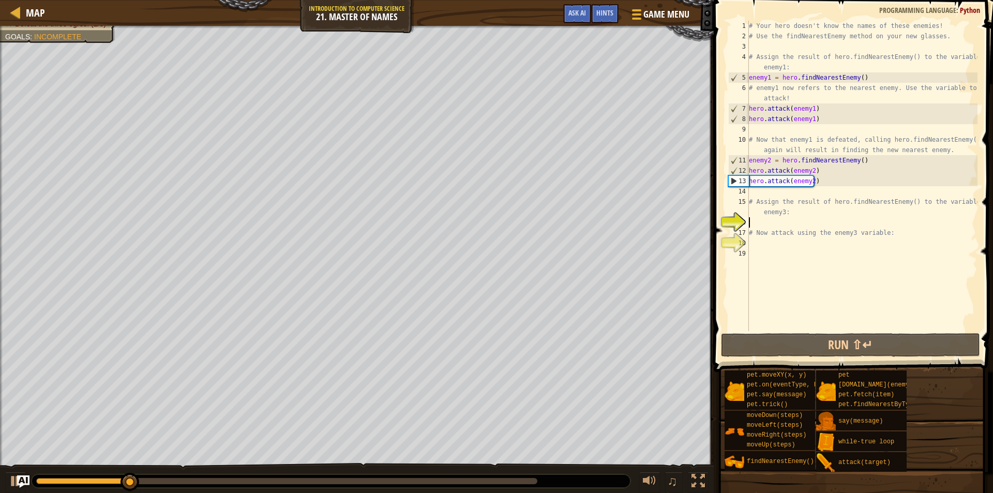
click at [16, 470] on div "♫" at bounding box center [357, 478] width 714 height 31
click at [9, 474] on div at bounding box center [15, 480] width 13 height 13
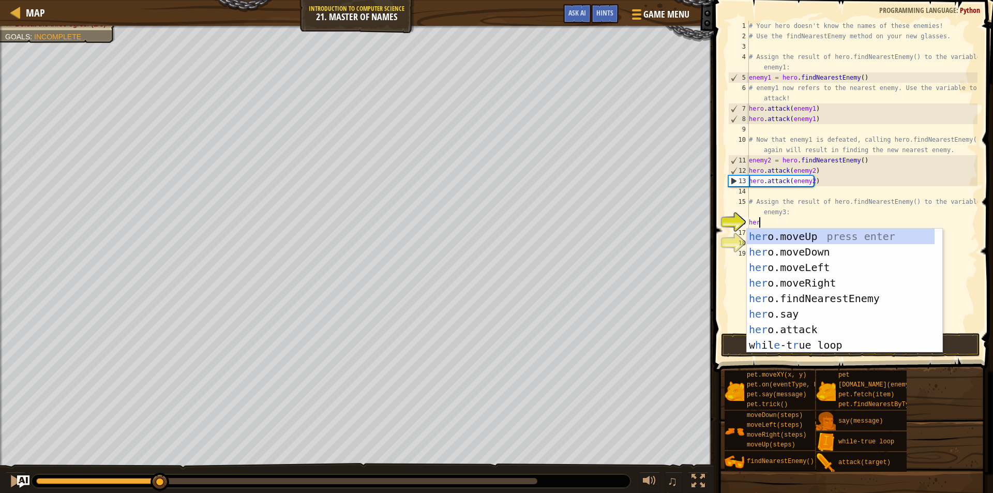
type textarea "hero"
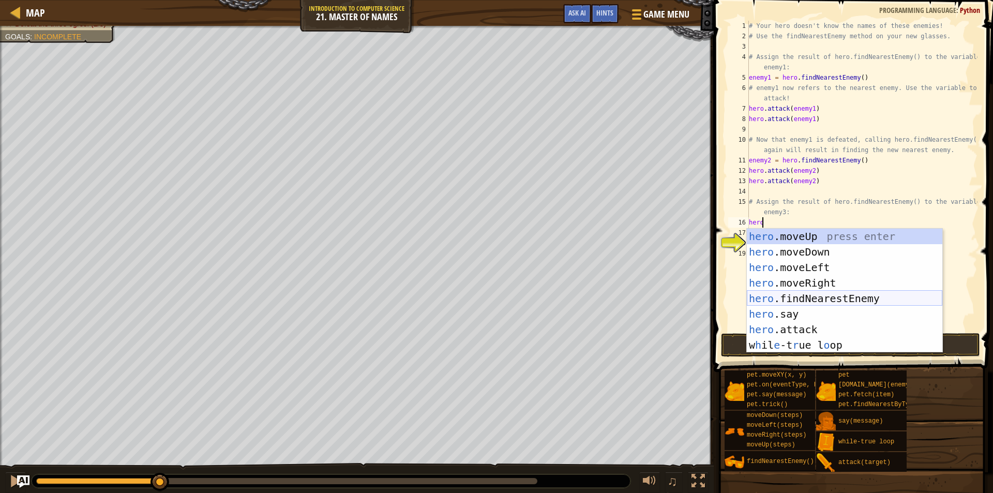
click at [809, 292] on div "hero .moveUp press enter hero .moveDown press enter hero .moveLeft press enter …" at bounding box center [844, 306] width 195 height 155
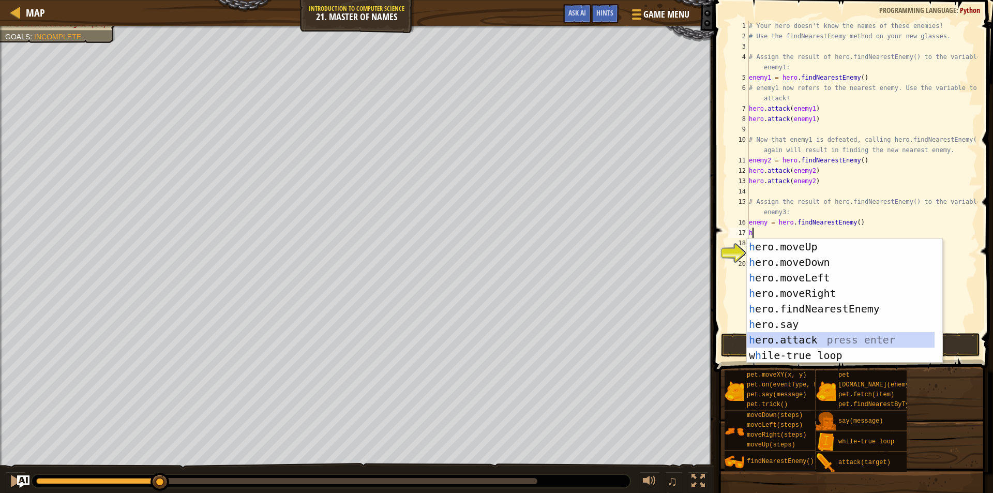
click at [797, 337] on div "h ero.moveUp press enter h ero.moveDown press enter h ero.moveLeft press enter …" at bounding box center [841, 316] width 188 height 155
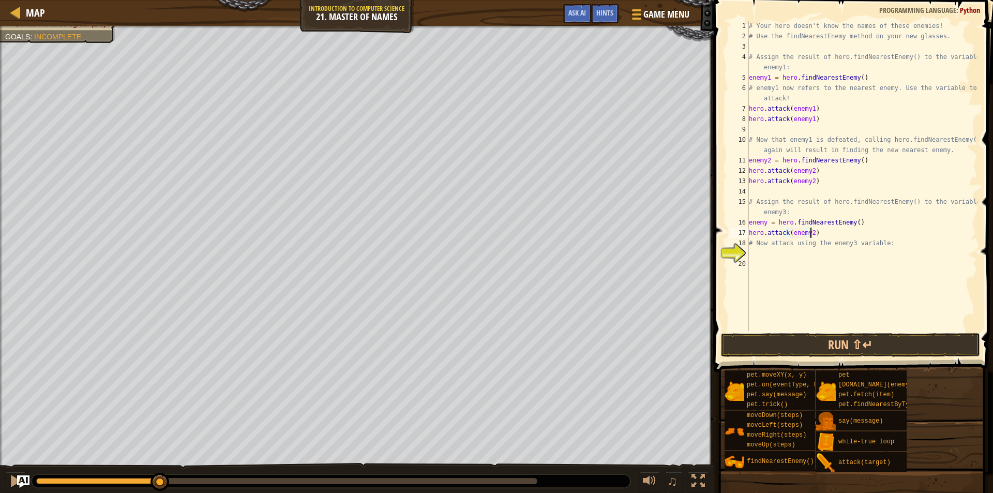
scroll to position [5, 5]
type textarea "hero.attack(enemy33)"
click at [777, 252] on div "# Your hero doesn't know the names of these enemies! # Use the findNearestEnemy…" at bounding box center [862, 186] width 231 height 331
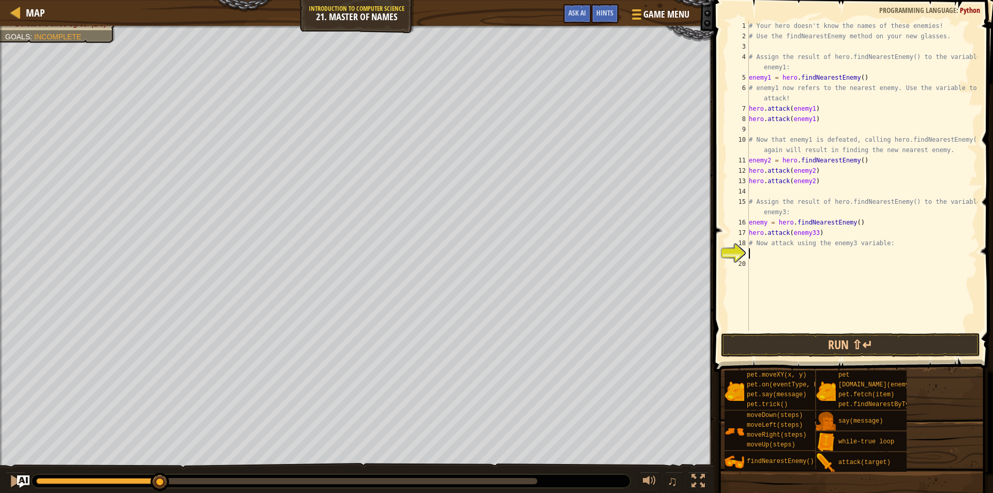
click at [811, 236] on div "# Your hero doesn't know the names of these enemies! # Use the findNearestEnemy…" at bounding box center [862, 186] width 231 height 331
type textarea "hero.attack(enemy3)"
click at [781, 251] on div "# Your hero doesn't know the names of these enemies! # Use the findNearestEnemy…" at bounding box center [862, 186] width 231 height 331
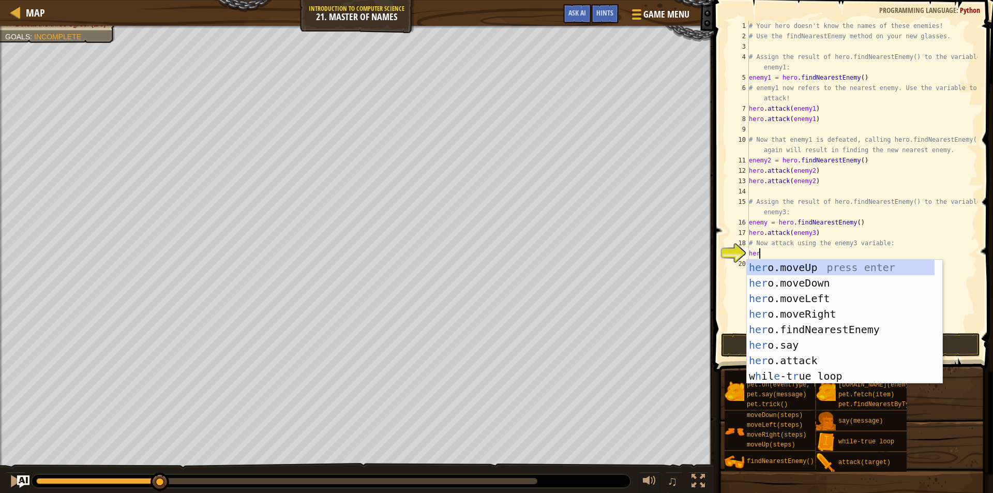
scroll to position [5, 1]
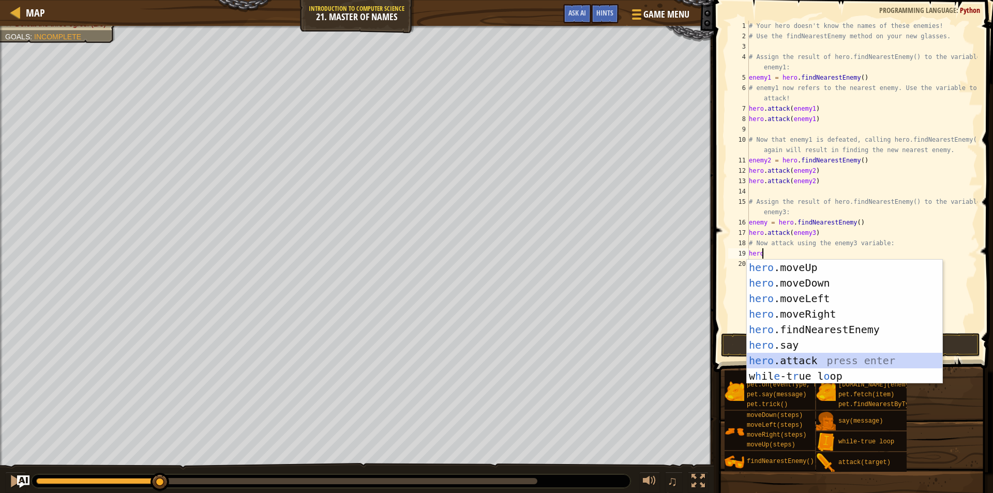
drag, startPoint x: 770, startPoint y: 358, endPoint x: 792, endPoint y: 302, distance: 60.8
click at [770, 354] on div "hero .moveUp press enter hero .moveDown press enter hero .moveLeft press enter …" at bounding box center [844, 337] width 195 height 155
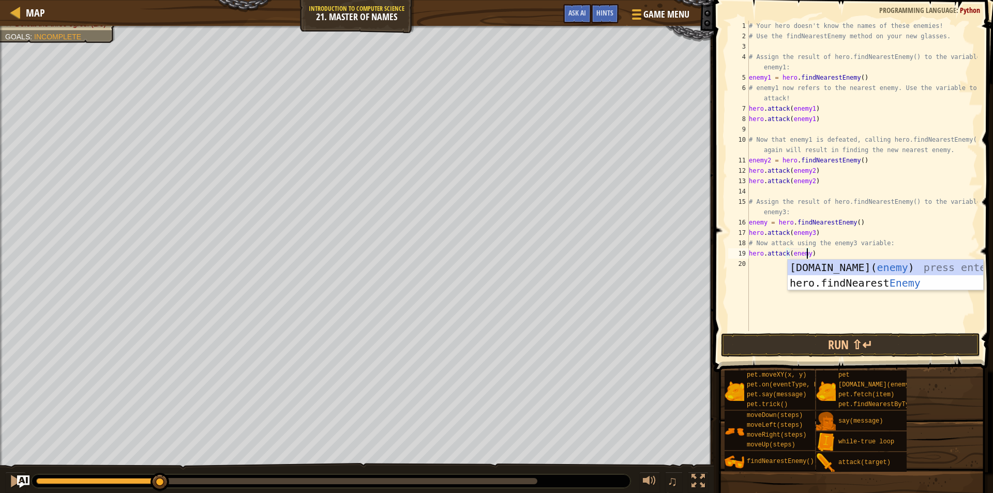
scroll to position [5, 5]
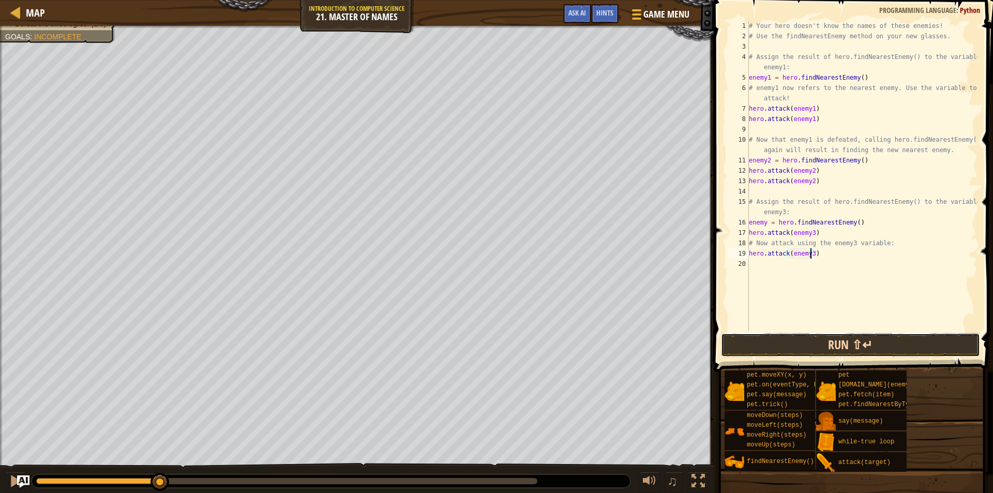
click at [782, 338] on button "Run ⇧↵" at bounding box center [850, 345] width 259 height 24
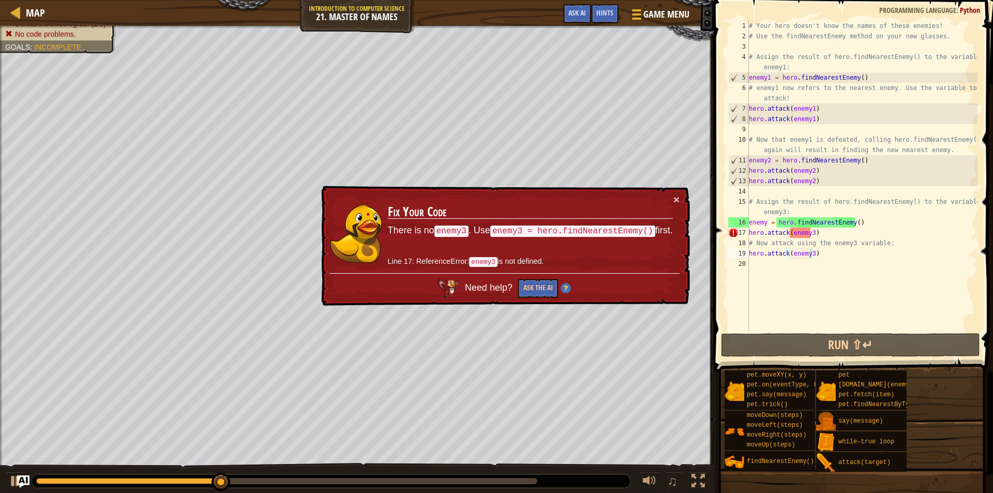
click at [672, 202] on td "Fix Your Code There is no enemy3 . Use enemy3 = hero.findNearestEnemy() first. …" at bounding box center [530, 233] width 286 height 79
click at [678, 194] on button "×" at bounding box center [676, 199] width 6 height 11
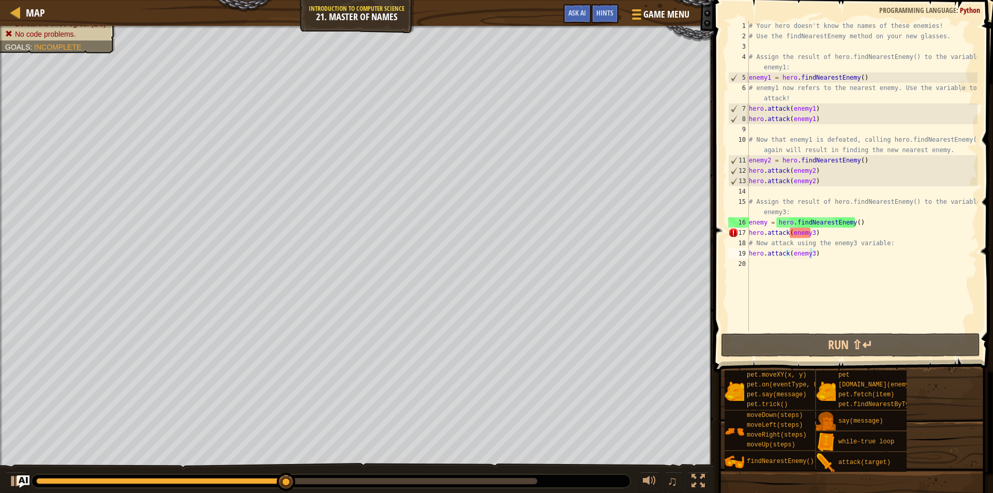
click at [4, 476] on div "♫" at bounding box center [357, 478] width 714 height 31
drag, startPoint x: 4, startPoint y: 476, endPoint x: 12, endPoint y: 477, distance: 8.3
click at [5, 476] on div "♫" at bounding box center [357, 478] width 714 height 31
click at [15, 477] on div at bounding box center [15, 480] width 13 height 13
click at [808, 235] on div "# Your hero doesn't know the names of these enemies! # Use the findNearestEnemy…" at bounding box center [862, 186] width 231 height 331
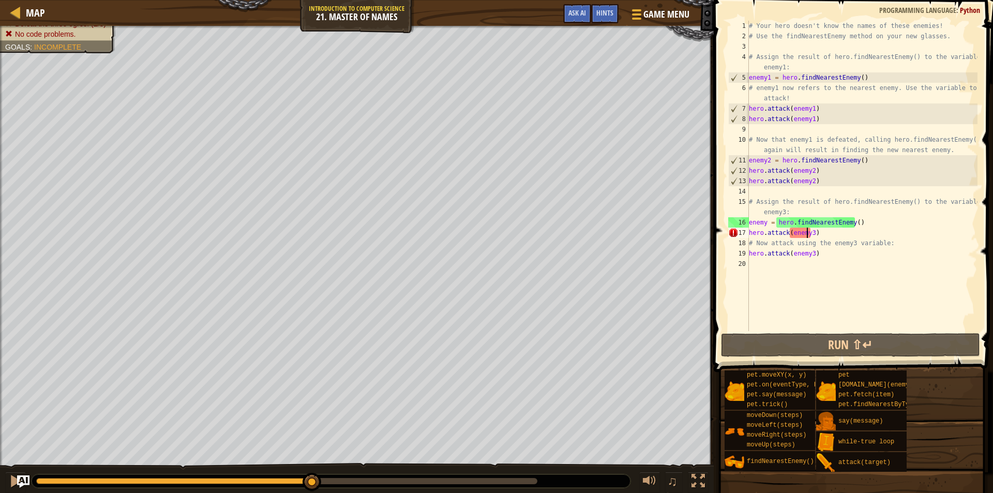
click at [802, 230] on div "# Your hero doesn't know the names of these enemies! # Use the findNearestEnemy…" at bounding box center [862, 186] width 231 height 331
click at [810, 236] on div "# Your hero doesn't know the names of these enemies! # Use the findNearestEnemy…" at bounding box center [862, 186] width 231 height 331
click at [817, 236] on div "# Your hero doesn't know the names of these enemies! # Use the findNearestEnemy…" at bounding box center [862, 186] width 231 height 331
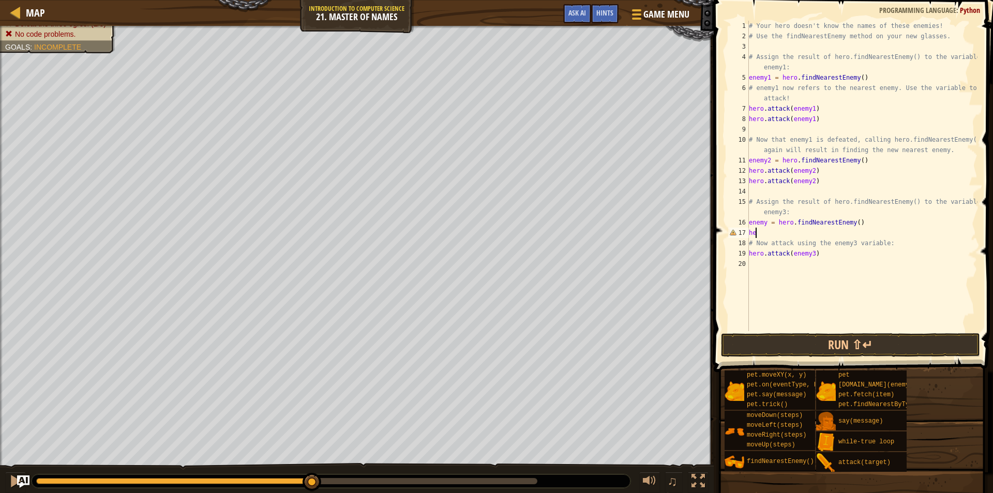
scroll to position [5, 0]
type textarea "h"
click at [753, 262] on div "# Your hero doesn't know the names of these enemies! # Use the findNearestEnemy…" at bounding box center [862, 186] width 231 height 331
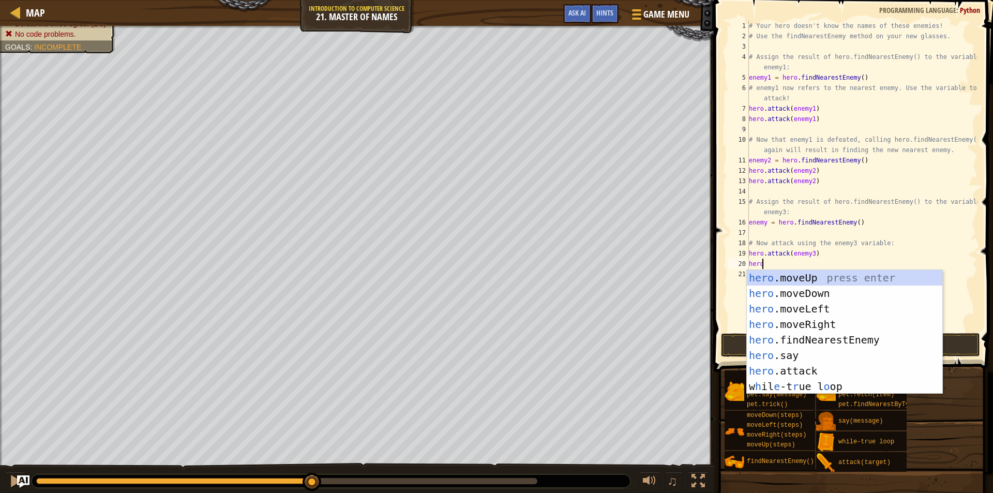
scroll to position [5, 1]
drag, startPoint x: 825, startPoint y: 372, endPoint x: 822, endPoint y: 339, distance: 33.2
click at [823, 358] on div "hero .moveUp press enter hero .moveDown press enter hero .moveLeft press enter …" at bounding box center [844, 347] width 195 height 155
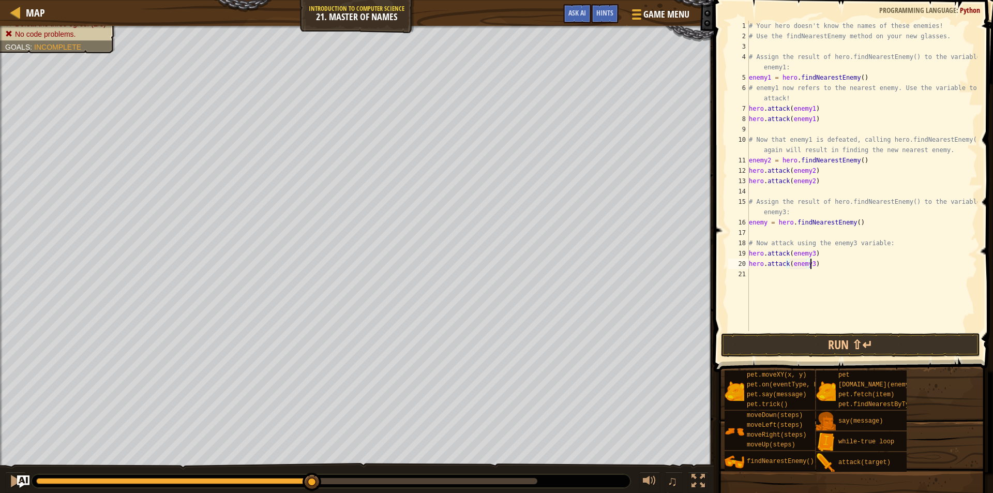
scroll to position [5, 5]
click at [815, 336] on button "Run ⇧↵" at bounding box center [850, 345] width 259 height 24
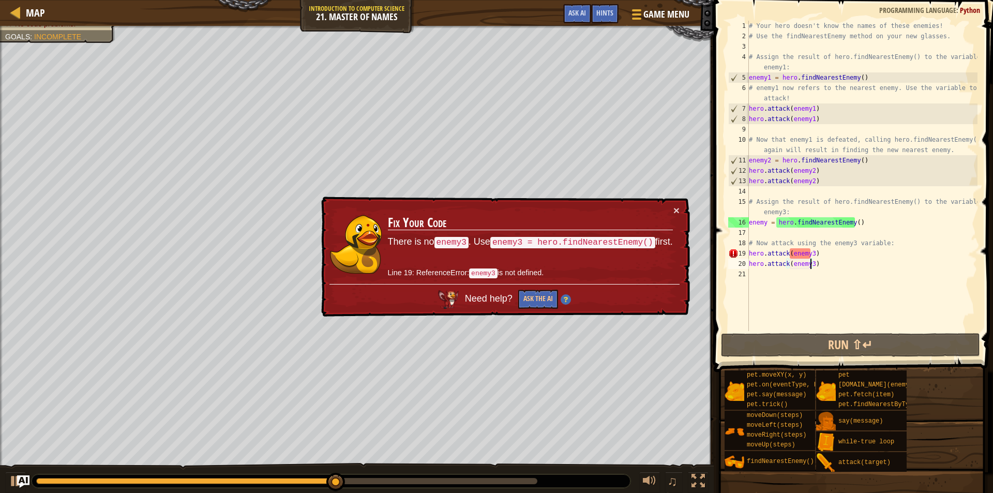
click at [673, 202] on div "× Fix Your Code There is no enemy3 . Use enemy3 = hero.findNearestEnemy() first…" at bounding box center [504, 257] width 371 height 120
click at [677, 212] on button "×" at bounding box center [676, 210] width 6 height 11
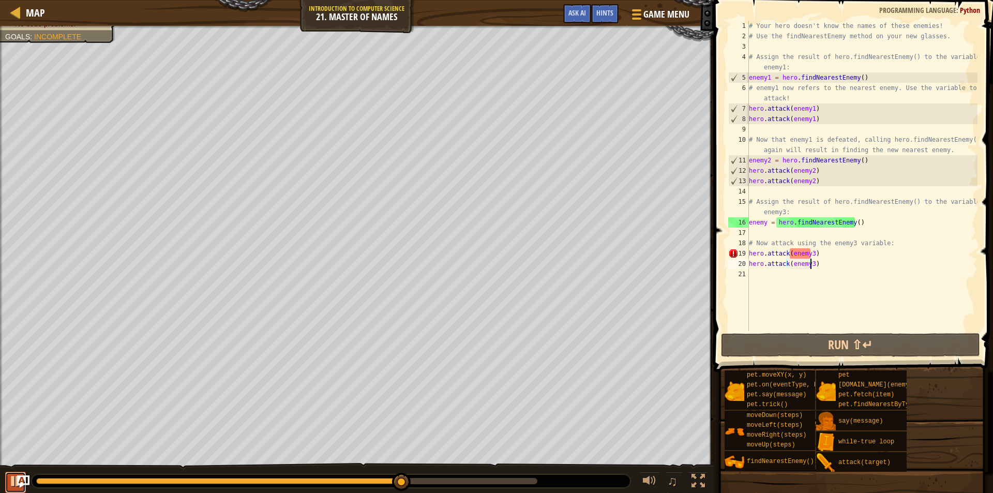
click at [9, 481] on div at bounding box center [15, 480] width 13 height 13
click at [880, 245] on div "# Your hero doesn't know the names of these enemies! # Use the findNearestEnemy…" at bounding box center [862, 186] width 231 height 331
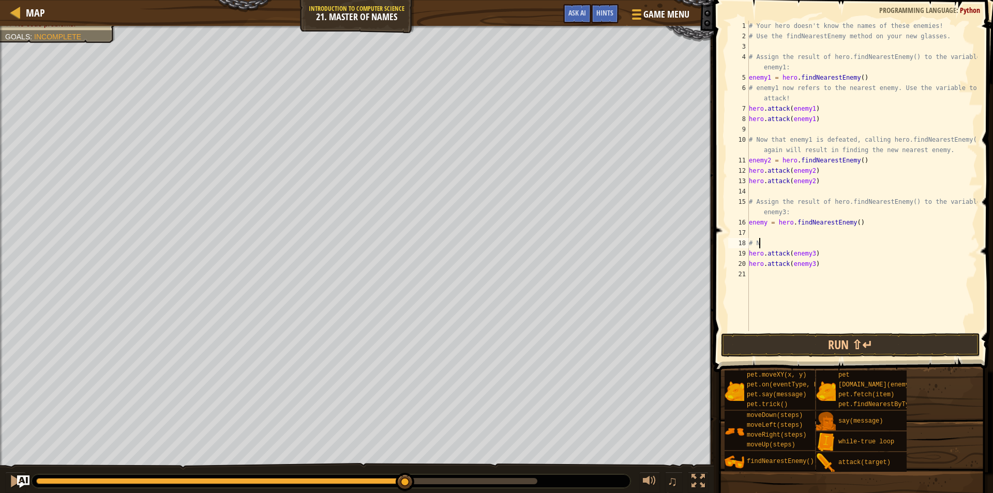
scroll to position [5, 0]
type textarea "#"
click at [816, 254] on div "# Your hero doesn't know the names of these enemies! # Use the findNearestEnemy…" at bounding box center [862, 186] width 231 height 331
click at [749, 257] on div "# Your hero doesn't know the names of these enemies! # Use the findNearestEnemy…" at bounding box center [862, 186] width 231 height 331
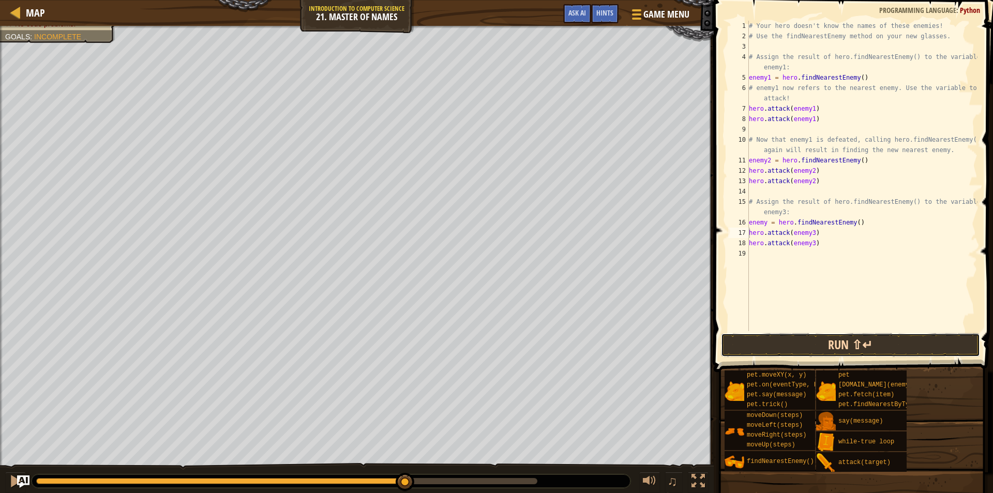
click at [786, 340] on button "Run ⇧↵" at bounding box center [850, 345] width 259 height 24
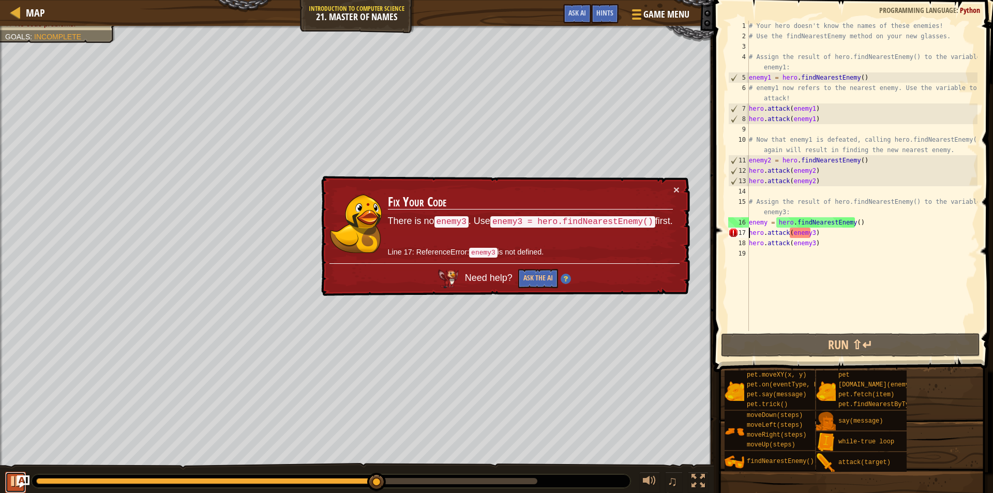
click at [11, 485] on div at bounding box center [15, 480] width 13 height 13
click at [677, 187] on button "×" at bounding box center [676, 189] width 6 height 11
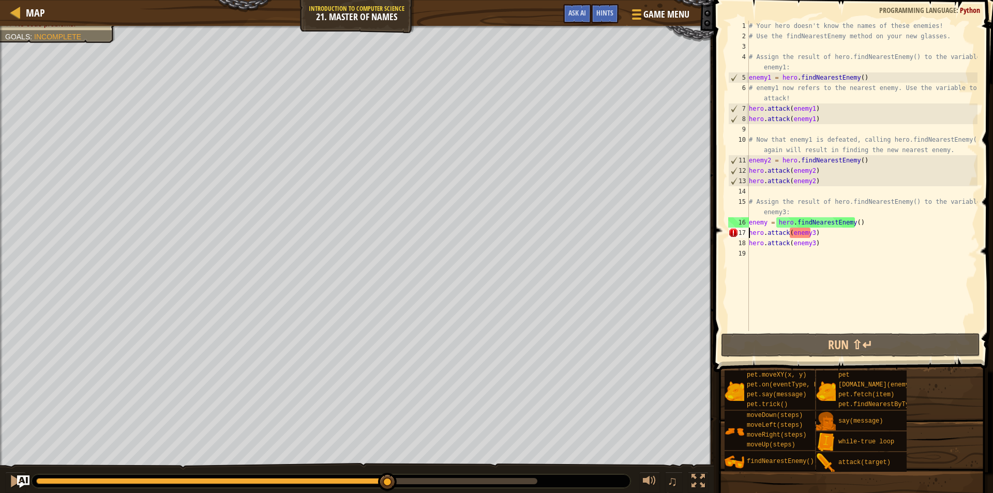
click at [809, 236] on div "# Your hero doesn't know the names of these enemies! # Use the findNearestEnemy…" at bounding box center [862, 186] width 231 height 331
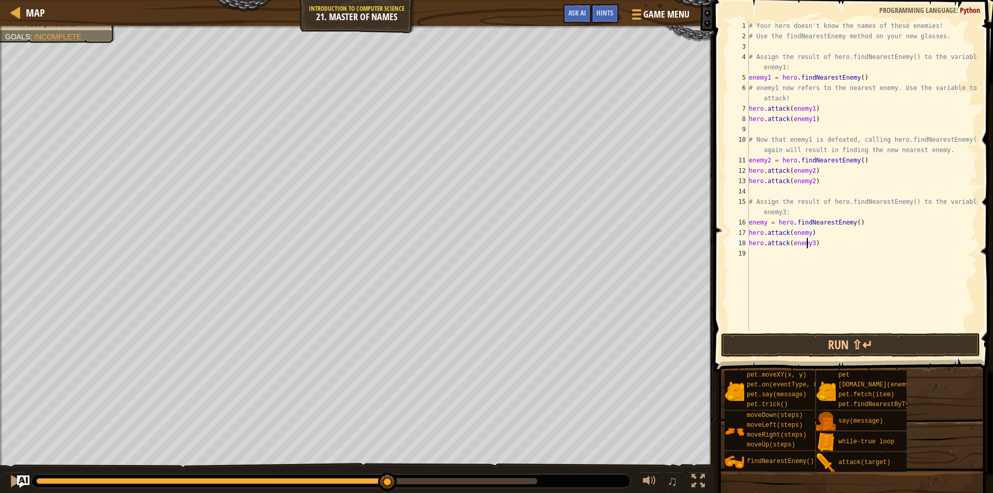
click at [808, 244] on div "# Your hero doesn't know the names of these enemies! # Use the findNearestEnemy…" at bounding box center [862, 186] width 231 height 331
click at [810, 245] on div "# Your hero doesn't know the names of these enemies! # Use the findNearestEnemy…" at bounding box center [862, 186] width 231 height 331
type textarea "hero.attack(enemy)"
click at [807, 334] on button "Run ⇧↵" at bounding box center [850, 345] width 259 height 24
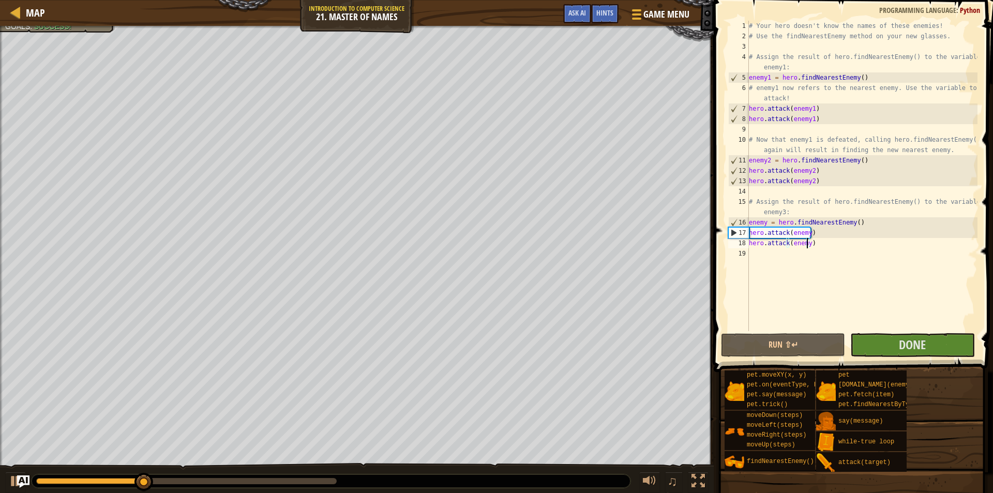
click at [925, 378] on div "pet.moveXY(x, y) pet.on(eventType, handler) pet.say(message) pet.trick() moveDo…" at bounding box center [855, 421] width 262 height 102
click at [877, 337] on button "Done" at bounding box center [912, 345] width 124 height 24
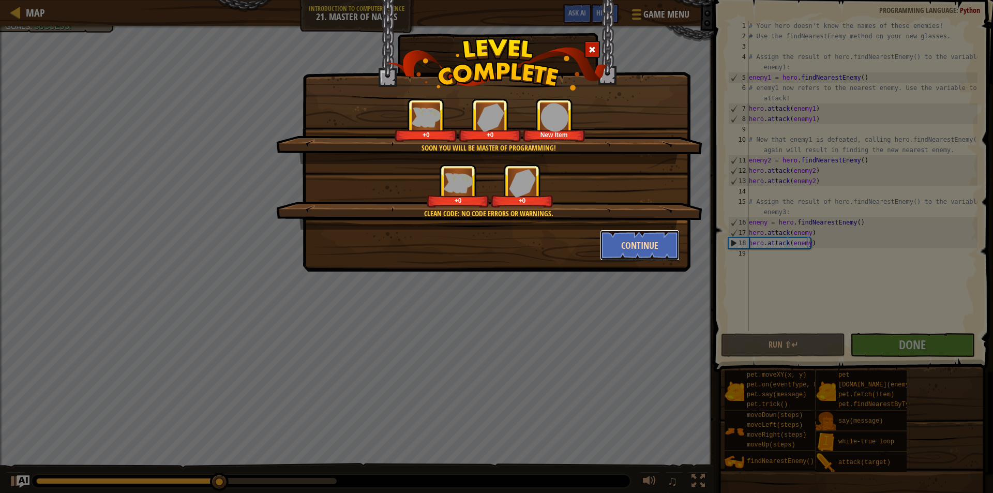
click at [656, 246] on button "Continue" at bounding box center [640, 245] width 80 height 31
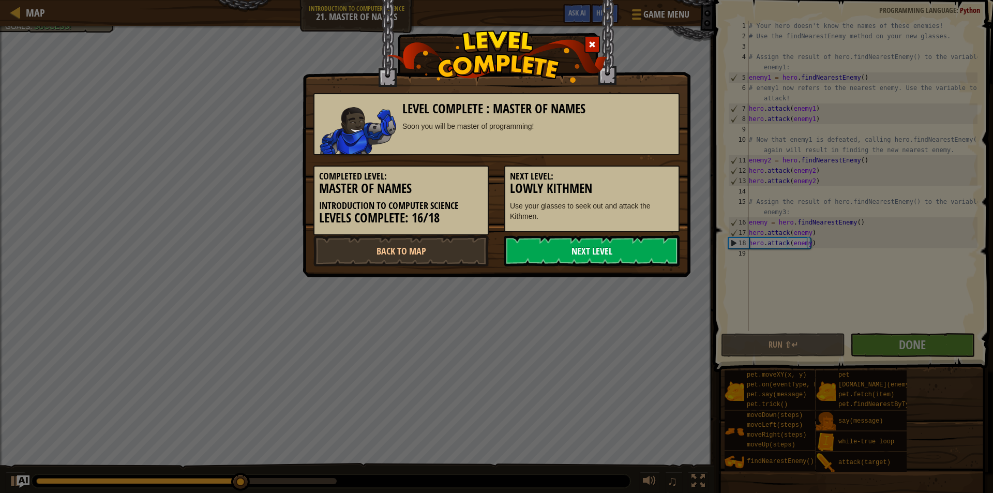
click at [642, 244] on link "Next Level" at bounding box center [591, 250] width 175 height 31
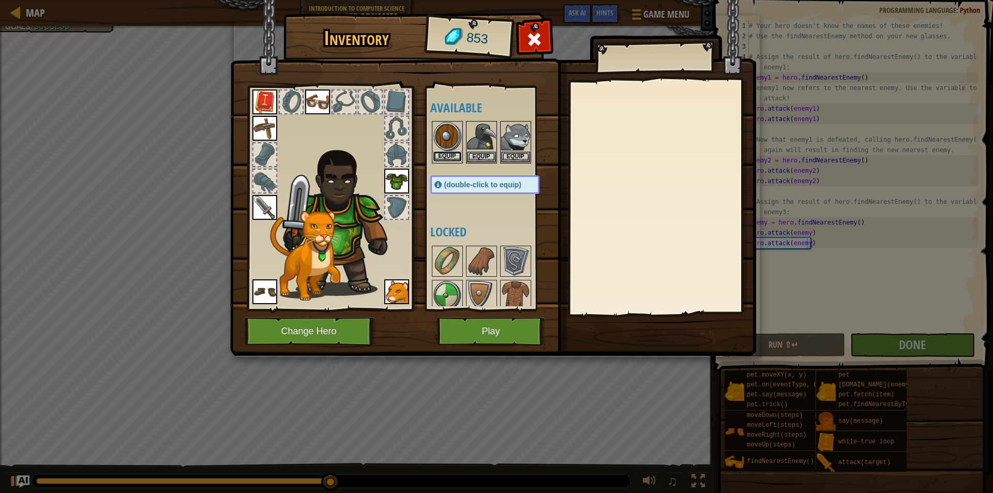
click at [455, 156] on button "Equip" at bounding box center [447, 156] width 29 height 11
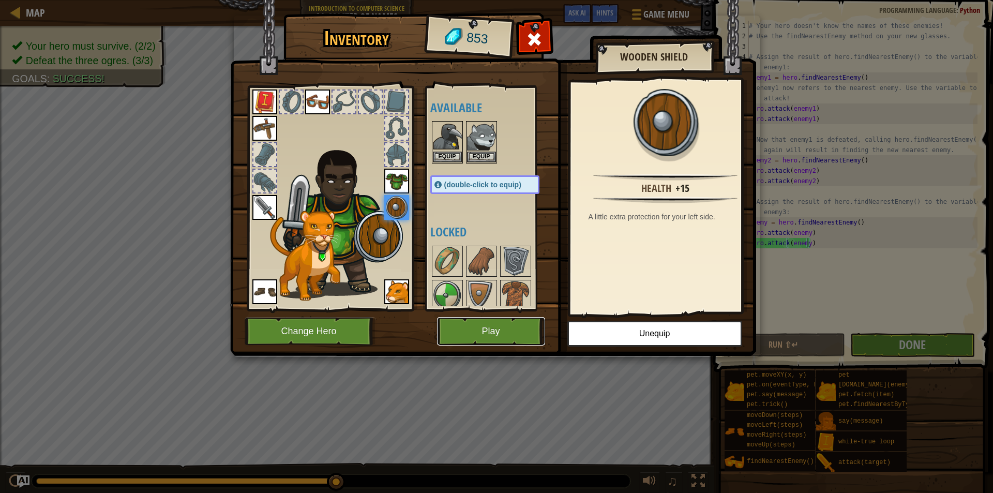
click at [499, 331] on button "Play" at bounding box center [491, 331] width 108 height 28
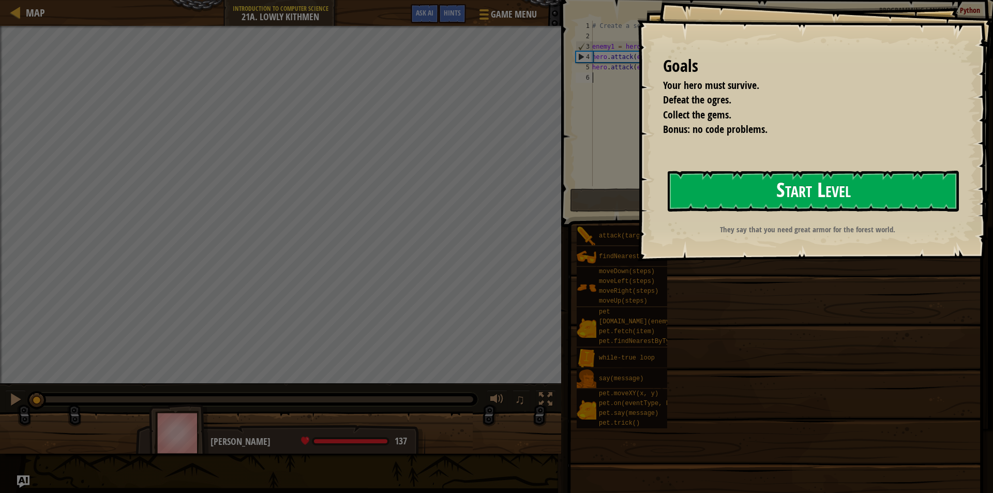
click at [727, 195] on button "Start Level" at bounding box center [813, 191] width 291 height 41
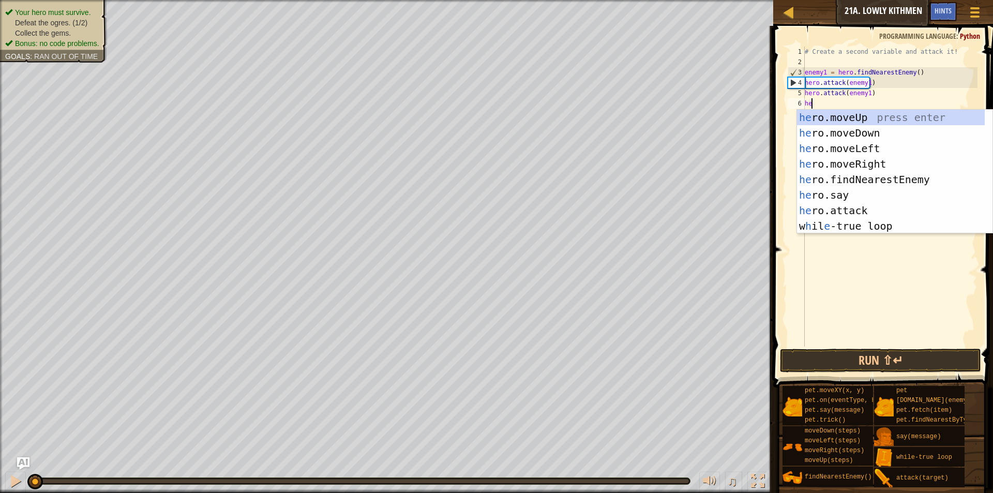
scroll to position [5, 1]
type textarea "hero"
click at [816, 176] on div "hero .moveUp press enter hero .moveDown press enter hero .moveLeft press enter …" at bounding box center [894, 187] width 195 height 155
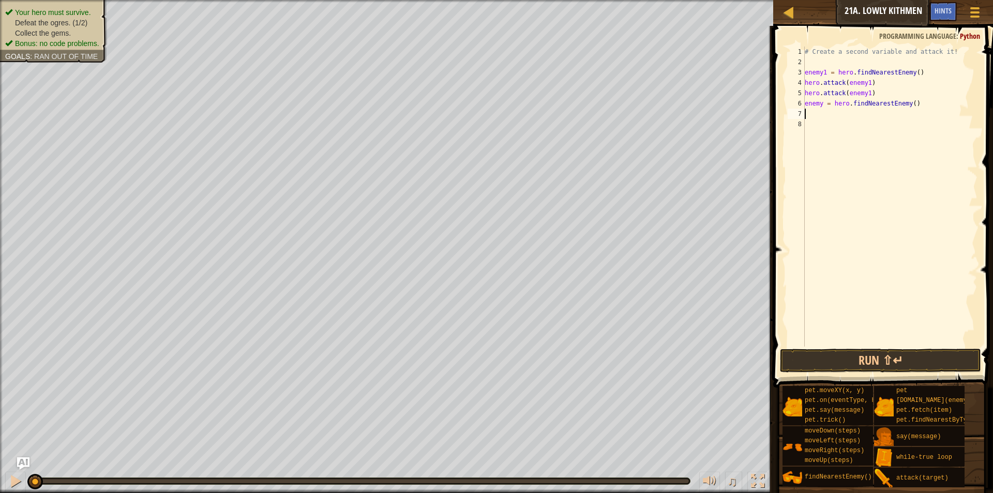
scroll to position [5, 0]
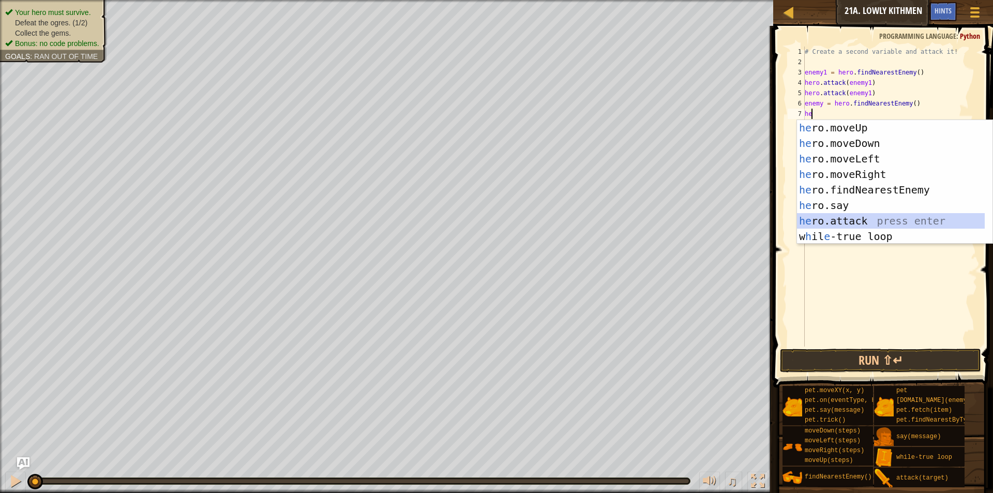
click at [878, 221] on div "he ro.moveUp press enter he ro.moveDown press enter he ro.moveLeft press enter …" at bounding box center [891, 197] width 188 height 155
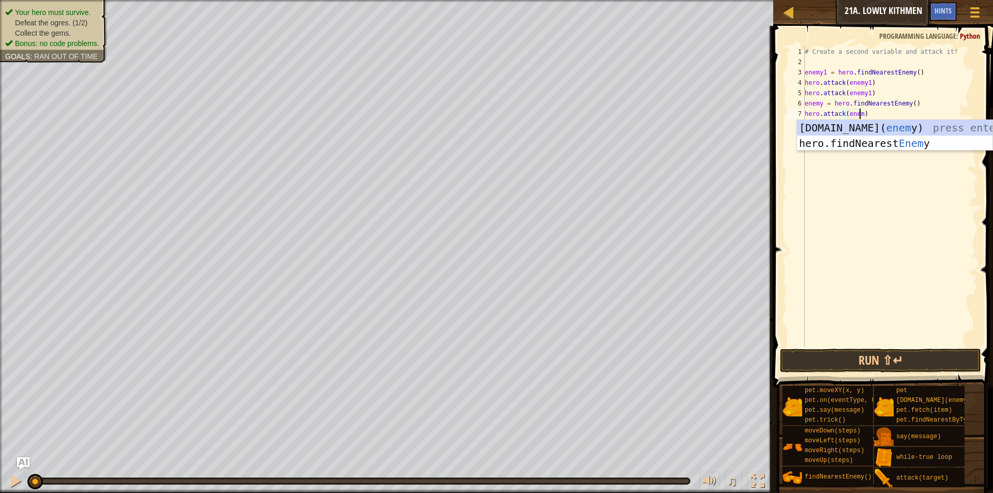
type textarea "hero.attack(enemy)"
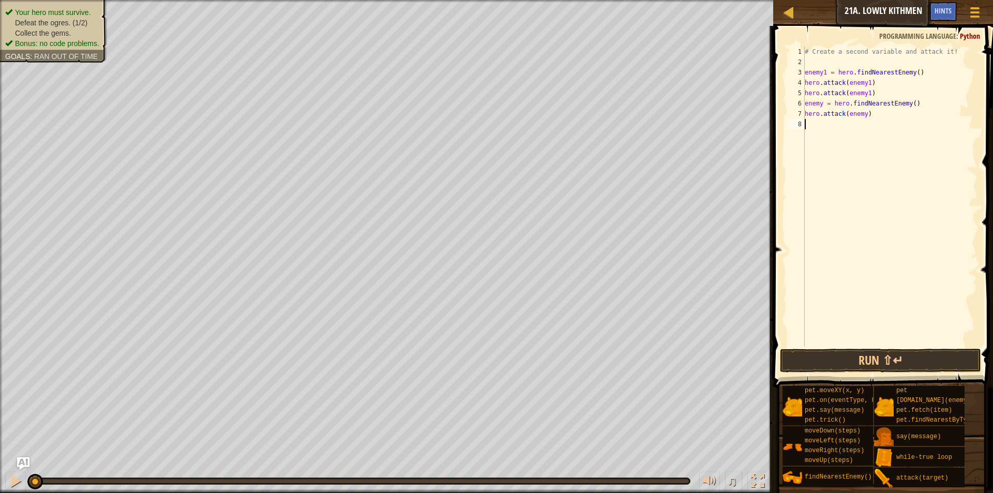
click at [909, 162] on div "# Create a second variable and attack it! enemy1 = hero . findNearestEnemy ( ) …" at bounding box center [890, 207] width 175 height 321
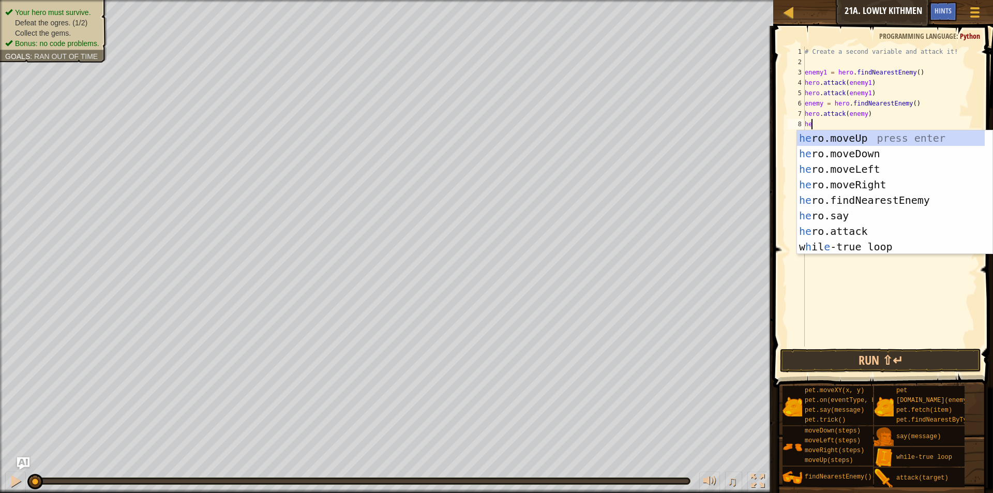
scroll to position [5, 1]
click at [866, 226] on div "hero .moveUp press enter hero .moveDown press enter hero .moveLeft press enter …" at bounding box center [894, 207] width 195 height 155
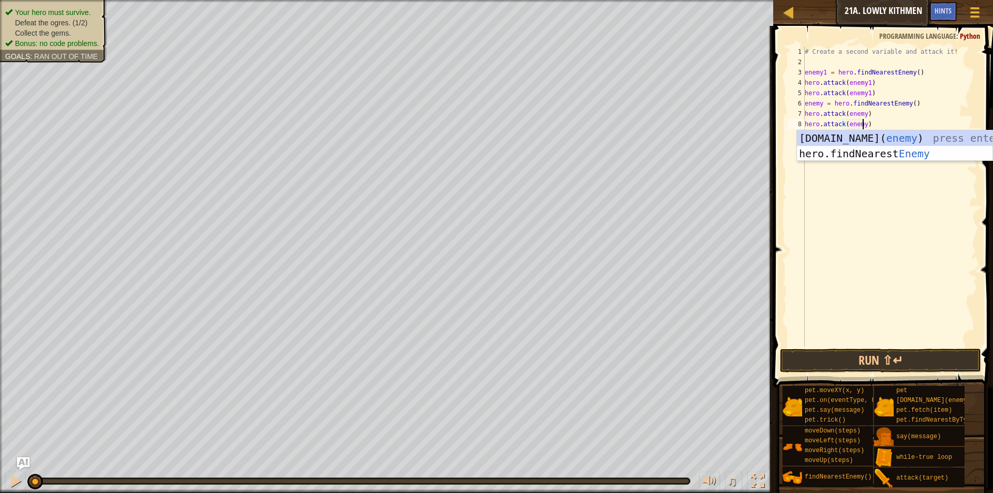
scroll to position [5, 5]
type textarea "hero.attack(enemy)"
click at [896, 365] on button "Run ⇧↵" at bounding box center [880, 361] width 201 height 24
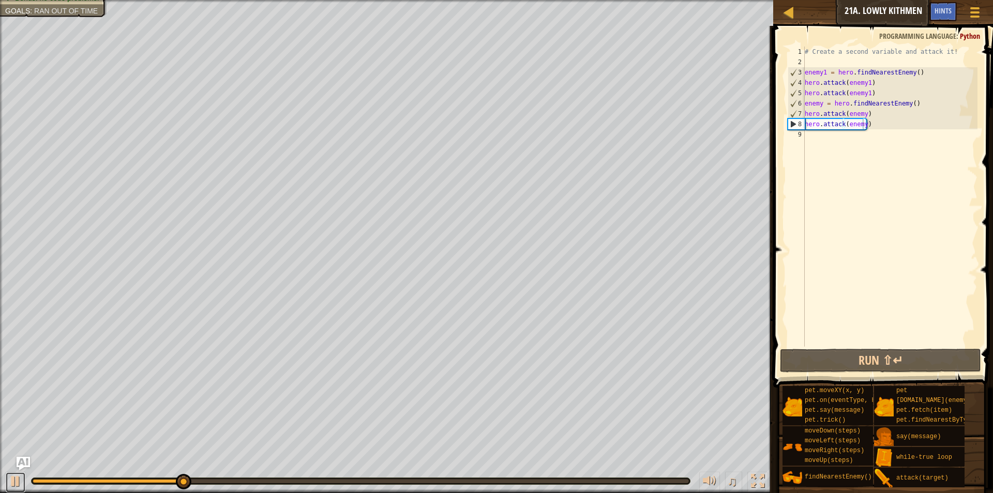
drag, startPoint x: 21, startPoint y: 476, endPoint x: 25, endPoint y: 460, distance: 15.9
click at [21, 474] on div at bounding box center [15, 480] width 13 height 13
click at [815, 152] on div "# Create a second variable and attack it! enemy1 = hero . findNearestEnemy ( ) …" at bounding box center [890, 207] width 175 height 321
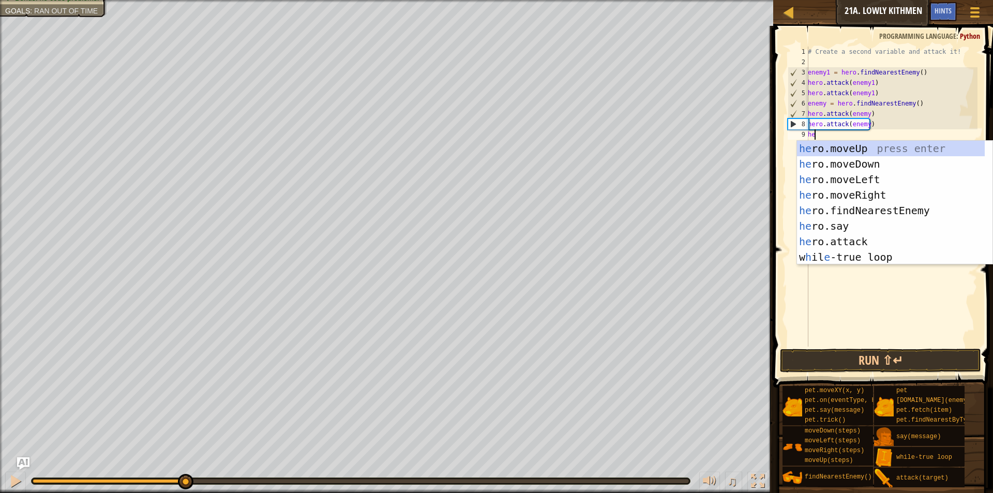
scroll to position [5, 1]
type textarea "hero"
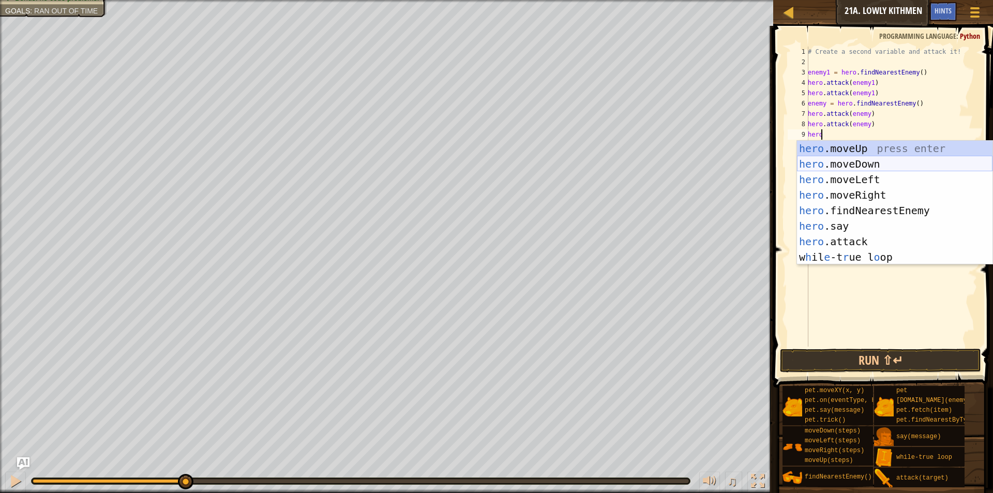
click at [837, 161] on div "hero .moveUp press enter hero .moveDown press enter hero .moveLeft press enter …" at bounding box center [894, 218] width 195 height 155
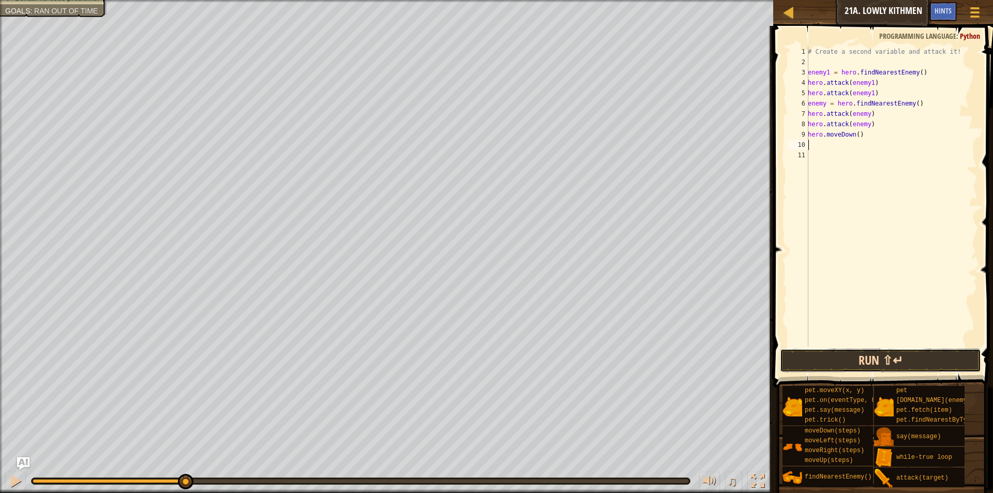
click at [920, 353] on button "Run ⇧↵" at bounding box center [880, 361] width 201 height 24
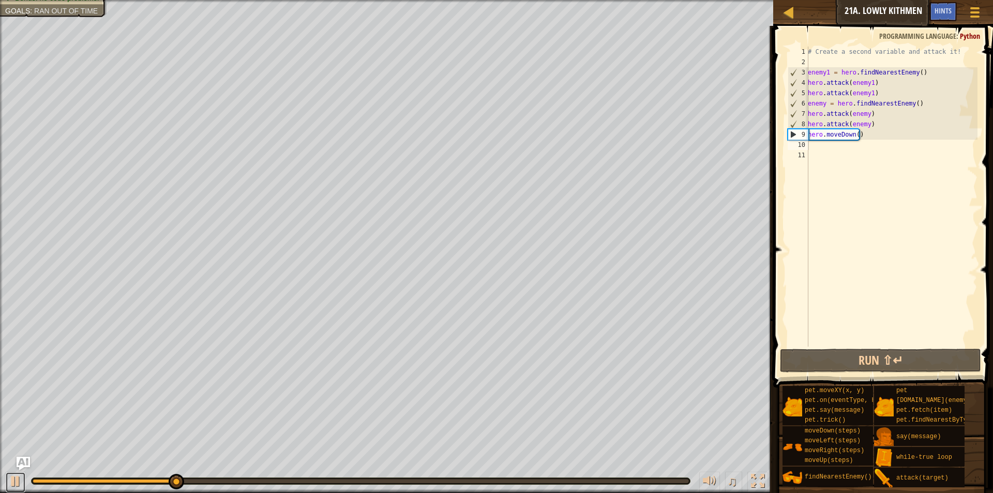
drag, startPoint x: 20, startPoint y: 472, endPoint x: 28, endPoint y: 465, distance: 10.3
click at [23, 469] on div "Map Introduction to Computer Science 21a. Lowly Kithmen Game Menu Done Hints As…" at bounding box center [496, 246] width 993 height 493
click at [812, 153] on div "# Create a second variable and attack it! enemy1 = hero . findNearestEnemy ( ) …" at bounding box center [892, 207] width 172 height 321
click at [812, 146] on div "# Create a second variable and attack it! enemy1 = hero . findNearestEnemy ( ) …" at bounding box center [892, 207] width 172 height 321
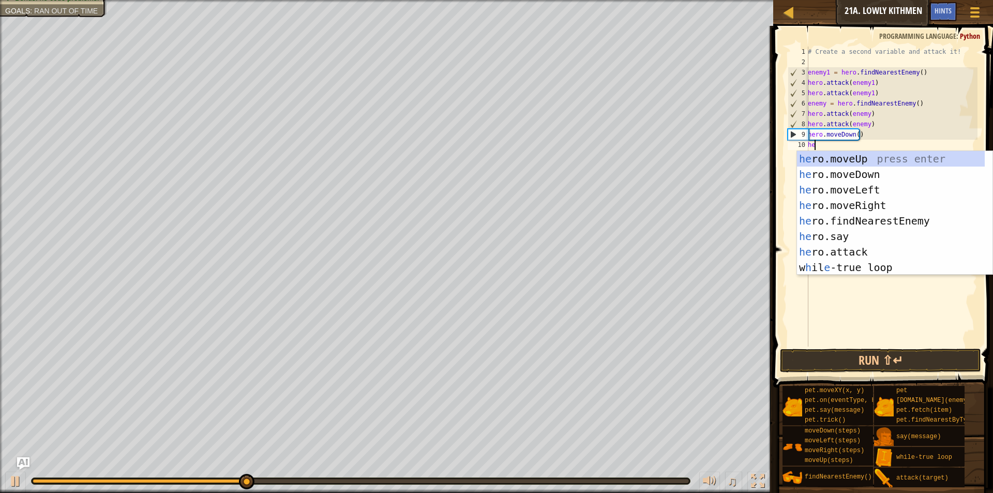
type textarea "hero"
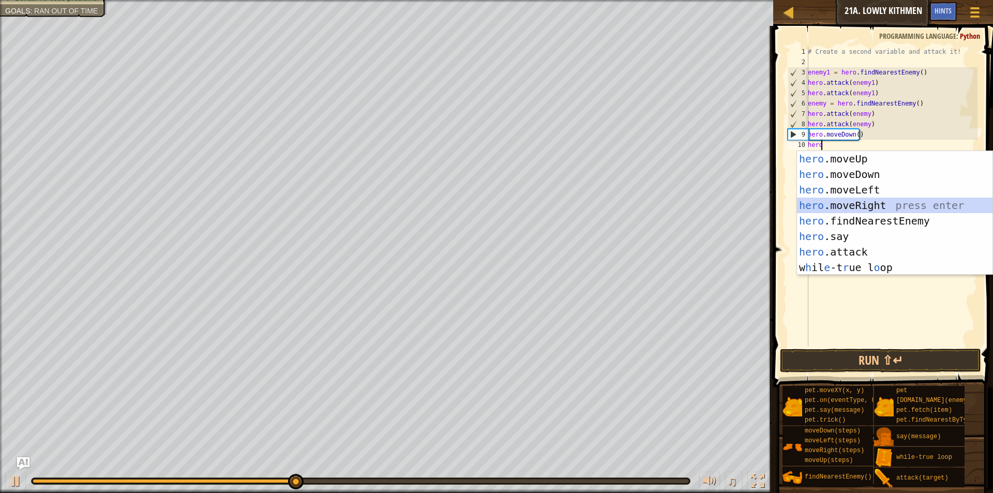
click at [873, 208] on div "hero .moveUp press enter hero .moveDown press enter hero .moveLeft press enter …" at bounding box center [894, 228] width 195 height 155
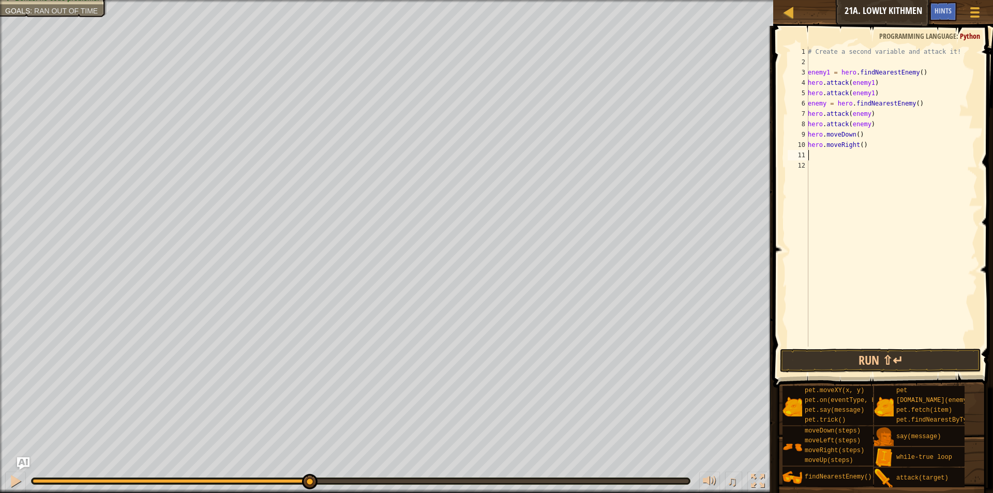
click at [858, 148] on div "# Create a second variable and attack it! enemy1 = hero . findNearestEnemy ( ) …" at bounding box center [892, 207] width 172 height 321
type textarea "hero.moveRight(2)"
click at [869, 360] on button "Run ⇧↵" at bounding box center [880, 361] width 201 height 24
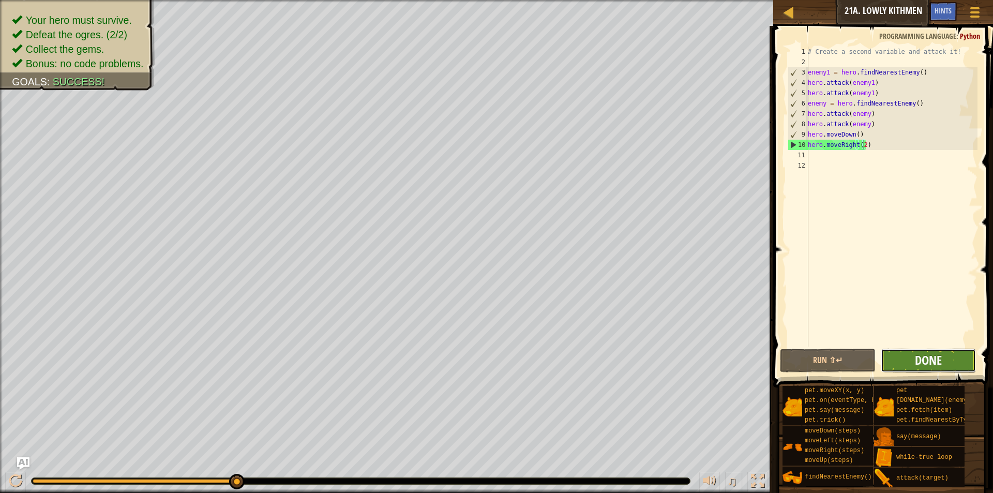
click at [929, 358] on span "Done" at bounding box center [928, 360] width 27 height 17
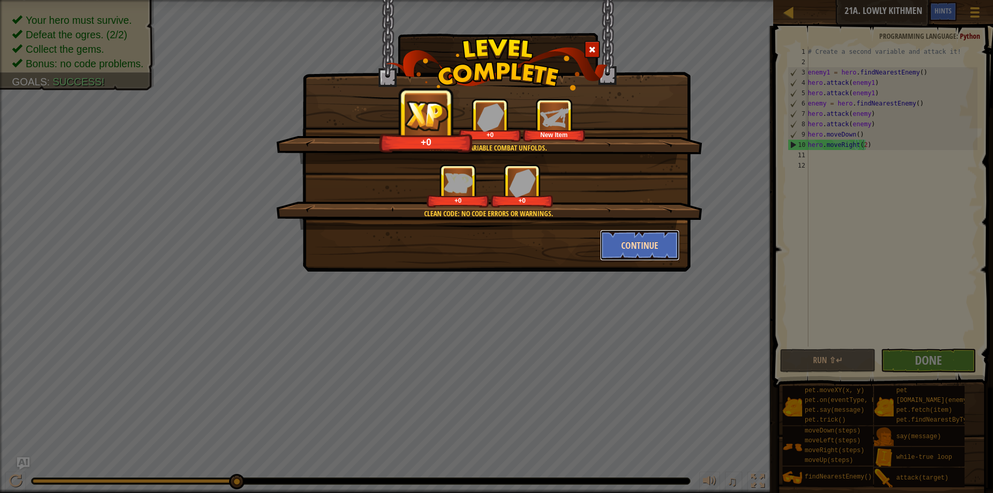
click at [654, 235] on button "Continue" at bounding box center [640, 245] width 80 height 31
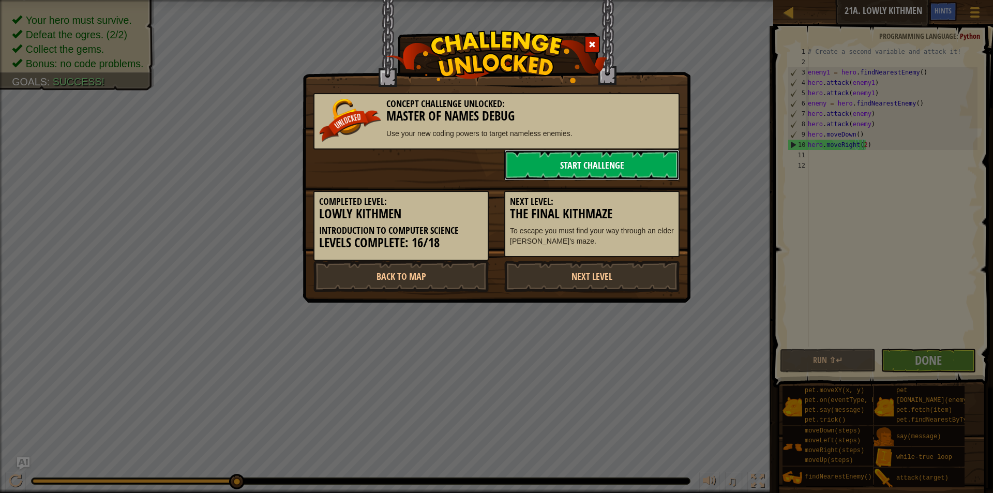
click at [603, 162] on link "Start Challenge" at bounding box center [591, 164] width 175 height 31
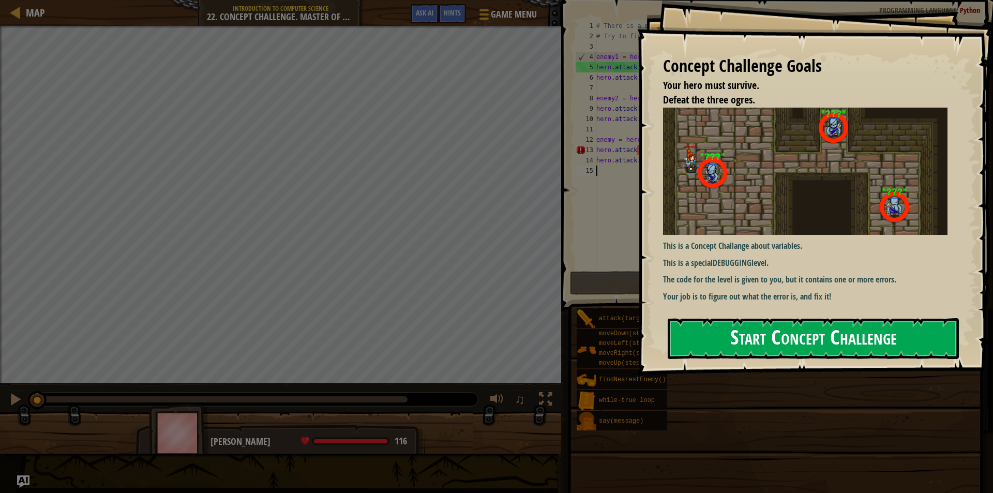
click at [690, 337] on button "Start Concept Challenge" at bounding box center [813, 338] width 291 height 41
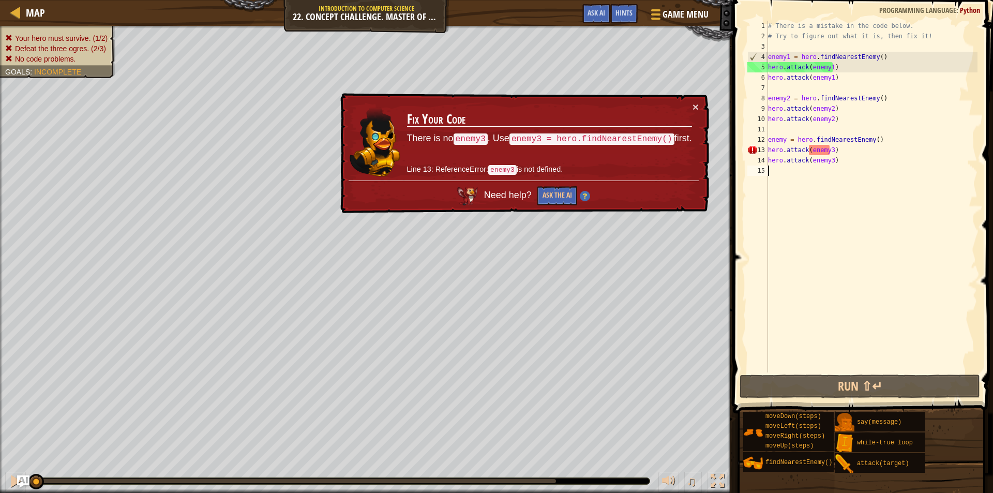
click at [828, 151] on div "# There is a mistake in the code below. # Try to figure out what it is, then fi…" at bounding box center [872, 207] width 212 height 372
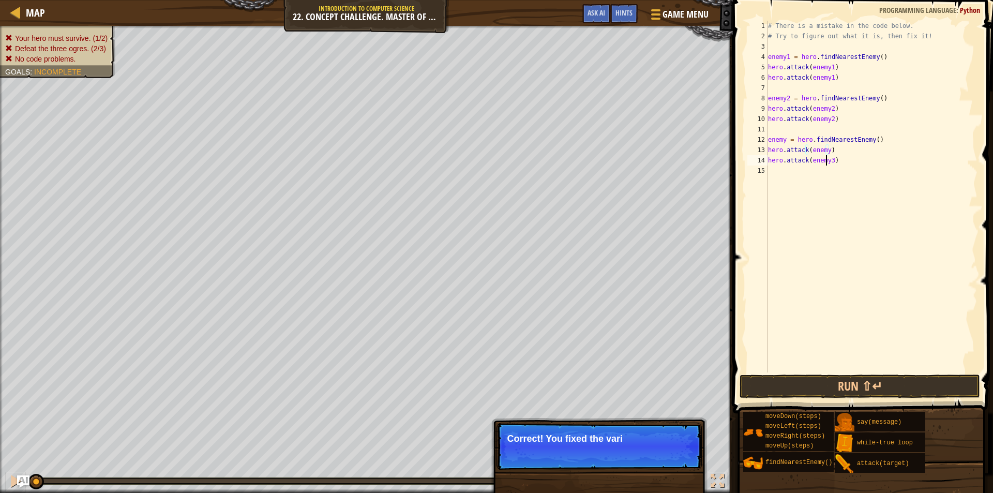
click at [827, 162] on div "# There is a mistake in the code below. # Try to figure out what it is, then fi…" at bounding box center [872, 207] width 212 height 372
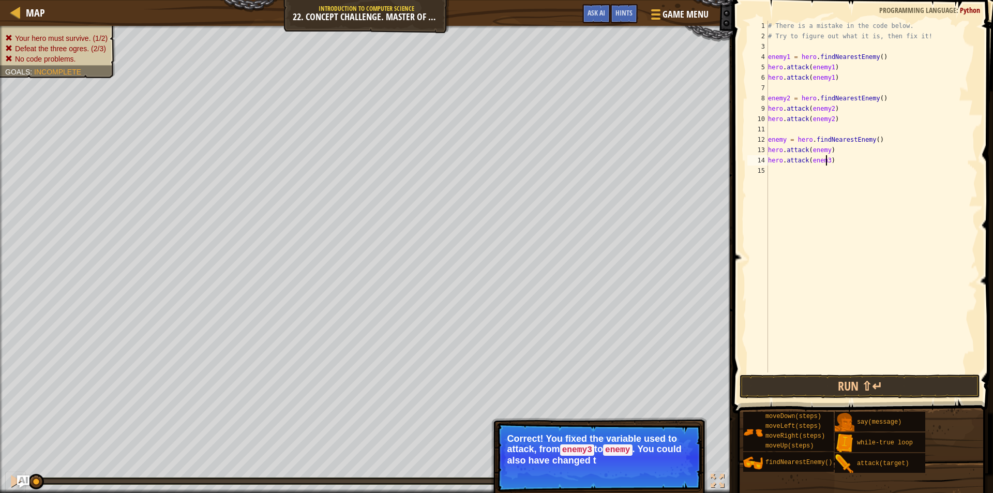
click at [826, 161] on div "# There is a mistake in the code below. # Try to figure out what it is, then fi…" at bounding box center [872, 207] width 212 height 372
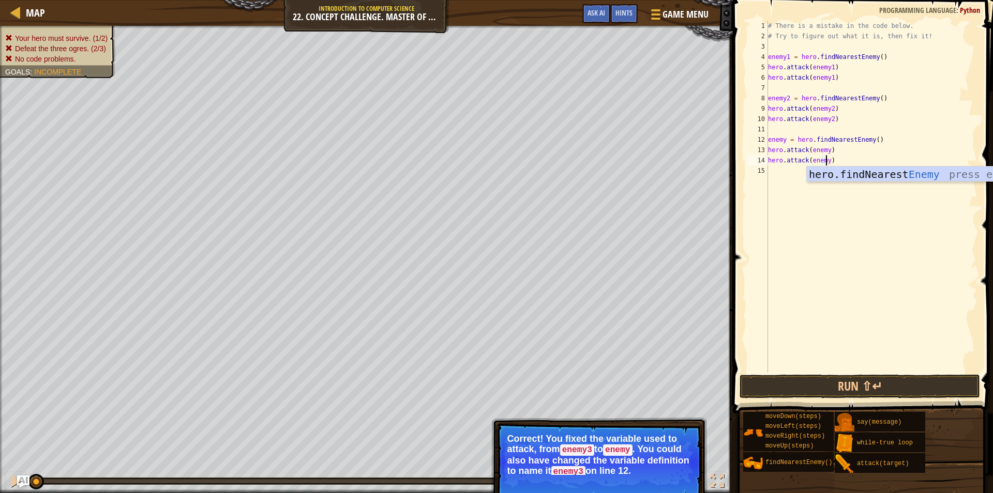
scroll to position [5, 4]
type textarea "hero.attack(enemy)"
click at [658, 479] on button "Continue" at bounding box center [672, 483] width 43 height 13
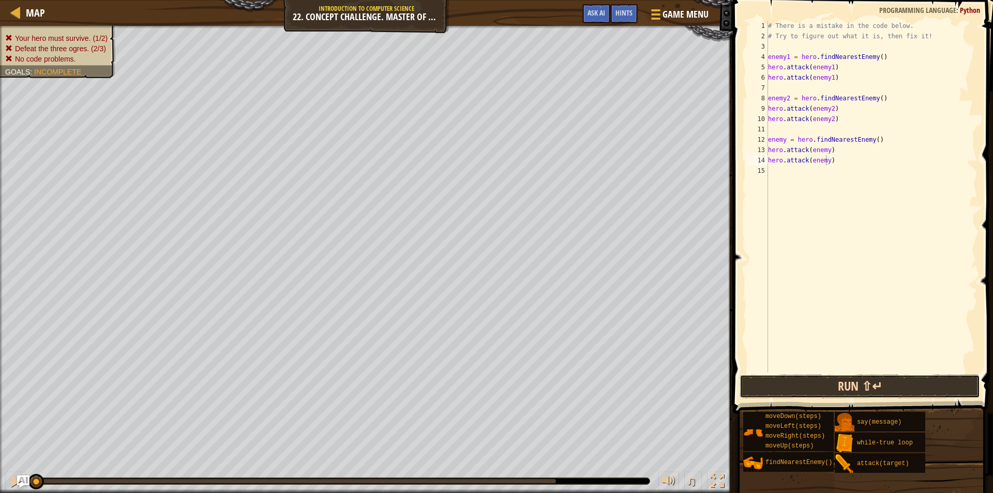
click at [813, 377] on button "Run ⇧↵" at bounding box center [860, 386] width 240 height 24
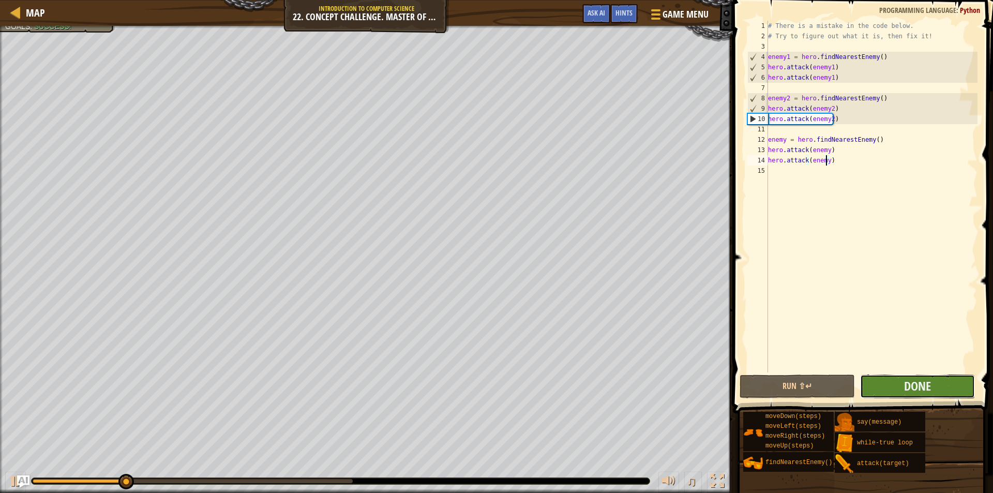
click at [887, 391] on button "Done" at bounding box center [917, 386] width 115 height 24
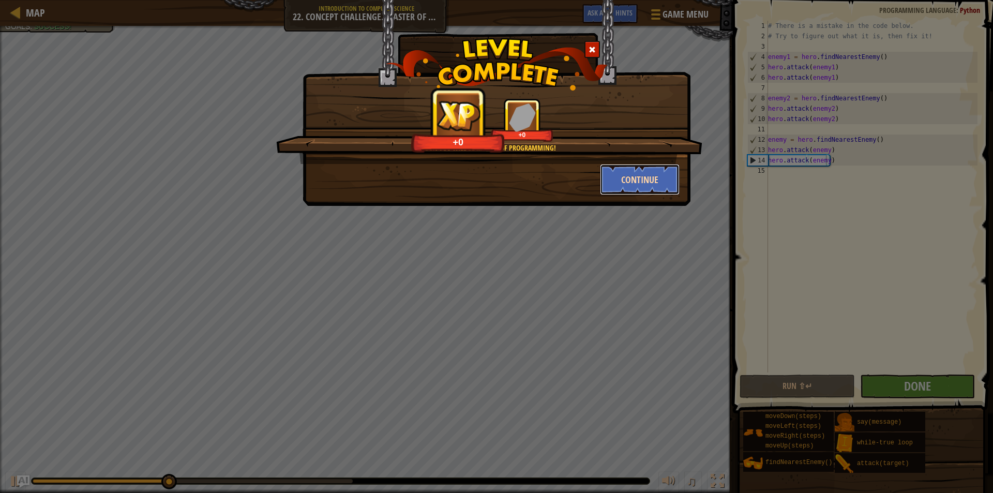
click at [660, 181] on button "Continue" at bounding box center [640, 179] width 80 height 31
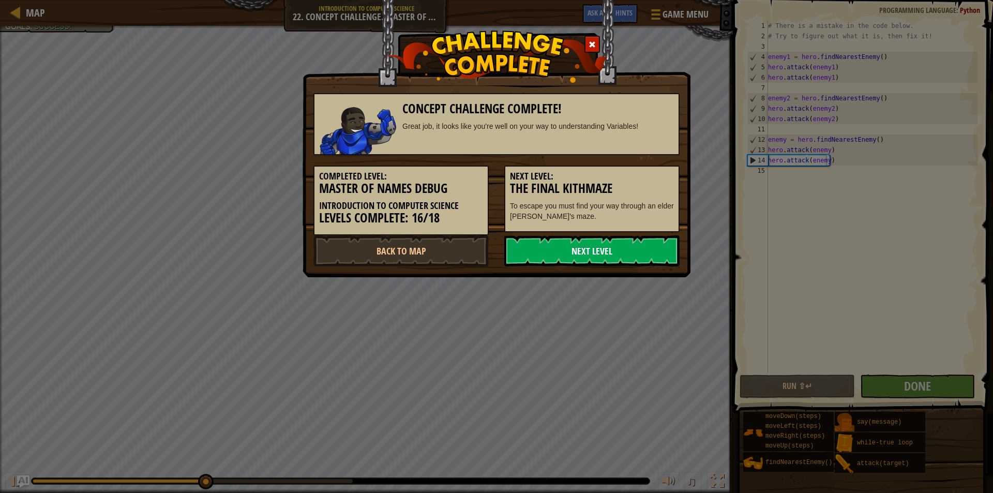
click at [644, 254] on link "Next Level" at bounding box center [591, 250] width 175 height 31
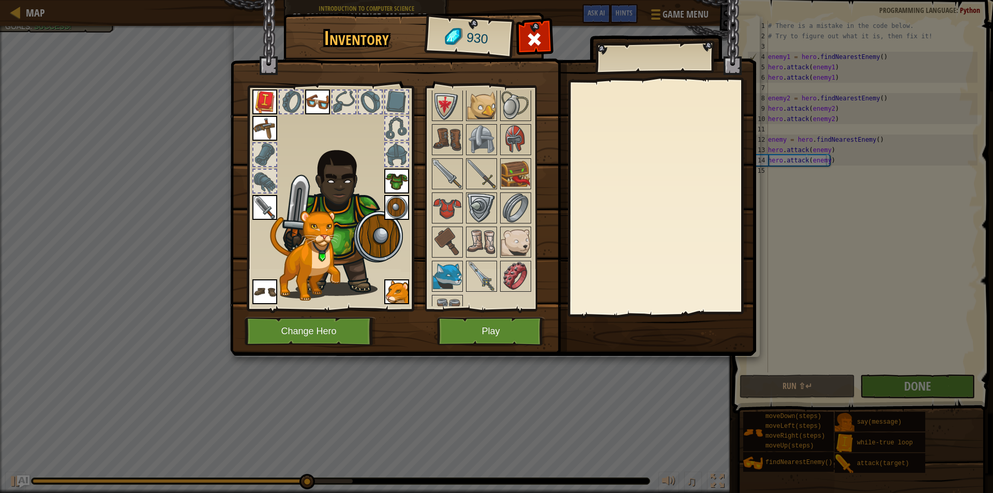
scroll to position [518, 0]
